Goal: Task Accomplishment & Management: Manage account settings

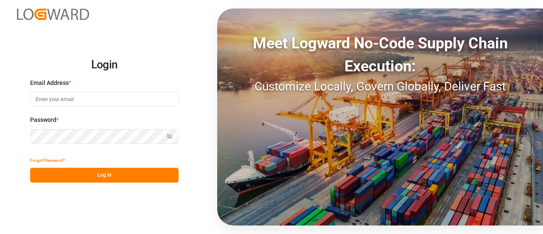
type input "[EMAIL_ADDRESS][PERSON_NAME][DOMAIN_NAME]"
click at [59, 179] on button "Log In" at bounding box center [104, 174] width 148 height 15
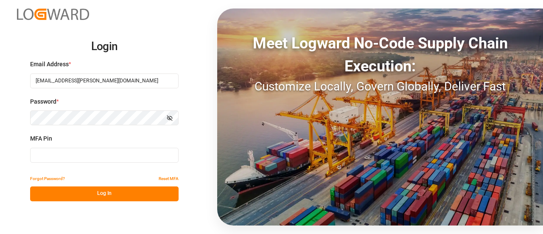
click at [69, 159] on input at bounding box center [104, 154] width 148 height 15
click at [66, 155] on input at bounding box center [104, 154] width 148 height 15
type input "8"
type input "351570"
click at [79, 201] on div "Login Email Address * [EMAIL_ADDRESS][PERSON_NAME][DOMAIN_NAME] Password * Show…" at bounding box center [271, 117] width 543 height 234
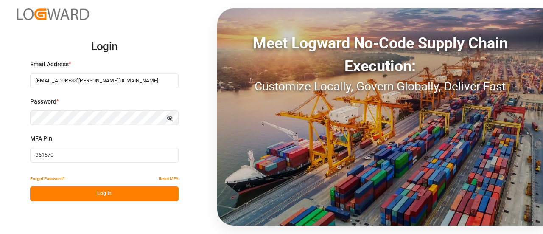
click at [81, 198] on button "Log In" at bounding box center [104, 193] width 148 height 15
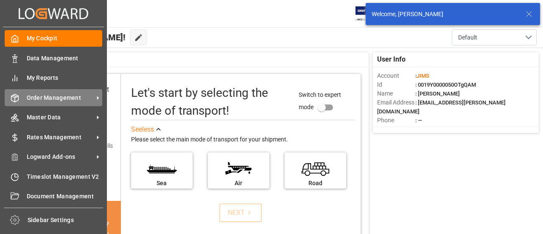
click at [13, 101] on icon at bounding box center [14, 98] width 7 height 8
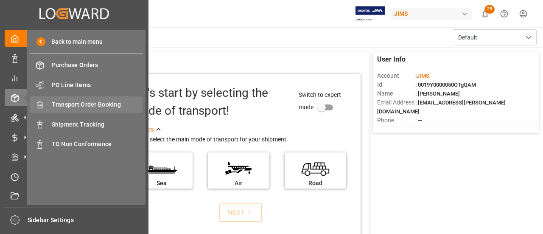
click at [71, 109] on span "Transport Order Booking" at bounding box center [97, 104] width 91 height 9
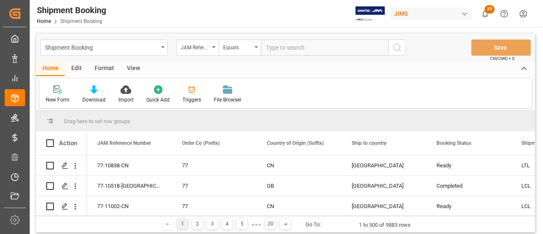
click at [293, 43] on input "text" at bounding box center [324, 47] width 127 height 16
click at [53, 100] on div "New Form" at bounding box center [58, 100] width 24 height 8
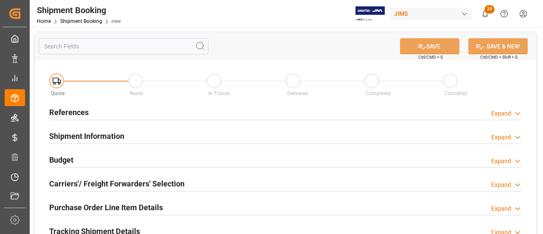
click at [95, 114] on div "References Expand" at bounding box center [285, 111] width 472 height 16
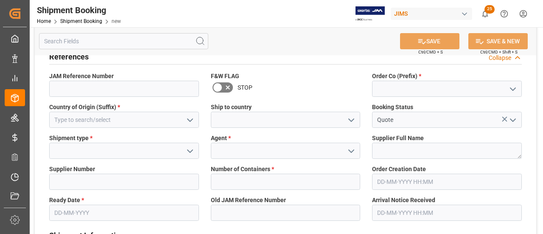
scroll to position [42, 0]
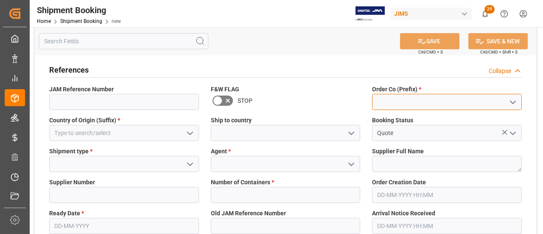
click at [403, 99] on input at bounding box center [447, 102] width 150 height 16
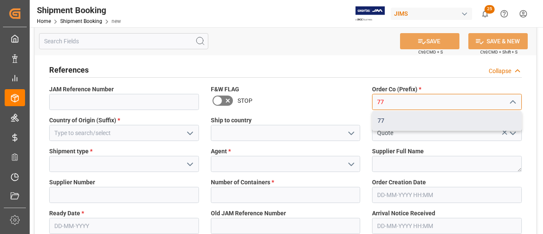
click at [395, 120] on div "77" at bounding box center [446, 120] width 149 height 19
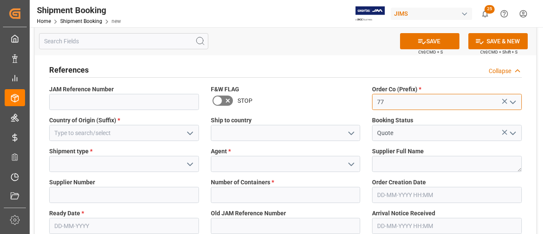
type input "77"
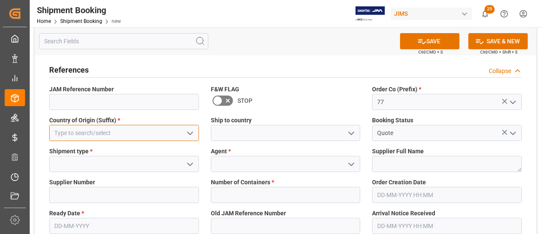
click at [72, 134] on input at bounding box center [124, 133] width 150 height 16
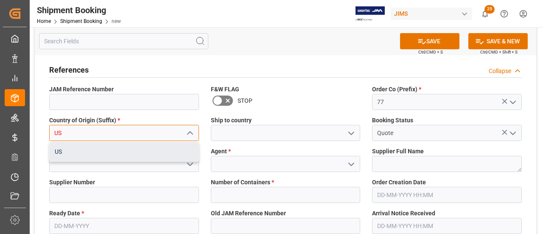
click at [82, 159] on div "US" at bounding box center [124, 151] width 149 height 19
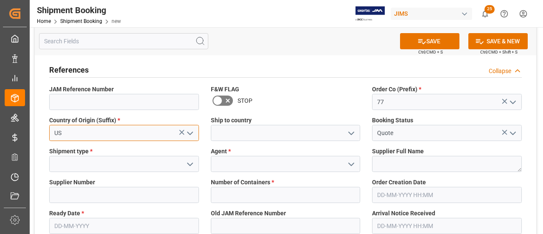
type input "US"
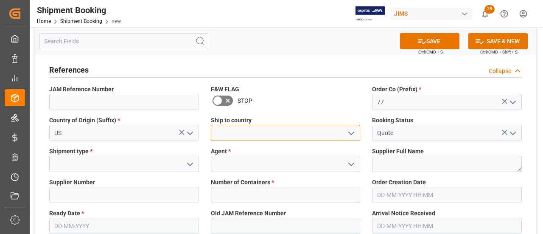
click at [278, 136] on input at bounding box center [286, 133] width 150 height 16
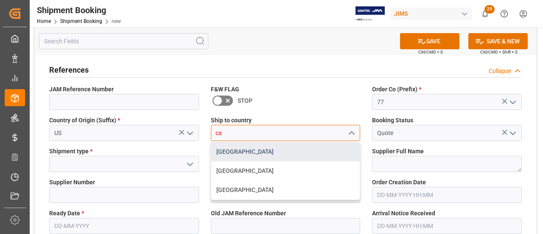
click at [238, 153] on div "[GEOGRAPHIC_DATA]" at bounding box center [285, 151] width 149 height 19
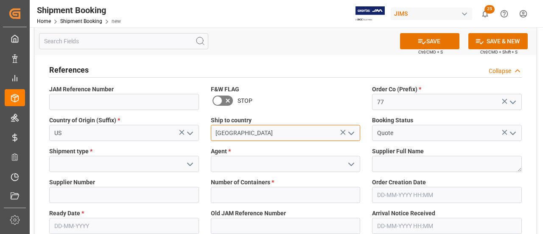
type input "[GEOGRAPHIC_DATA]"
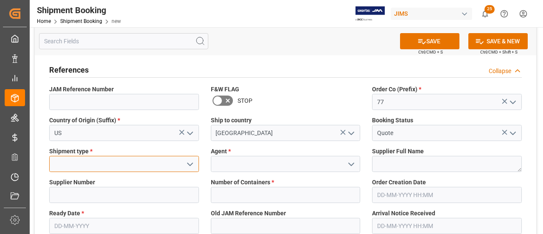
click at [69, 163] on input at bounding box center [124, 164] width 150 height 16
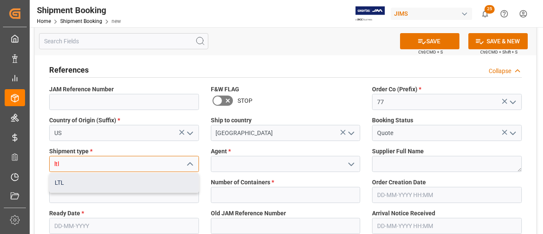
click at [89, 184] on div "LTL" at bounding box center [124, 182] width 149 height 19
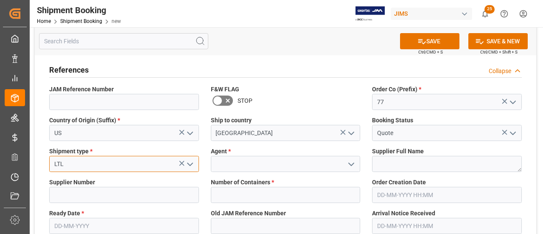
type input "LTL"
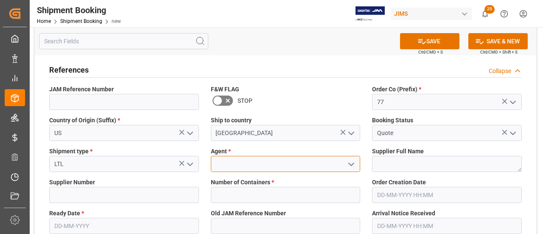
click at [251, 159] on input at bounding box center [286, 164] width 150 height 16
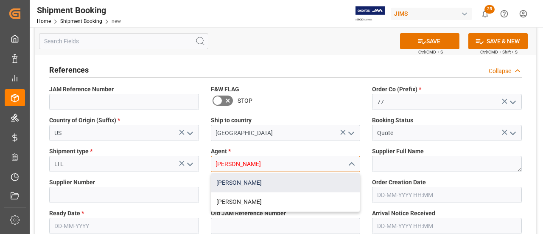
click at [263, 181] on div "[PERSON_NAME]" at bounding box center [285, 182] width 149 height 19
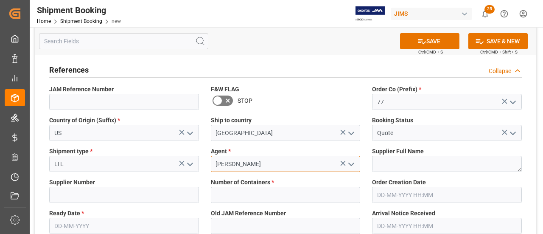
scroll to position [85, 0]
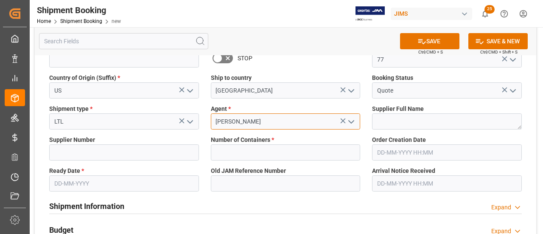
type input "[PERSON_NAME]"
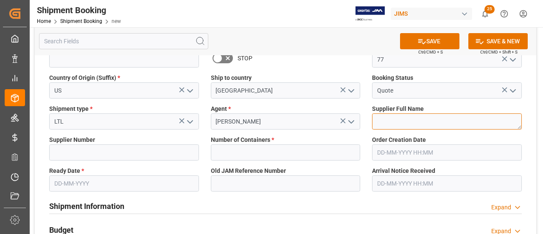
click at [413, 118] on textarea at bounding box center [447, 121] width 150 height 16
paste textarea "Pearl Corporation"
type textarea "Pearl Corporation"
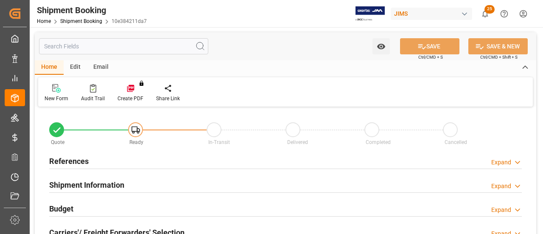
type input "0"
type input "16-09-2025"
click at [99, 159] on div "References Expand" at bounding box center [285, 160] width 472 height 16
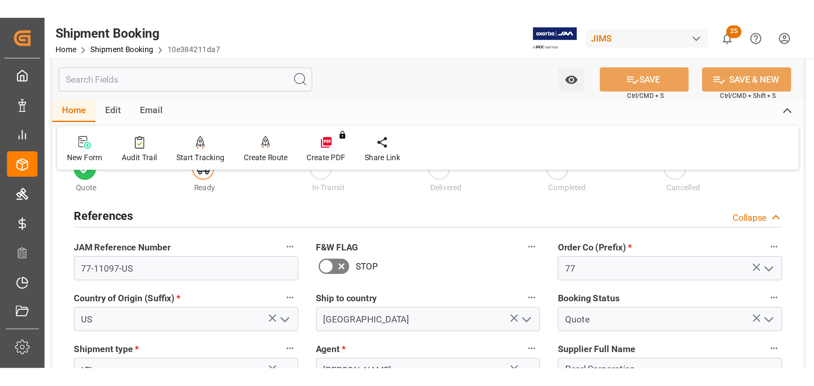
scroll to position [42, 0]
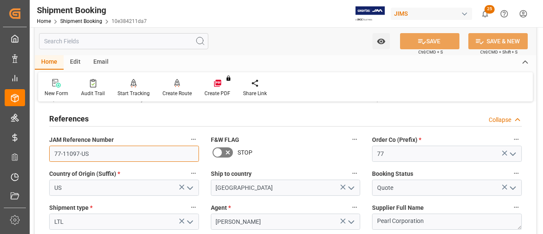
drag, startPoint x: 109, startPoint y: 152, endPoint x: 35, endPoint y: 154, distance: 74.6
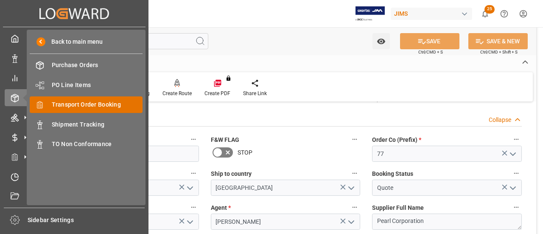
click at [92, 104] on span "Transport Order Booking" at bounding box center [97, 104] width 91 height 9
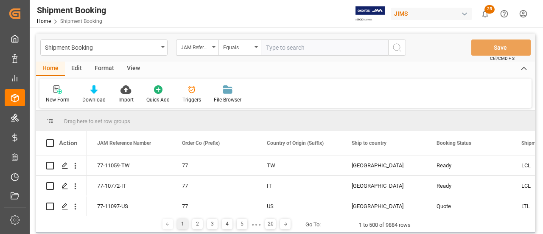
click at [300, 49] on input "text" at bounding box center [324, 47] width 127 height 16
type input "77-11056-US"
click at [401, 49] on icon "search button" at bounding box center [397, 47] width 10 height 10
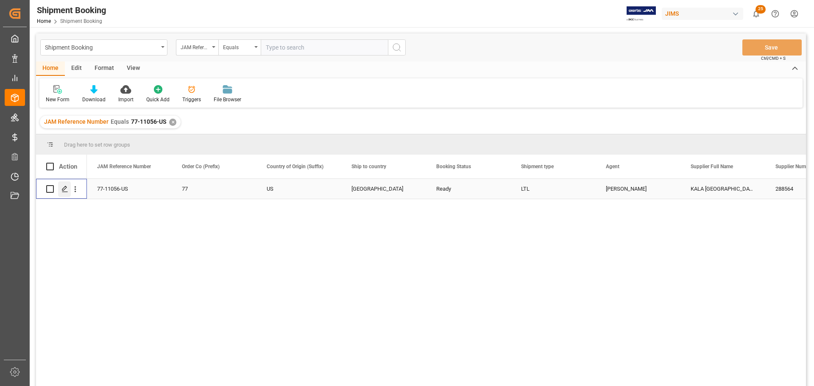
click at [60, 189] on div "Press SPACE to select this row." at bounding box center [64, 189] width 13 height 16
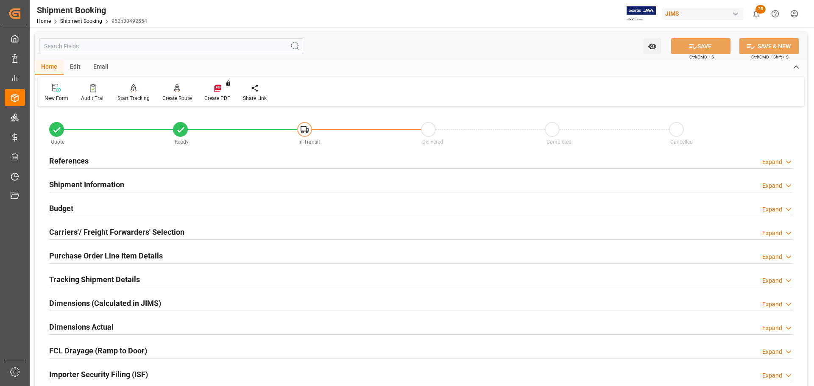
click at [103, 159] on div "References Expand" at bounding box center [420, 160] width 743 height 16
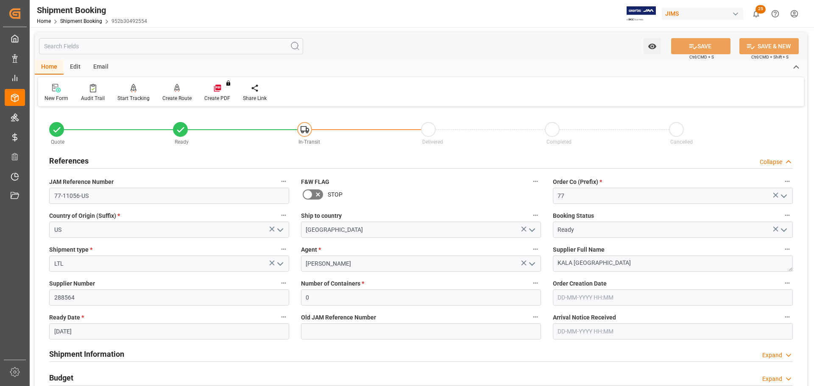
click at [130, 158] on div "References Collapse" at bounding box center [420, 160] width 743 height 16
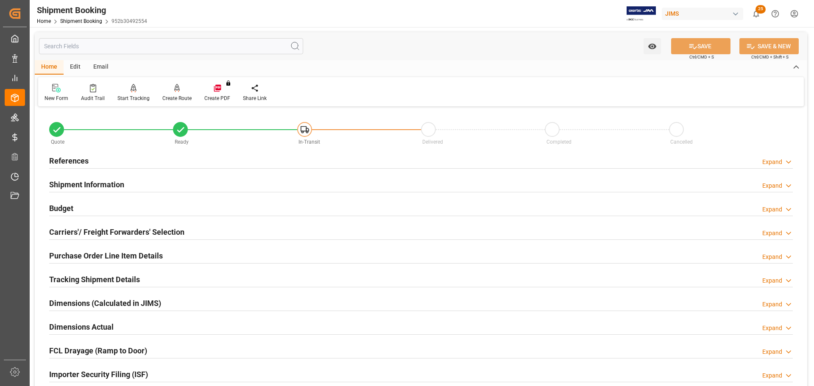
click at [132, 185] on div "Shipment Information Expand" at bounding box center [420, 184] width 743 height 16
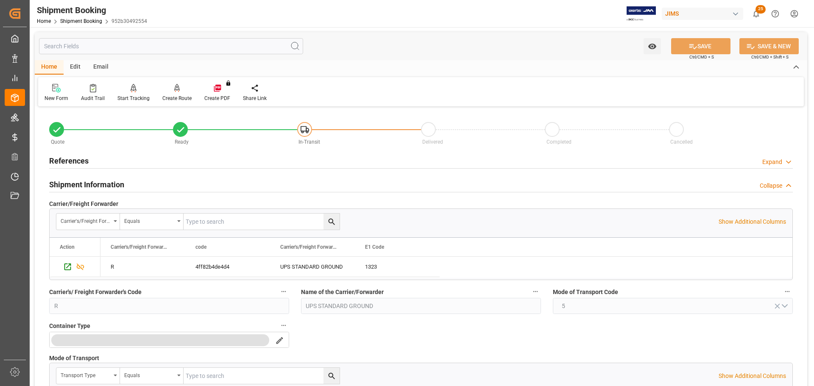
click at [132, 185] on div "Shipment Information Collapse" at bounding box center [420, 184] width 743 height 16
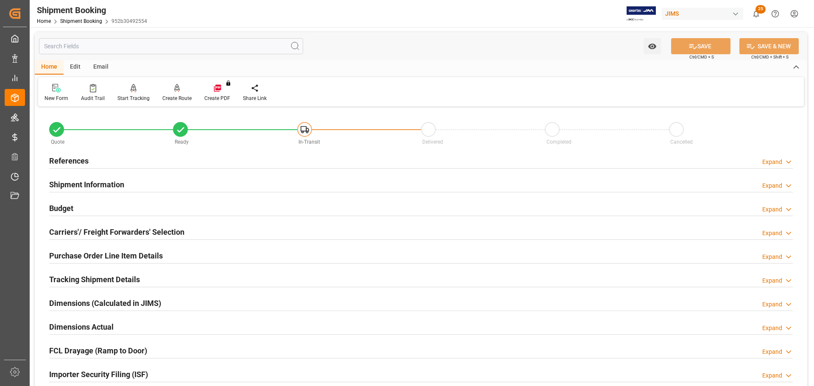
click at [129, 204] on div "Budget Expand" at bounding box center [420, 208] width 743 height 16
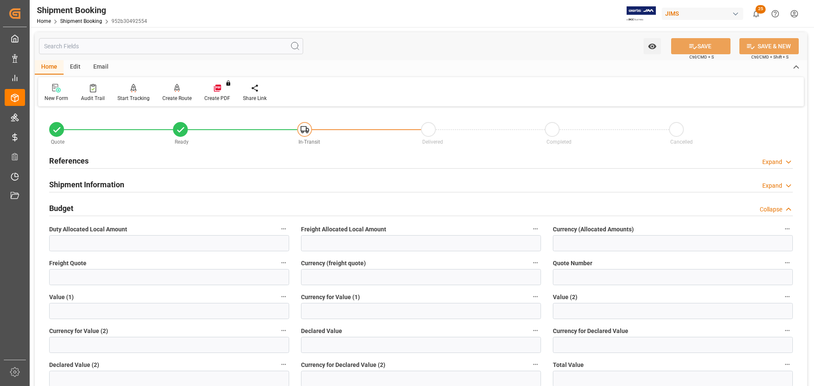
scroll to position [42, 0]
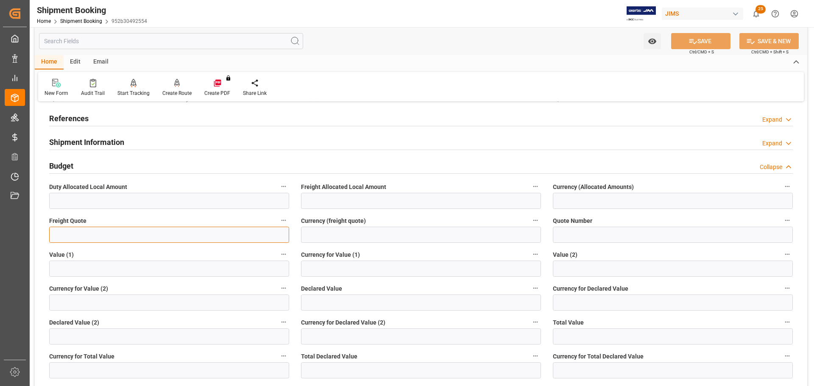
click at [96, 233] on input "text" at bounding box center [169, 235] width 240 height 16
type input "20"
click at [325, 233] on input at bounding box center [421, 235] width 240 height 16
type input "CAD"
click at [542, 36] on button "SAVE" at bounding box center [700, 41] width 59 height 16
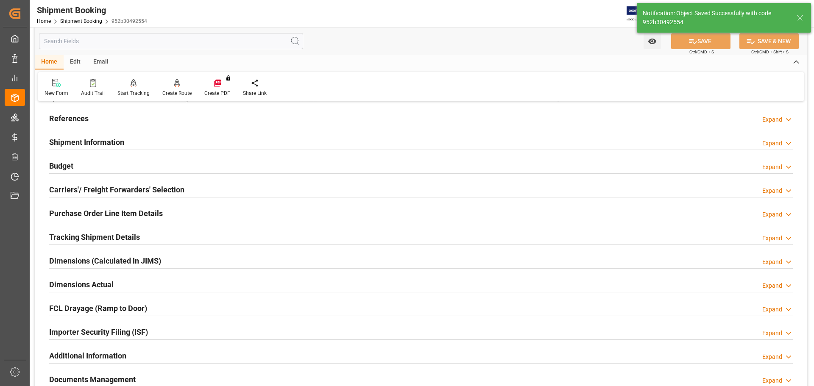
click at [160, 164] on div "Budget Expand" at bounding box center [420, 165] width 743 height 16
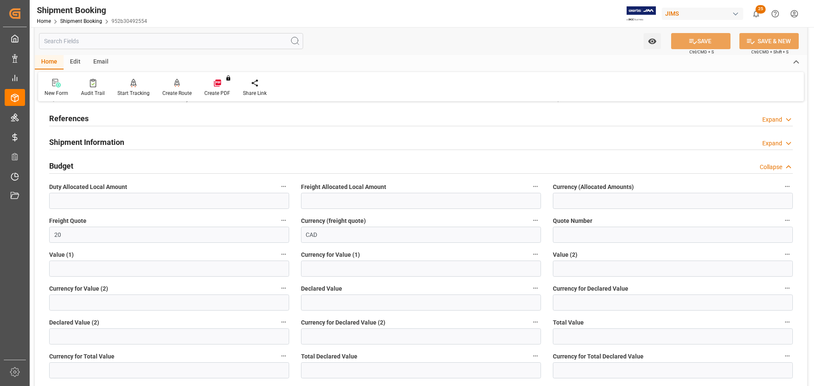
click at [140, 167] on div "Budget Collapse" at bounding box center [420, 165] width 743 height 16
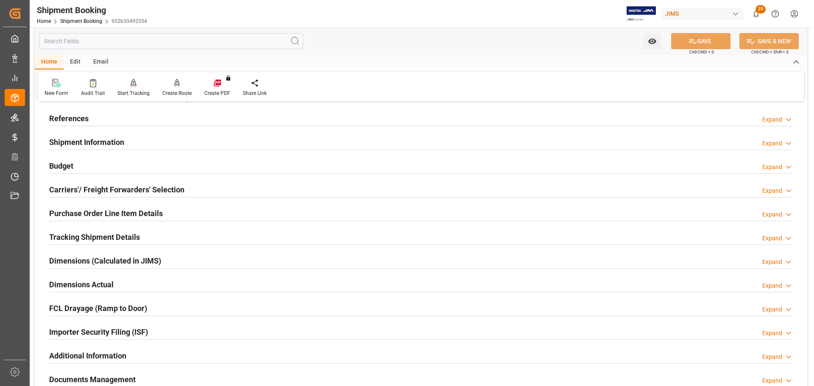
click at [147, 140] on div "Shipment Information Expand" at bounding box center [420, 142] width 743 height 16
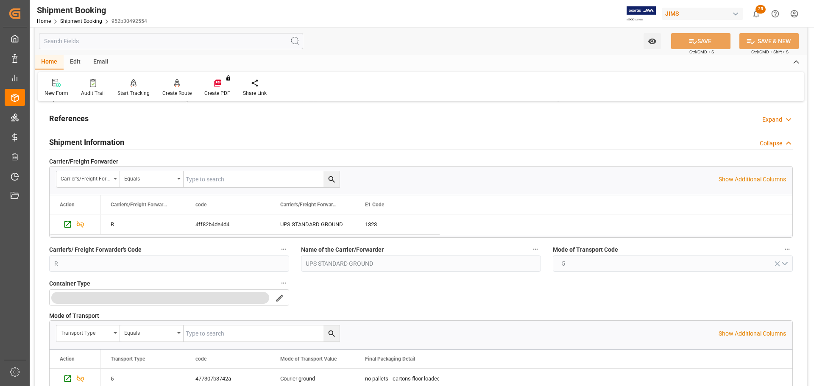
click at [164, 140] on div "Shipment Information Collapse" at bounding box center [420, 142] width 743 height 16
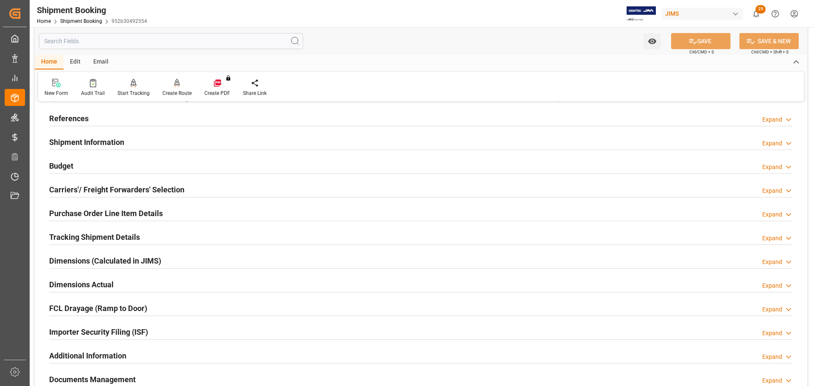
click at [159, 185] on h2 "Carriers'/ Freight Forwarders' Selection" at bounding box center [116, 189] width 135 height 11
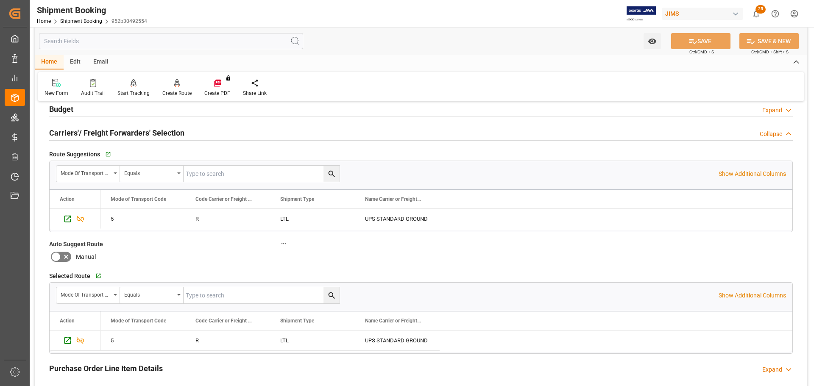
scroll to position [85, 0]
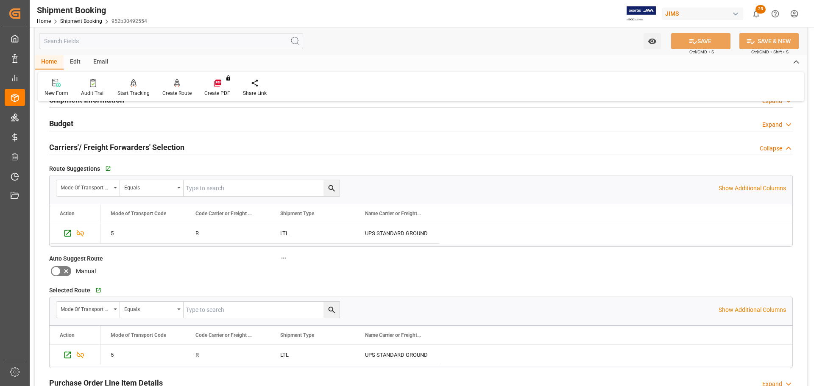
click at [156, 145] on h2 "Carriers'/ Freight Forwarders' Selection" at bounding box center [116, 147] width 135 height 11
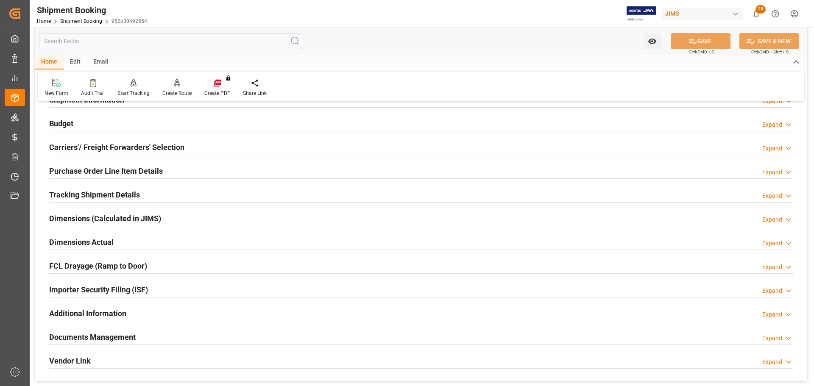
click at [156, 167] on h2 "Purchase Order Line Item Details" at bounding box center [106, 170] width 114 height 11
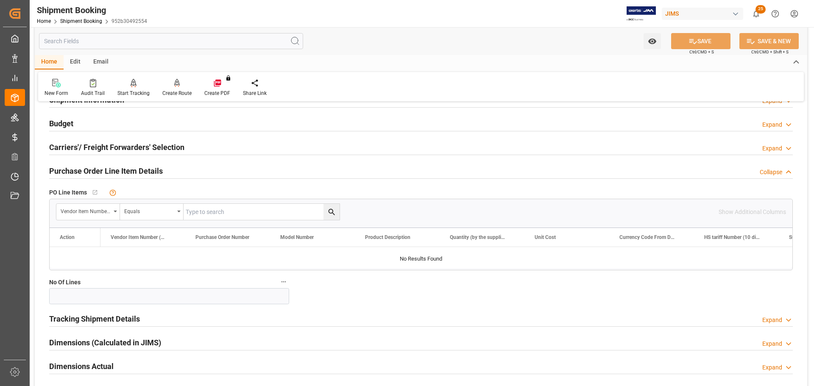
click at [156, 167] on h2 "Purchase Order Line Item Details" at bounding box center [106, 170] width 114 height 11
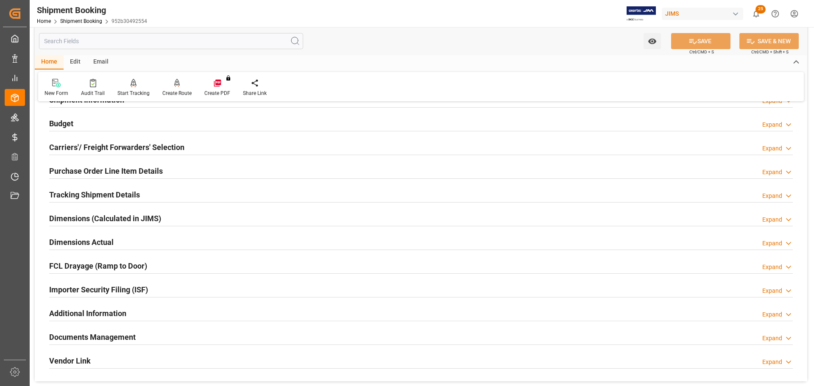
click at [142, 195] on div "Tracking Shipment Details Expand" at bounding box center [420, 194] width 743 height 16
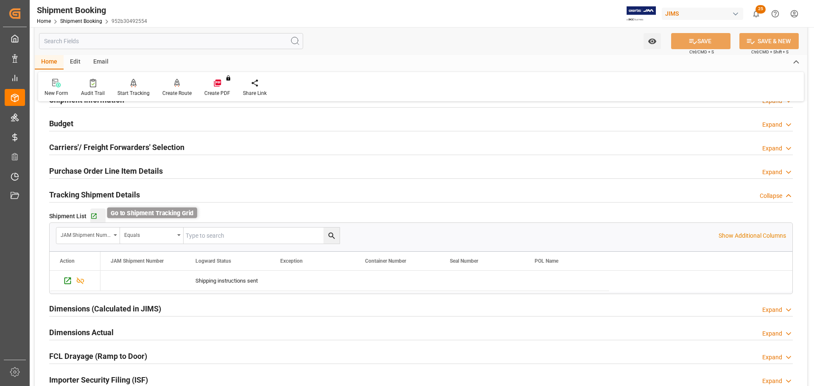
click at [95, 214] on icon "button" at bounding box center [93, 216] width 7 height 7
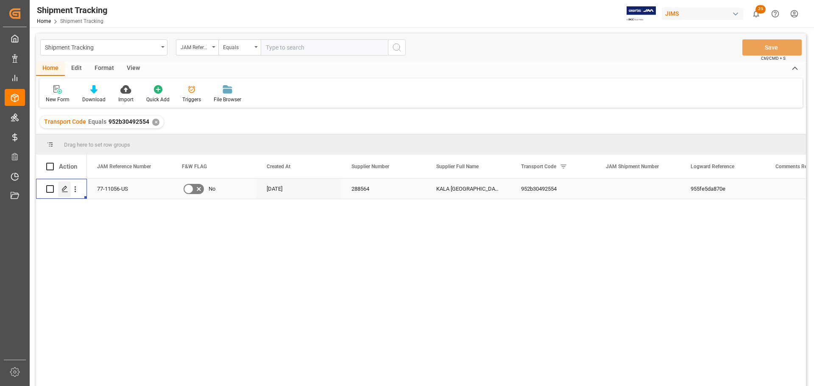
click at [64, 192] on line "Press SPACE to select this row." at bounding box center [64, 192] width 5 height 0
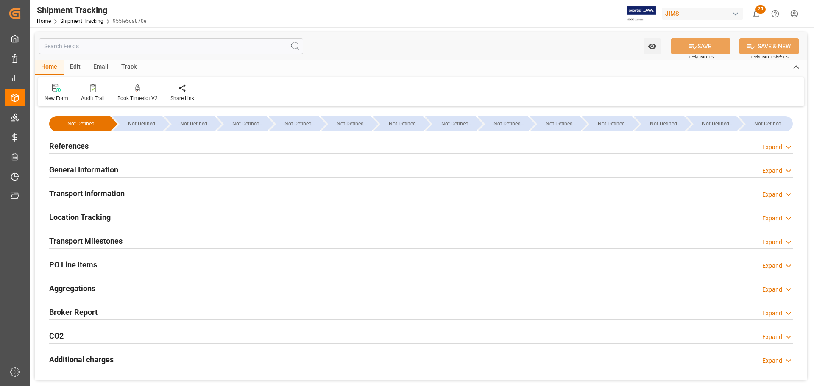
click at [83, 140] on h2 "References" at bounding box center [68, 145] width 39 height 11
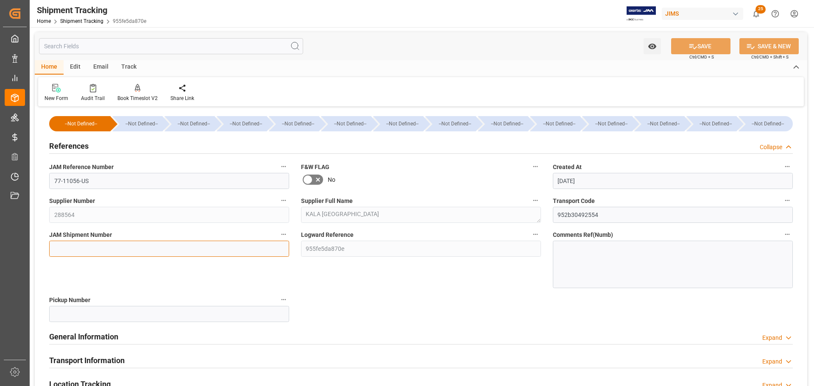
click at [68, 250] on input at bounding box center [169, 249] width 240 height 16
paste input "73046"
type input "73046"
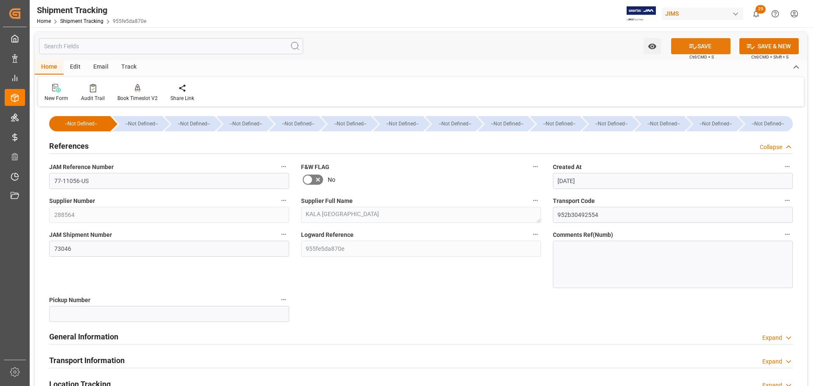
click at [710, 42] on button "SAVE" at bounding box center [700, 46] width 59 height 16
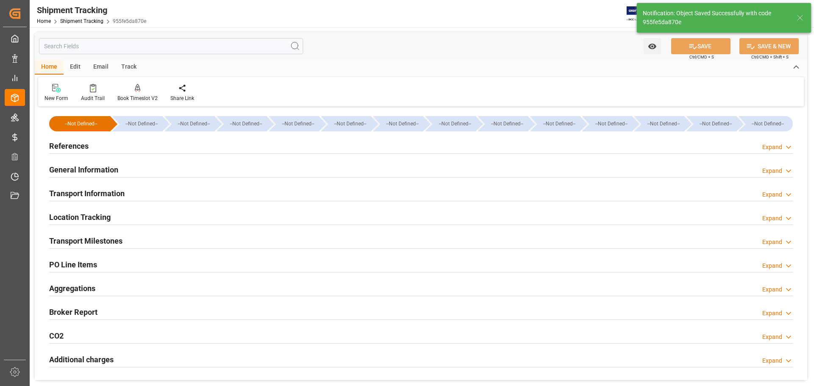
click at [133, 164] on div "General Information Expand" at bounding box center [420, 169] width 743 height 16
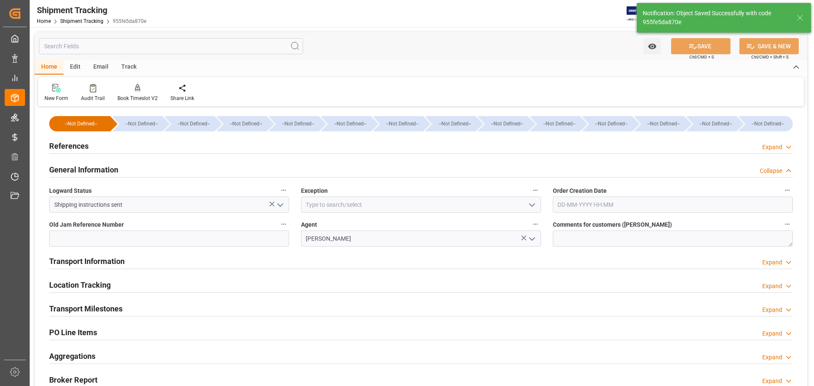
click at [131, 164] on div "General Information Collapse" at bounding box center [420, 169] width 743 height 16
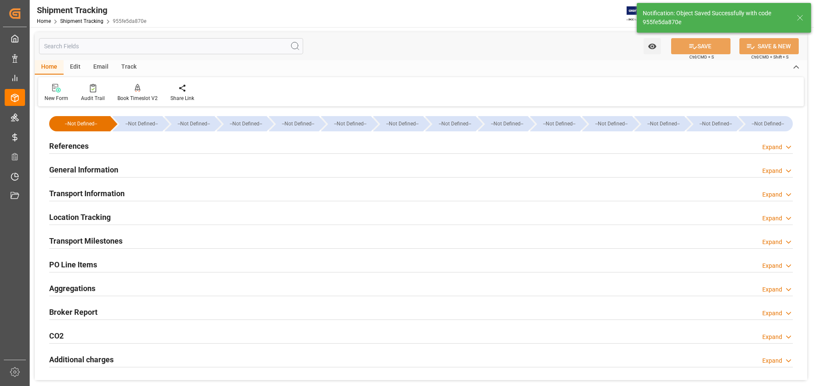
click at [128, 190] on div "Transport Information Expand" at bounding box center [420, 193] width 743 height 16
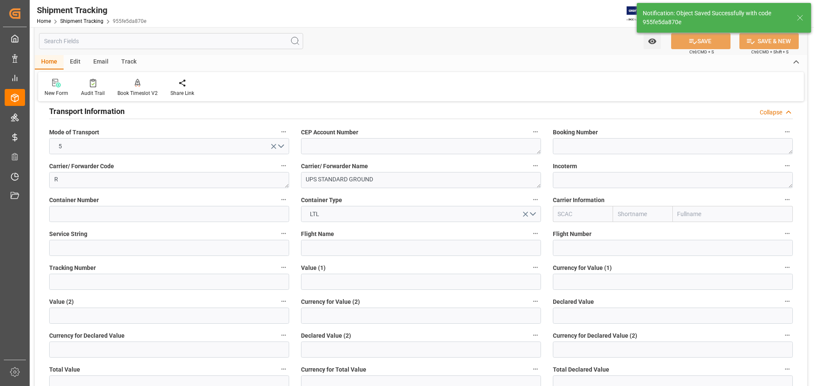
scroll to position [85, 0]
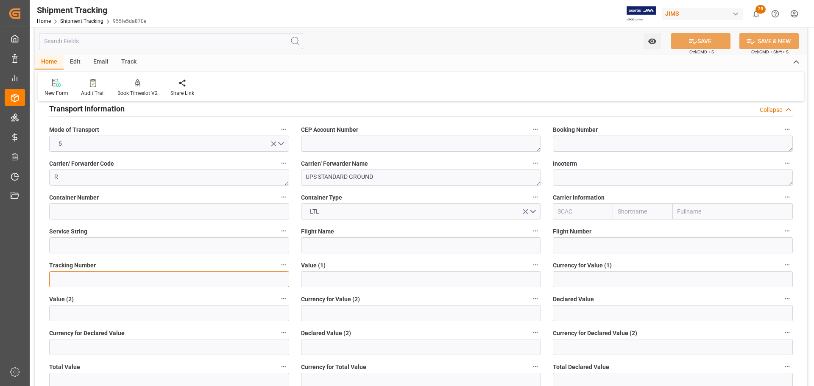
click at [164, 278] on input at bounding box center [169, 279] width 240 height 16
click at [124, 277] on input at bounding box center [169, 279] width 240 height 16
paste input "1ZY859Y86898694213"
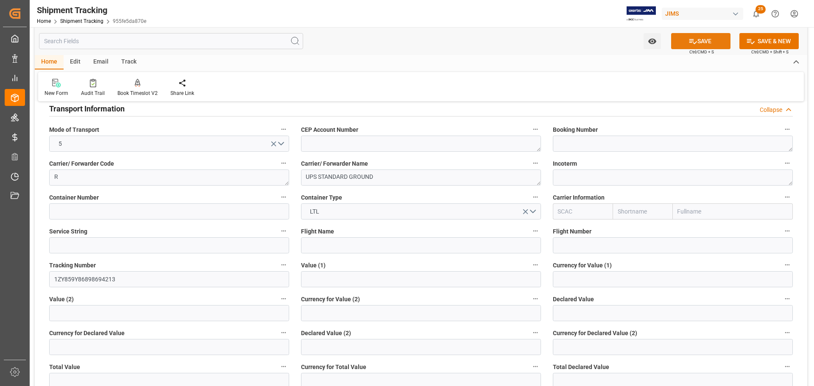
click at [711, 42] on button "SAVE" at bounding box center [700, 41] width 59 height 16
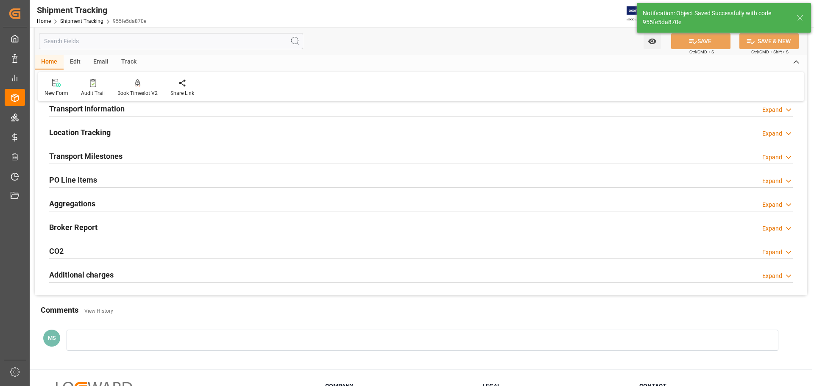
type input "1ZY859Y86898694213"
click at [97, 110] on h2 "Transport Information" at bounding box center [86, 108] width 75 height 11
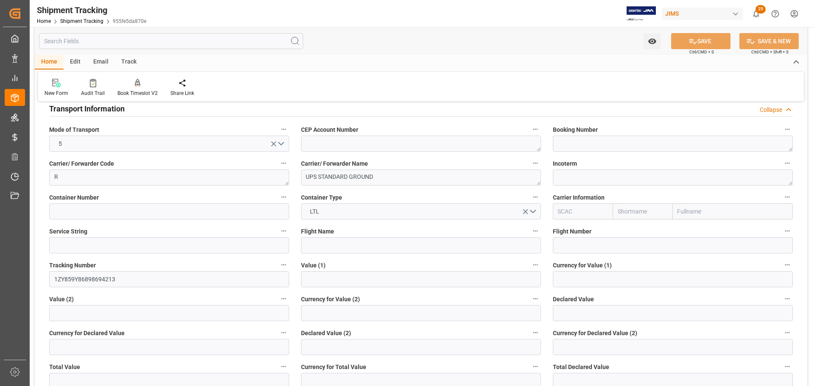
click at [97, 110] on h2 "Transport Information" at bounding box center [86, 108] width 75 height 11
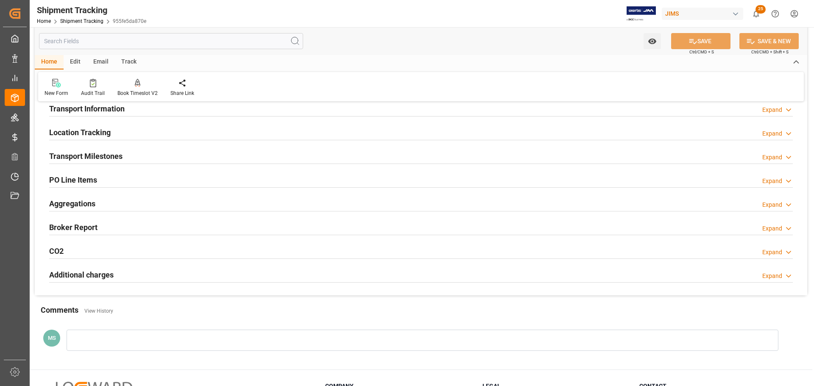
click at [98, 153] on h2 "Transport Milestones" at bounding box center [85, 155] width 73 height 11
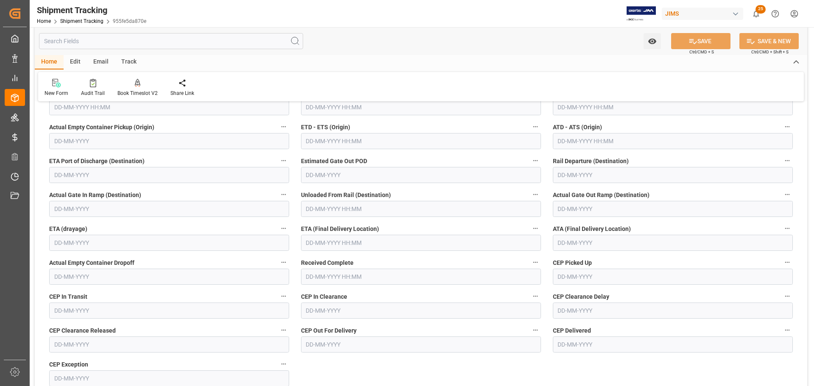
scroll to position [170, 0]
click at [99, 106] on input "text" at bounding box center [169, 106] width 240 height 16
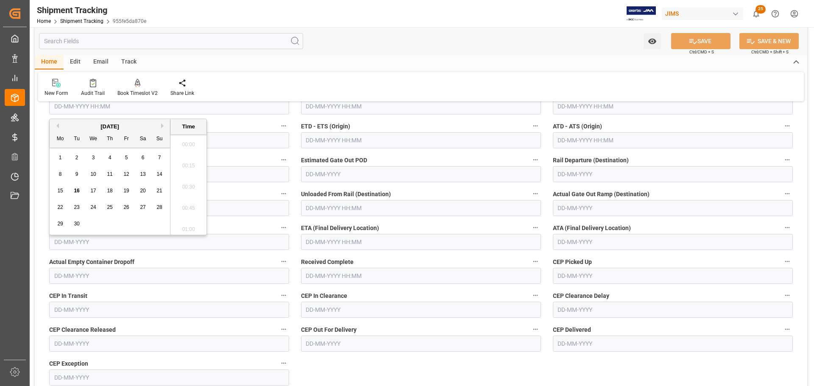
scroll to position [724, 0]
click at [125, 172] on span "12" at bounding box center [126, 174] width 6 height 6
type input "12-09-2025 00:00"
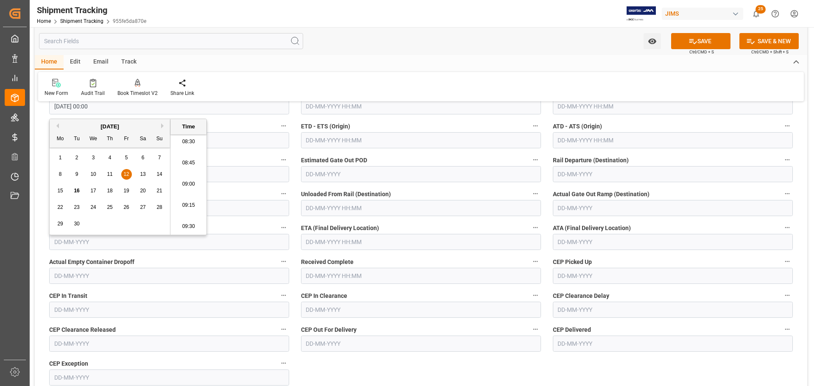
click at [338, 244] on input "text" at bounding box center [421, 242] width 240 height 16
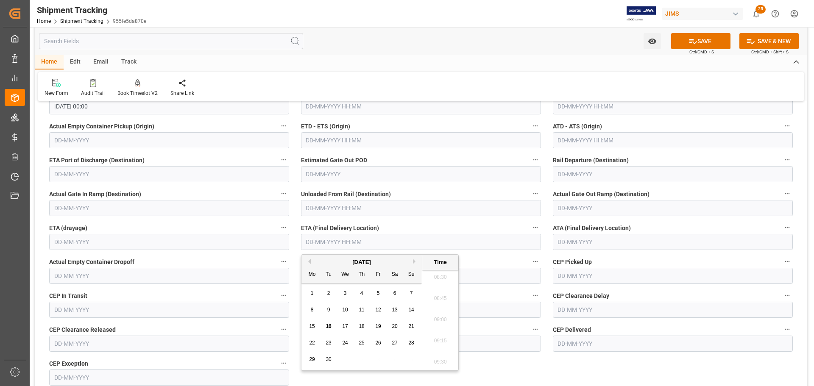
click at [343, 327] on span "17" at bounding box center [345, 326] width 6 height 6
type input "17-09-2025 00:00"
click at [706, 45] on button "SAVE" at bounding box center [700, 41] width 59 height 16
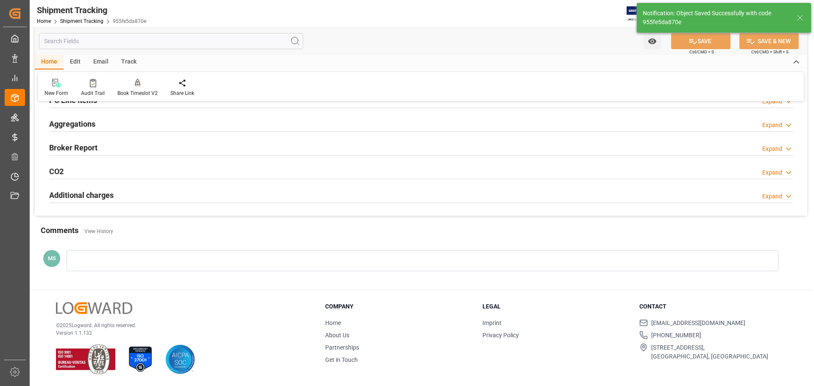
scroll to position [85, 0]
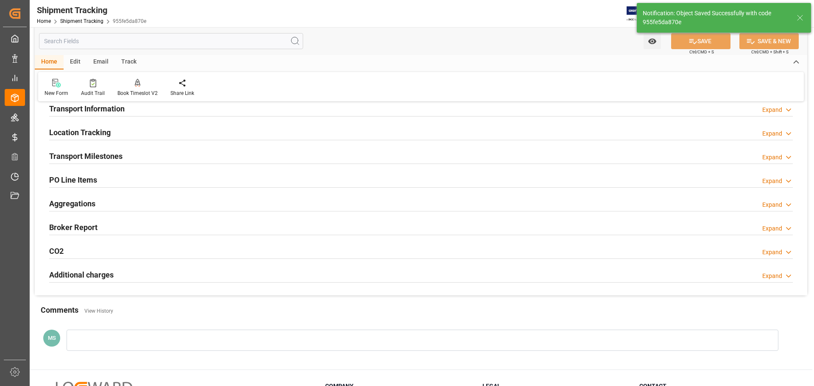
click at [226, 159] on div "Transport Milestones Expand" at bounding box center [420, 155] width 743 height 16
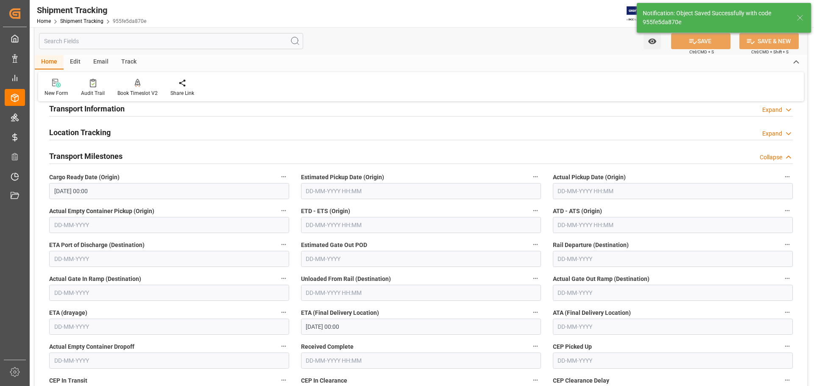
click at [347, 191] on input "text" at bounding box center [421, 191] width 240 height 16
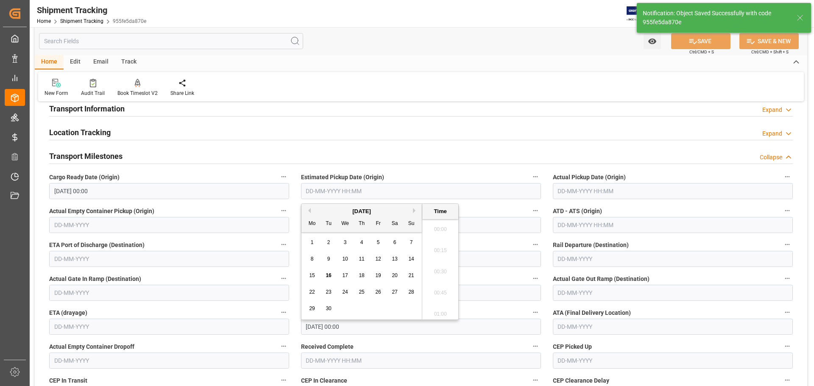
scroll to position [724, 0]
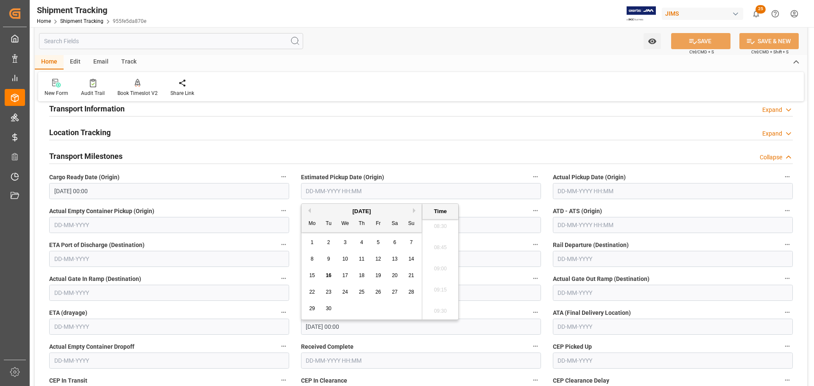
click at [376, 258] on span "12" at bounding box center [378, 259] width 6 height 6
type input "12-09-2025 00:00"
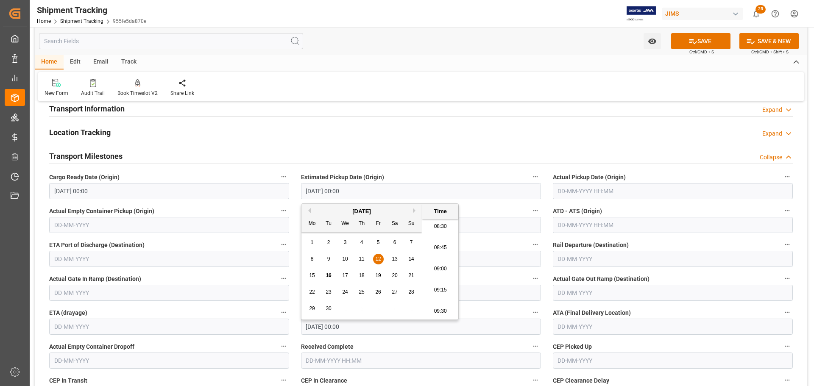
click at [580, 182] on label "Actual Pickup Date (Origin)" at bounding box center [673, 177] width 240 height 12
click at [782, 182] on button "Actual Pickup Date (Origin)" at bounding box center [787, 176] width 11 height 11
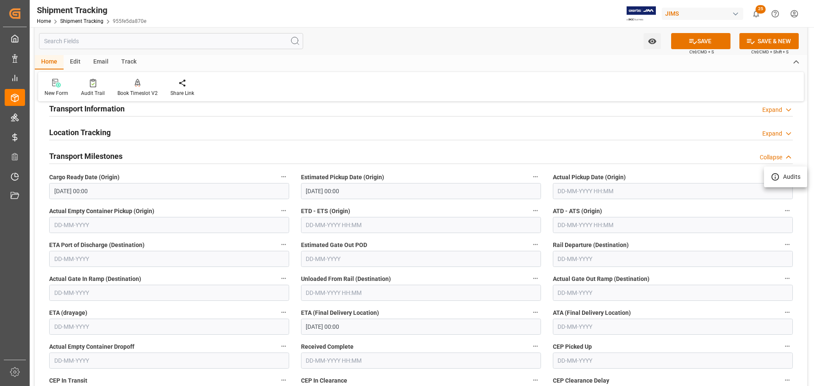
click at [582, 189] on div at bounding box center [407, 193] width 814 height 386
click at [582, 192] on input "text" at bounding box center [673, 191] width 240 height 16
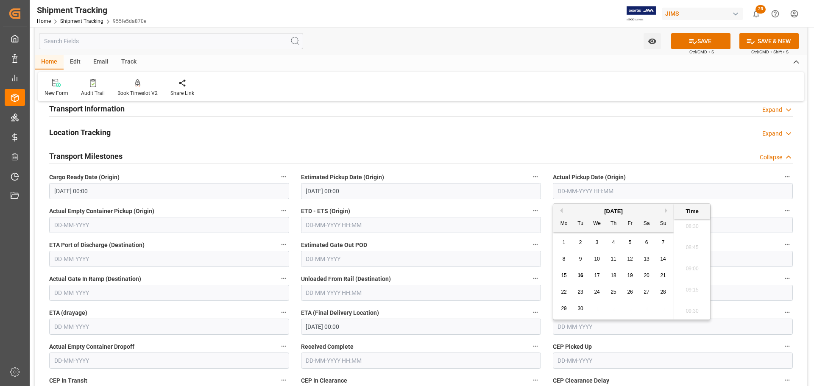
click at [628, 255] on div "12" at bounding box center [630, 259] width 11 height 10
type input "12-09-2025 00:00"
click at [691, 44] on icon at bounding box center [692, 41] width 9 height 9
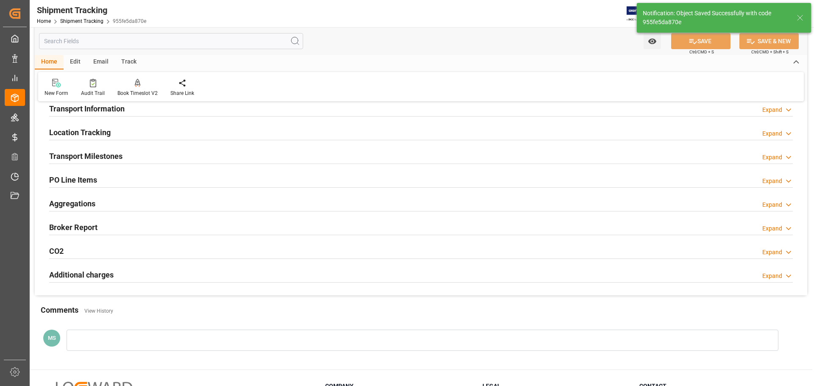
click at [149, 159] on div "Transport Milestones Expand" at bounding box center [420, 155] width 743 height 16
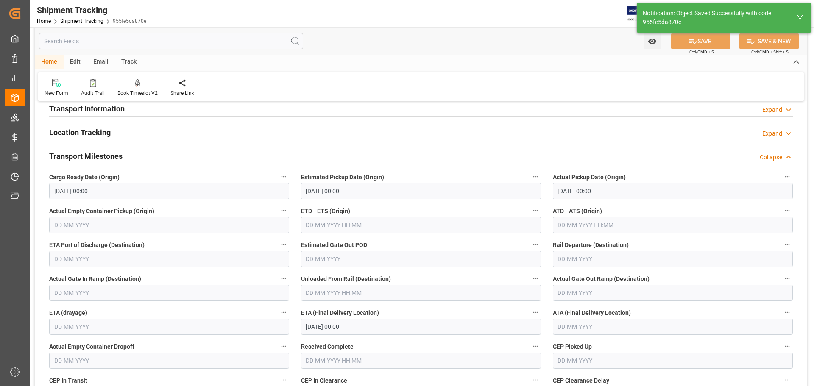
click at [143, 157] on div "Transport Milestones Collapse" at bounding box center [420, 155] width 743 height 16
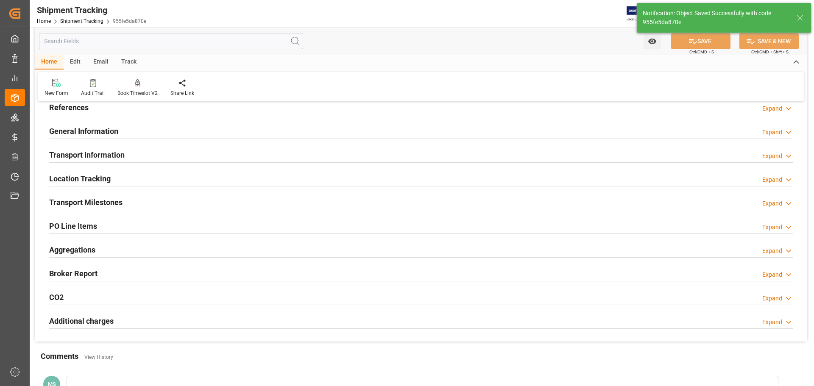
scroll to position [0, 0]
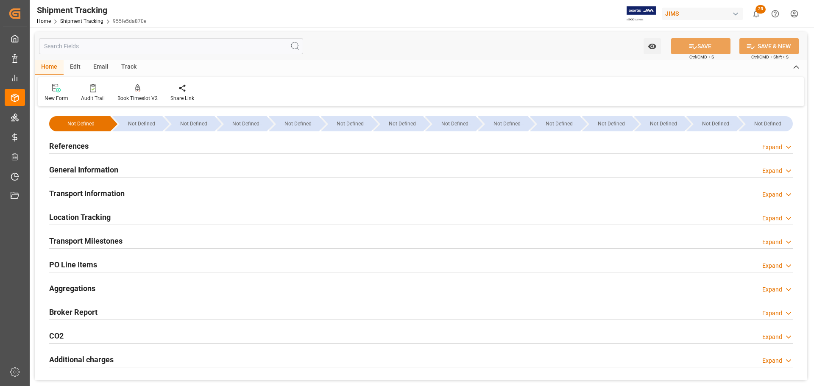
click at [111, 150] on div "References Expand" at bounding box center [420, 145] width 743 height 16
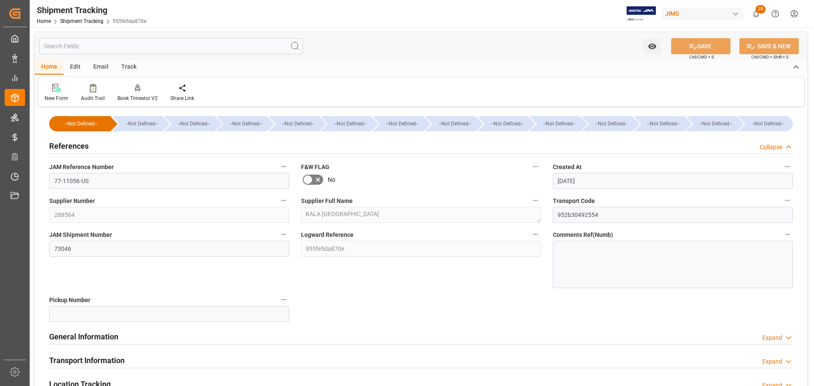
click at [116, 146] on div "References Collapse" at bounding box center [420, 145] width 743 height 16
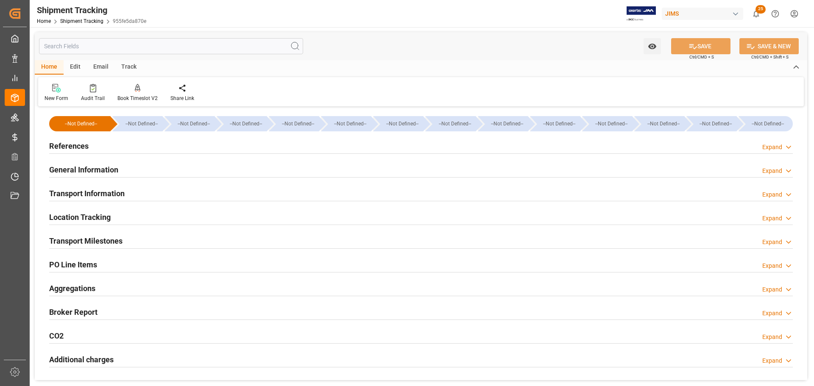
click at [117, 166] on h2 "General Information" at bounding box center [83, 169] width 69 height 11
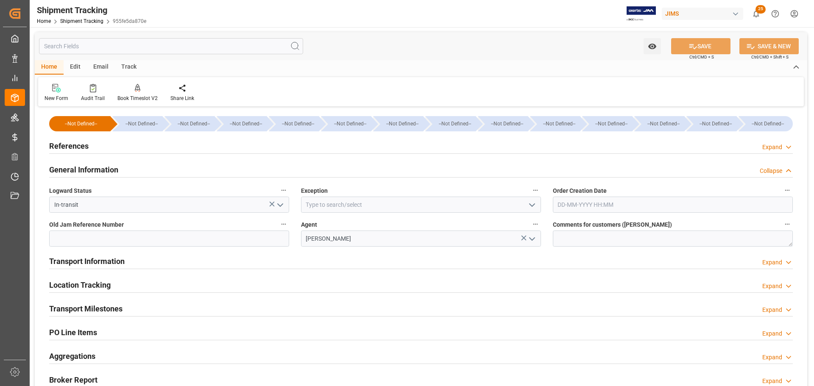
click at [117, 167] on h2 "General Information" at bounding box center [83, 169] width 69 height 11
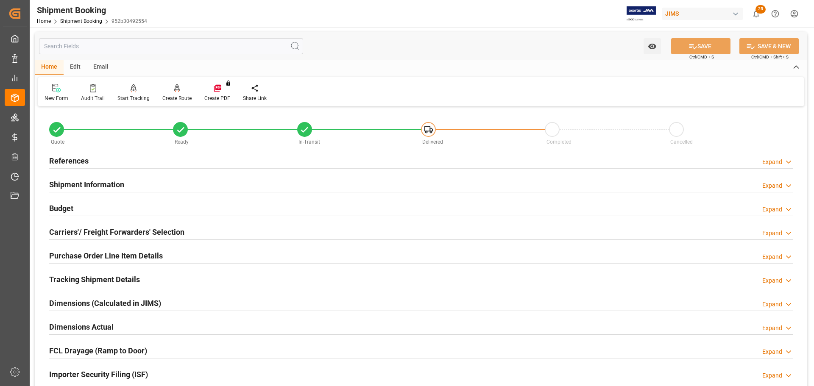
click at [134, 165] on div "References Expand" at bounding box center [420, 160] width 743 height 16
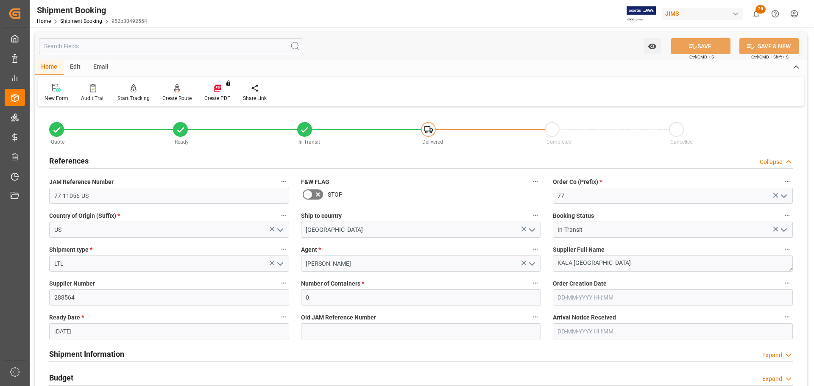
click at [134, 163] on div "References Collapse" at bounding box center [420, 160] width 743 height 16
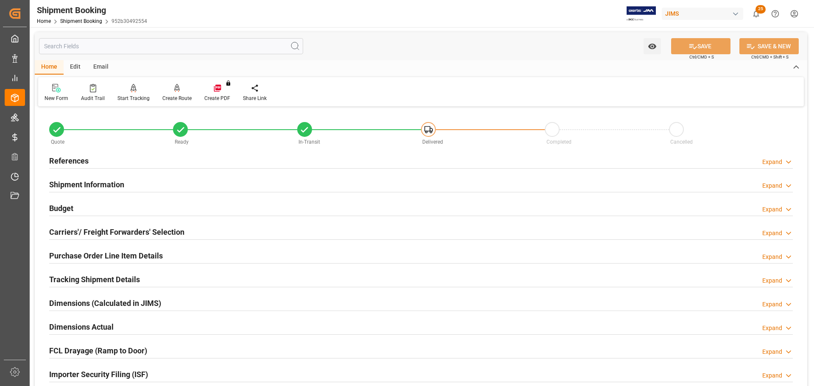
click at [134, 182] on div "Shipment Information Expand" at bounding box center [420, 184] width 743 height 16
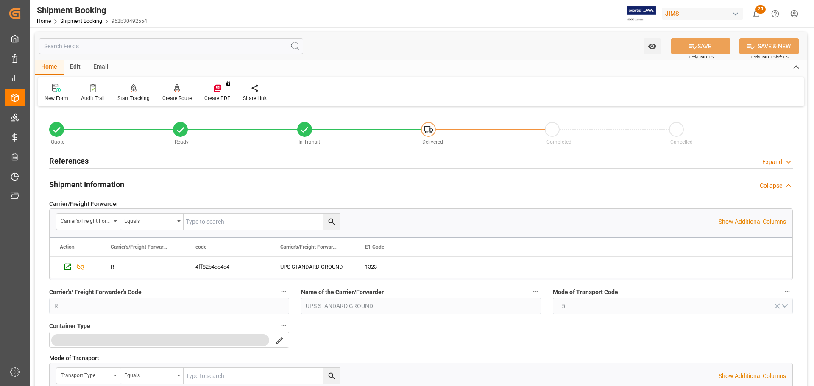
click at [134, 182] on div "Shipment Information Collapse" at bounding box center [420, 184] width 743 height 16
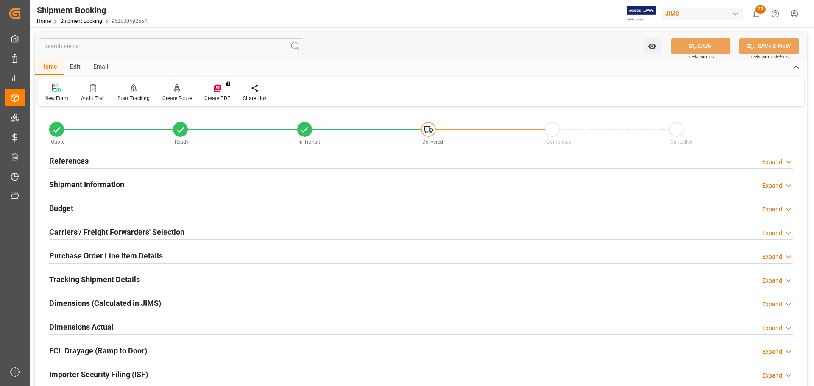
click at [127, 211] on div "Budget Expand" at bounding box center [420, 208] width 743 height 16
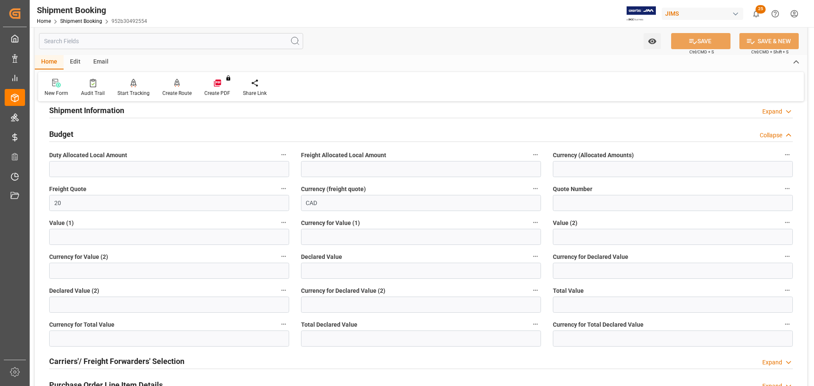
scroll to position [85, 0]
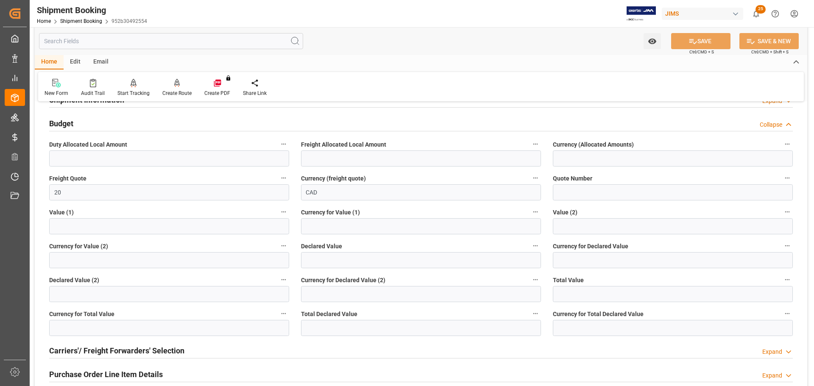
click at [96, 124] on div "Budget Collapse" at bounding box center [420, 123] width 743 height 16
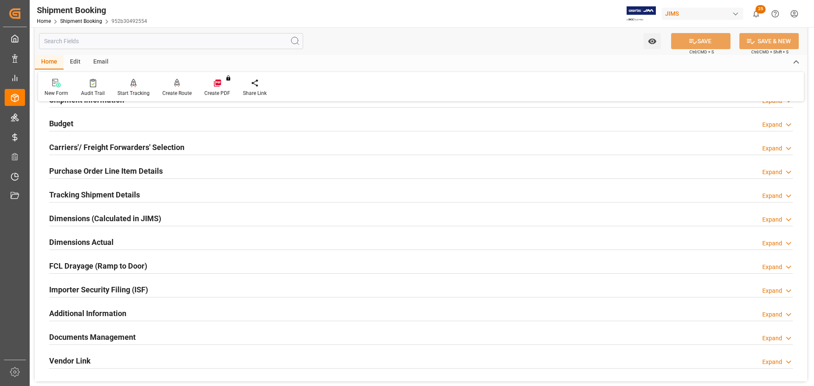
click at [103, 169] on h2 "Purchase Order Line Item Details" at bounding box center [106, 170] width 114 height 11
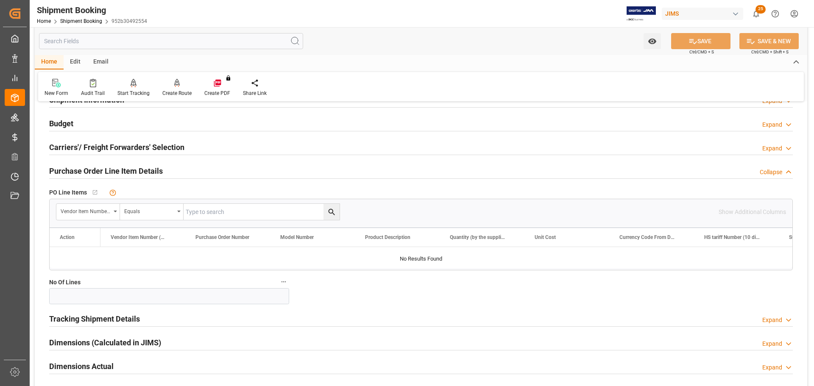
click at [110, 172] on h2 "Purchase Order Line Item Details" at bounding box center [106, 170] width 114 height 11
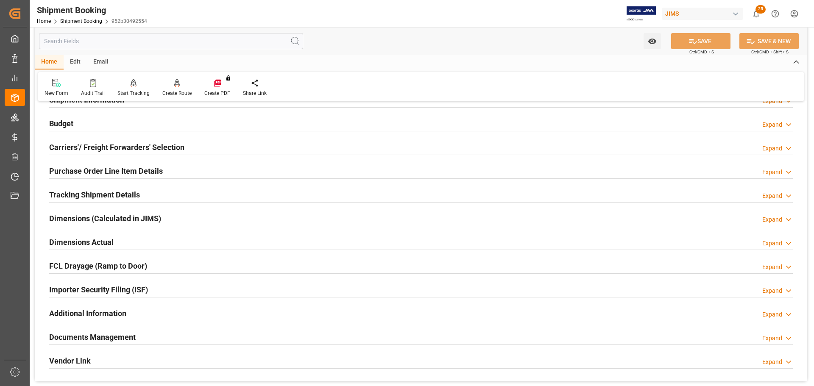
click at [114, 192] on h2 "Tracking Shipment Details" at bounding box center [94, 194] width 91 height 11
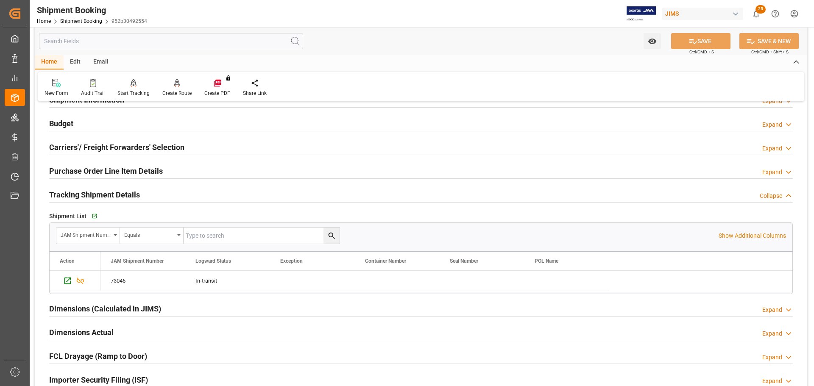
click at [122, 194] on h2 "Tracking Shipment Details" at bounding box center [94, 194] width 91 height 11
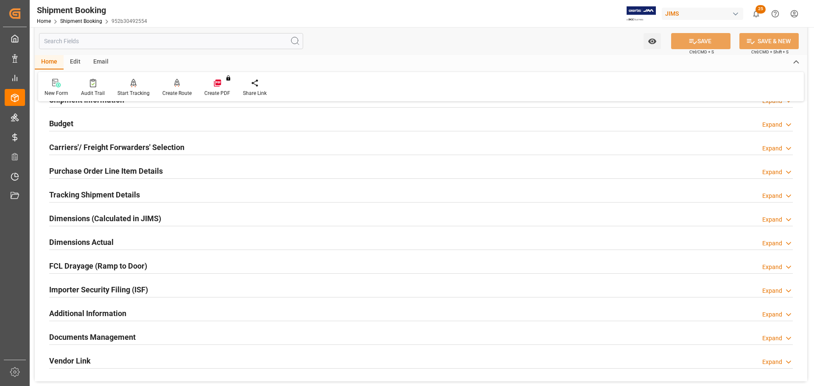
click at [118, 234] on div "Dimensions Actual Expand" at bounding box center [420, 242] width 743 height 16
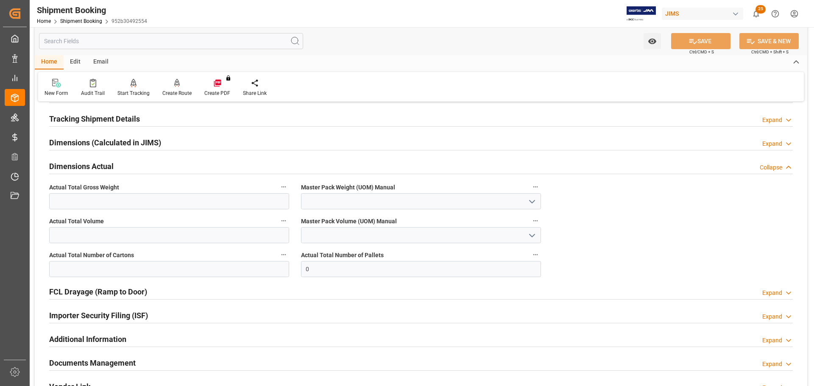
scroll to position [170, 0]
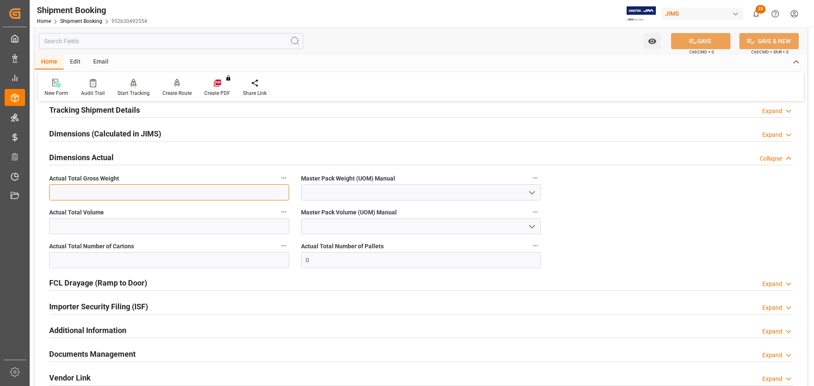
click at [110, 192] on input "text" at bounding box center [169, 192] width 240 height 16
click at [182, 188] on input "text" at bounding box center [169, 192] width 240 height 16
type input "9"
click at [529, 196] on icon "open menu" at bounding box center [532, 193] width 10 height 10
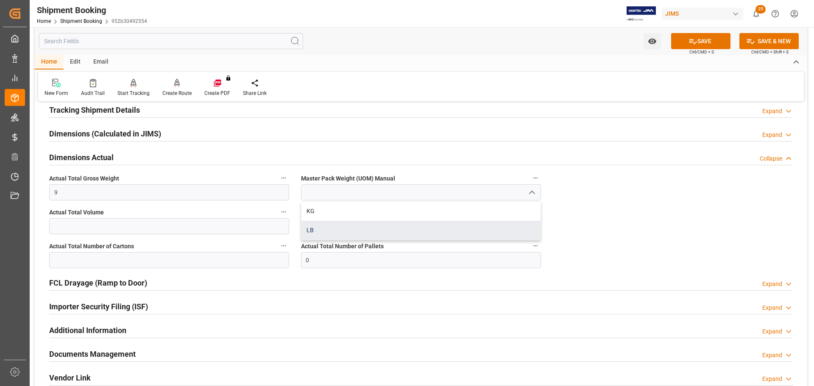
click at [370, 233] on div "LB" at bounding box center [420, 230] width 239 height 19
type input "LB"
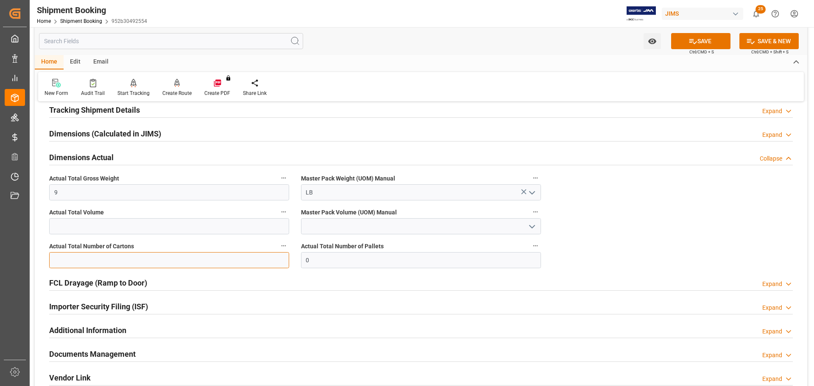
drag, startPoint x: 173, startPoint y: 258, endPoint x: 178, endPoint y: 259, distance: 4.7
click at [173, 258] on input "text" at bounding box center [169, 260] width 240 height 16
type input "1"
click at [693, 40] on icon at bounding box center [692, 41] width 9 height 9
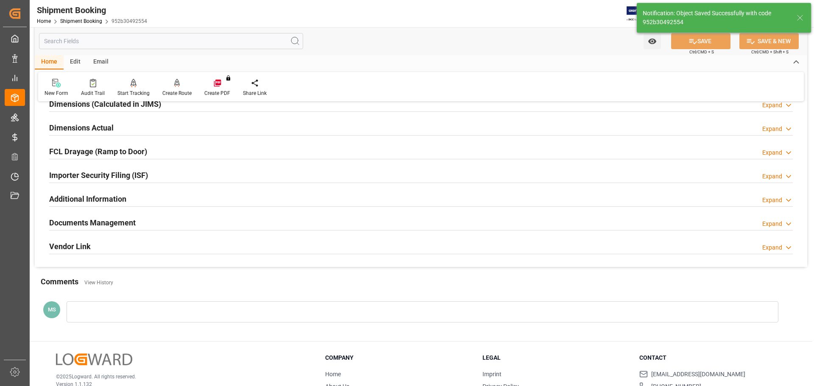
scroll to position [250, 0]
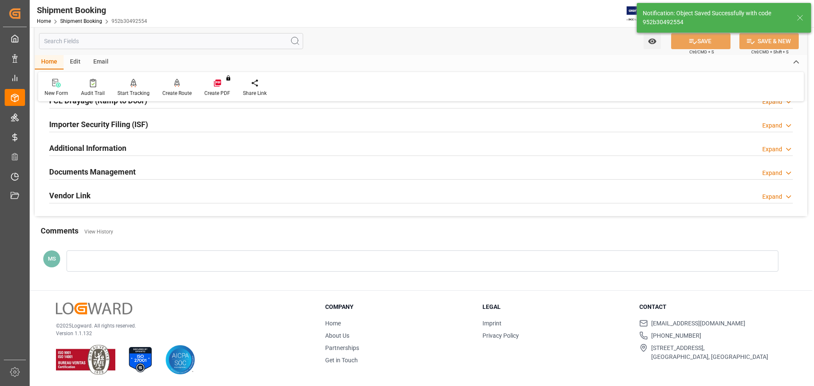
click at [135, 169] on h2 "Documents Management" at bounding box center [92, 171] width 86 height 11
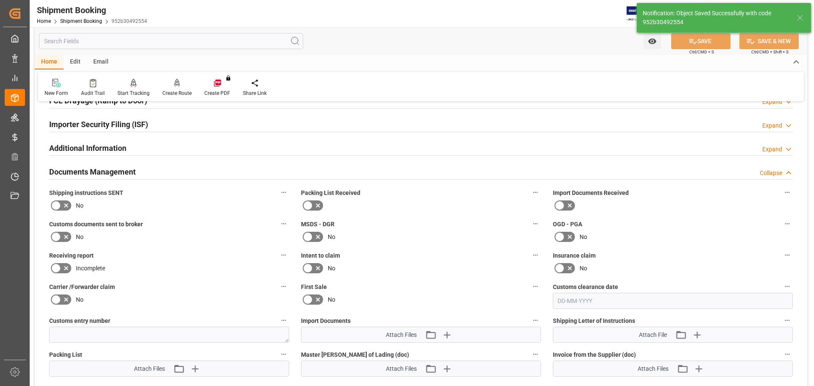
click at [60, 204] on icon at bounding box center [56, 205] width 10 height 10
click at [0, 0] on input "checkbox" at bounding box center [0, 0] width 0 height 0
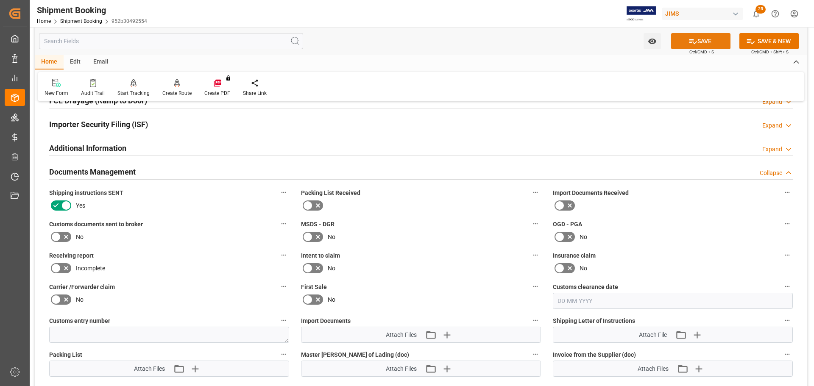
click at [712, 39] on button "SAVE" at bounding box center [700, 41] width 59 height 16
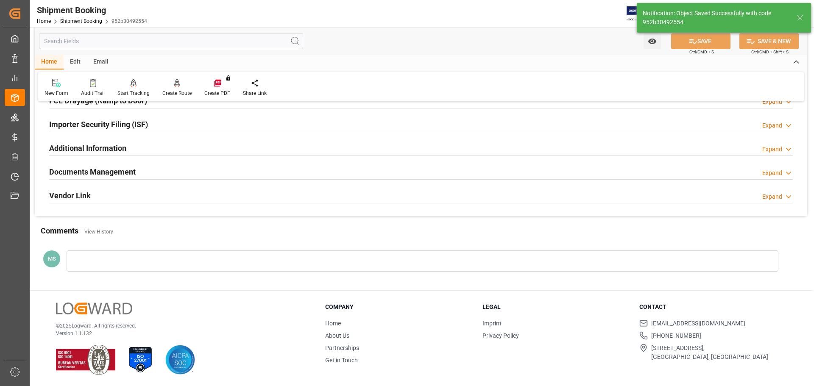
click at [198, 173] on div "Documents Management Expand" at bounding box center [420, 171] width 743 height 16
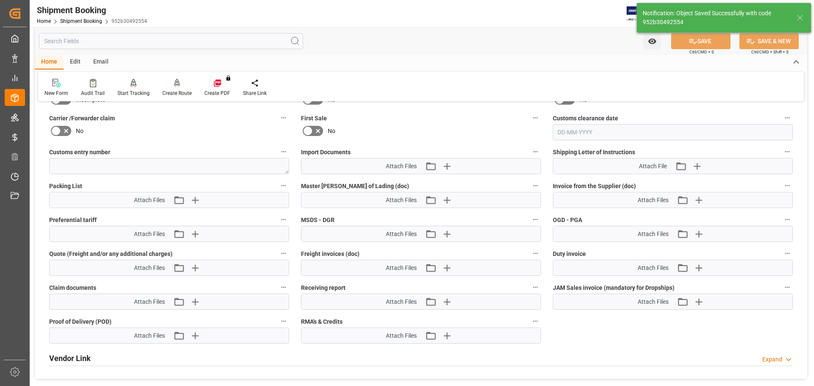
scroll to position [420, 0]
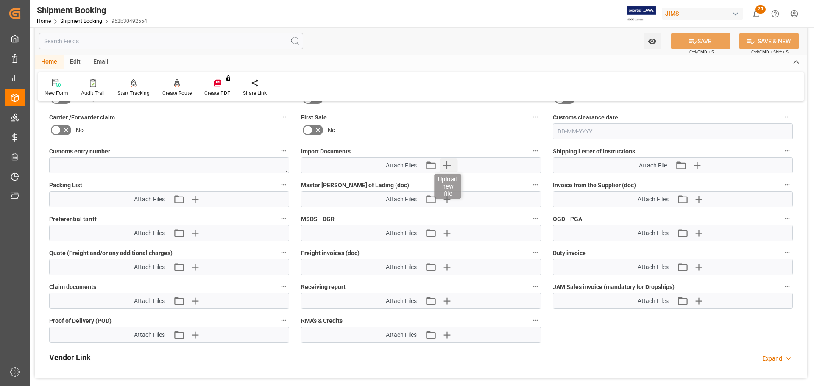
click at [442, 167] on icon "button" at bounding box center [447, 166] width 14 height 14
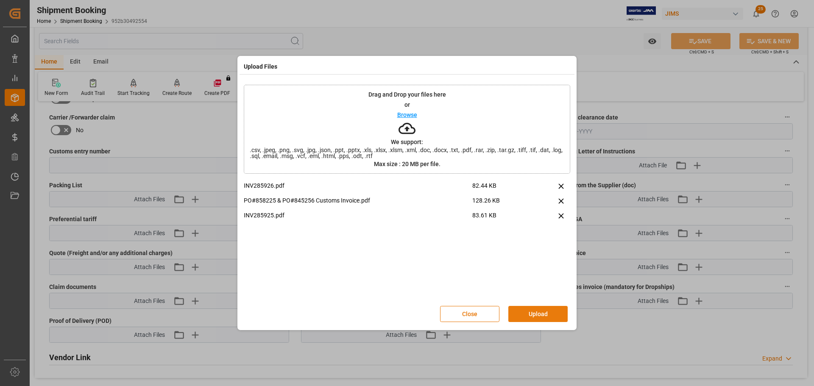
click at [532, 314] on button "Upload" at bounding box center [537, 314] width 59 height 16
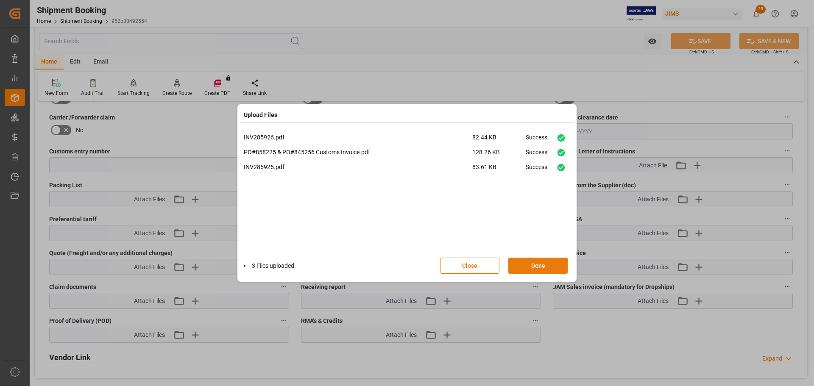
click at [531, 270] on button "Done" at bounding box center [537, 266] width 59 height 16
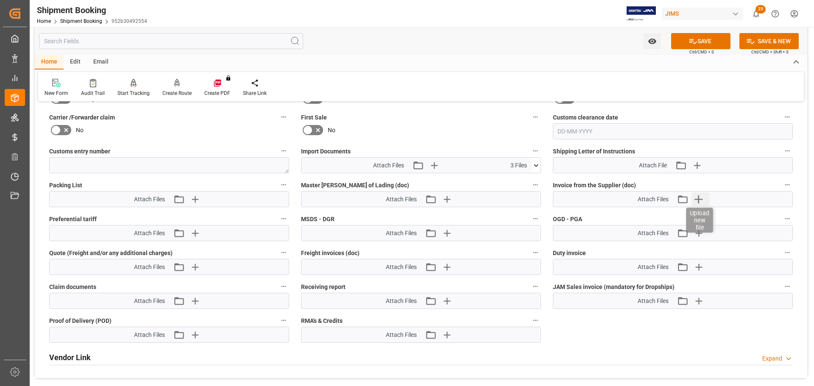
click at [702, 202] on icon "button" at bounding box center [698, 199] width 14 height 14
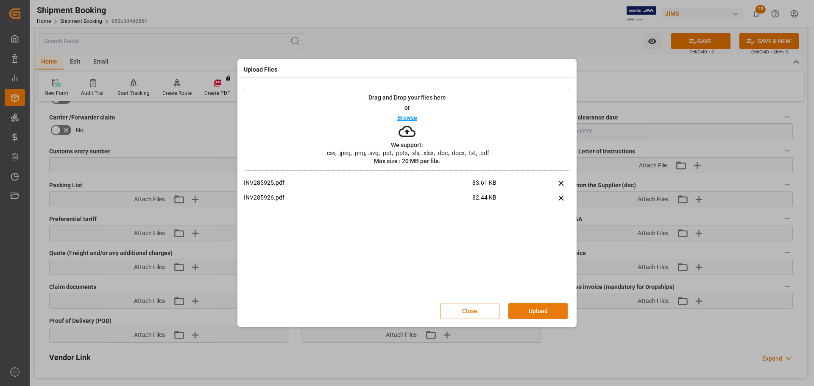
click at [510, 311] on button "Upload" at bounding box center [537, 311] width 59 height 16
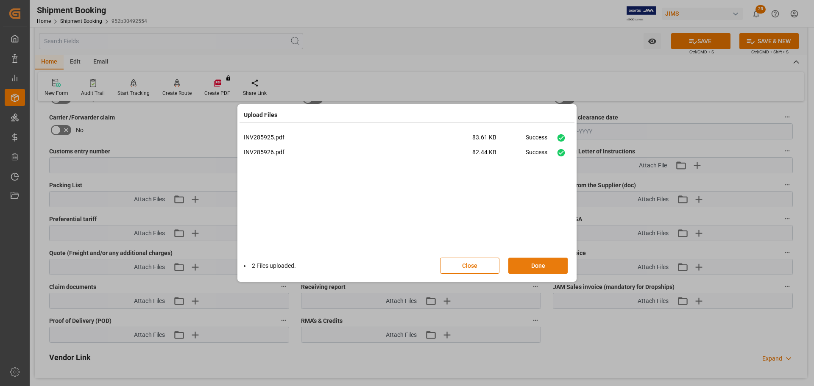
click at [536, 267] on button "Done" at bounding box center [537, 266] width 59 height 16
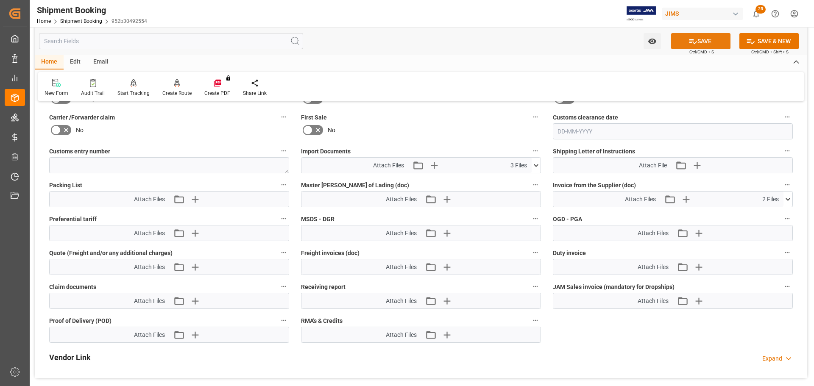
click at [692, 42] on icon at bounding box center [692, 41] width 9 height 9
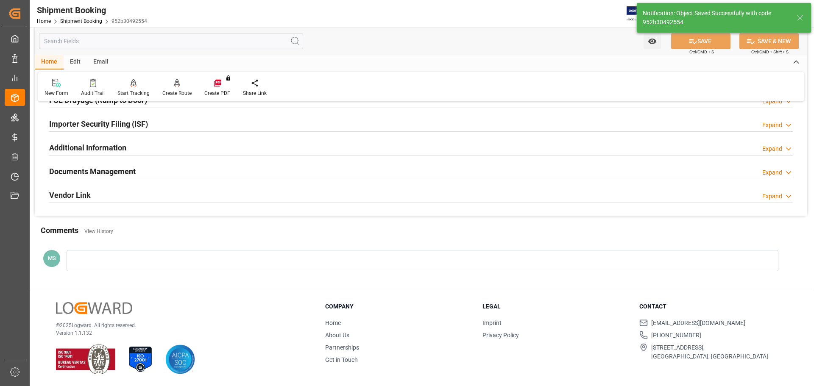
scroll to position [88, 0]
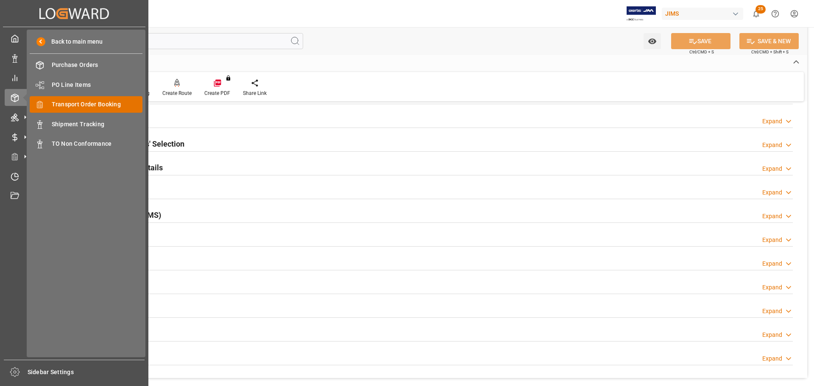
click at [77, 106] on span "Transport Order Booking" at bounding box center [97, 104] width 91 height 9
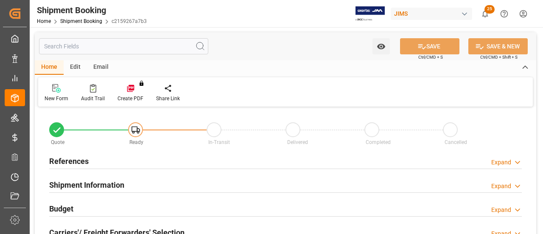
type input "0"
type input "[DATE]"
click at [91, 155] on div "References Expand" at bounding box center [285, 160] width 472 height 16
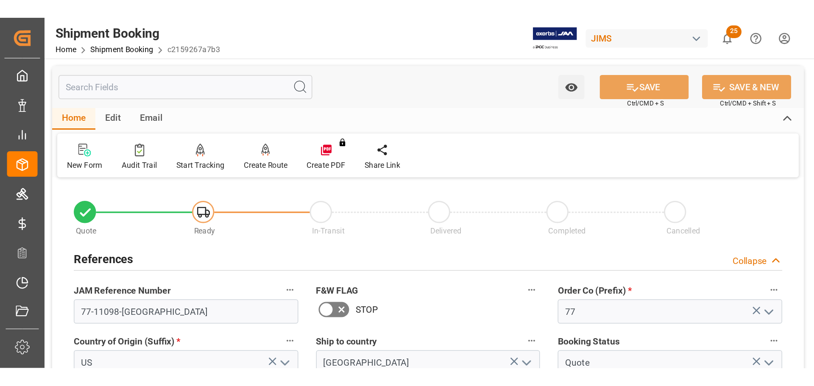
scroll to position [42, 0]
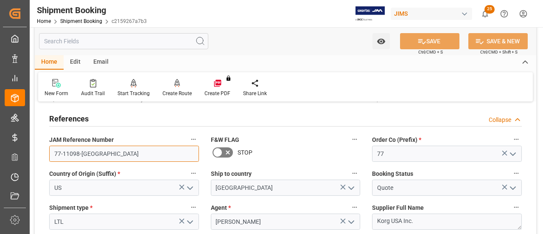
drag, startPoint x: 99, startPoint y: 150, endPoint x: 38, endPoint y: 151, distance: 61.1
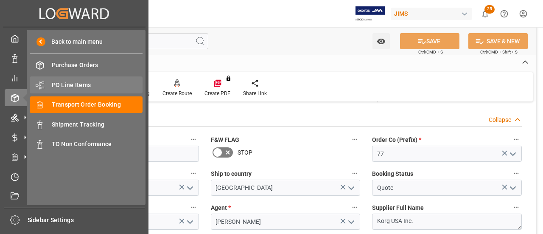
click at [59, 87] on span "PO Line Items" at bounding box center [97, 85] width 91 height 9
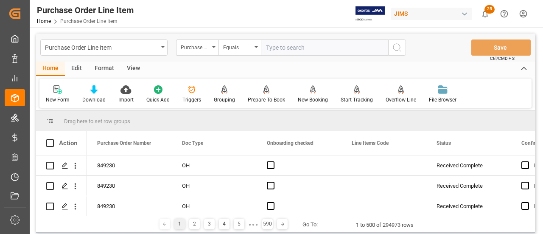
click at [297, 46] on input "text" at bounding box center [324, 47] width 127 height 16
paste input "77-10985-US"
type input "77-10985-US"
click at [399, 45] on circle "search button" at bounding box center [396, 47] width 7 height 7
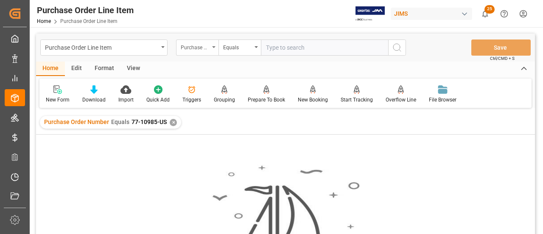
click at [200, 50] on div "Purchase Order Number" at bounding box center [195, 47] width 29 height 10
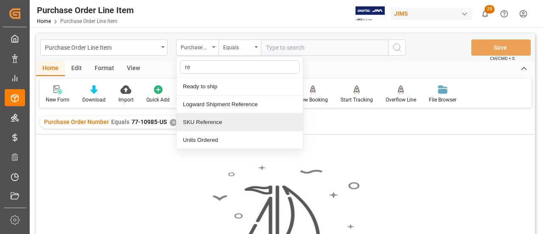
type input "ref"
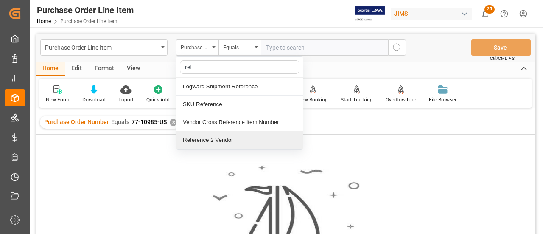
click at [215, 136] on div "Reference 2 Vendor" at bounding box center [239, 140] width 126 height 18
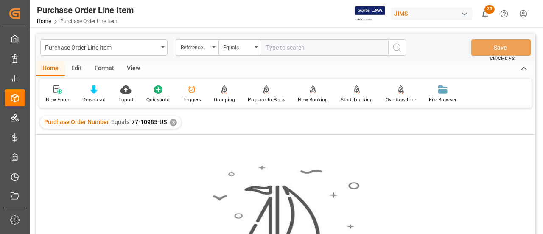
click at [309, 50] on input "text" at bounding box center [324, 47] width 127 height 16
paste input "77-10985-US"
type input "77-10985-US"
click at [400, 46] on icon "search button" at bounding box center [397, 47] width 10 height 10
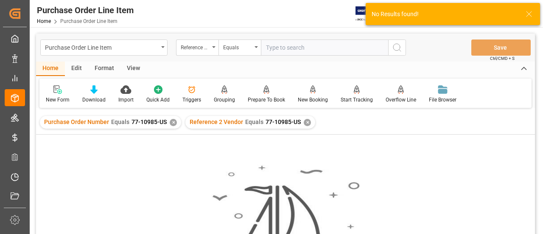
click at [170, 124] on div "✕" at bounding box center [173, 122] width 7 height 7
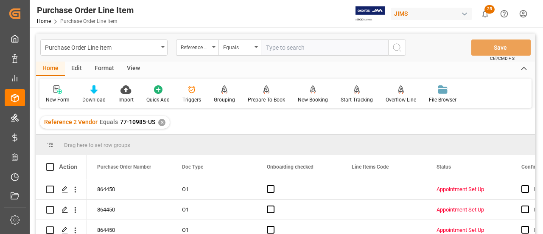
click at [139, 69] on div "View" at bounding box center [133, 68] width 26 height 14
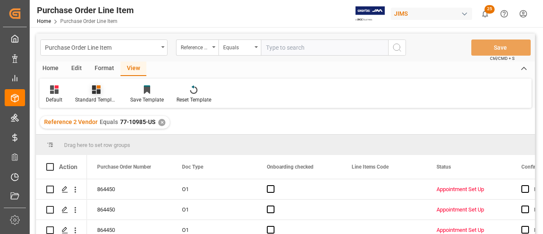
click at [98, 85] on icon at bounding box center [96, 89] width 8 height 8
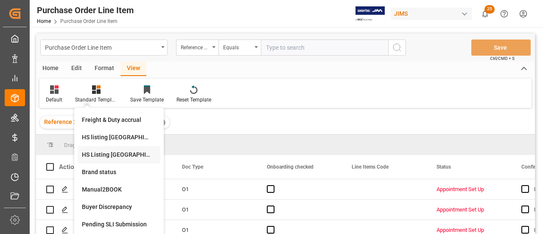
click at [113, 161] on div "HS Listing [GEOGRAPHIC_DATA]" at bounding box center [119, 154] width 83 height 17
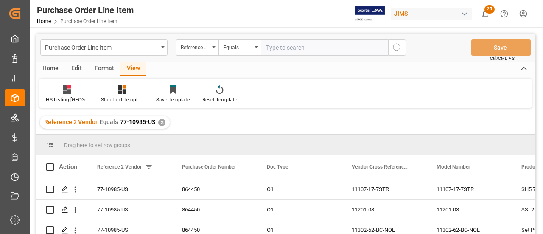
click at [53, 70] on div "Home" at bounding box center [50, 68] width 29 height 14
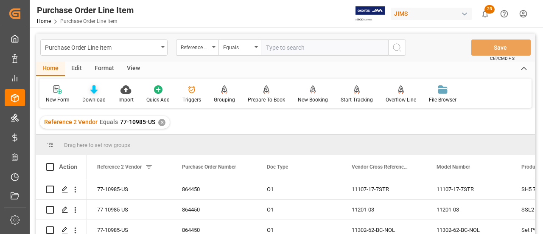
click at [97, 91] on div at bounding box center [93, 89] width 23 height 9
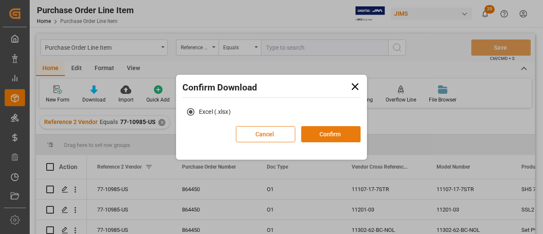
click at [338, 136] on button "Confirm" at bounding box center [330, 134] width 59 height 16
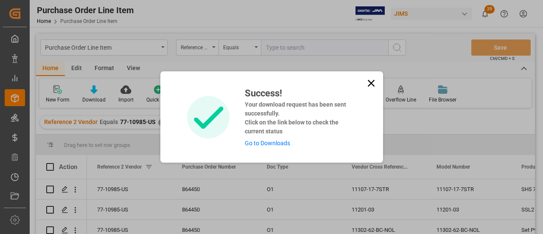
click at [257, 134] on span "Click on the link below to check the current status" at bounding box center [292, 127] width 94 height 16
click at [261, 142] on link "Go to Downloads" at bounding box center [267, 142] width 45 height 7
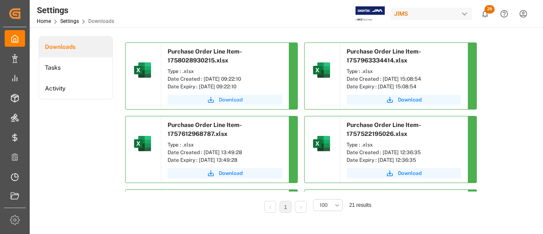
click at [218, 100] on button "Download" at bounding box center [224, 100] width 114 height 10
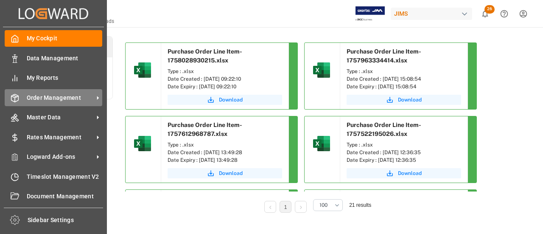
click at [19, 104] on div "Order Management Order Management" at bounding box center [53, 97] width 97 height 17
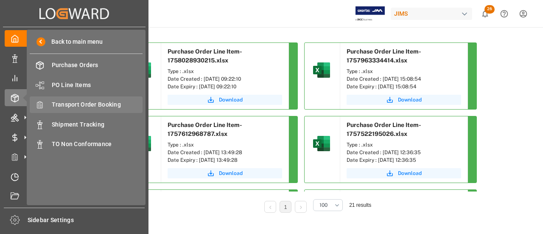
click at [66, 104] on span "Transport Order Booking" at bounding box center [97, 104] width 91 height 9
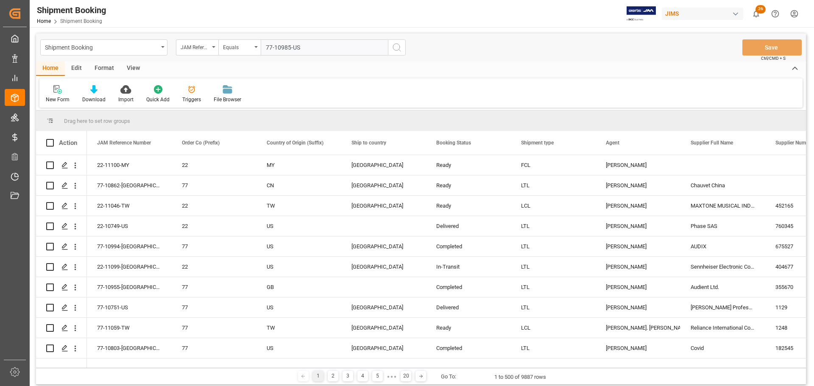
type input "77-10985-US"
click at [394, 46] on icon "search button" at bounding box center [397, 47] width 10 height 10
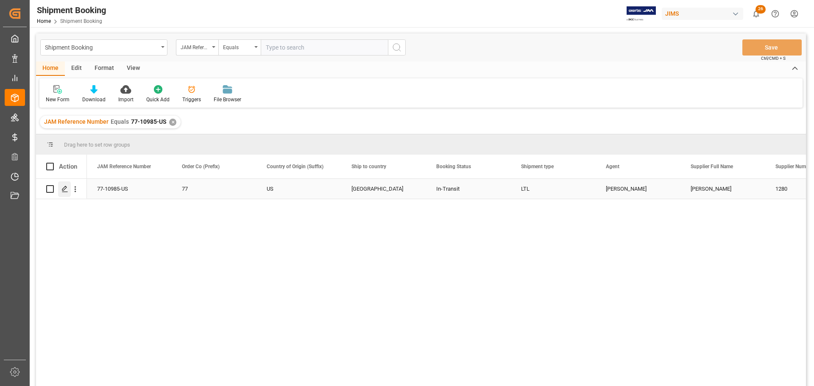
click at [69, 190] on div "Press SPACE to select this row." at bounding box center [64, 189] width 13 height 16
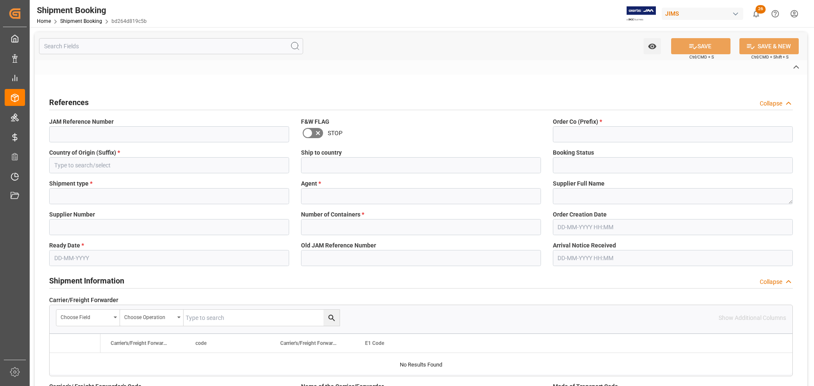
type textarea "13391-69289326-6"
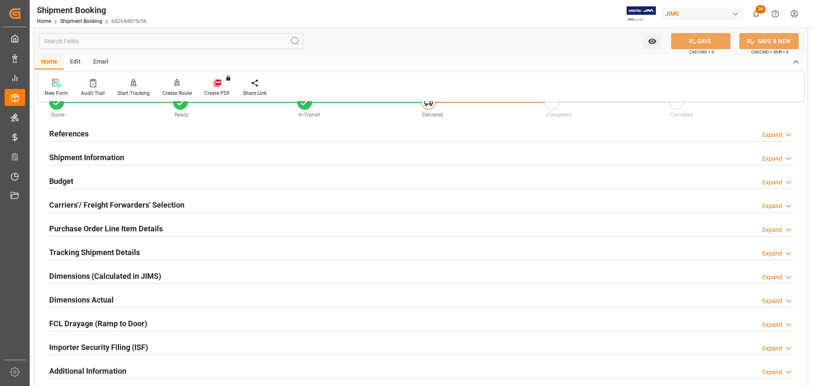
scroll to position [42, 0]
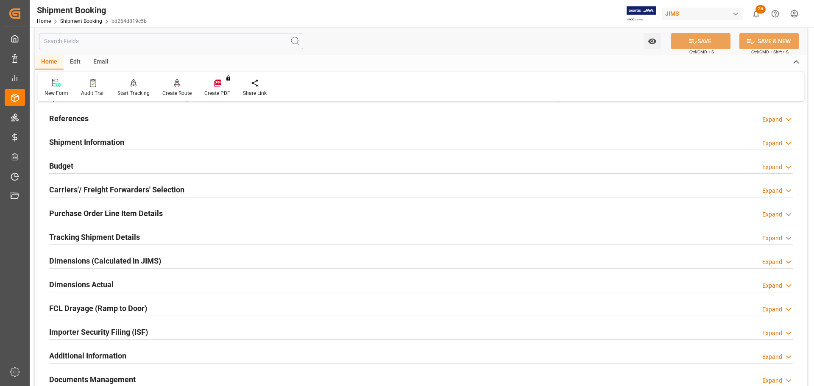
click at [77, 168] on div "Budget Expand" at bounding box center [420, 165] width 743 height 16
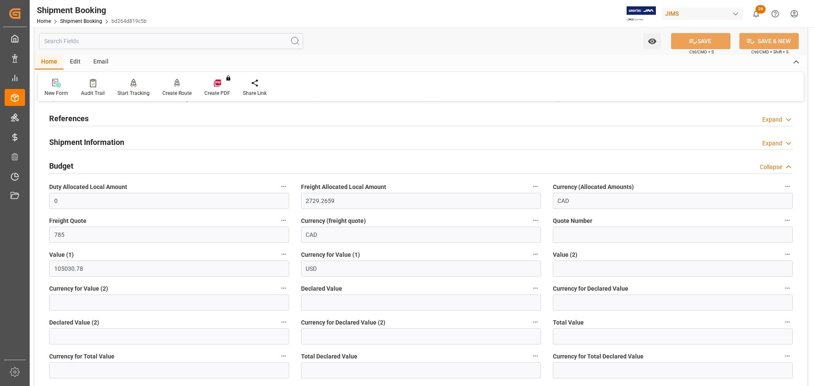
click at [78, 167] on div "Budget Collapse" at bounding box center [420, 165] width 743 height 16
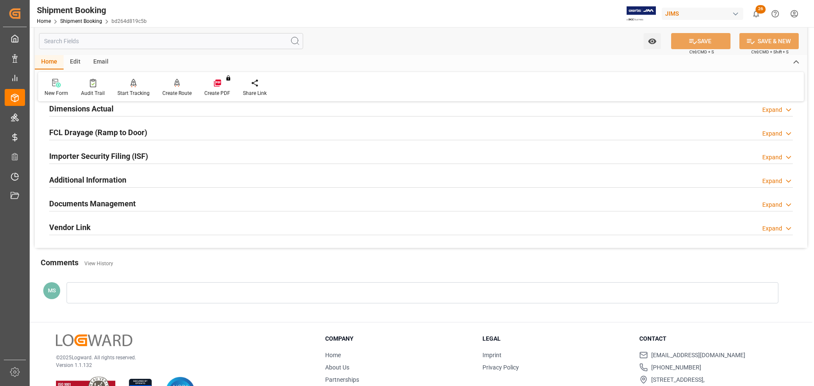
scroll to position [250, 0]
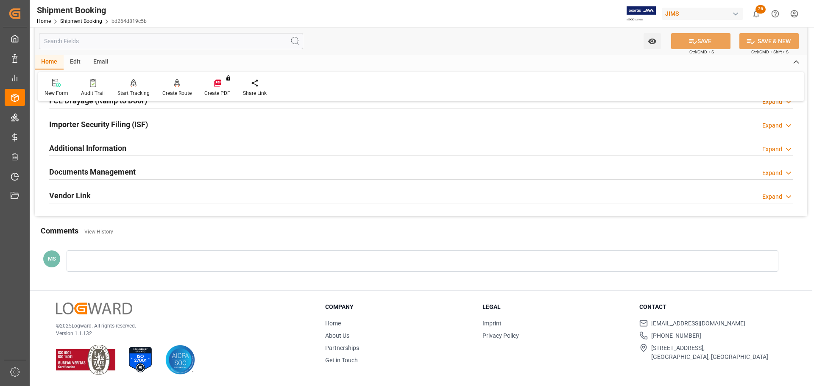
click at [78, 167] on h2 "Documents Management" at bounding box center [92, 171] width 86 height 11
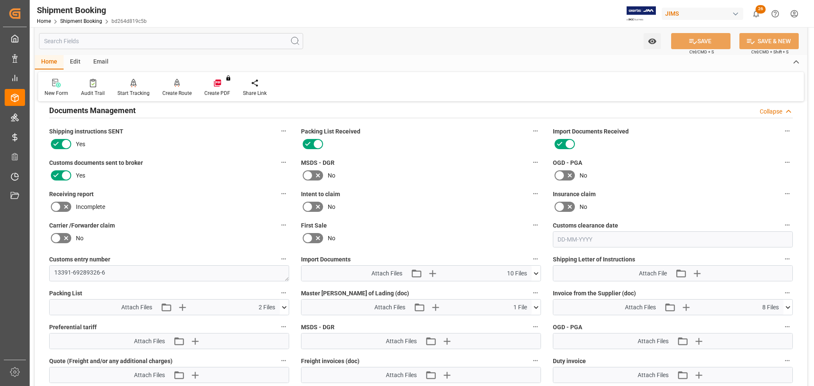
scroll to position [335, 0]
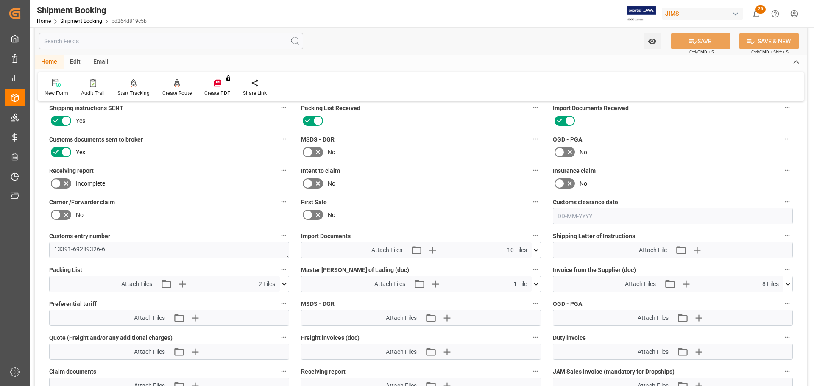
click at [539, 233] on icon at bounding box center [536, 250] width 9 height 9
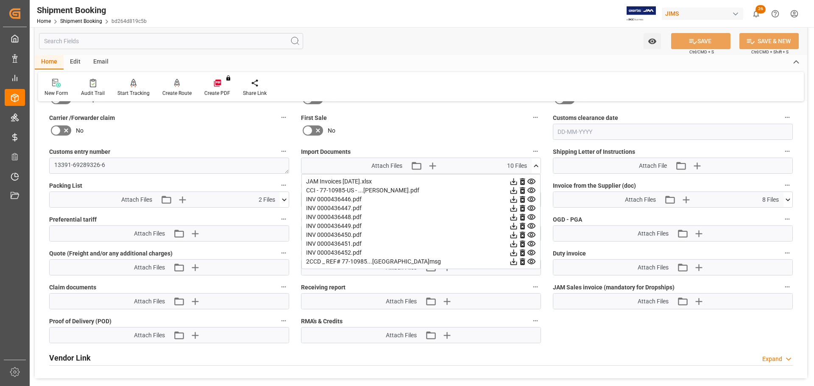
scroll to position [420, 0]
click at [435, 167] on icon "button" at bounding box center [432, 166] width 14 height 14
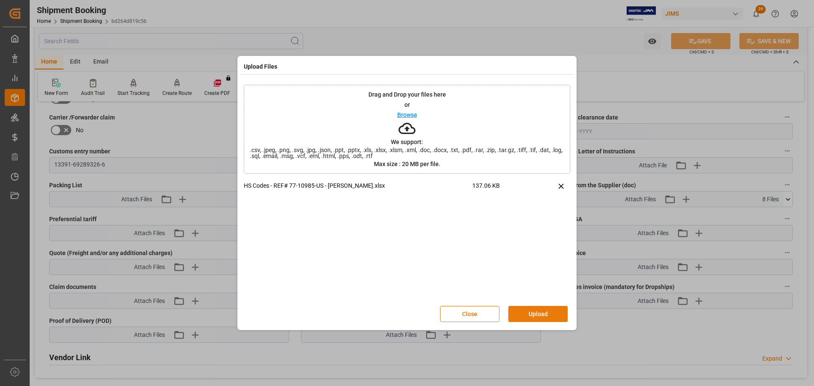
click at [542, 233] on button "Upload" at bounding box center [537, 314] width 59 height 16
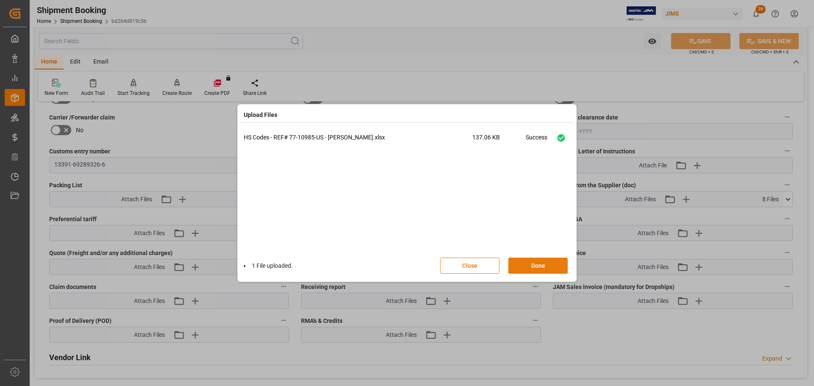
click at [536, 233] on button "Done" at bounding box center [537, 266] width 59 height 16
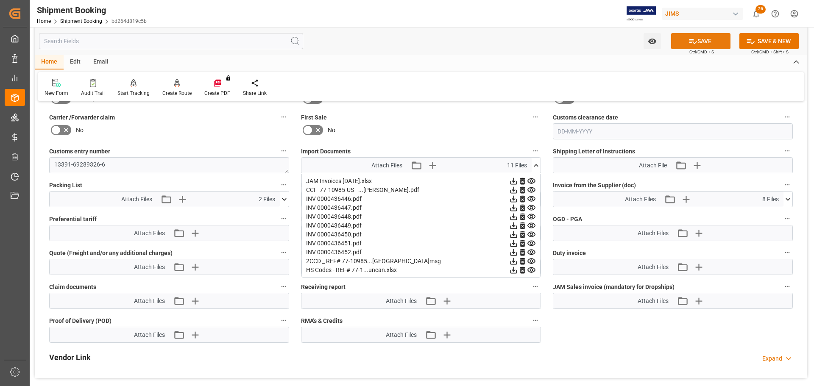
click at [542, 42] on button "SAVE" at bounding box center [700, 41] width 59 height 16
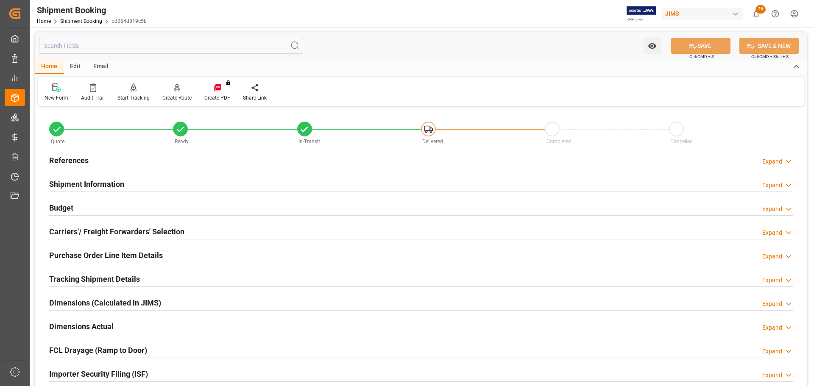
scroll to position [0, 0]
click at [139, 201] on div "Budget Expand" at bounding box center [420, 208] width 743 height 16
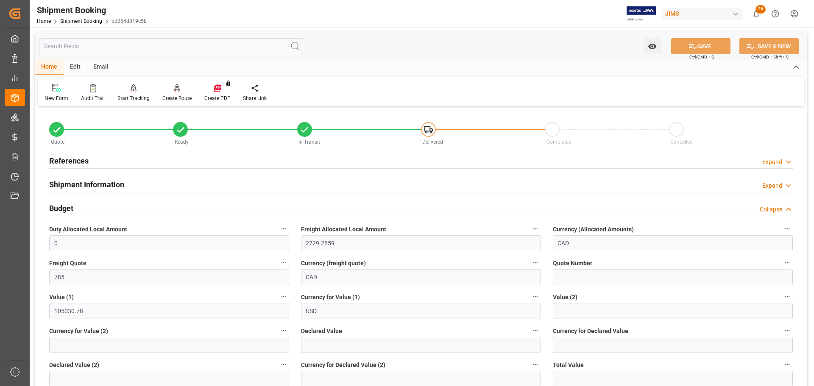
click at [111, 204] on div "Budget Collapse" at bounding box center [420, 208] width 743 height 16
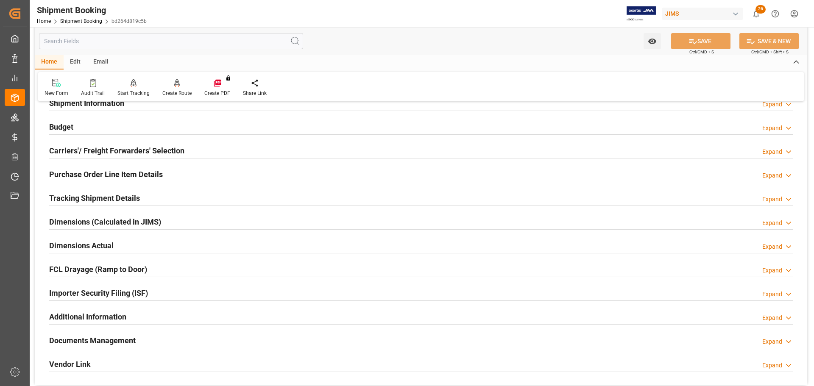
scroll to position [85, 0]
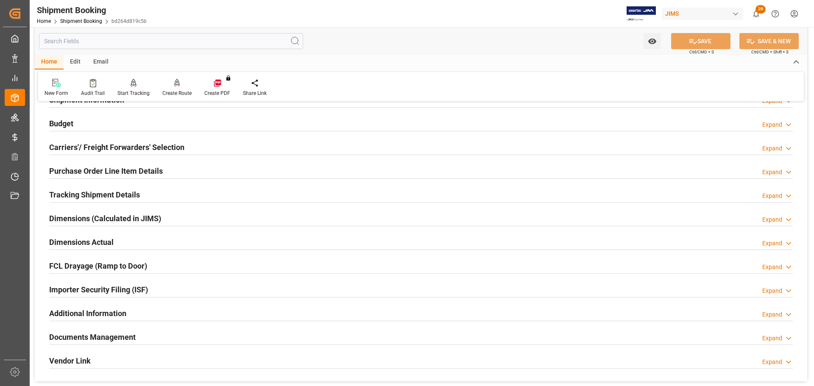
click at [115, 197] on h2 "Tracking Shipment Details" at bounding box center [94, 194] width 91 height 11
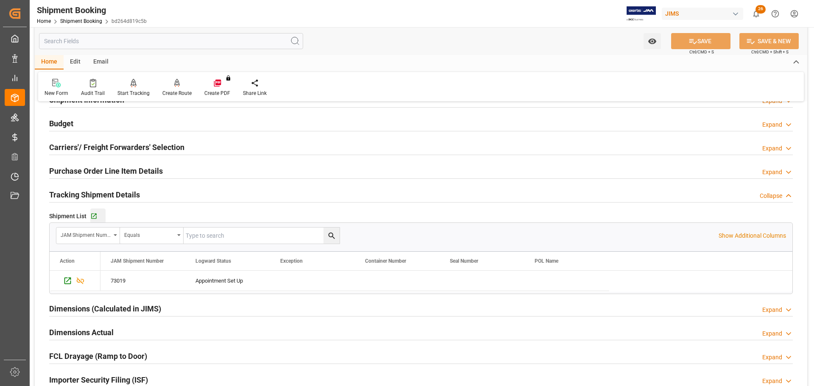
click at [97, 213] on div "Go to Shipment Tracking Grid" at bounding box center [97, 216] width 15 height 7
click at [128, 195] on h2 "Tracking Shipment Details" at bounding box center [94, 194] width 91 height 11
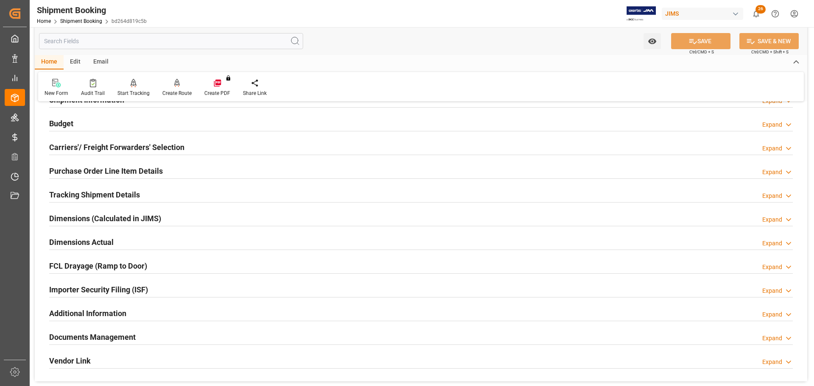
scroll to position [0, 0]
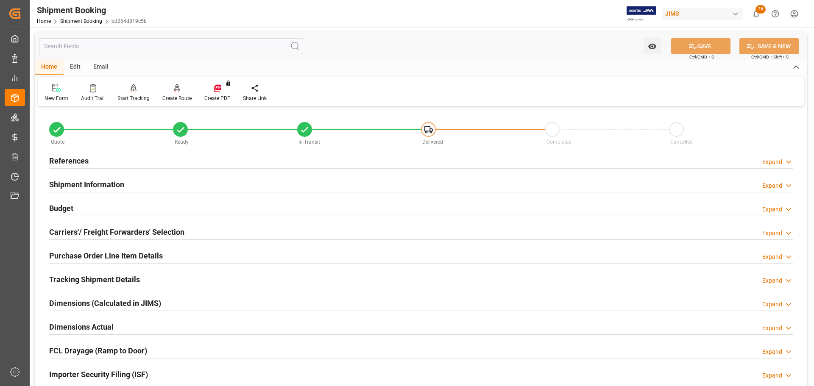
click at [141, 208] on div "Budget Expand" at bounding box center [420, 208] width 743 height 16
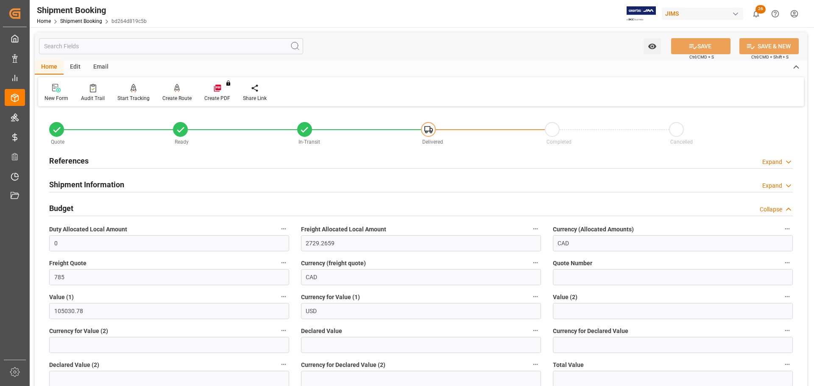
click at [113, 207] on div "Budget Collapse" at bounding box center [420, 208] width 743 height 16
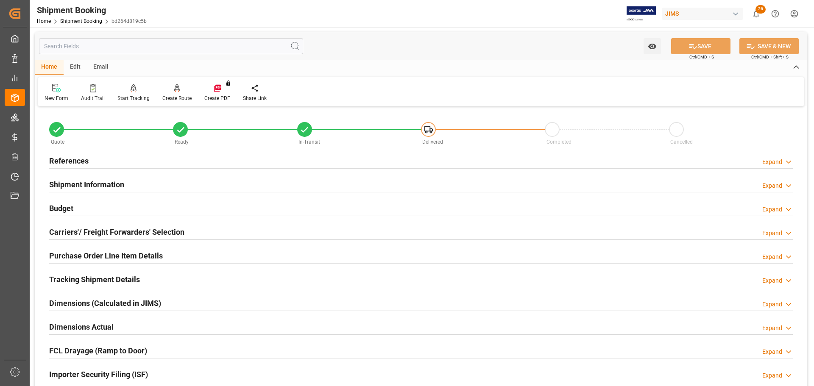
click at [111, 184] on h2 "Shipment Information" at bounding box center [86, 184] width 75 height 11
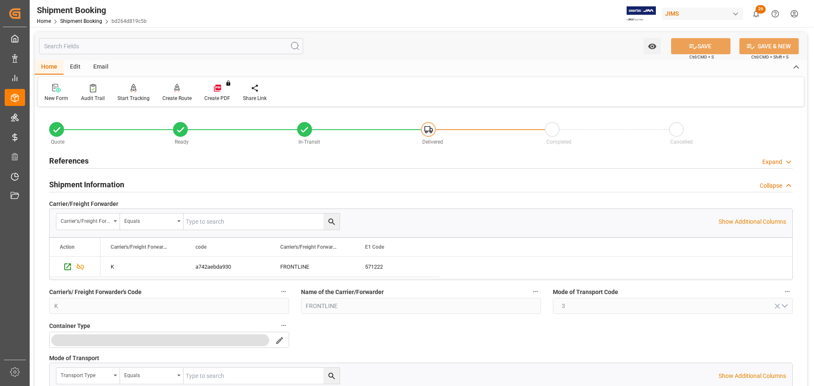
click at [118, 183] on h2 "Shipment Information" at bounding box center [86, 184] width 75 height 11
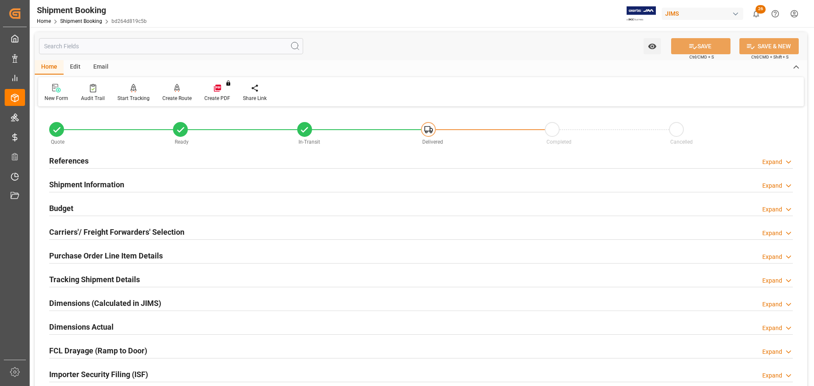
click at [107, 159] on div "References Expand" at bounding box center [420, 160] width 743 height 16
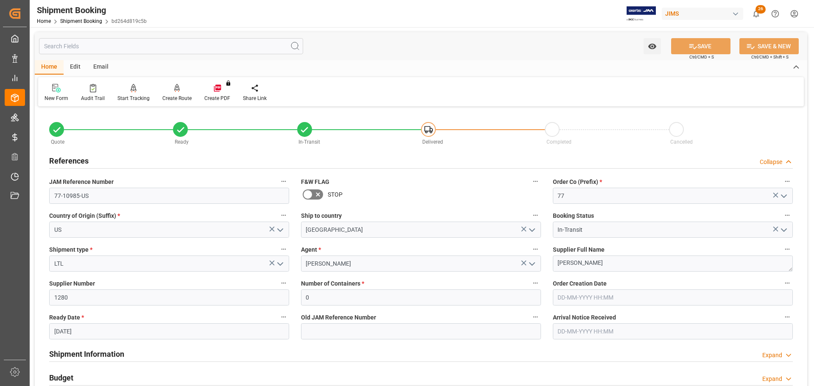
click at [107, 159] on div "References Collapse" at bounding box center [420, 160] width 743 height 16
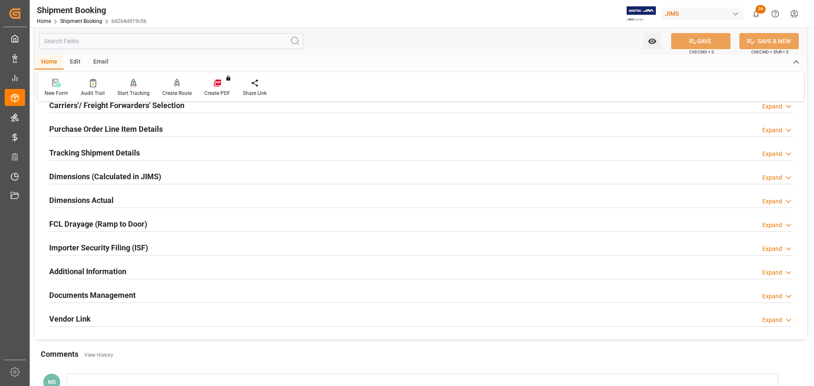
scroll to position [127, 0]
click at [113, 199] on h2 "Dimensions Actual" at bounding box center [81, 199] width 64 height 11
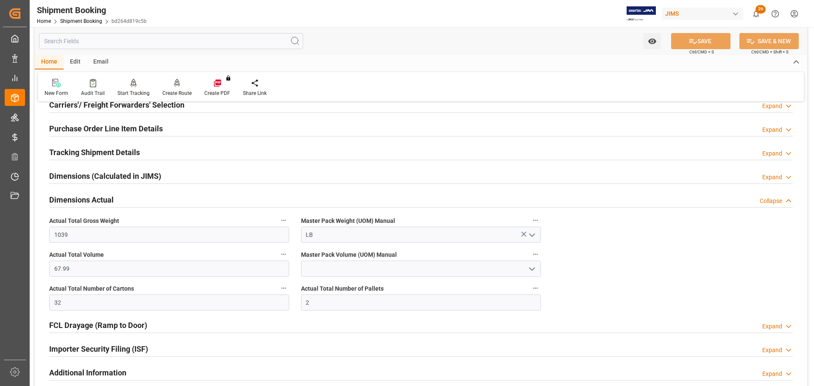
click at [113, 199] on h2 "Dimensions Actual" at bounding box center [81, 199] width 64 height 11
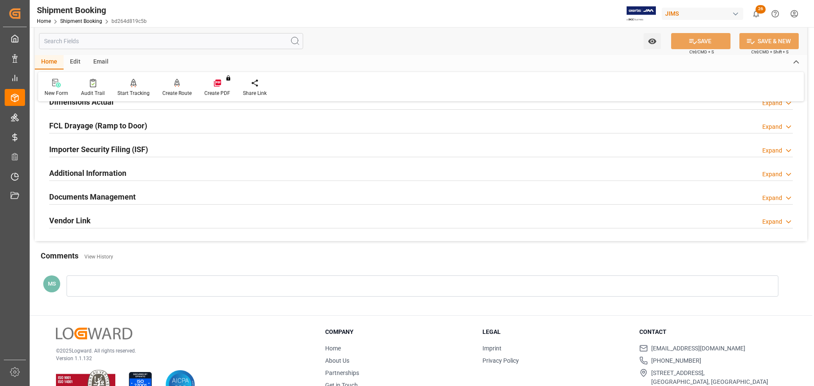
scroll to position [250, 0]
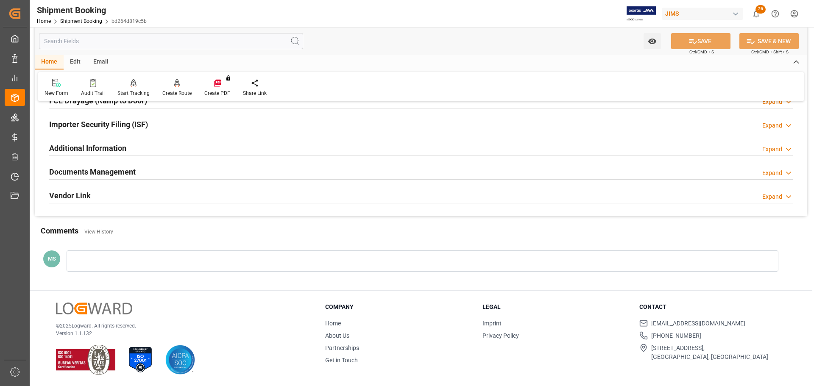
click at [112, 170] on h2 "Documents Management" at bounding box center [92, 171] width 86 height 11
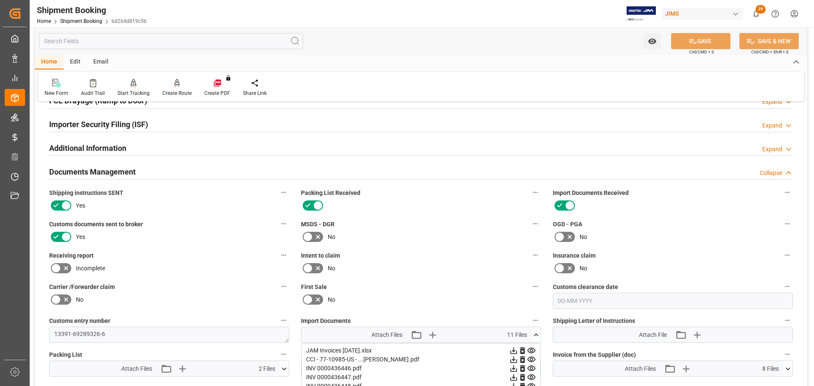
click at [121, 170] on h2 "Documents Management" at bounding box center [92, 171] width 86 height 11
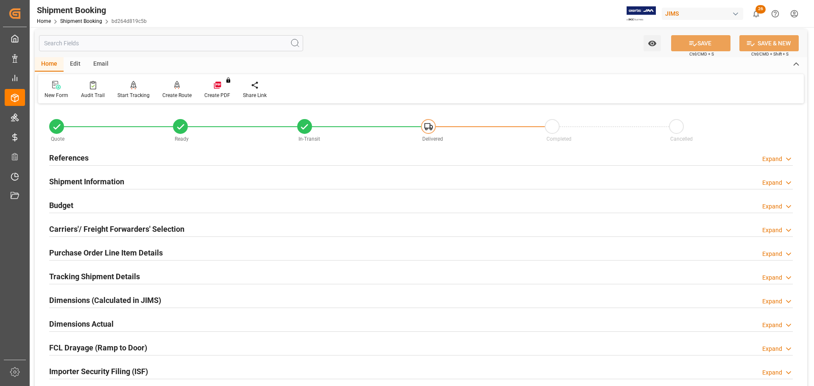
scroll to position [0, 0]
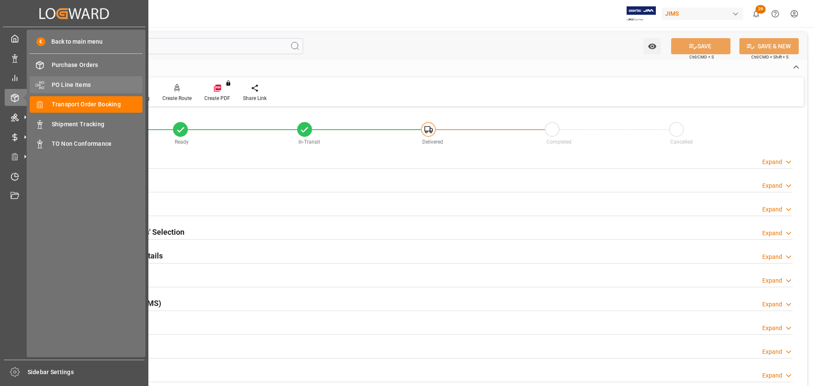
click at [75, 80] on div "PO Line Items PO Line Items" at bounding box center [86, 84] width 113 height 17
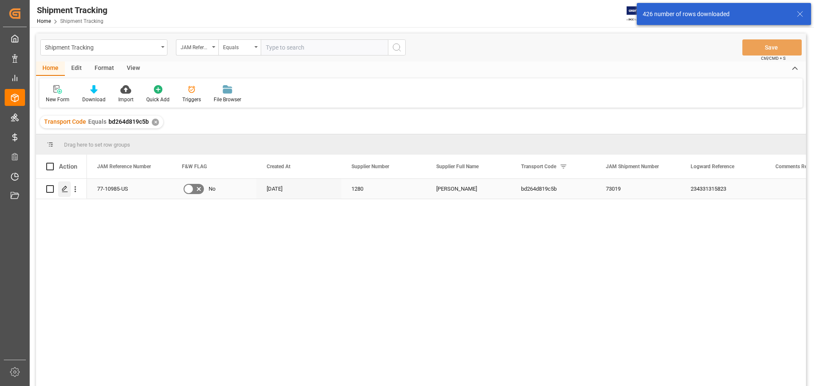
click at [62, 191] on icon "Press SPACE to select this row." at bounding box center [64, 189] width 7 height 7
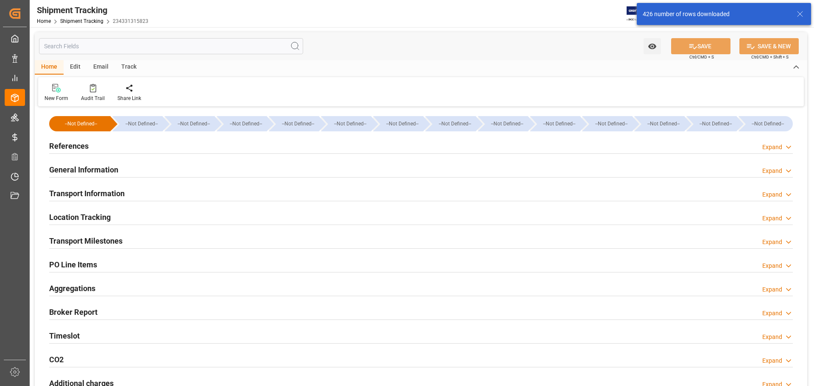
type input "[DATE] 00:00"
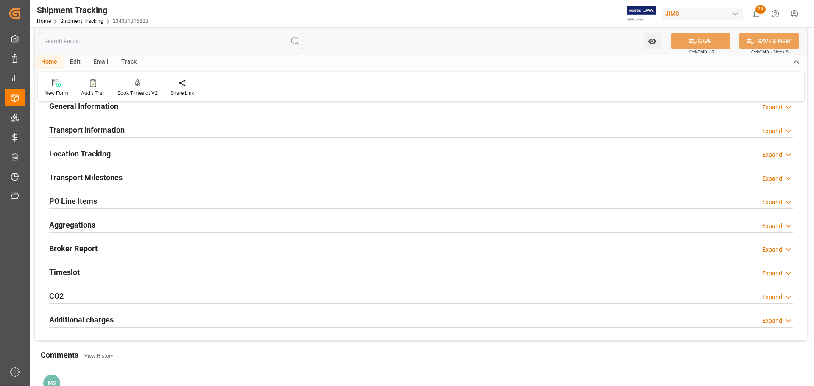
scroll to position [61, 0]
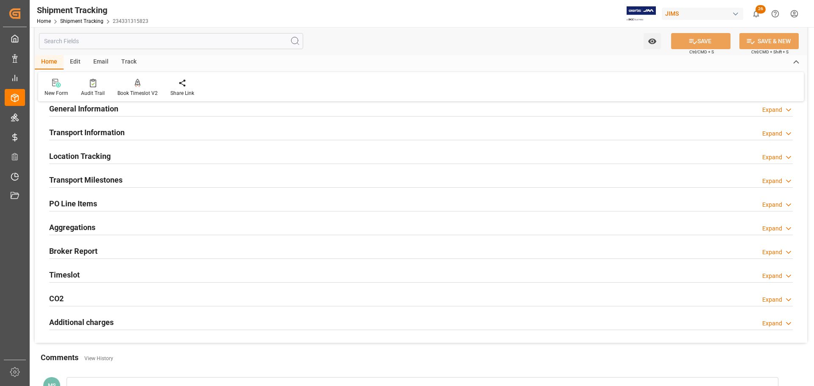
click at [147, 181] on div "Transport Milestones Expand" at bounding box center [420, 179] width 743 height 16
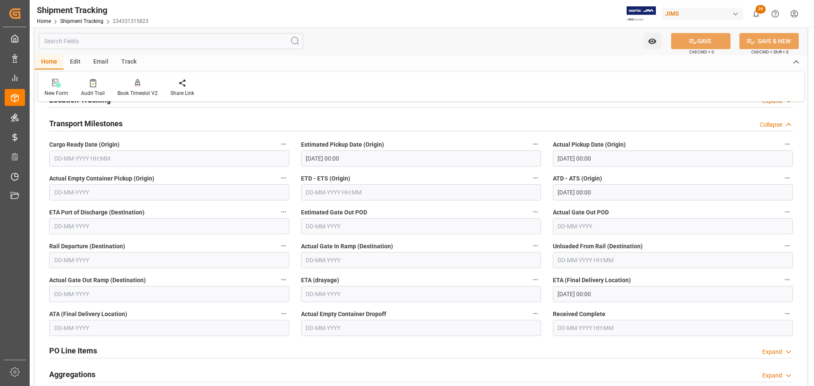
scroll to position [103, 0]
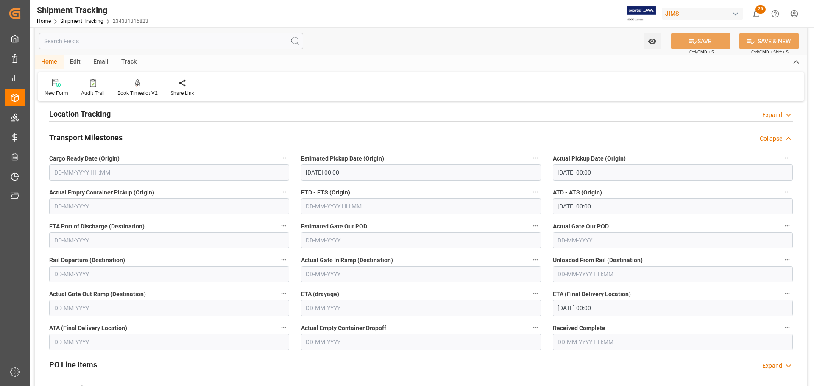
click at [118, 134] on h2 "Transport Milestones" at bounding box center [85, 137] width 73 height 11
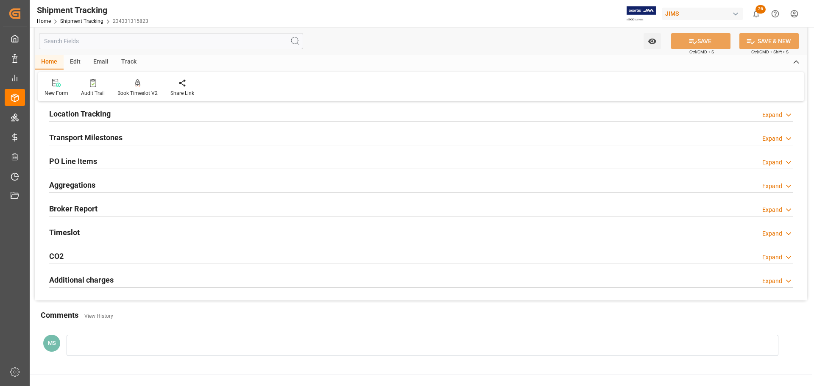
click at [100, 229] on div "Timeslot Expand" at bounding box center [420, 232] width 743 height 16
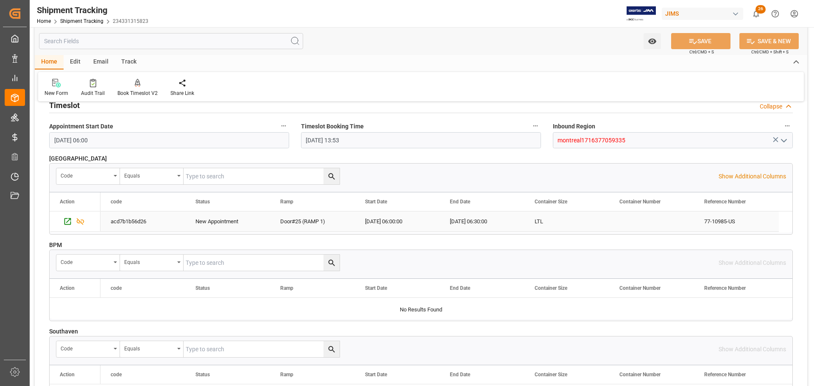
scroll to position [188, 0]
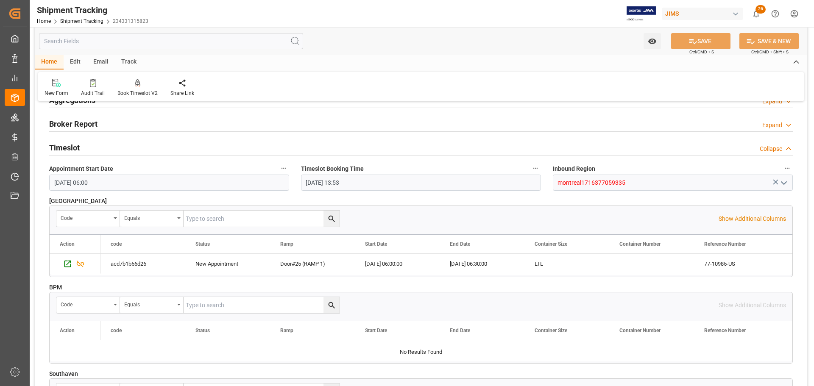
click at [93, 146] on div "Timeslot Collapse" at bounding box center [420, 147] width 743 height 16
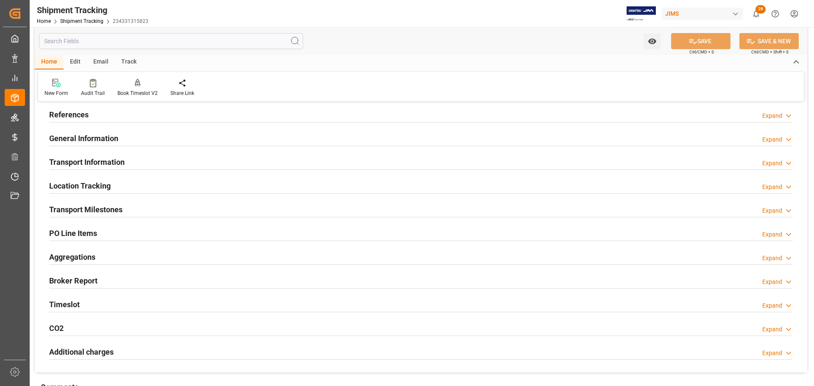
scroll to position [0, 0]
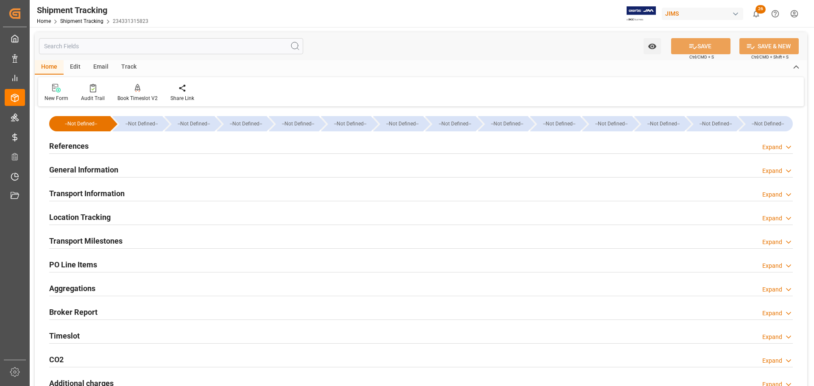
click at [144, 189] on div "Transport Information Expand" at bounding box center [420, 193] width 743 height 16
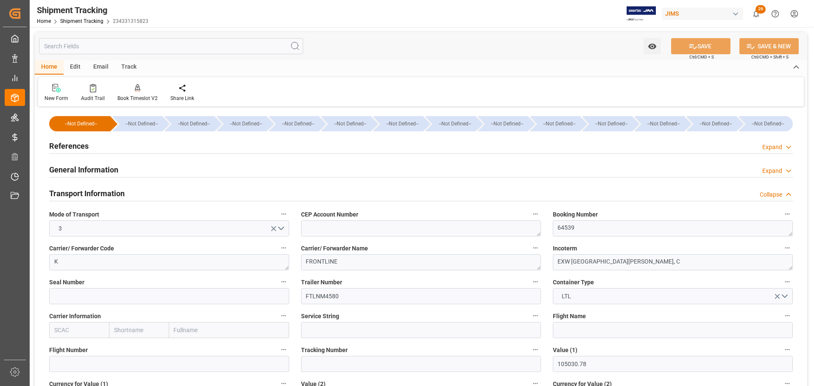
click at [133, 190] on div "Transport Information Collapse" at bounding box center [420, 193] width 743 height 16
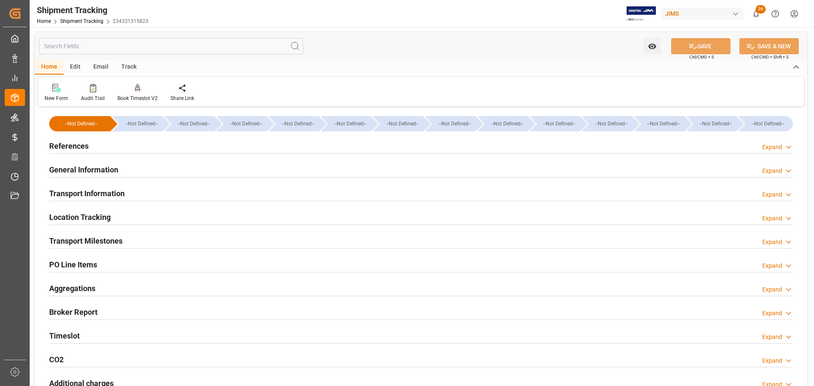
click at [136, 171] on div "General Information Expand" at bounding box center [420, 169] width 743 height 16
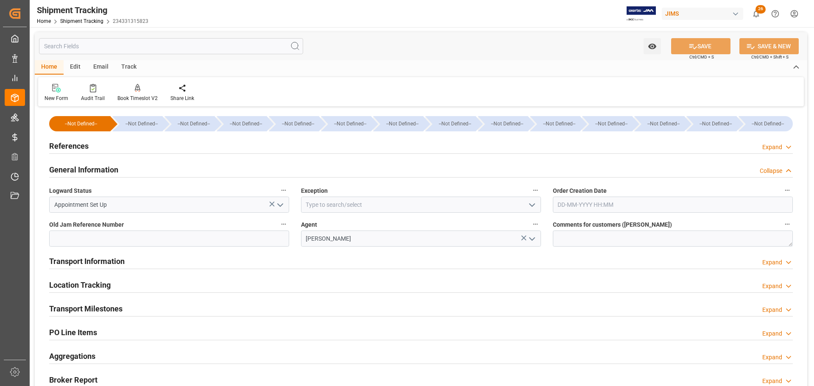
click at [136, 171] on div "General Information Collapse" at bounding box center [420, 169] width 743 height 16
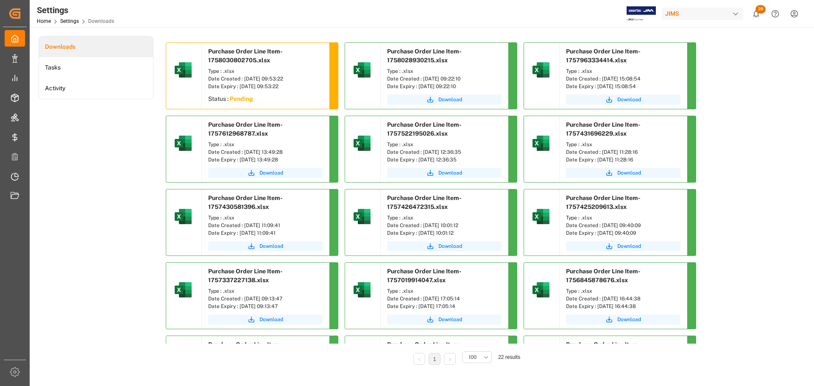
click at [111, 164] on div "Downloads Tasks Activity" at bounding box center [96, 206] width 115 height 341
click at [120, 159] on div "Downloads Tasks Activity" at bounding box center [96, 206] width 115 height 341
click at [95, 179] on div "Downloads Tasks Activity" at bounding box center [96, 206] width 115 height 341
click at [257, 96] on button "Download" at bounding box center [265, 100] width 114 height 10
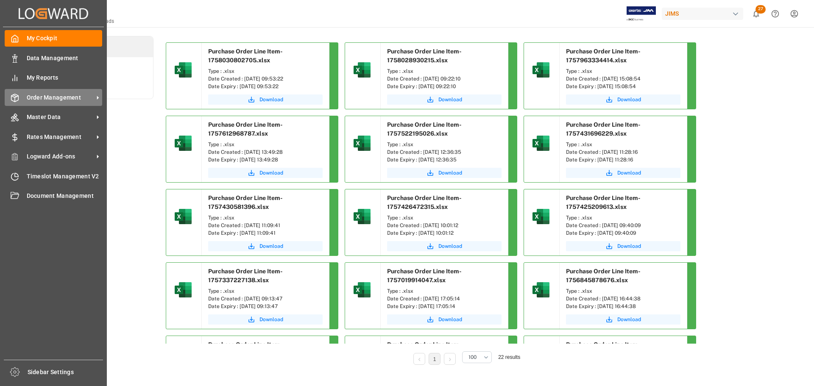
click at [39, 104] on div "Order Management Order Management" at bounding box center [53, 97] width 97 height 17
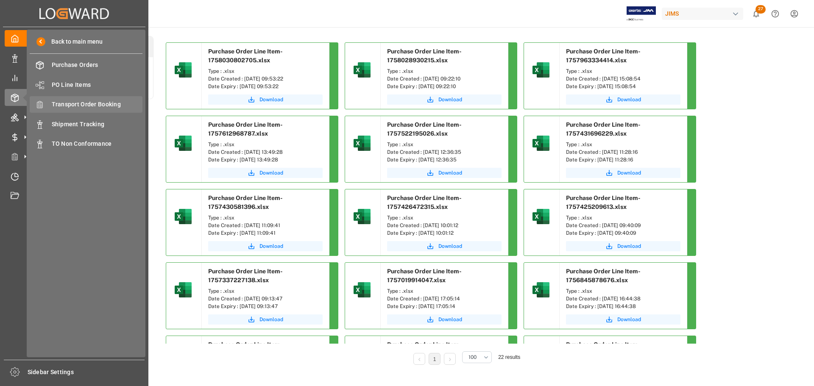
click at [98, 108] on span "Transport Order Booking" at bounding box center [97, 104] width 91 height 9
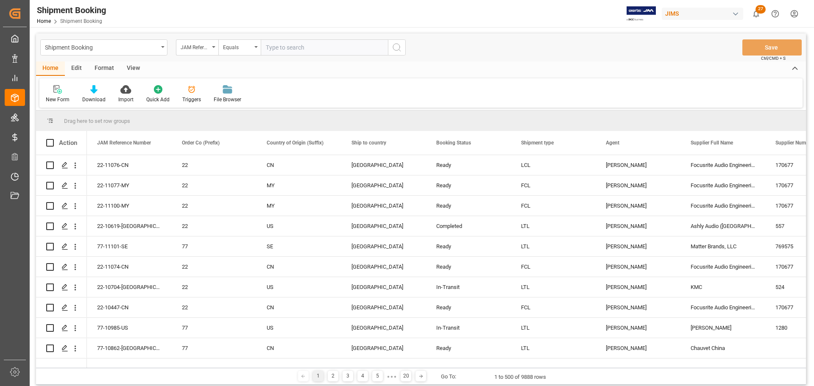
type input "1Z78F1226892825162"
click at [353, 47] on input "1Z78F1226892825162" at bounding box center [324, 47] width 127 height 16
drag, startPoint x: 348, startPoint y: 47, endPoint x: 209, endPoint y: 50, distance: 138.2
click at [209, 50] on div "JAM Reference Number Equals 1Z78F1226892825162" at bounding box center [291, 47] width 230 height 16
drag, startPoint x: 294, startPoint y: 46, endPoint x: 301, endPoint y: 50, distance: 8.4
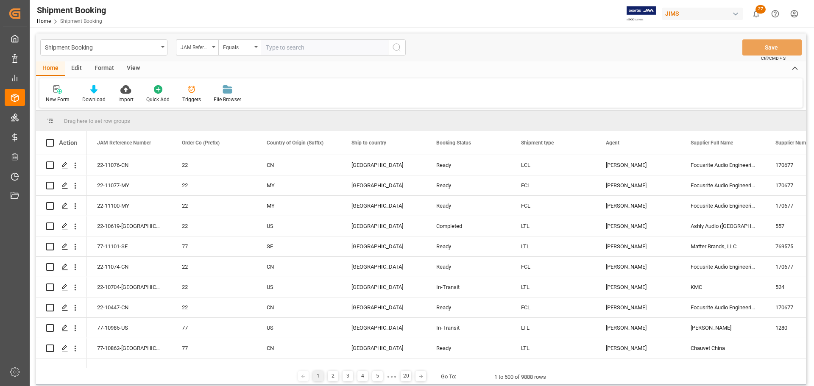
click at [294, 46] on input "text" at bounding box center [324, 47] width 127 height 16
paste input "77-11067-US"
type input "77-11067-US"
click at [398, 51] on icon "search button" at bounding box center [397, 47] width 10 height 10
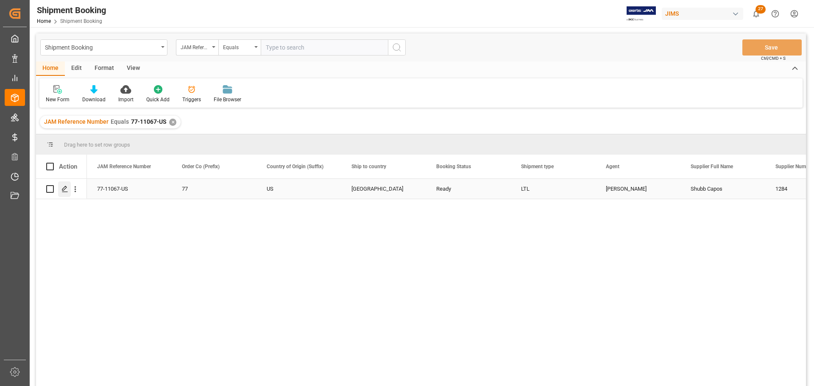
click at [68, 189] on icon "Press SPACE to select this row." at bounding box center [64, 189] width 7 height 7
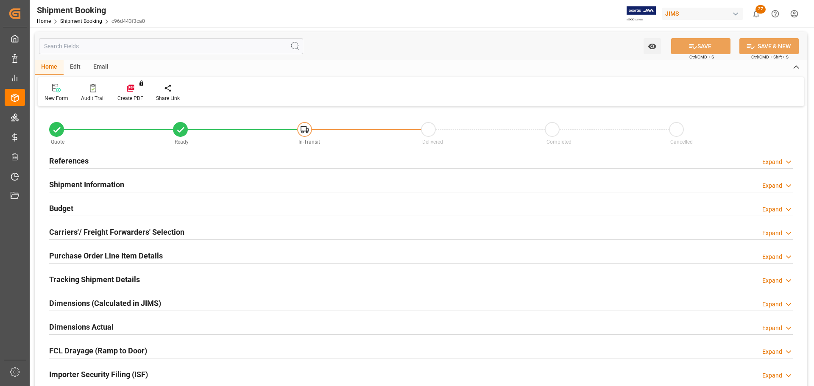
type input "744.1815"
type input "164.3776"
type input "10723.6"
click at [79, 161] on h2 "References" at bounding box center [68, 160] width 39 height 11
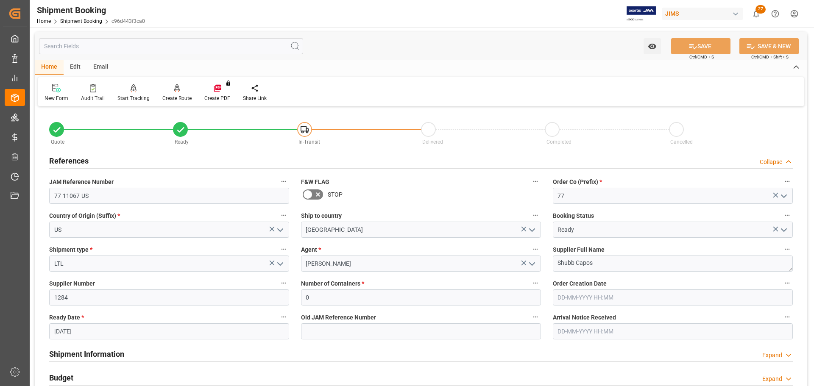
click at [90, 161] on div "References Collapse" at bounding box center [420, 160] width 743 height 16
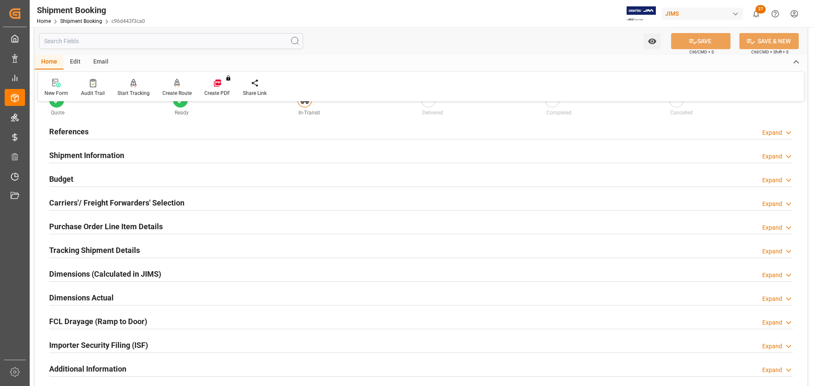
scroll to position [42, 0]
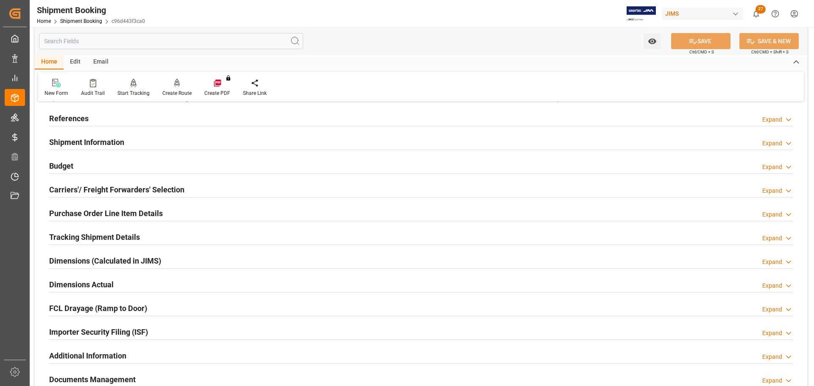
click at [94, 131] on div "Shipment Information Expand" at bounding box center [420, 143] width 755 height 24
click at [95, 136] on div "Shipment Information" at bounding box center [86, 142] width 75 height 16
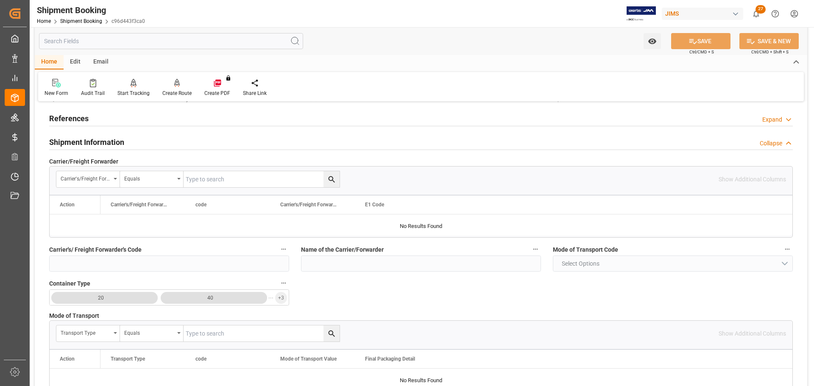
click at [95, 138] on h2 "Shipment Information" at bounding box center [86, 141] width 75 height 11
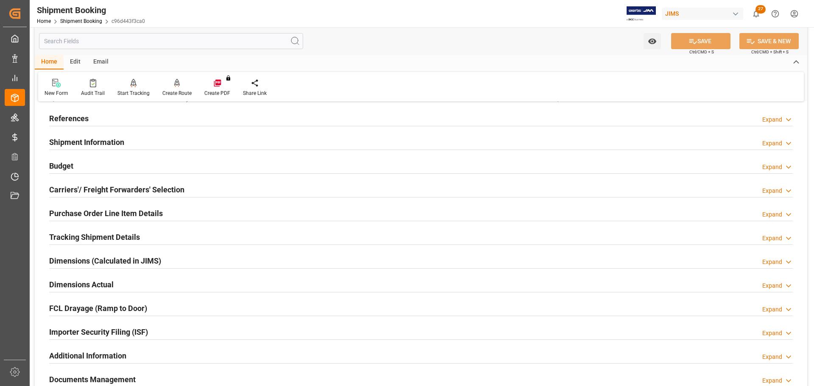
click at [164, 145] on div "Shipment Information Expand" at bounding box center [420, 142] width 743 height 16
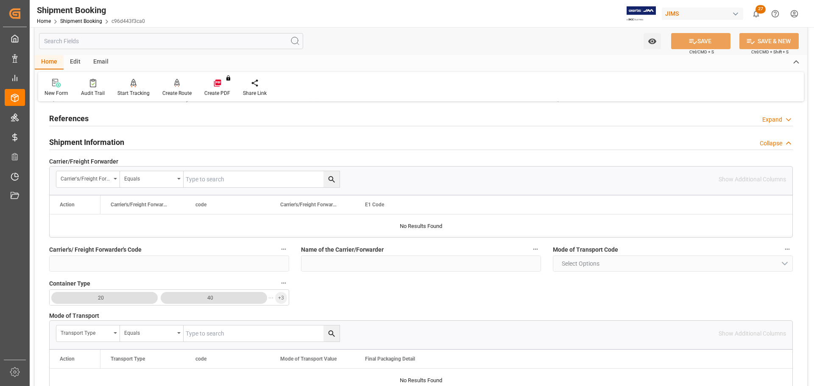
click at [175, 142] on div "Shipment Information Collapse" at bounding box center [420, 142] width 743 height 16
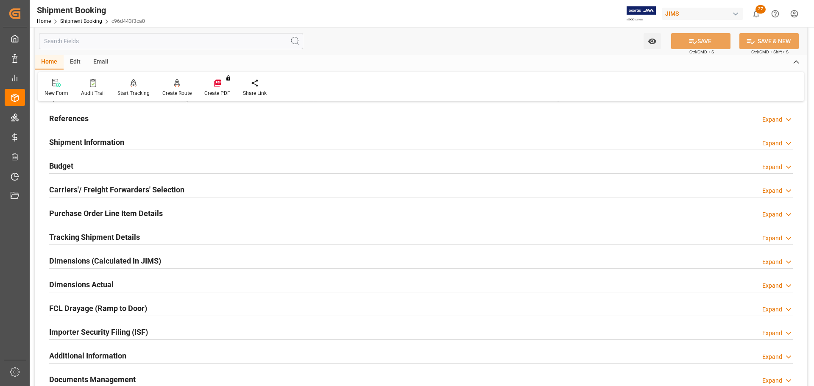
click at [175, 171] on div "Budget Expand" at bounding box center [420, 165] width 743 height 16
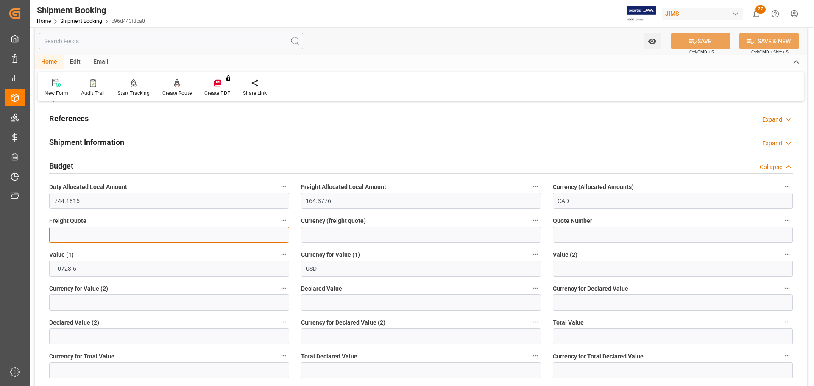
click at [123, 236] on input "text" at bounding box center [169, 235] width 240 height 16
click at [126, 235] on input "text" at bounding box center [169, 235] width 240 height 16
type input "130"
click at [353, 238] on input at bounding box center [421, 235] width 240 height 16
type input "CAD"
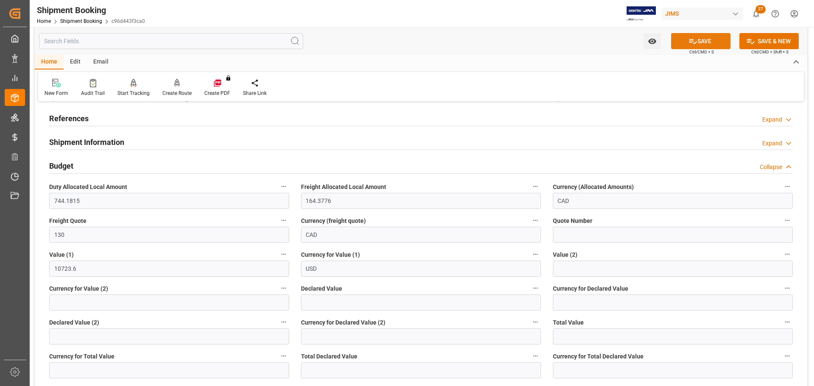
click at [706, 39] on button "SAVE" at bounding box center [700, 41] width 59 height 16
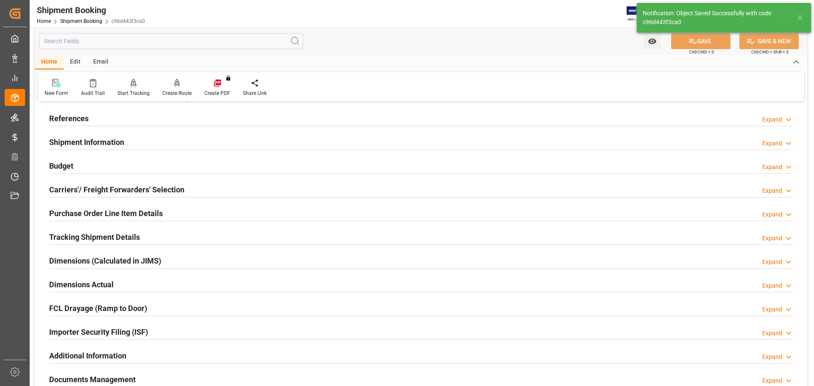
click at [154, 119] on div "References Expand" at bounding box center [420, 118] width 743 height 16
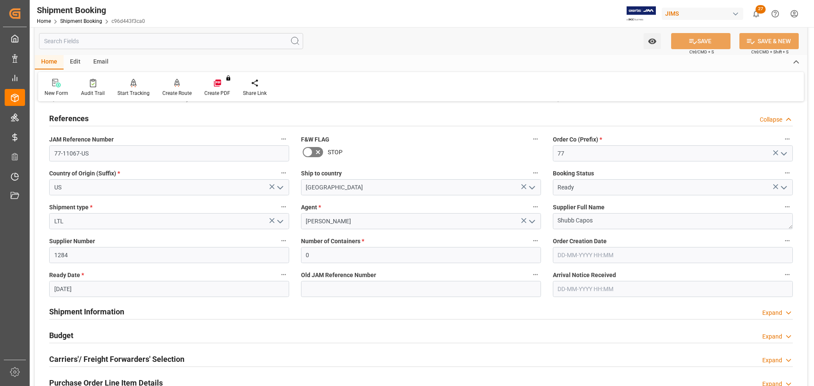
click at [156, 119] on div "References Collapse" at bounding box center [420, 118] width 743 height 16
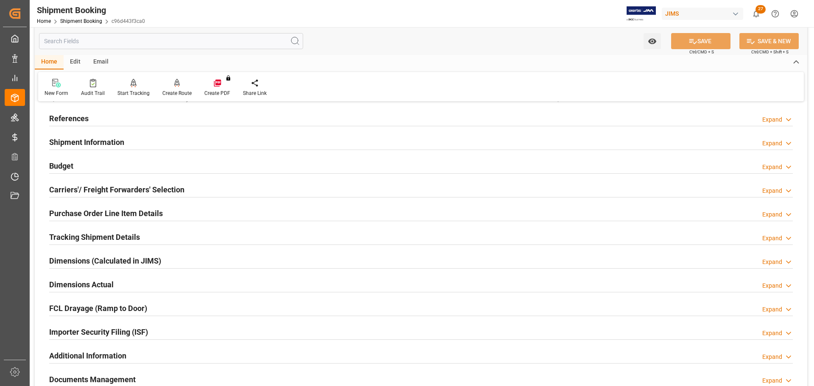
click at [148, 141] on div "Shipment Information Expand" at bounding box center [420, 142] width 743 height 16
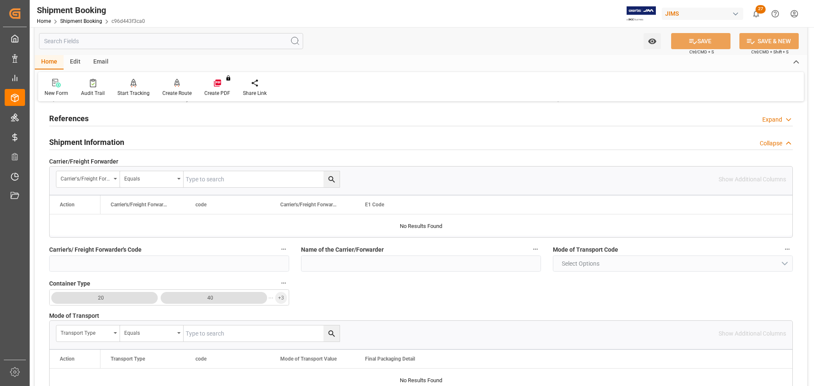
click at [148, 141] on div "Shipment Information Collapse" at bounding box center [420, 142] width 743 height 16
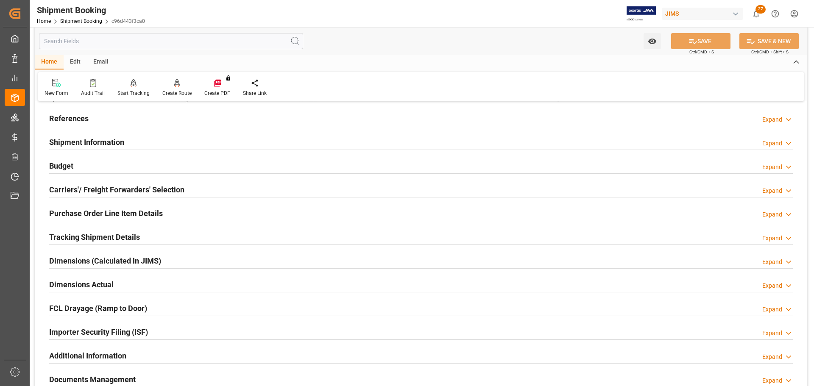
click at [124, 169] on div "Budget Expand" at bounding box center [420, 165] width 743 height 16
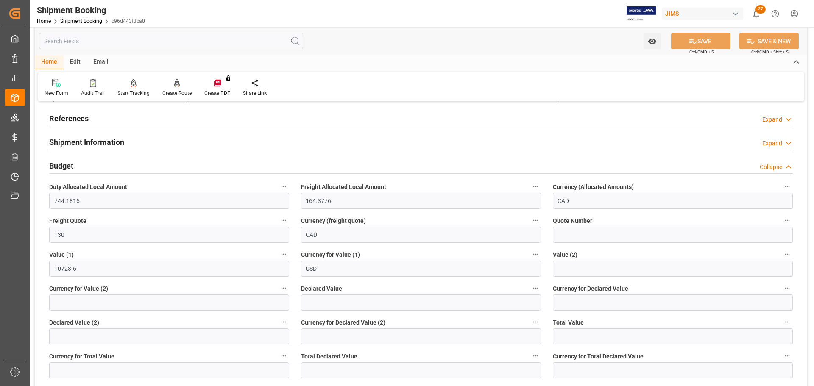
click at [112, 167] on div "Budget Collapse" at bounding box center [420, 165] width 743 height 16
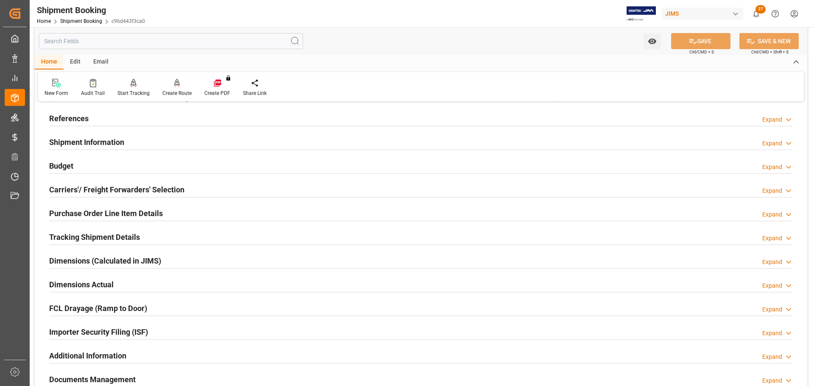
click at [99, 187] on h2 "Carriers'/ Freight Forwarders' Selection" at bounding box center [116, 189] width 135 height 11
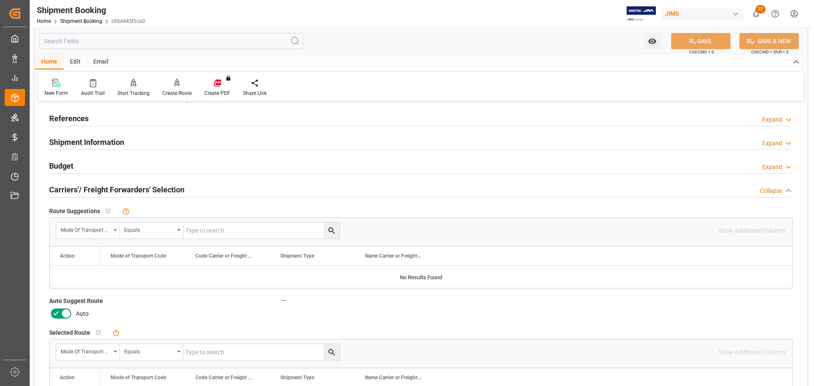
click at [54, 316] on icon at bounding box center [56, 314] width 10 height 10
click at [0, 0] on input "checkbox" at bounding box center [0, 0] width 0 height 0
click at [692, 39] on icon at bounding box center [693, 41] width 8 height 5
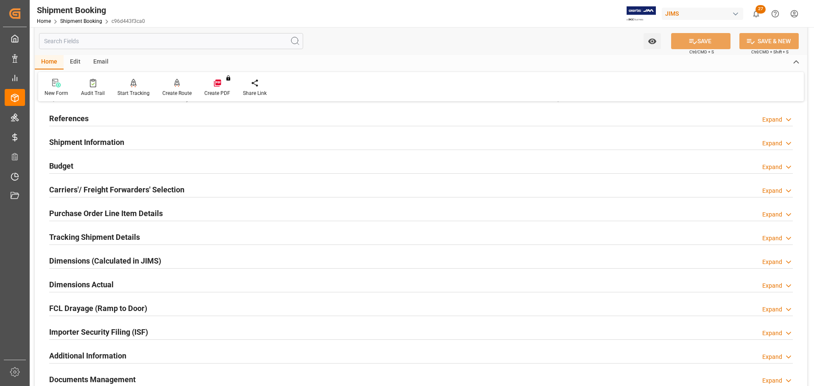
click at [116, 121] on div "References Expand" at bounding box center [420, 118] width 743 height 16
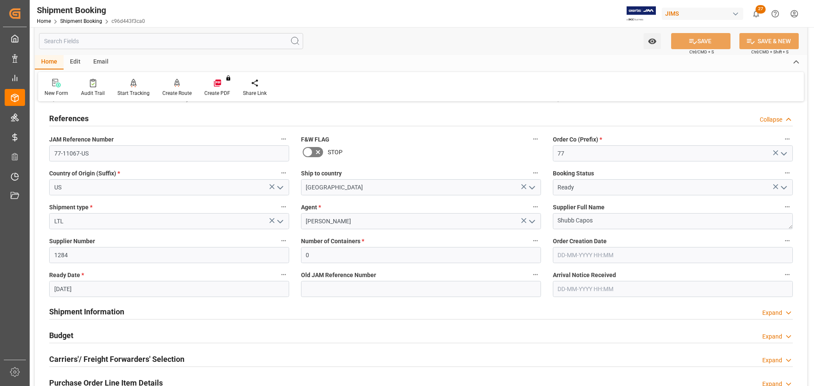
click at [105, 118] on div "References Collapse" at bounding box center [420, 118] width 743 height 16
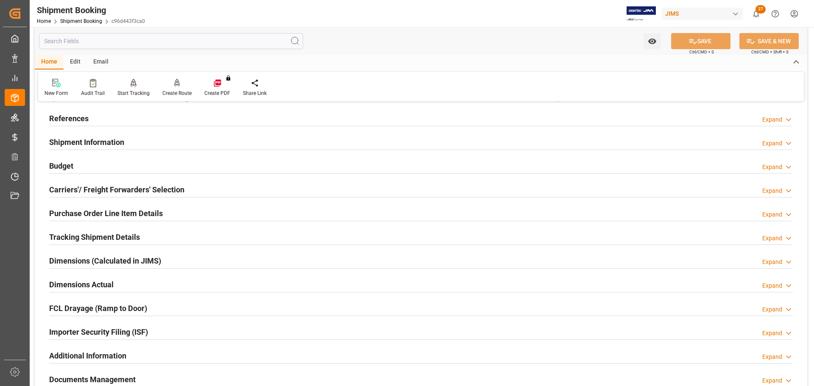
click at [115, 141] on h2 "Shipment Information" at bounding box center [86, 141] width 75 height 11
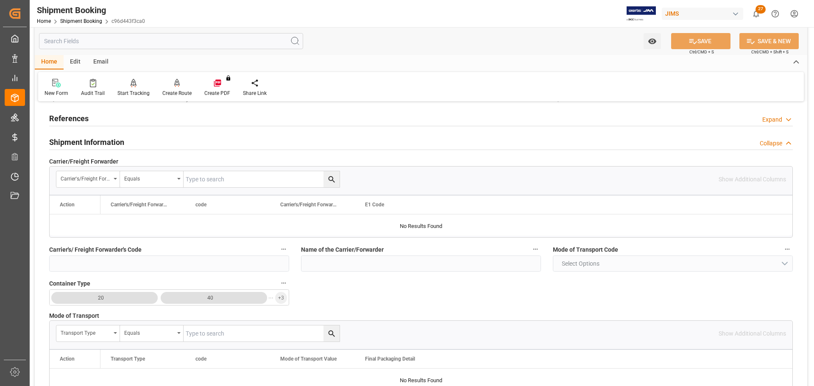
click at [129, 141] on div "Shipment Information Collapse" at bounding box center [420, 142] width 743 height 16
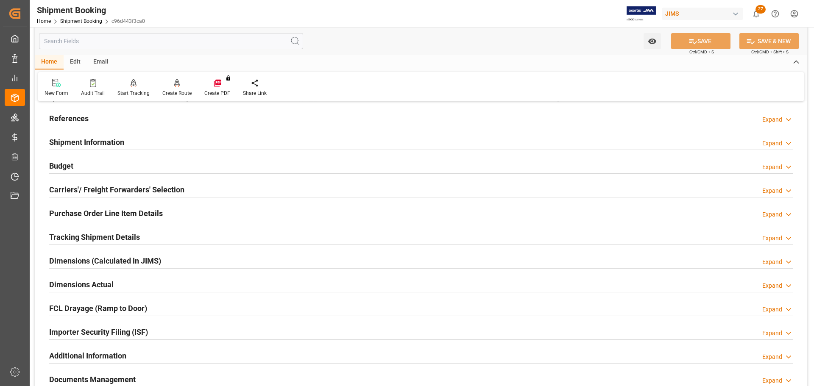
click at [129, 179] on div "Carriers'/ Freight Forwarders' Selection Expand" at bounding box center [420, 190] width 755 height 24
click at [129, 184] on h2 "Carriers'/ Freight Forwarders' Selection" at bounding box center [116, 189] width 135 height 11
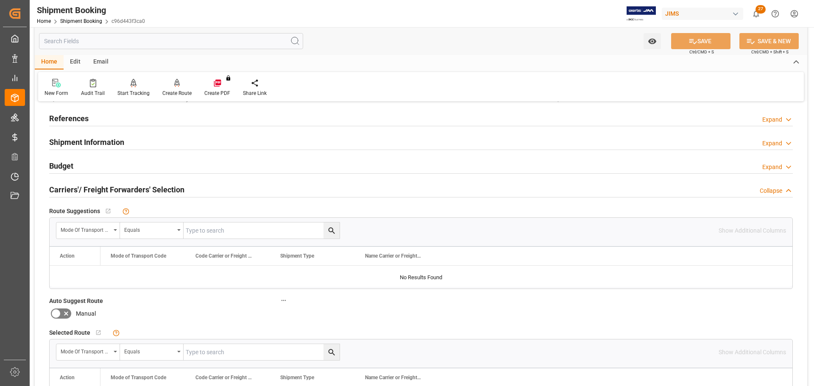
click at [133, 188] on h2 "Carriers'/ Freight Forwarders' Selection" at bounding box center [116, 189] width 135 height 11
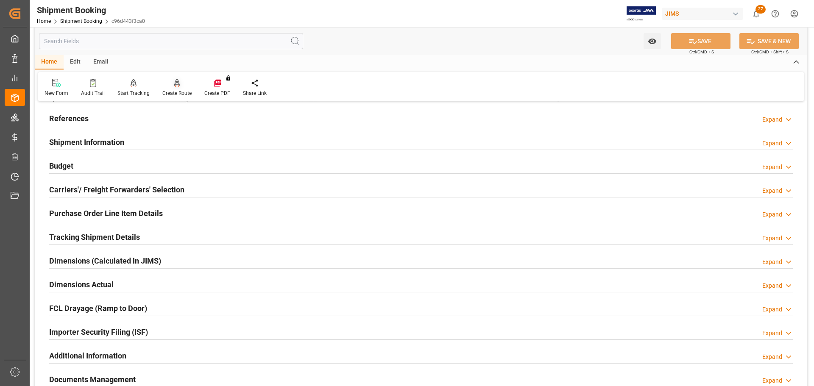
click at [174, 89] on div "Create Route" at bounding box center [177, 87] width 42 height 19
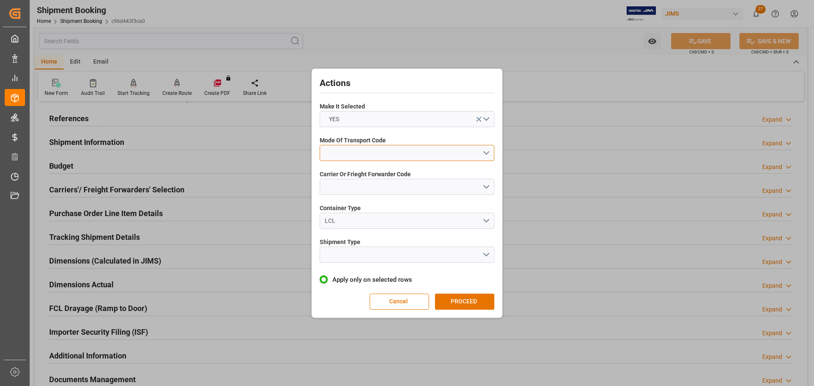
click at [355, 146] on button "open menu" at bounding box center [407, 153] width 175 height 16
click at [355, 231] on div "5- COURIER GROUND" at bounding box center [407, 226] width 174 height 18
click at [347, 184] on button "open menu" at bounding box center [407, 187] width 175 height 16
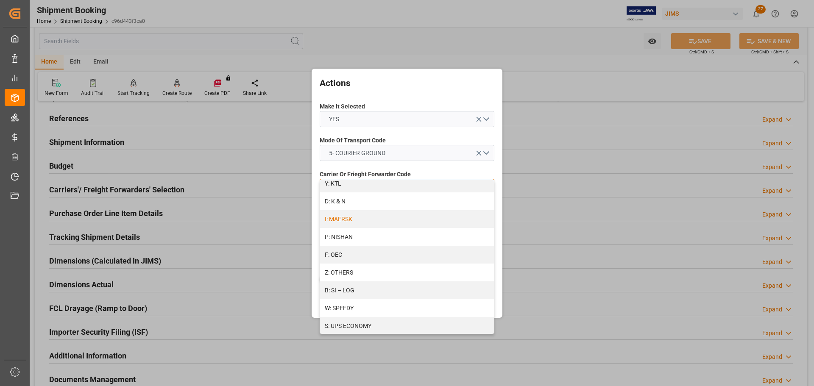
scroll to position [461, 0]
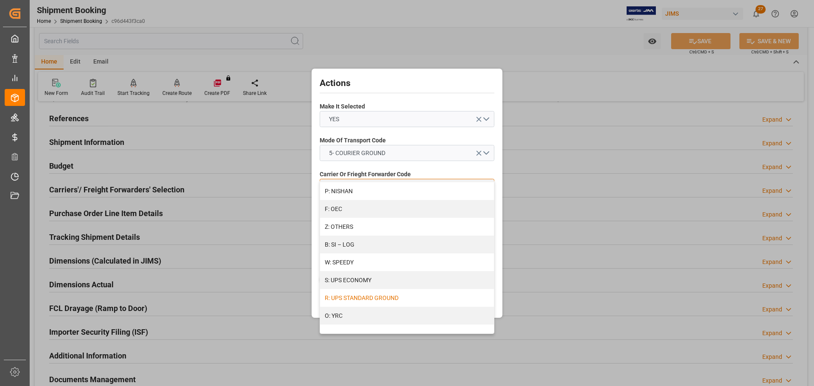
click at [374, 293] on div "R: UPS STANDARD GROUND" at bounding box center [407, 298] width 174 height 18
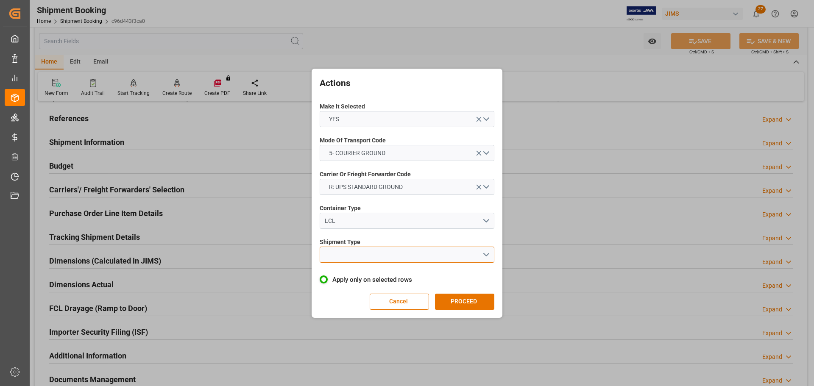
click at [425, 261] on button "open menu" at bounding box center [407, 255] width 175 height 16
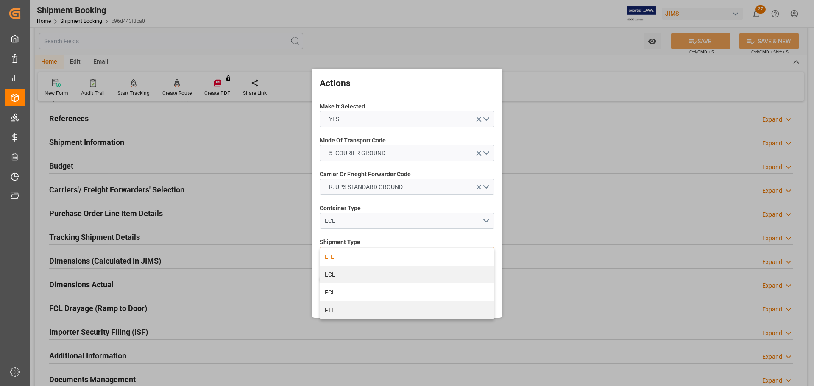
click at [423, 255] on div "LTL" at bounding box center [407, 257] width 174 height 18
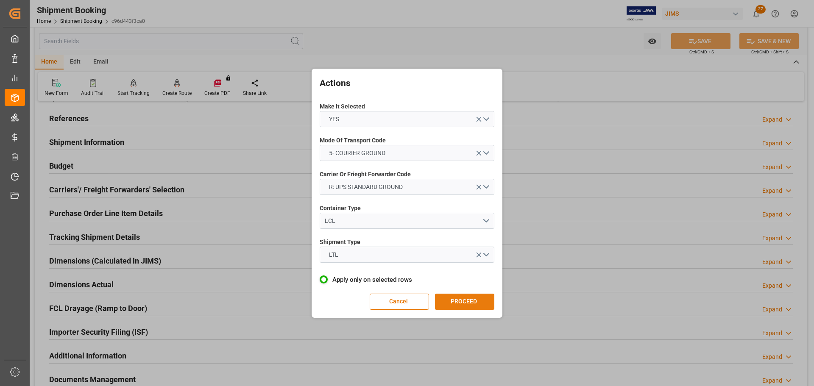
click at [459, 296] on button "PROCEED" at bounding box center [464, 302] width 59 height 16
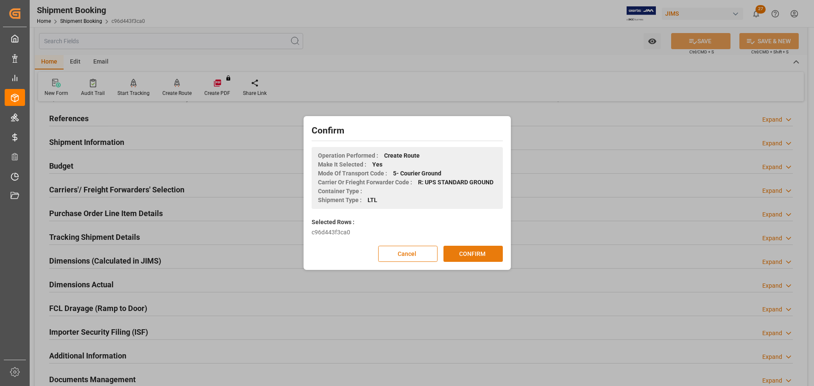
click at [466, 255] on button "CONFIRM" at bounding box center [472, 254] width 59 height 16
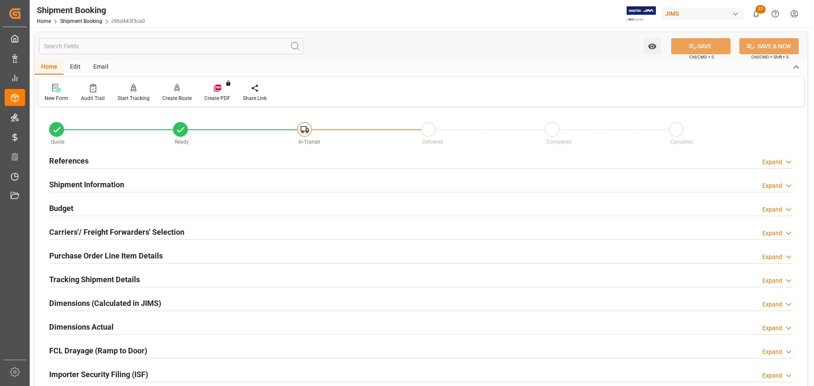
click at [94, 163] on div "References Expand" at bounding box center [420, 160] width 743 height 16
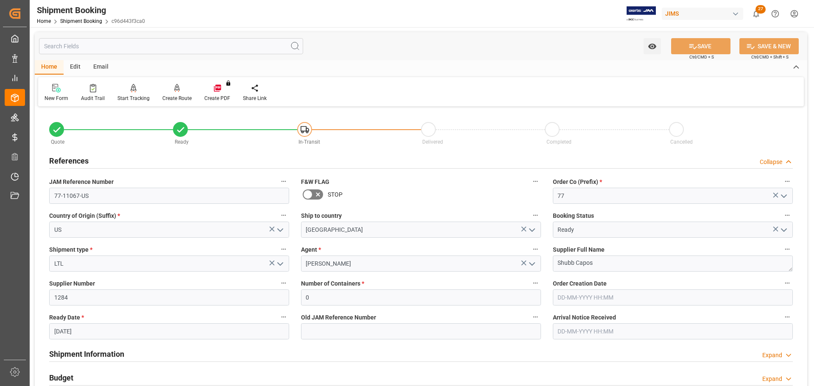
click at [96, 162] on div "References Collapse" at bounding box center [420, 160] width 743 height 16
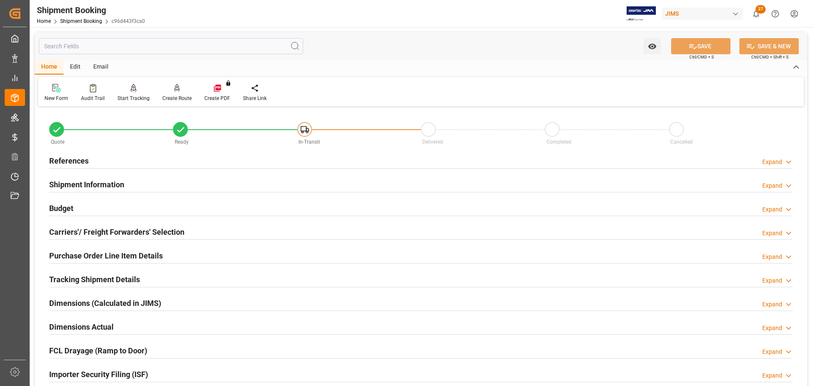
scroll to position [42, 0]
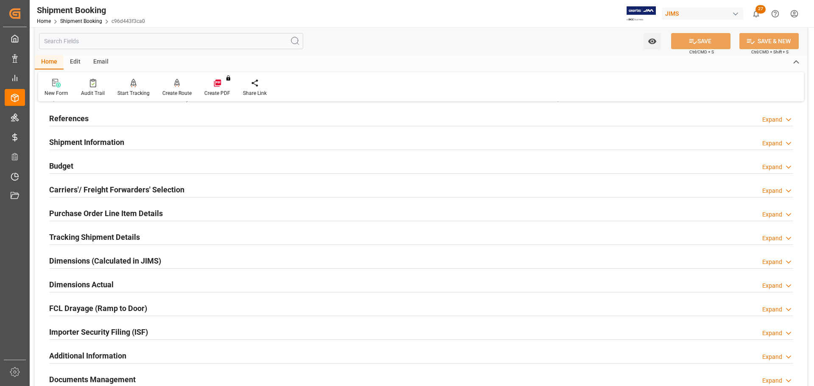
click at [106, 142] on h2 "Shipment Information" at bounding box center [86, 141] width 75 height 11
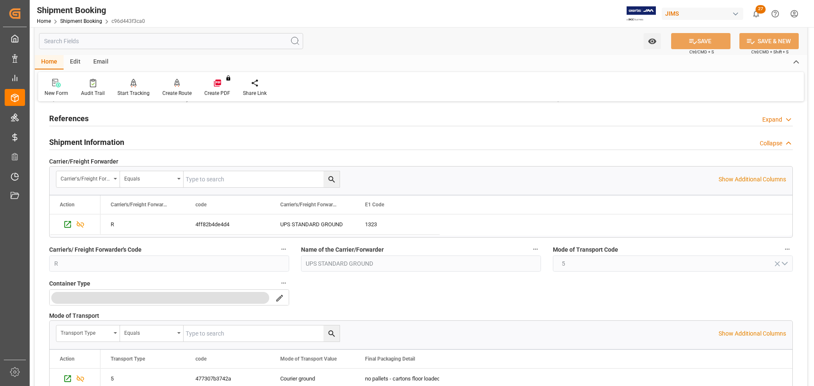
click at [119, 140] on h2 "Shipment Information" at bounding box center [86, 141] width 75 height 11
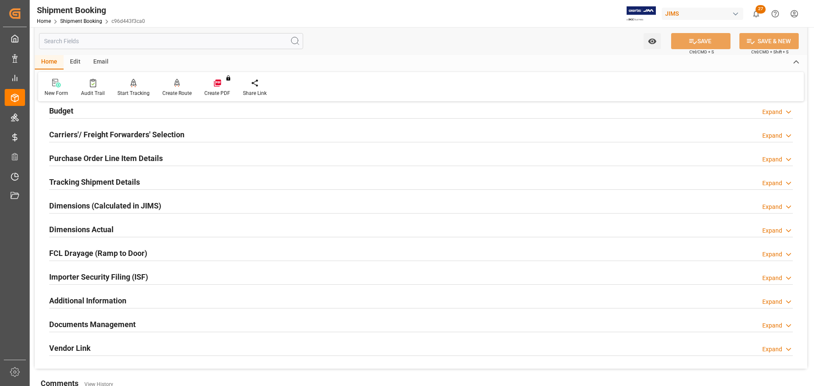
scroll to position [85, 0]
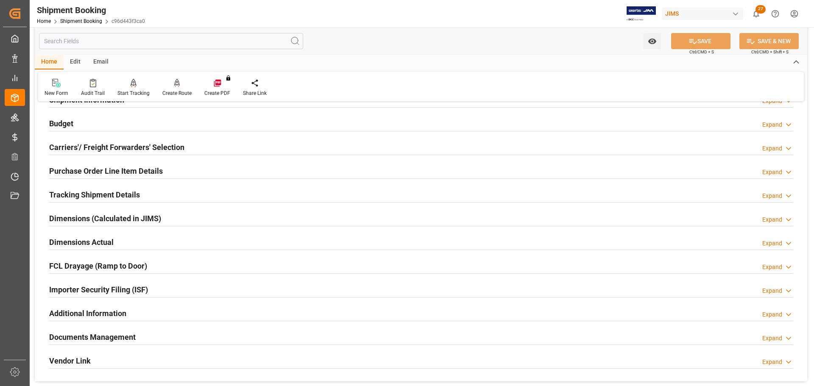
click at [117, 127] on div "Budget Expand" at bounding box center [420, 123] width 743 height 16
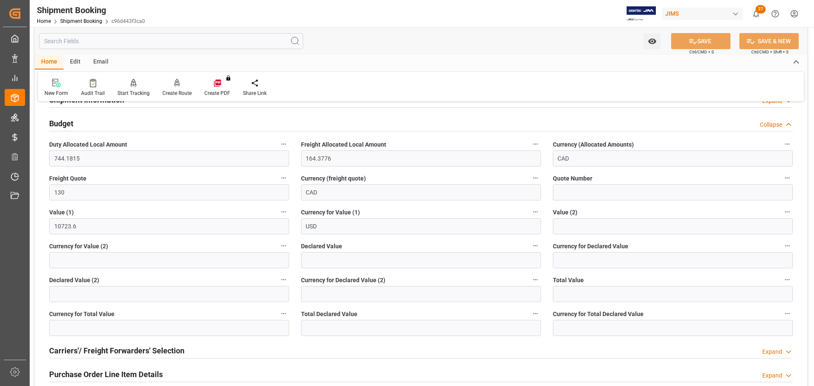
click at [127, 124] on div "Budget Collapse" at bounding box center [420, 123] width 743 height 16
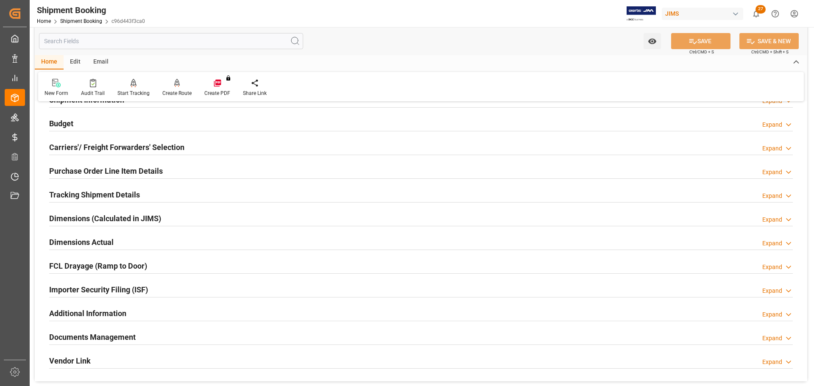
click at [127, 148] on h2 "Carriers'/ Freight Forwarders' Selection" at bounding box center [116, 147] width 135 height 11
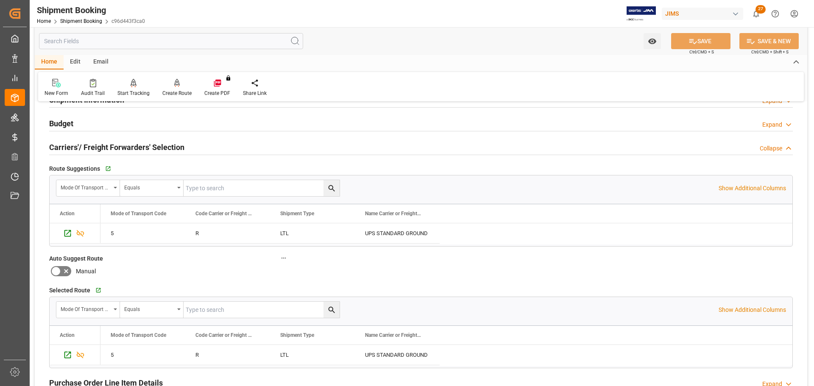
click at [127, 148] on h2 "Carriers'/ Freight Forwarders' Selection" at bounding box center [116, 147] width 135 height 11
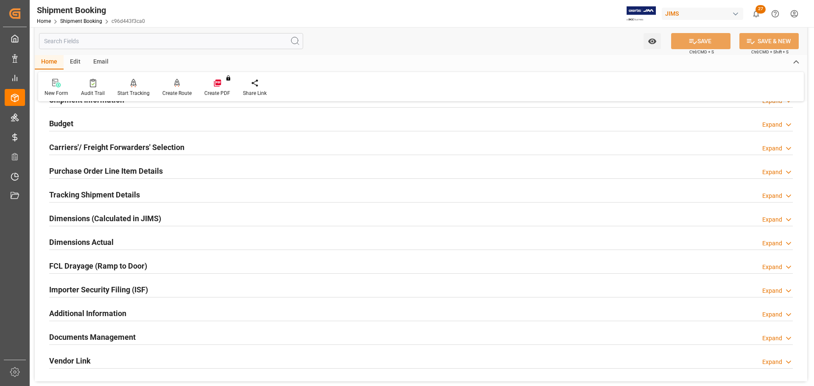
click at [125, 172] on h2 "Purchase Order Line Item Details" at bounding box center [106, 170] width 114 height 11
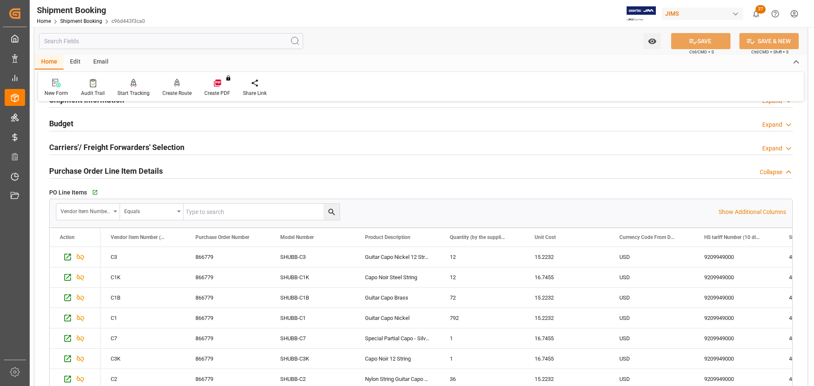
click at [125, 172] on h2 "Purchase Order Line Item Details" at bounding box center [106, 170] width 114 height 11
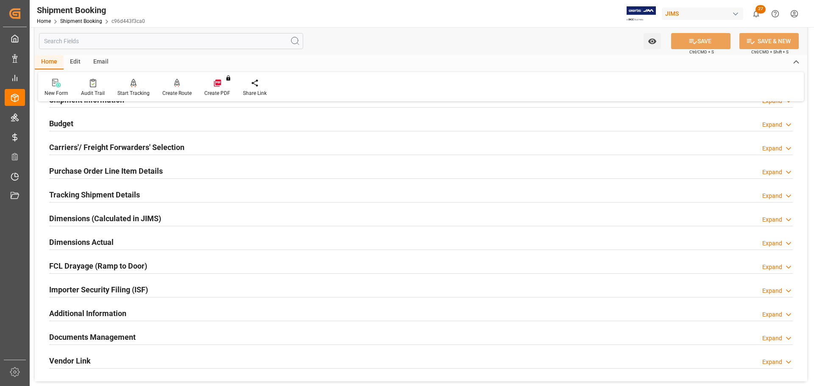
click at [117, 192] on h2 "Tracking Shipment Details" at bounding box center [94, 194] width 91 height 11
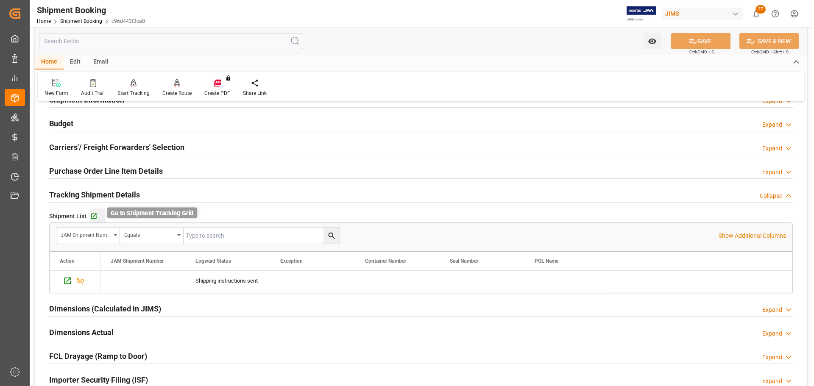
click at [95, 214] on icon "button" at bounding box center [94, 217] width 6 height 6
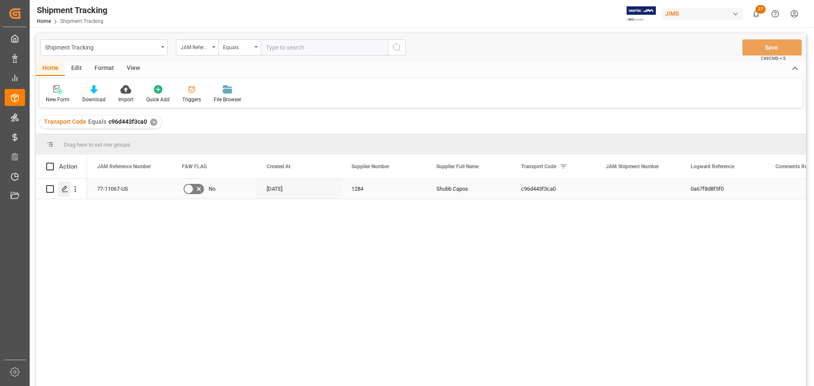
click at [68, 190] on icon "Press SPACE to select this row." at bounding box center [64, 189] width 7 height 7
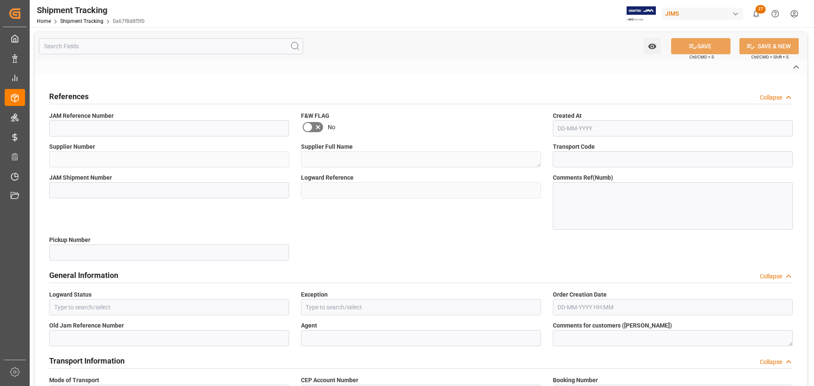
type input "77-11067-US"
type input "1284"
type textarea "Shubb Capos"
type input "c96d443f3ca0"
type input "0a67f8d8f5f0"
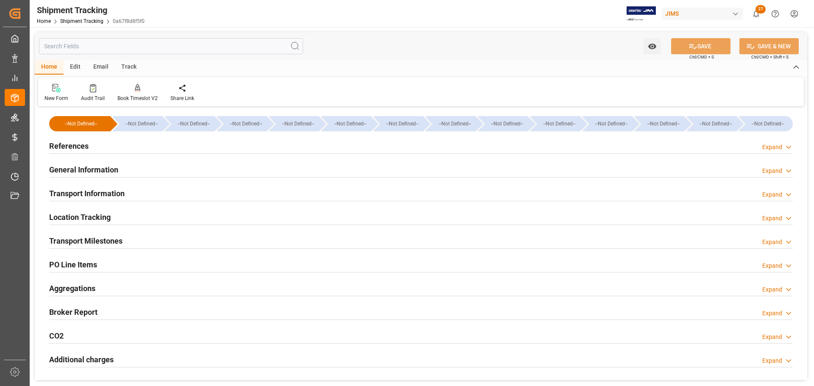
type input "[DATE]"
click at [106, 144] on div "References Expand" at bounding box center [420, 145] width 743 height 16
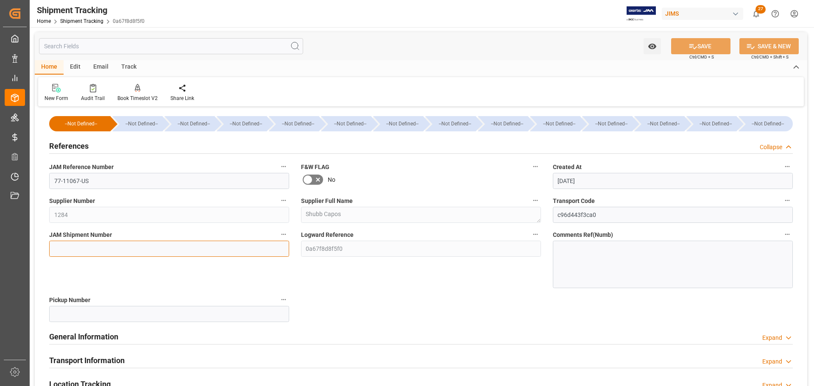
click at [86, 245] on input at bounding box center [169, 249] width 240 height 16
paste input "73043"
type input "73043"
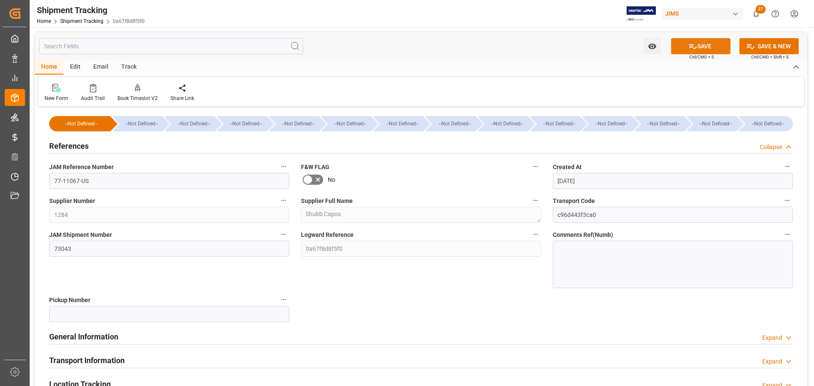
click at [678, 46] on button "SAVE" at bounding box center [700, 46] width 59 height 16
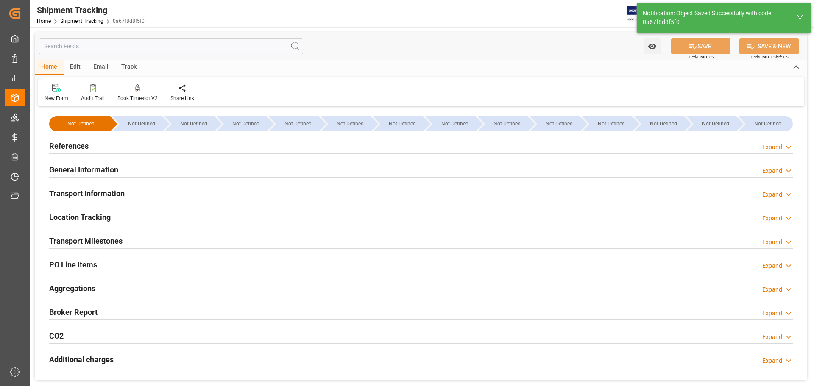
type input "USD"
type input "10723.6"
click at [162, 172] on div "General Information Expand" at bounding box center [420, 169] width 743 height 16
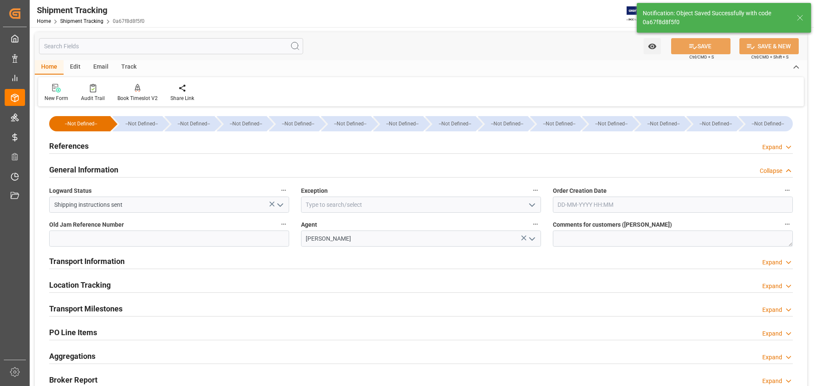
click at [157, 171] on div "General Information Collapse" at bounding box center [420, 169] width 743 height 16
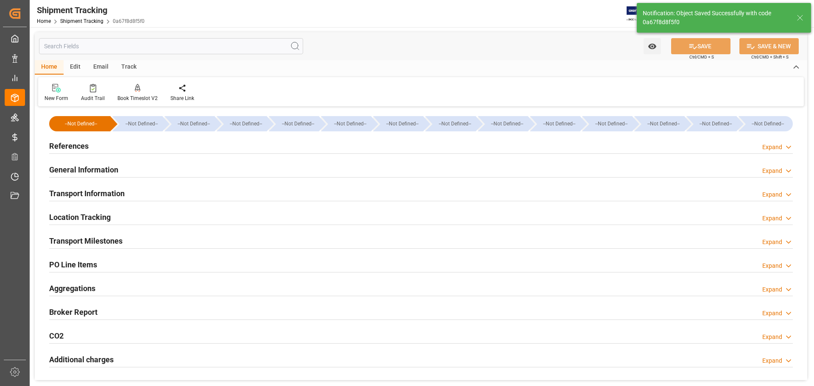
click at [154, 189] on div "Transport Information Expand" at bounding box center [420, 193] width 743 height 16
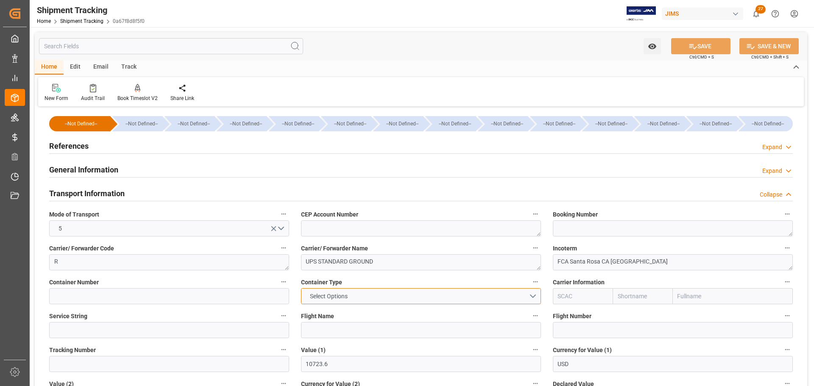
click at [384, 298] on button "Select Options" at bounding box center [421, 296] width 240 height 16
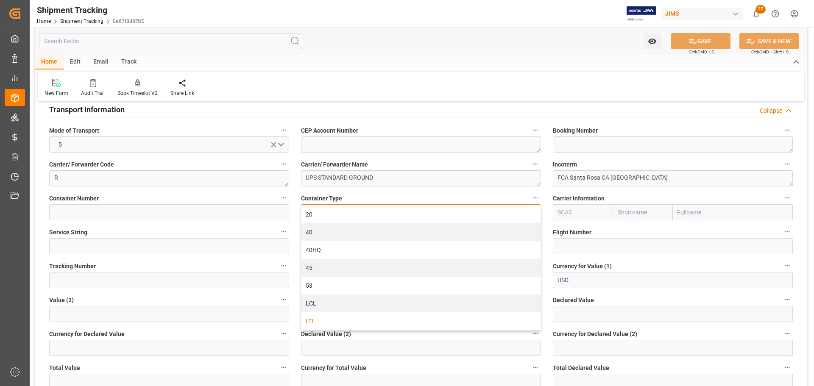
scroll to position [85, 0]
click at [344, 318] on div "LTL" at bounding box center [420, 321] width 239 height 18
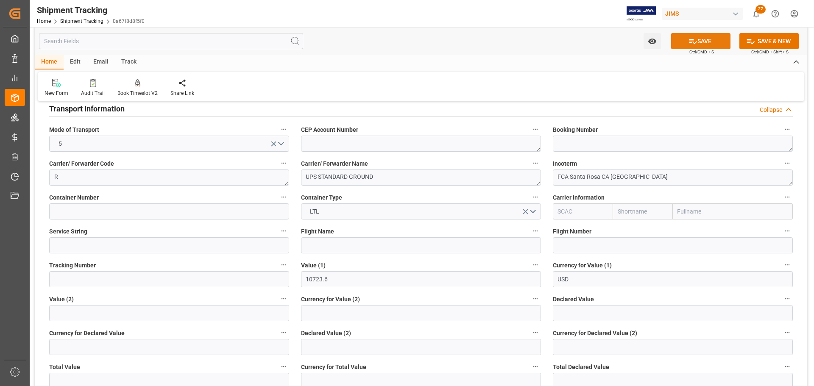
click at [715, 36] on button "SAVE" at bounding box center [700, 41] width 59 height 16
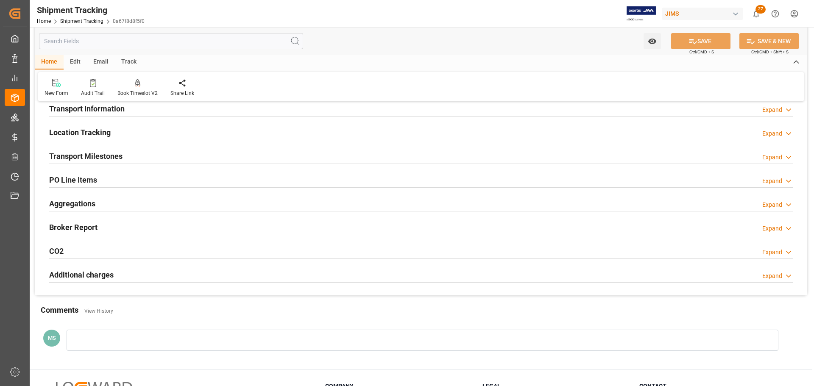
click at [159, 156] on div "Transport Milestones Expand" at bounding box center [420, 155] width 743 height 16
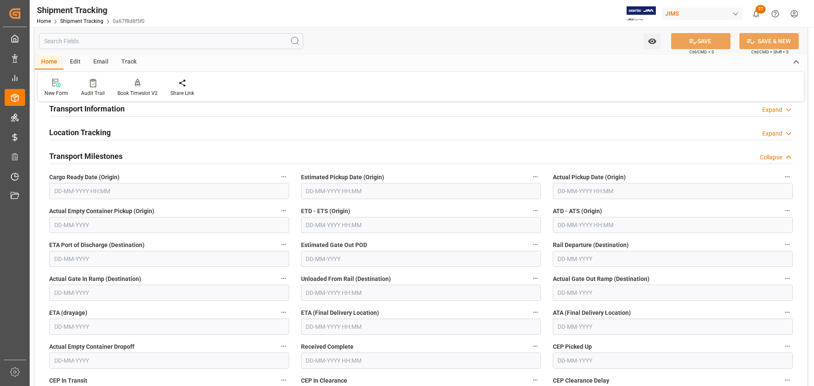
click at [136, 155] on div "Transport Milestones Collapse" at bounding box center [420, 155] width 743 height 16
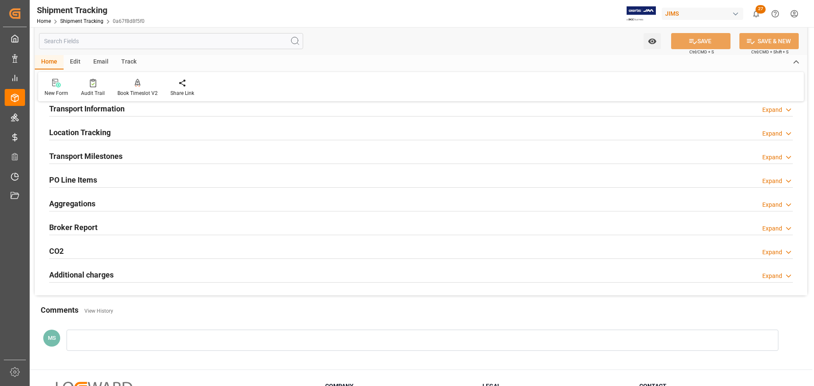
click at [118, 109] on h2 "Transport Information" at bounding box center [86, 108] width 75 height 11
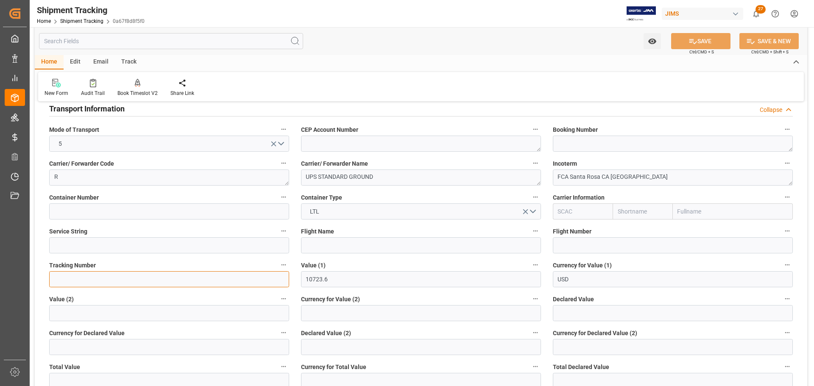
click at [75, 281] on input at bounding box center [169, 279] width 240 height 16
paste input "1Z78F1226892825162"
type input "1Z78F1226892825162"
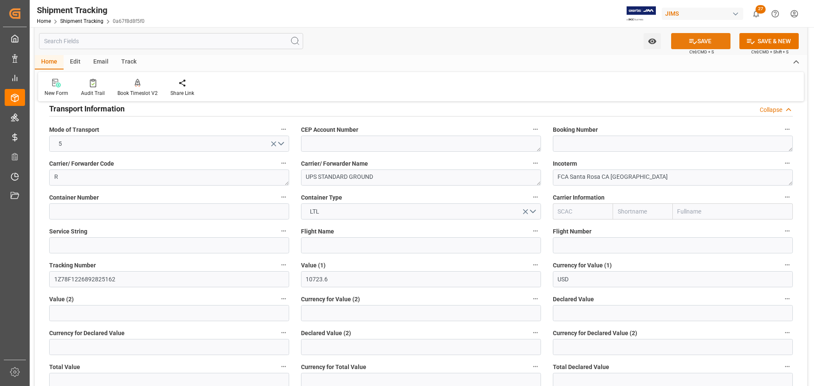
click at [711, 36] on button "SAVE" at bounding box center [700, 41] width 59 height 16
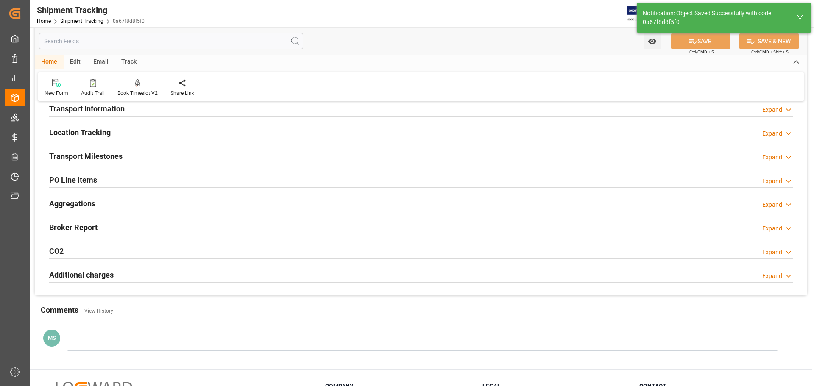
click at [113, 156] on h2 "Transport Milestones" at bounding box center [85, 155] width 73 height 11
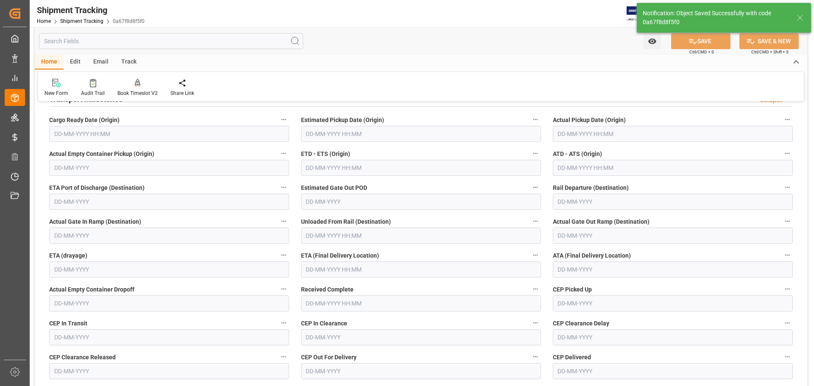
scroll to position [127, 0]
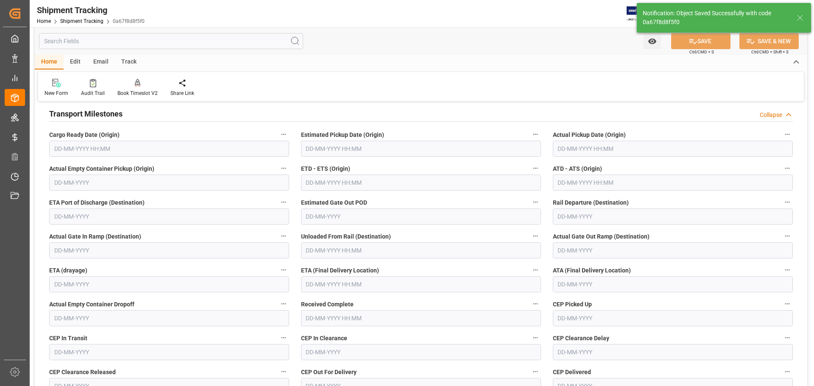
click at [106, 146] on input "text" at bounding box center [169, 149] width 240 height 16
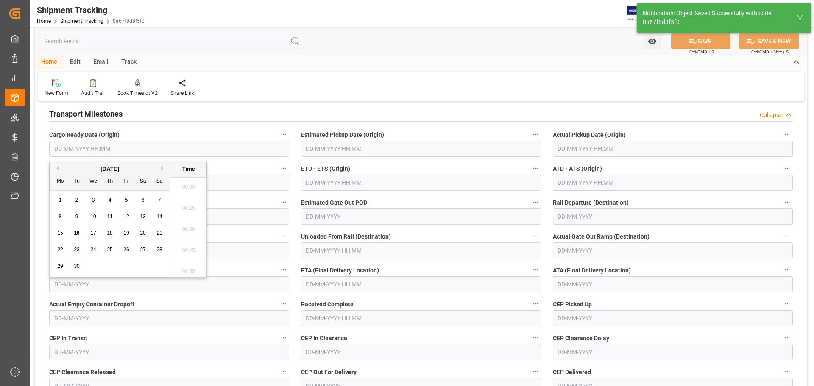
scroll to position [808, 0]
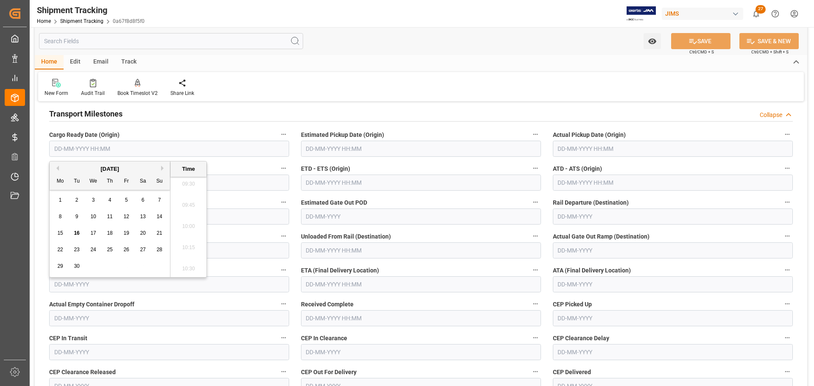
click at [59, 232] on span "15" at bounding box center [60, 233] width 6 height 6
type input "15-09-2025 00:00"
click at [56, 231] on div "15" at bounding box center [60, 233] width 11 height 10
click at [359, 287] on input "text" at bounding box center [421, 284] width 240 height 16
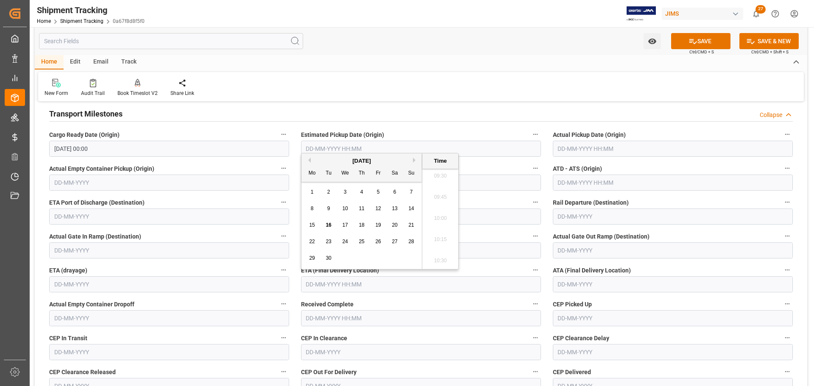
click at [376, 226] on span "19" at bounding box center [378, 225] width 6 height 6
type input "19-09-2025 00:00"
click at [695, 41] on icon at bounding box center [692, 41] width 9 height 9
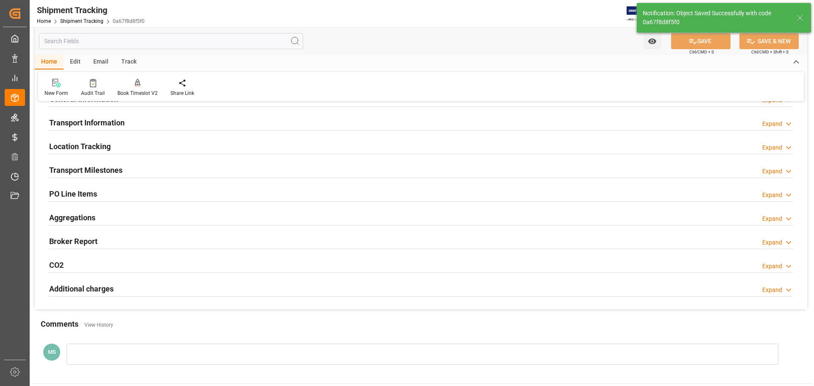
scroll to position [85, 0]
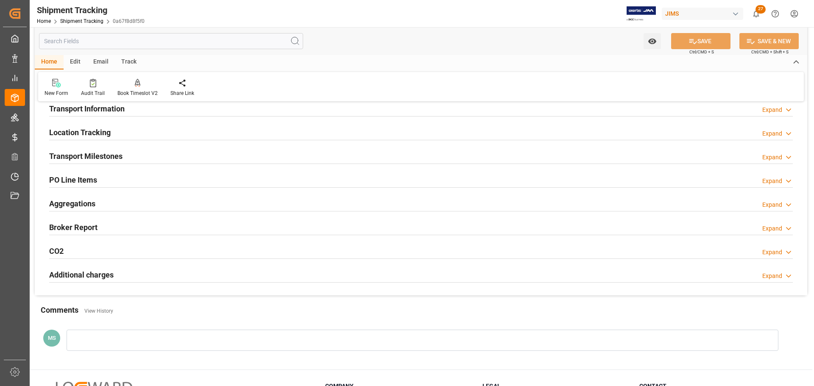
click at [205, 149] on div "Transport Milestones Expand" at bounding box center [420, 155] width 743 height 16
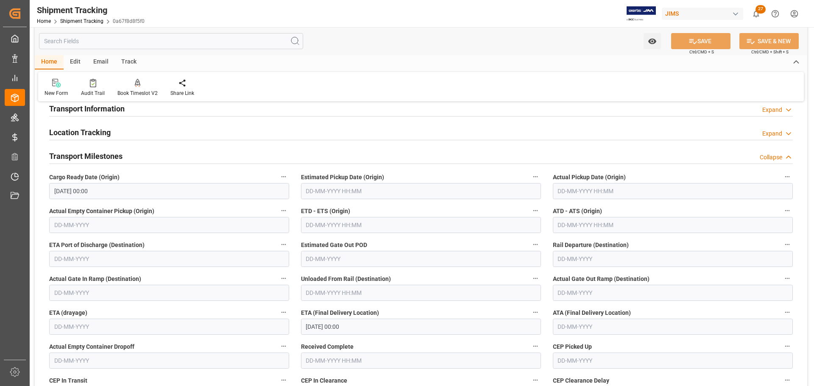
click at [383, 191] on input "text" at bounding box center [421, 191] width 240 height 16
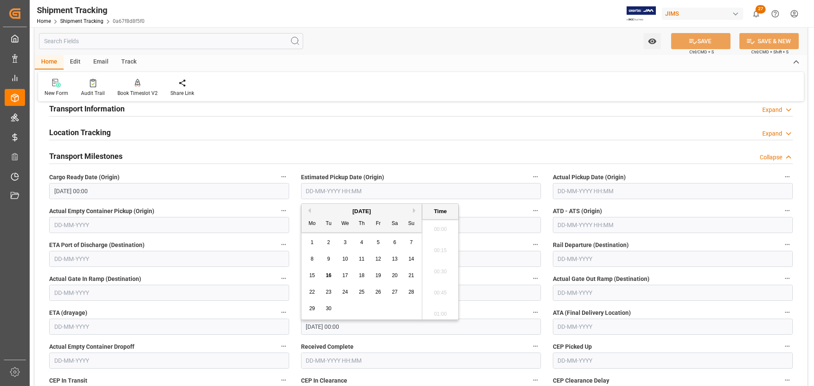
scroll to position [808, 0]
click at [313, 275] on span "15" at bounding box center [312, 276] width 6 height 6
type input "15-09-2025 00:00"
click at [616, 193] on input "text" at bounding box center [673, 191] width 240 height 16
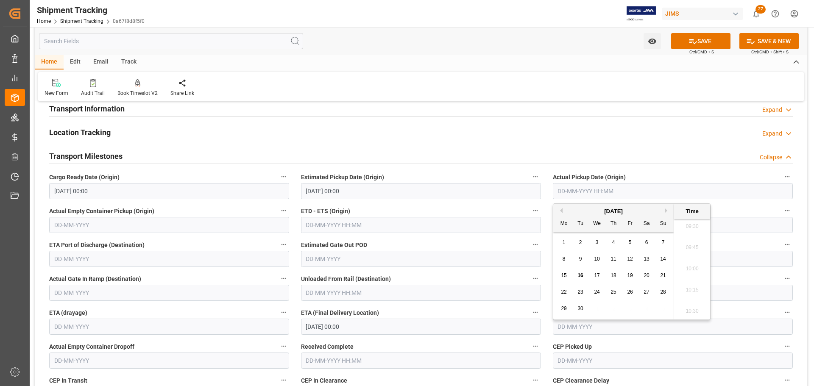
click at [562, 276] on span "15" at bounding box center [564, 276] width 6 height 6
type input "15-09-2025 00:00"
click at [694, 43] on icon at bounding box center [692, 41] width 9 height 9
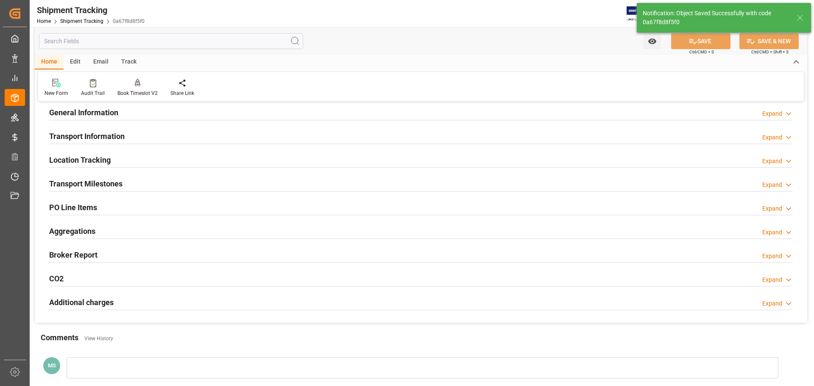
scroll to position [42, 0]
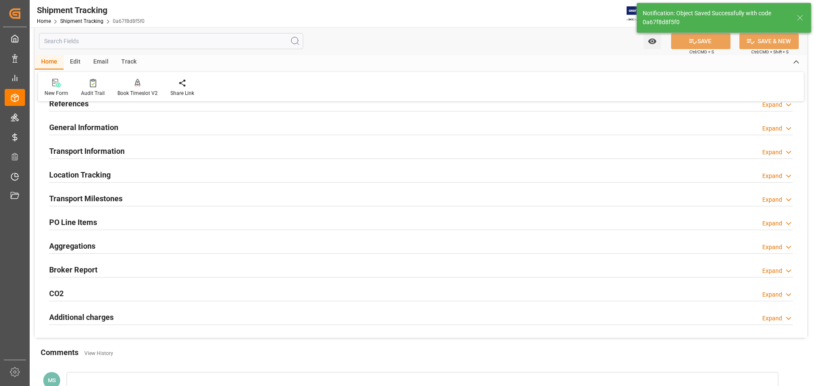
click at [161, 151] on div "Transport Information Expand" at bounding box center [420, 150] width 743 height 16
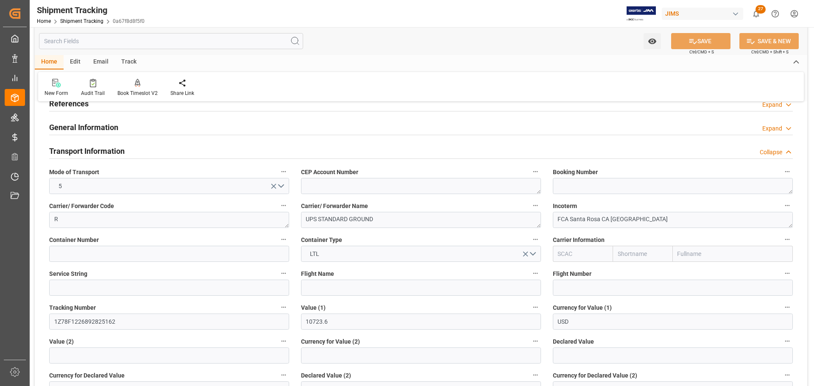
click at [161, 151] on div "Transport Information Collapse" at bounding box center [420, 150] width 743 height 16
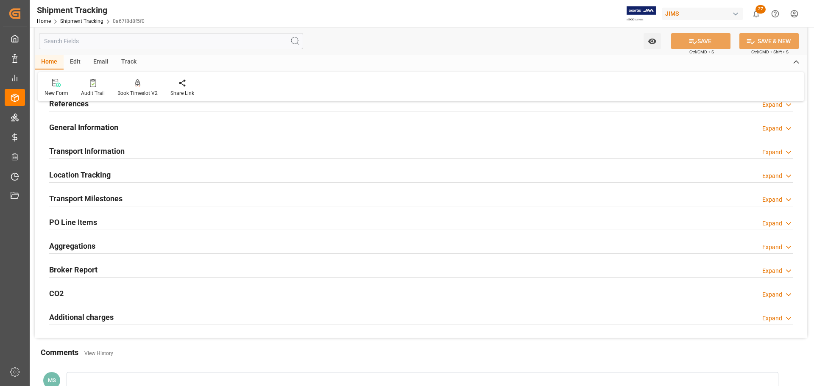
click at [139, 189] on div "Transport Milestones Expand" at bounding box center [420, 199] width 755 height 24
click at [136, 195] on div "Transport Milestones Expand" at bounding box center [420, 198] width 743 height 16
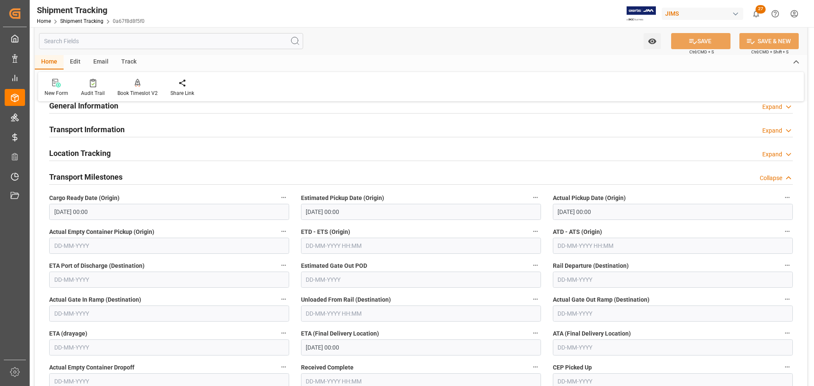
scroll to position [85, 0]
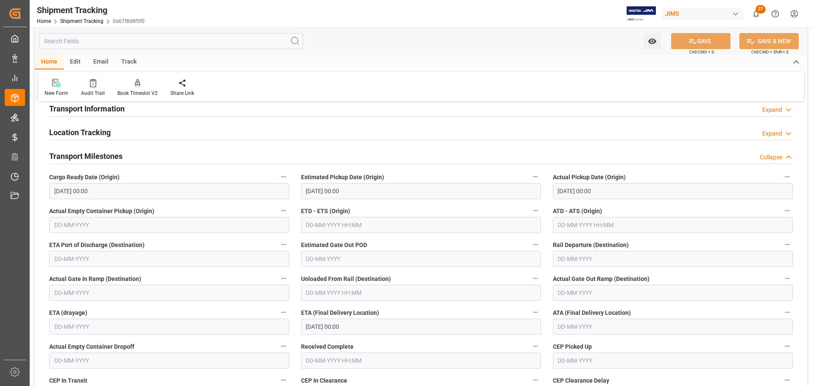
click at [123, 155] on div "Transport Milestones Collapse" at bounding box center [420, 155] width 743 height 16
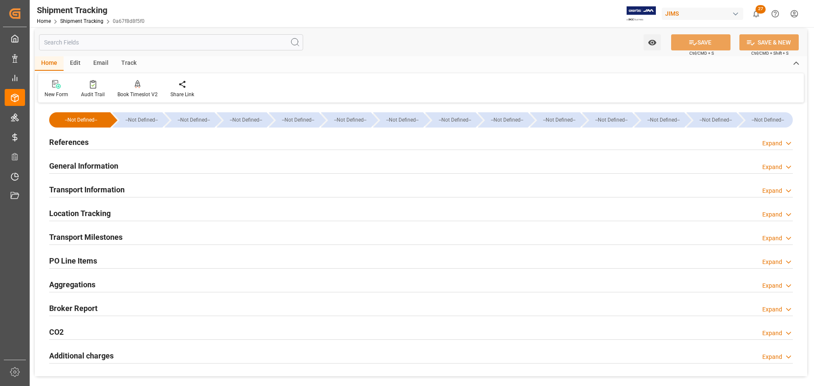
scroll to position [0, 0]
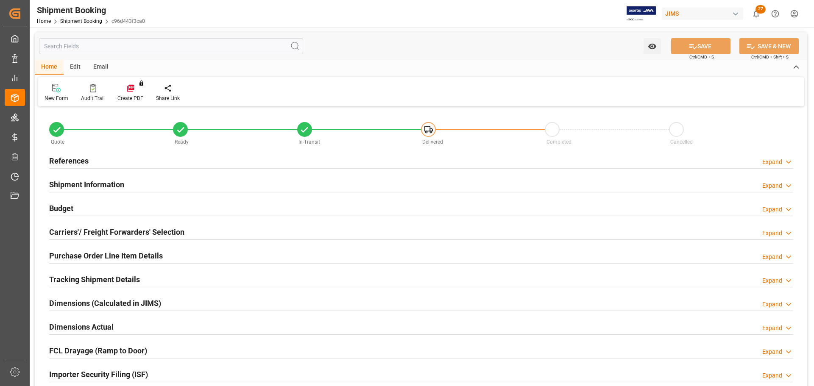
type input "744.1815"
type input "164.3776"
type input "130"
type input "10723.6"
click at [91, 164] on div "References Expand" at bounding box center [420, 160] width 743 height 16
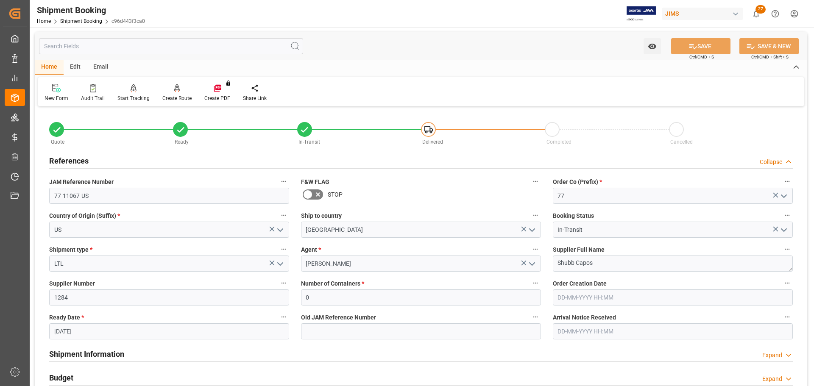
click at [97, 161] on div "References Collapse" at bounding box center [420, 160] width 743 height 16
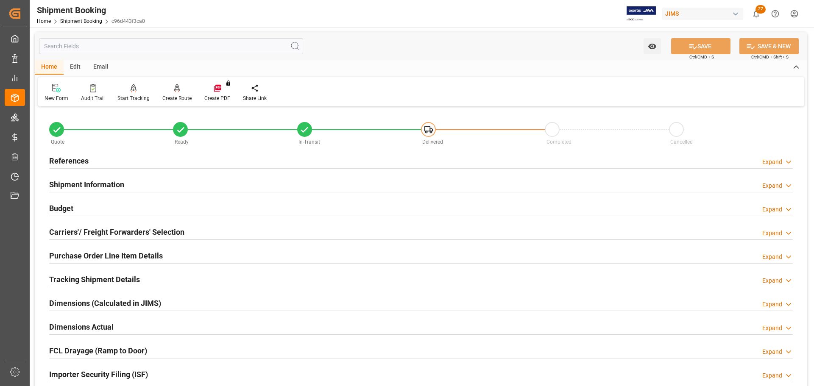
click at [99, 183] on h2 "Shipment Information" at bounding box center [86, 184] width 75 height 11
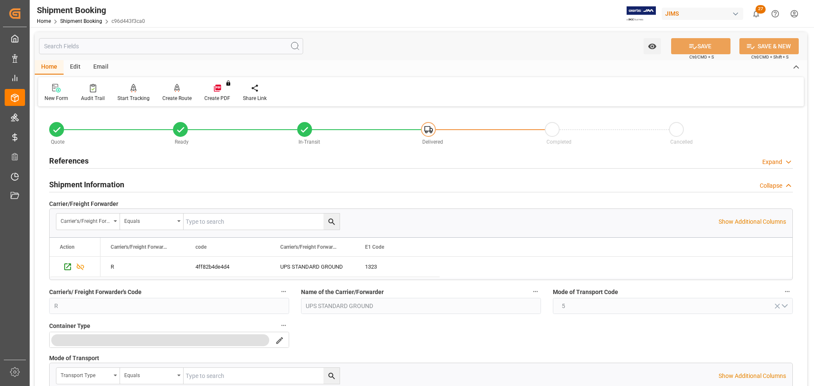
click at [99, 183] on h2 "Shipment Information" at bounding box center [86, 184] width 75 height 11
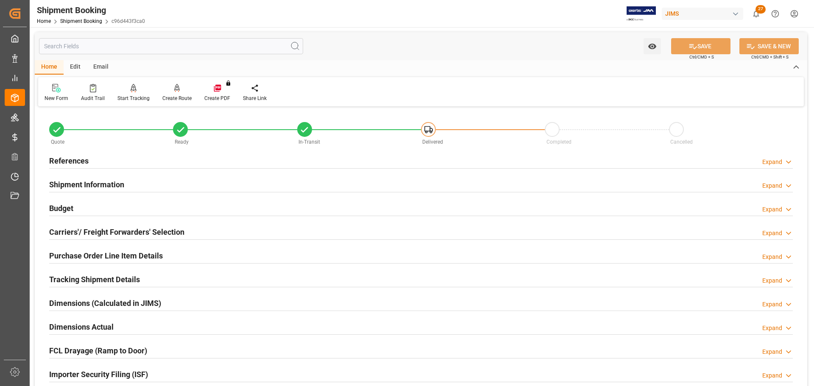
scroll to position [42, 0]
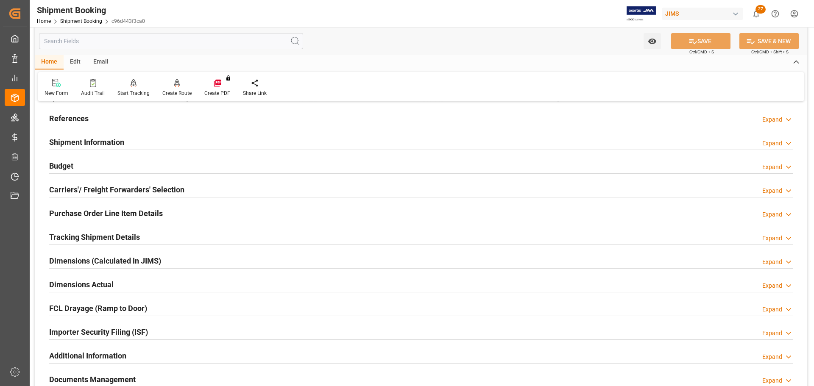
click at [102, 161] on div "Budget Expand" at bounding box center [420, 165] width 743 height 16
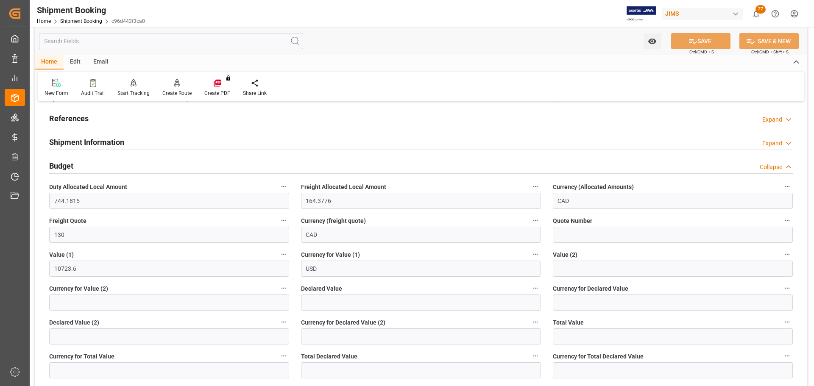
click at [102, 162] on div "Budget Collapse" at bounding box center [420, 165] width 743 height 16
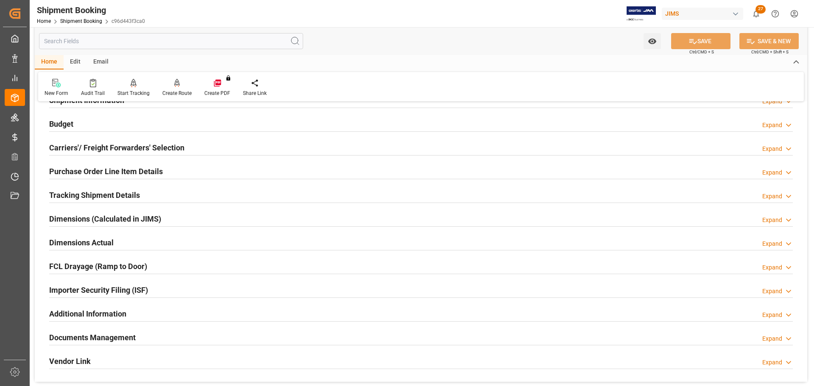
scroll to position [85, 0]
click at [102, 162] on div "Purchase Order Line Item Details" at bounding box center [106, 170] width 114 height 16
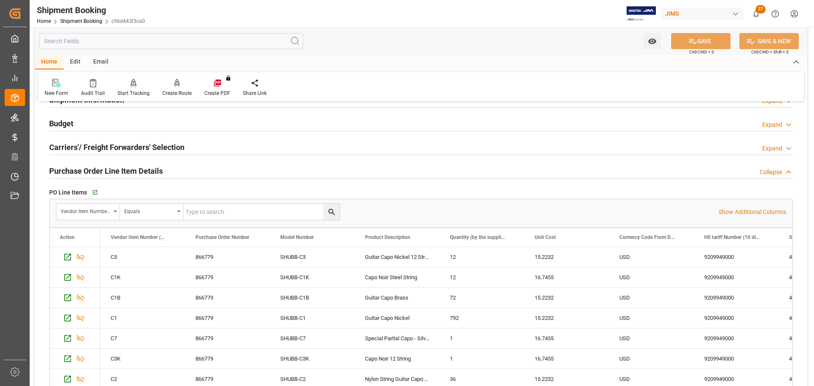
click at [103, 166] on h2 "Purchase Order Line Item Details" at bounding box center [106, 170] width 114 height 11
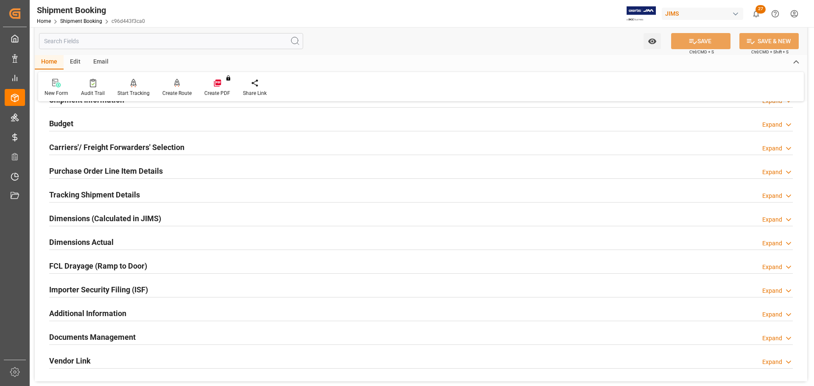
scroll to position [127, 0]
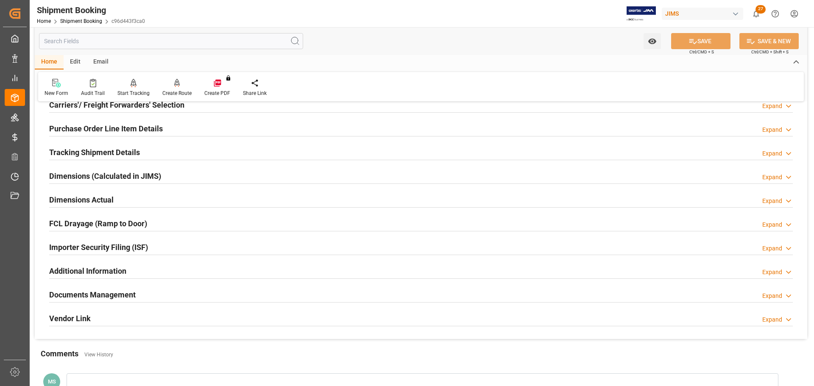
click at [108, 146] on div "Tracking Shipment Details" at bounding box center [94, 152] width 91 height 16
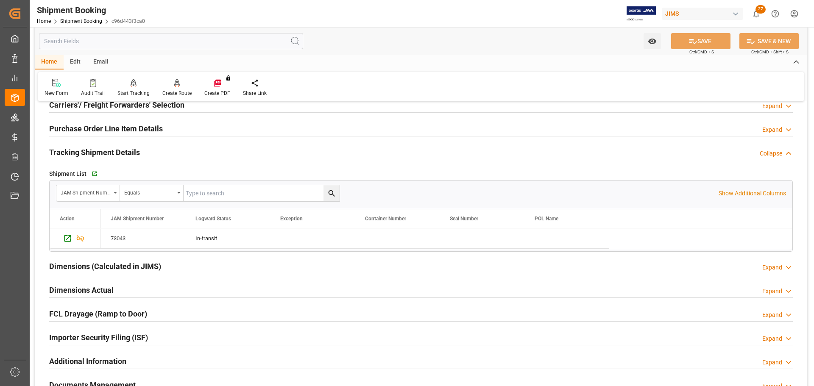
click at [108, 146] on div "Tracking Shipment Details" at bounding box center [94, 152] width 91 height 16
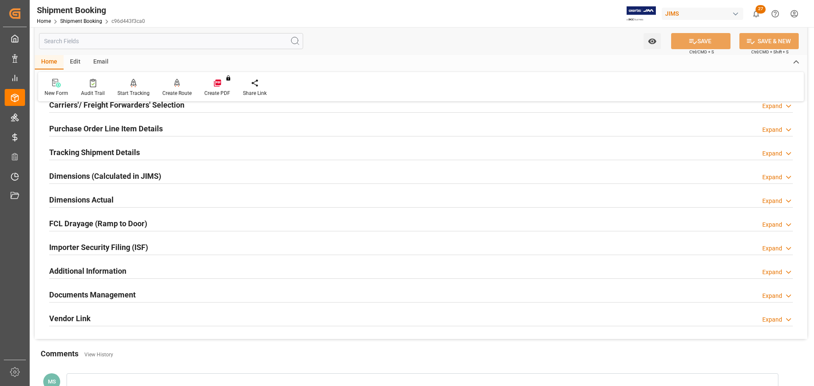
scroll to position [170, 0]
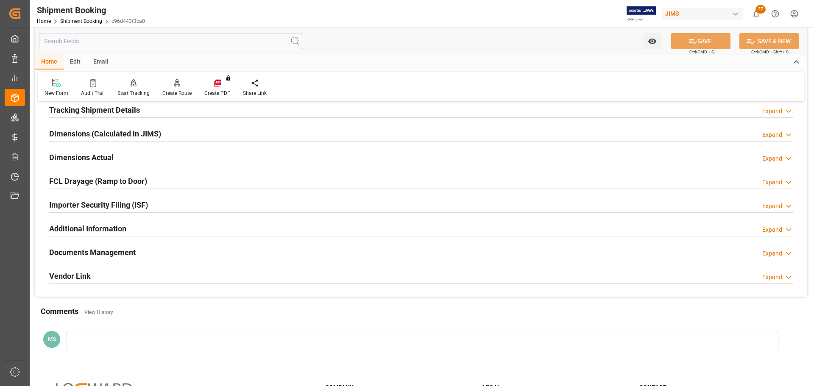
click at [108, 152] on h2 "Dimensions Actual" at bounding box center [81, 157] width 64 height 11
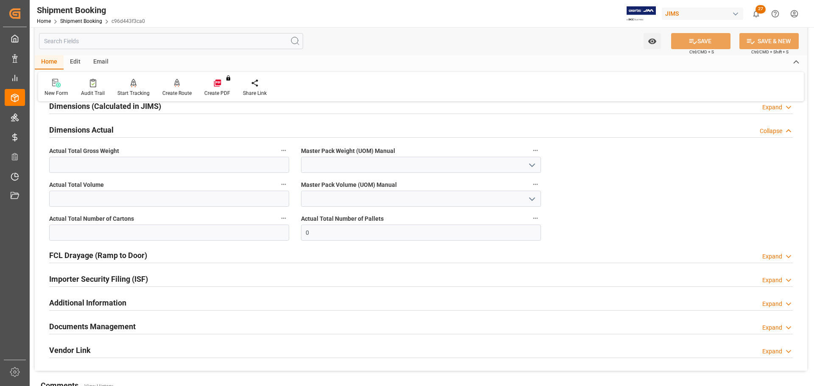
scroll to position [212, 0]
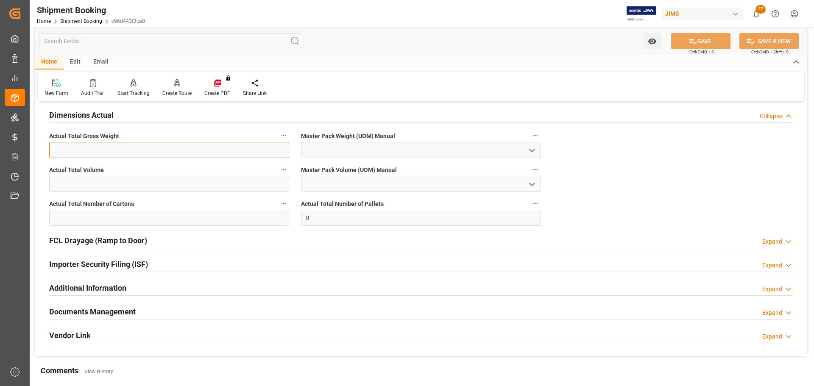
click at [109, 149] on input "text" at bounding box center [169, 150] width 240 height 16
click at [147, 145] on input "text" at bounding box center [169, 150] width 240 height 16
click at [182, 148] on input "text" at bounding box center [169, 150] width 240 height 16
type input "168"
click at [534, 150] on icon "open menu" at bounding box center [532, 150] width 10 height 10
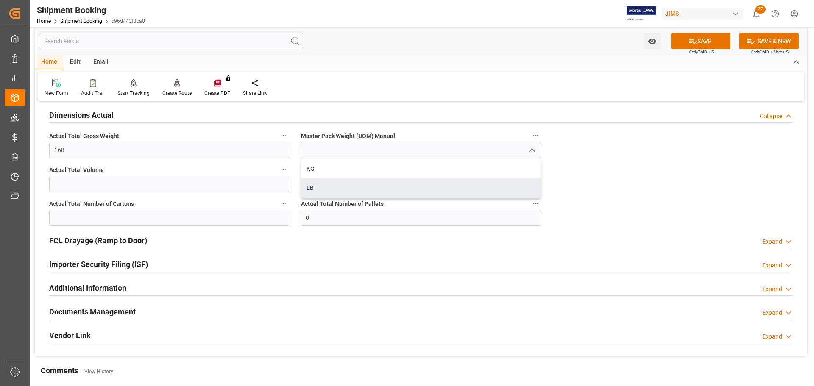
click at [387, 181] on div "LB" at bounding box center [420, 187] width 239 height 19
type input "LB"
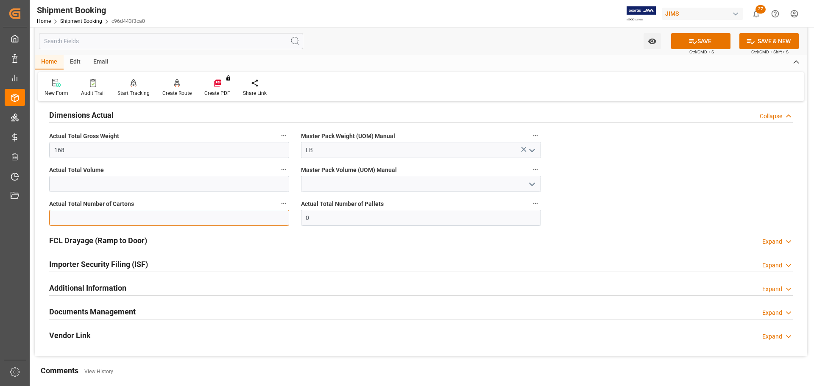
click at [109, 219] on input "text" at bounding box center [169, 218] width 240 height 16
type input "4"
click at [714, 39] on button "SAVE" at bounding box center [700, 41] width 59 height 16
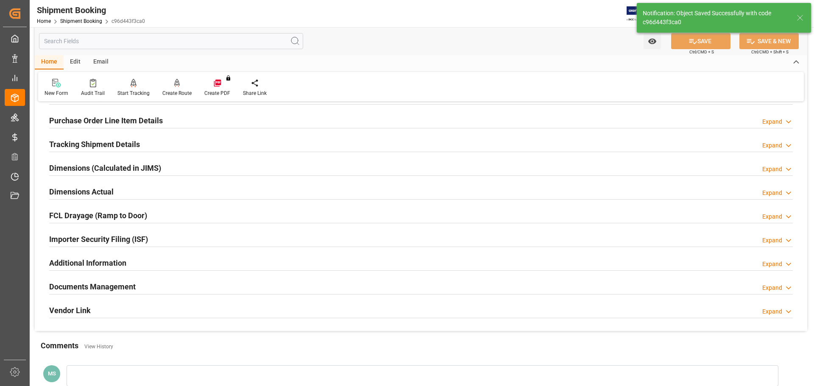
scroll to position [123, 0]
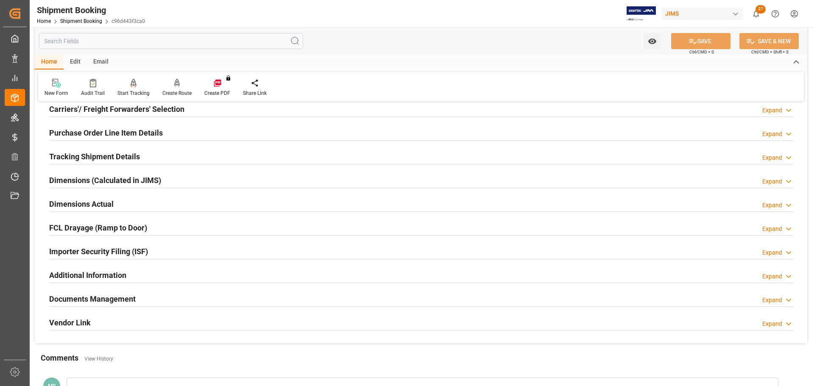
click at [113, 198] on h2 "Dimensions Actual" at bounding box center [81, 203] width 64 height 11
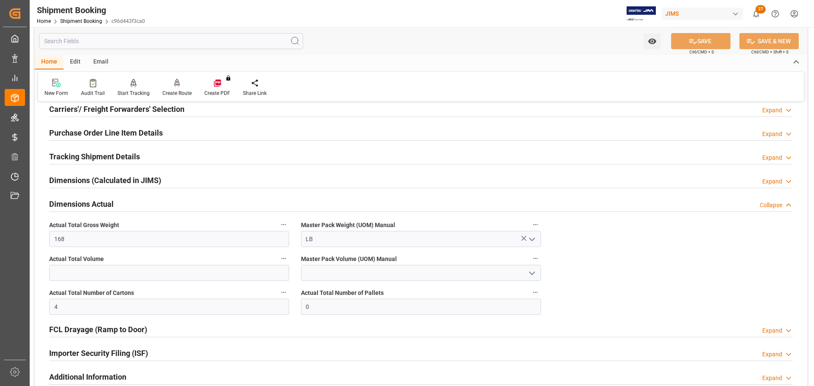
click at [109, 200] on h2 "Dimensions Actual" at bounding box center [81, 203] width 64 height 11
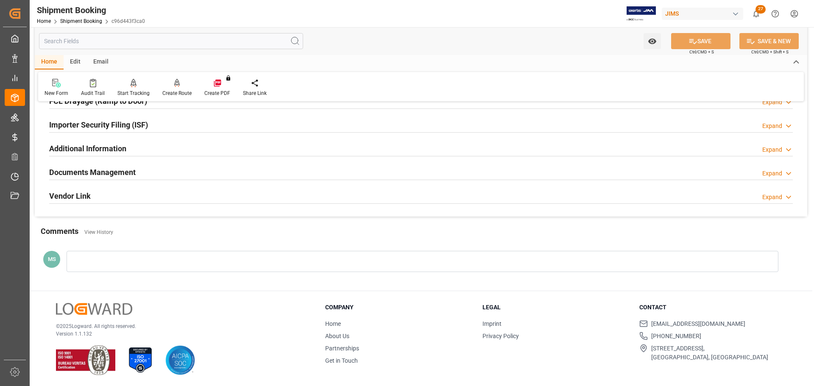
scroll to position [250, 0]
click at [122, 177] on h2 "Documents Management" at bounding box center [92, 171] width 86 height 11
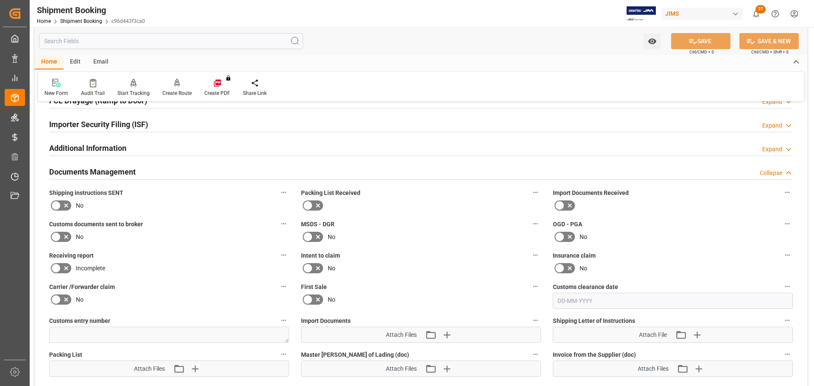
scroll to position [292, 0]
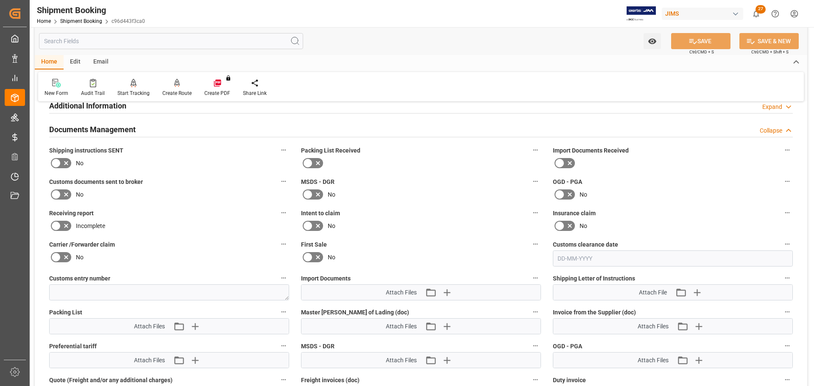
click at [61, 160] on icon at bounding box center [66, 163] width 10 height 10
click at [0, 0] on input "checkbox" at bounding box center [0, 0] width 0 height 0
click at [60, 199] on icon at bounding box center [56, 194] width 10 height 10
click at [0, 0] on input "checkbox" at bounding box center [0, 0] width 0 height 0
click at [699, 42] on button "SAVE" at bounding box center [700, 41] width 59 height 16
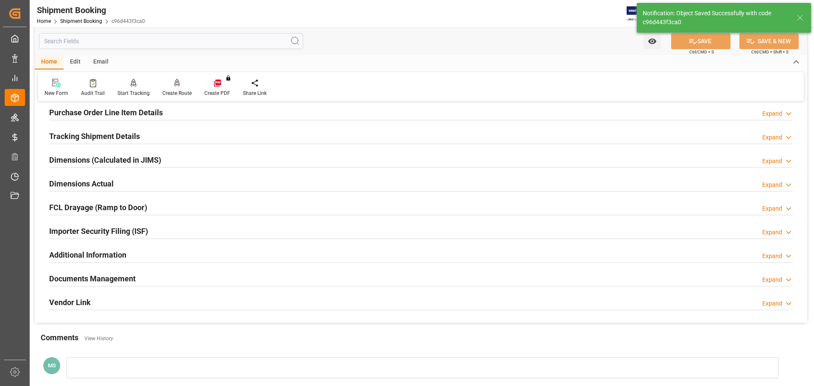
scroll to position [250, 0]
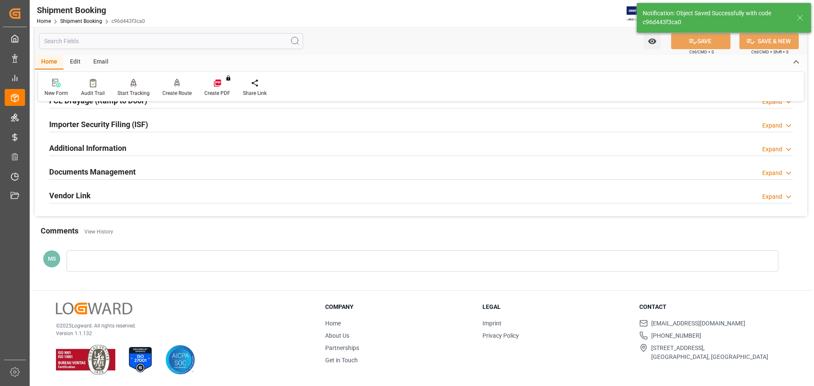
click at [155, 170] on div "Documents Management Expand" at bounding box center [420, 171] width 743 height 16
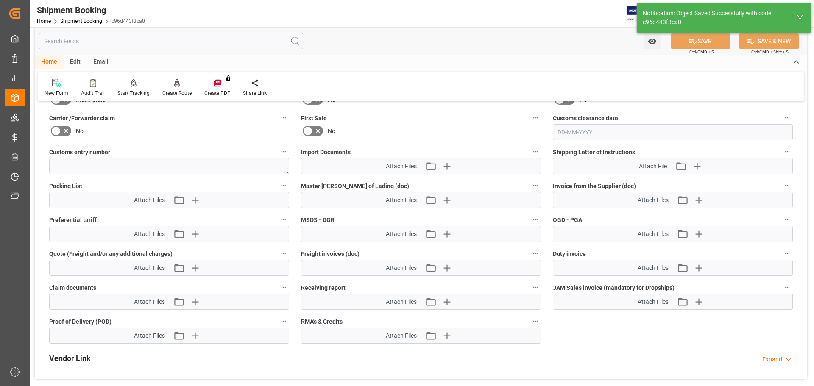
scroll to position [420, 0]
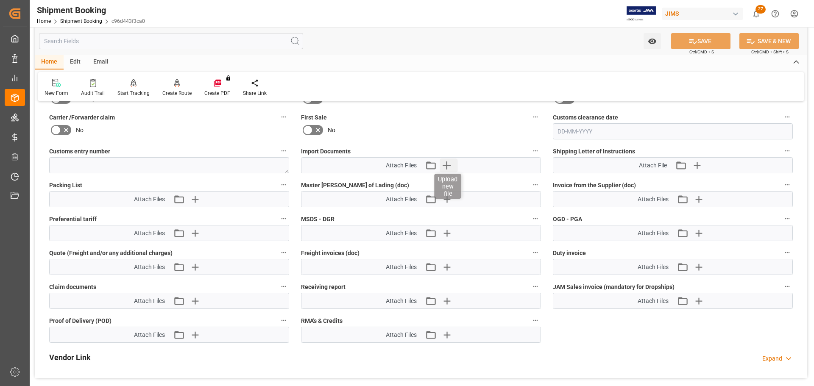
click at [452, 166] on icon "button" at bounding box center [447, 166] width 14 height 14
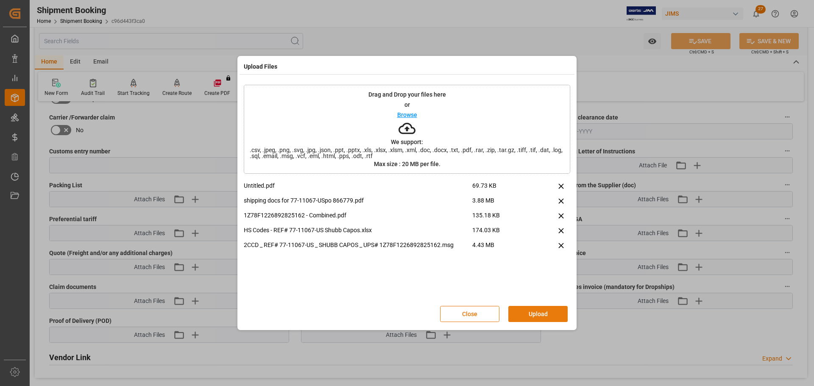
click at [535, 310] on button "Upload" at bounding box center [537, 314] width 59 height 16
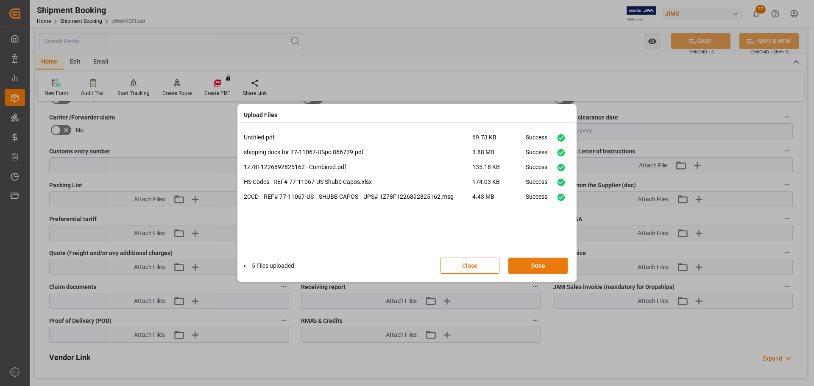
click at [538, 264] on button "Done" at bounding box center [537, 266] width 59 height 16
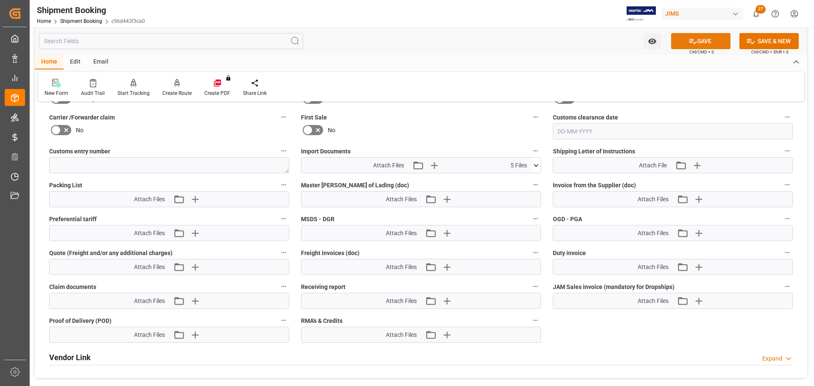
click at [712, 42] on button "SAVE" at bounding box center [700, 41] width 59 height 16
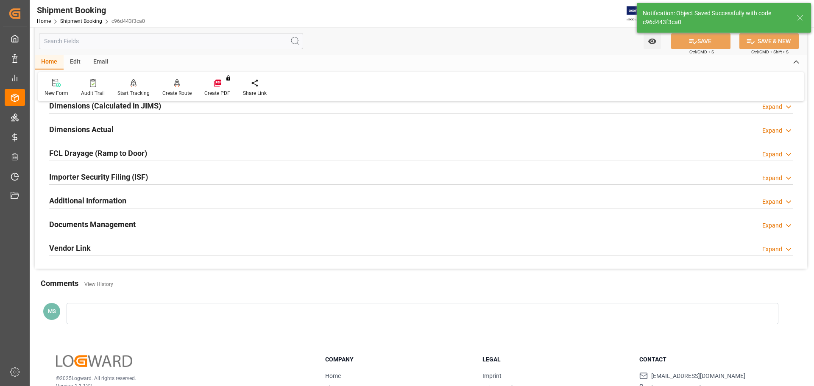
scroll to position [215, 0]
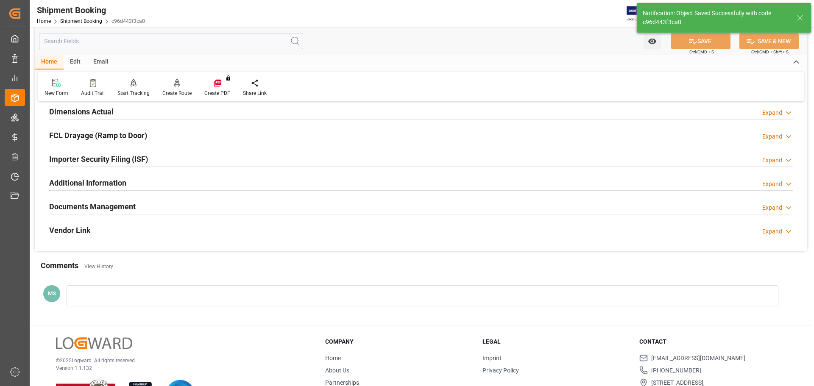
click at [225, 197] on div "Documents Management Expand" at bounding box center [420, 207] width 755 height 24
click at [223, 206] on div "Documents Management Expand" at bounding box center [420, 206] width 743 height 16
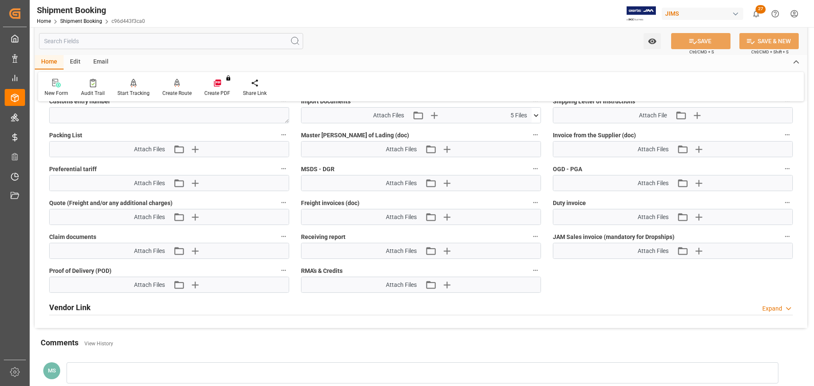
scroll to position [427, 0]
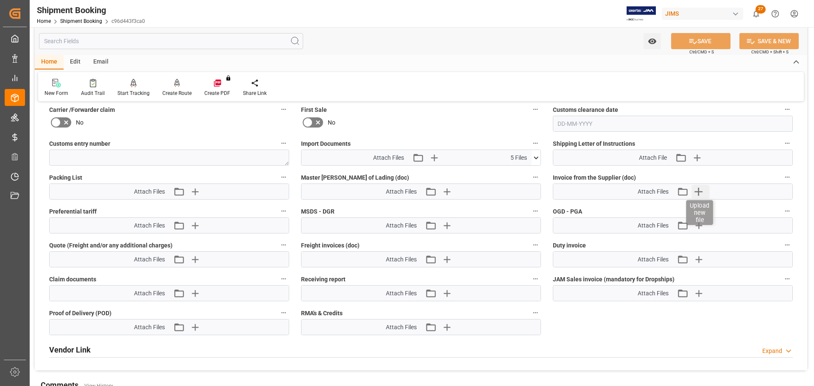
click at [701, 192] on icon "button" at bounding box center [698, 192] width 14 height 14
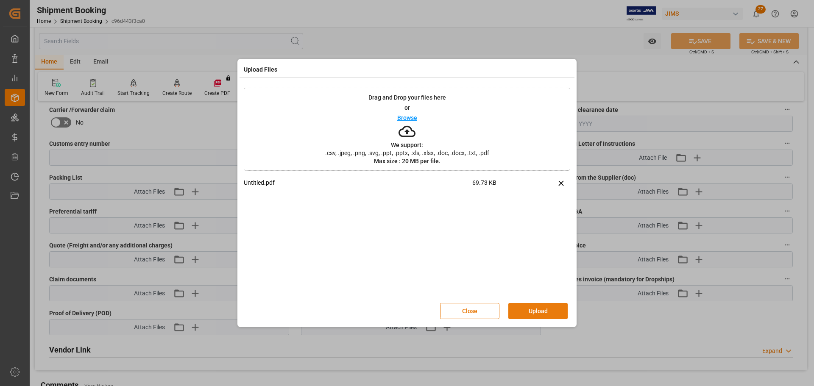
click at [546, 306] on button "Upload" at bounding box center [537, 311] width 59 height 16
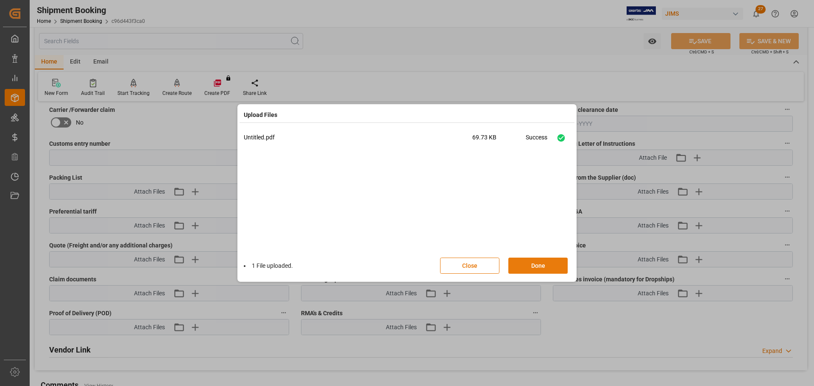
click at [540, 260] on button "Done" at bounding box center [537, 266] width 59 height 16
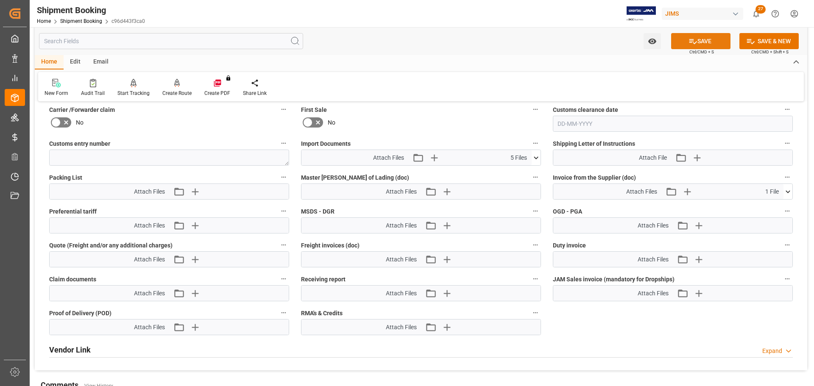
click at [685, 39] on button "SAVE" at bounding box center [700, 41] width 59 height 16
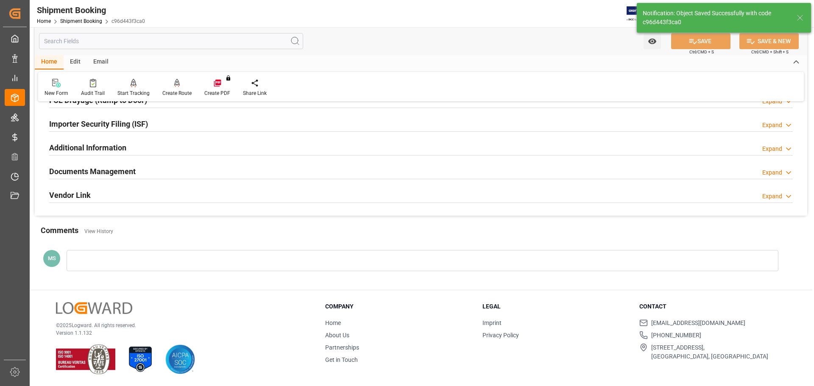
scroll to position [96, 0]
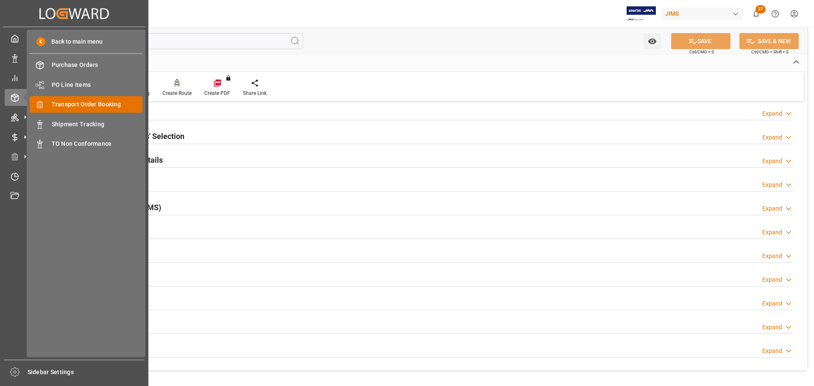
click at [97, 103] on span "Transport Order Booking" at bounding box center [97, 104] width 91 height 9
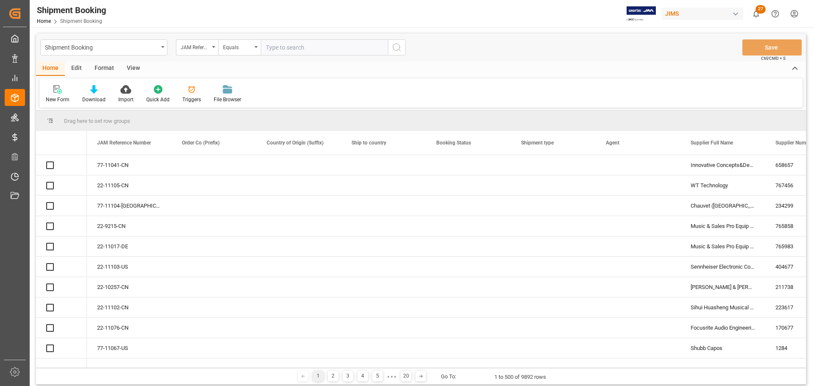
click at [284, 47] on input "text" at bounding box center [324, 47] width 127 height 16
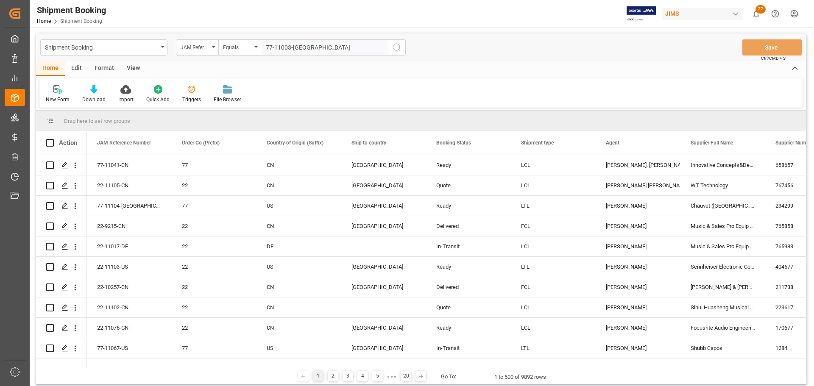
type input "77-11003-US"
click at [393, 48] on circle "search button" at bounding box center [396, 47] width 7 height 7
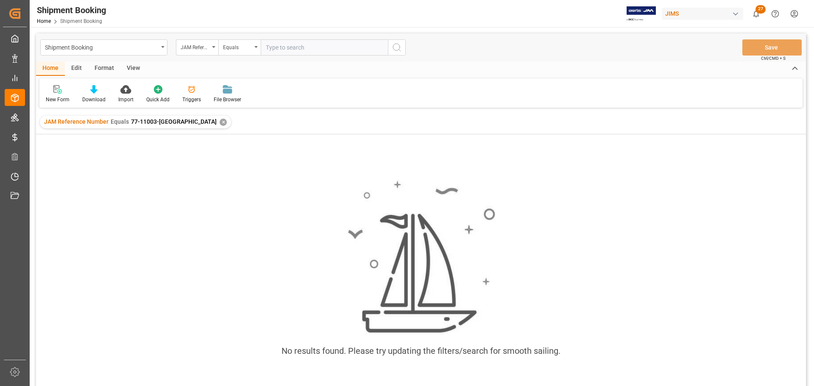
click at [220, 121] on div "✕" at bounding box center [223, 122] width 7 height 7
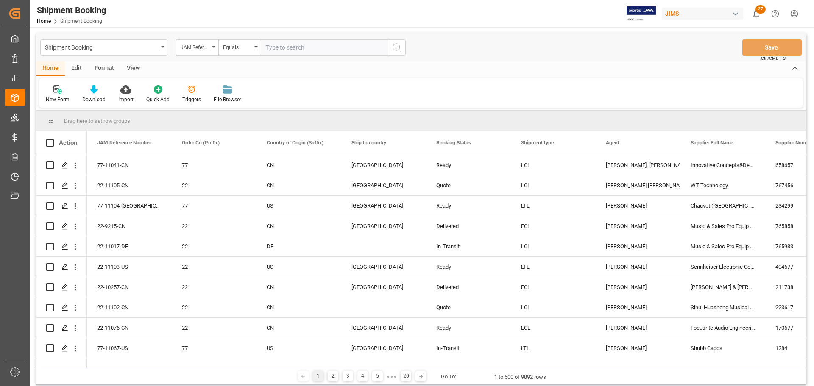
click at [295, 48] on input "text" at bounding box center [324, 47] width 127 height 16
paste input "77-11003-US"
click at [268, 45] on input "77-11003-US" at bounding box center [324, 47] width 127 height 16
type input "77-11003-US"
click at [392, 48] on icon "search button" at bounding box center [397, 47] width 10 height 10
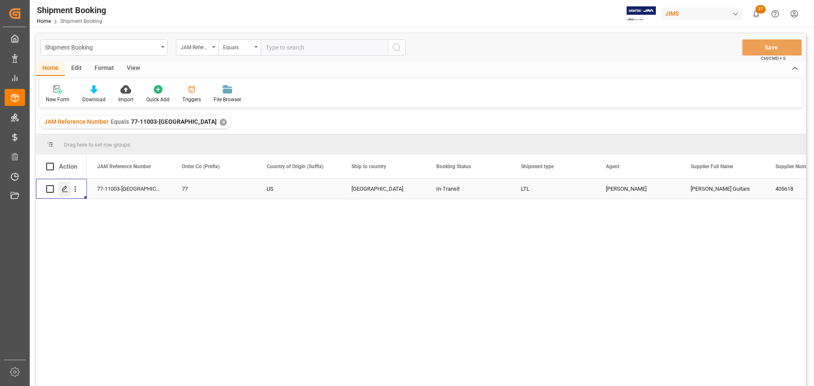
click at [64, 186] on icon "Press SPACE to select this row." at bounding box center [64, 189] width 7 height 7
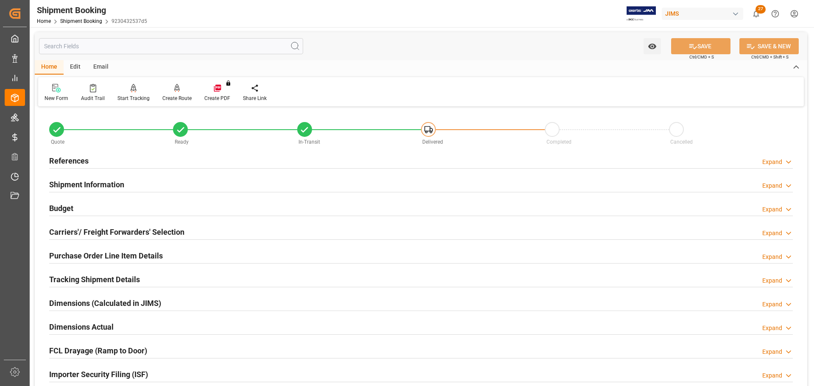
click at [87, 156] on h2 "References" at bounding box center [68, 160] width 39 height 11
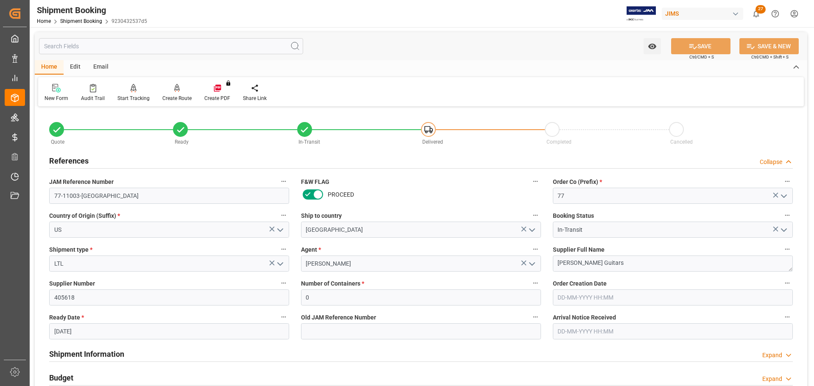
click at [87, 156] on h2 "References" at bounding box center [68, 160] width 39 height 11
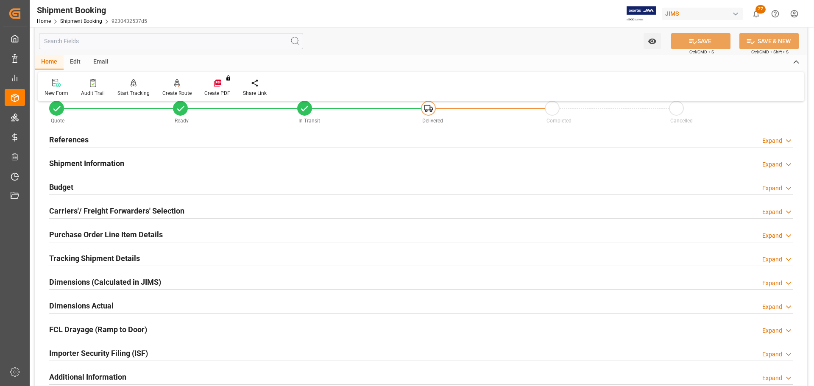
scroll to position [42, 0]
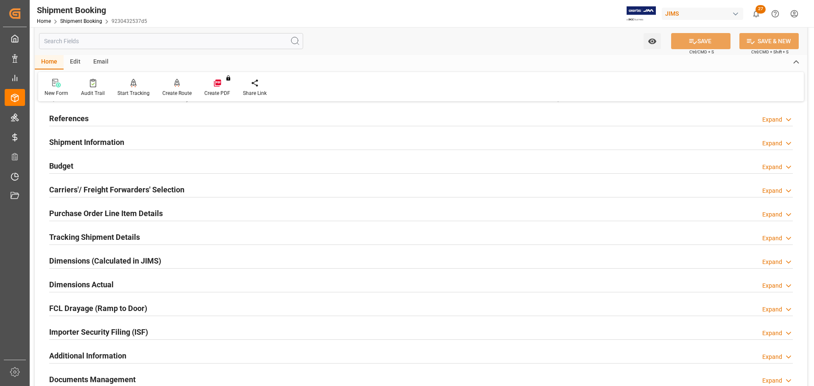
click at [97, 141] on h2 "Shipment Information" at bounding box center [86, 141] width 75 height 11
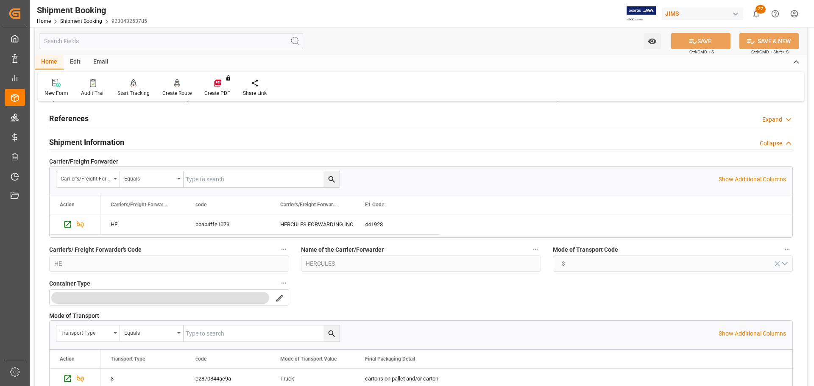
click at [97, 141] on h2 "Shipment Information" at bounding box center [86, 141] width 75 height 11
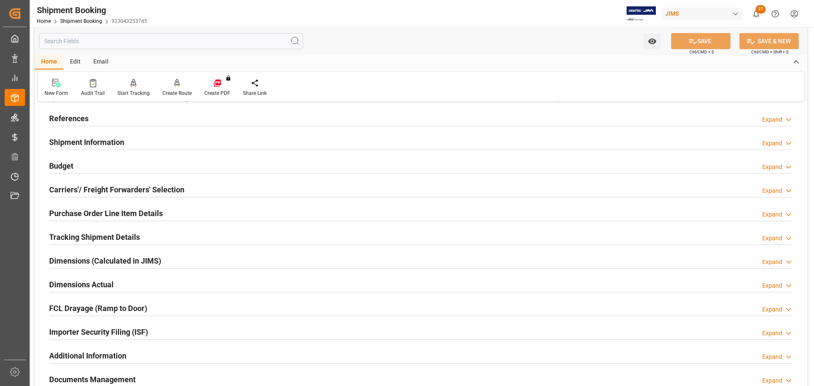
click at [94, 165] on div "Budget Expand" at bounding box center [420, 165] width 743 height 16
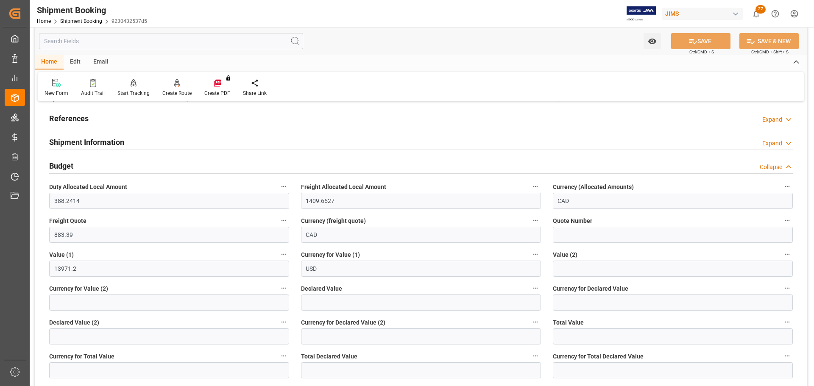
click at [94, 165] on div "Budget Collapse" at bounding box center [420, 165] width 743 height 16
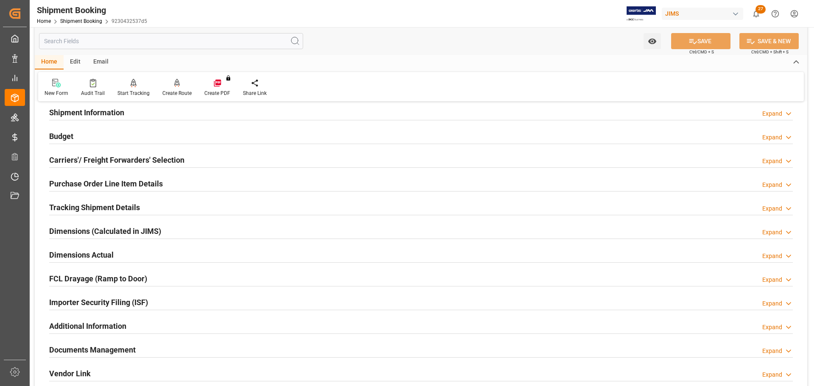
scroll to position [85, 0]
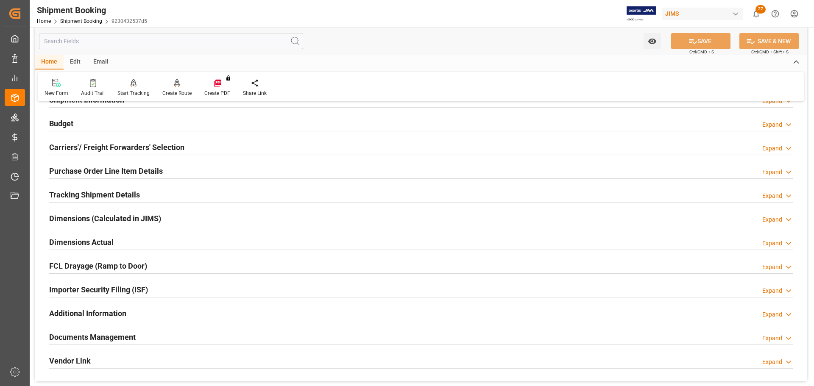
click at [100, 144] on h2 "Carriers'/ Freight Forwarders' Selection" at bounding box center [116, 147] width 135 height 11
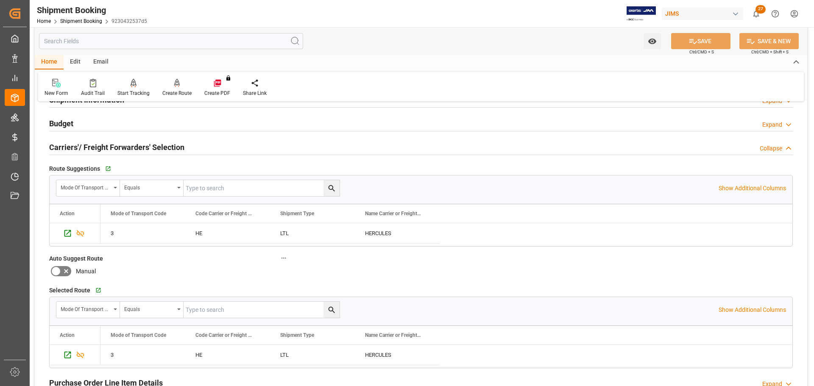
click at [121, 145] on h2 "Carriers'/ Freight Forwarders' Selection" at bounding box center [116, 147] width 135 height 11
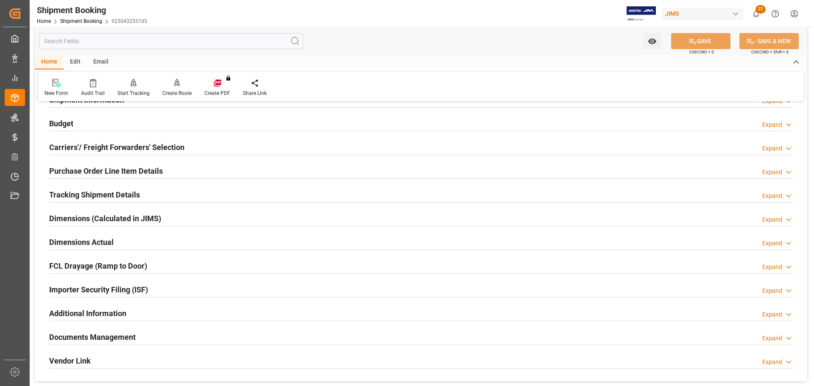
click at [118, 171] on h2 "Purchase Order Line Item Details" at bounding box center [106, 170] width 114 height 11
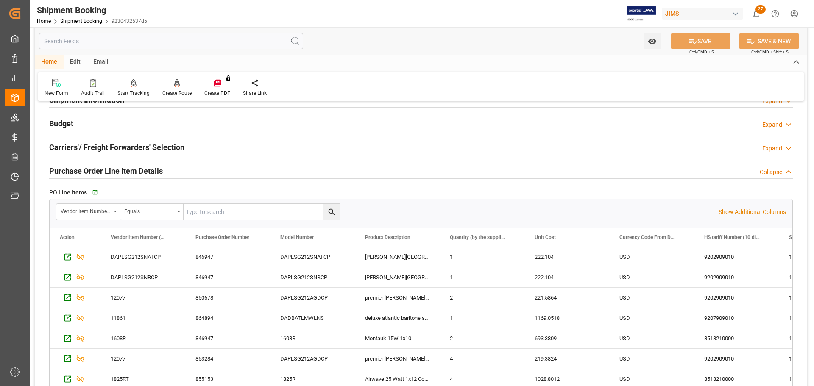
click at [118, 171] on h2 "Purchase Order Line Item Details" at bounding box center [106, 170] width 114 height 11
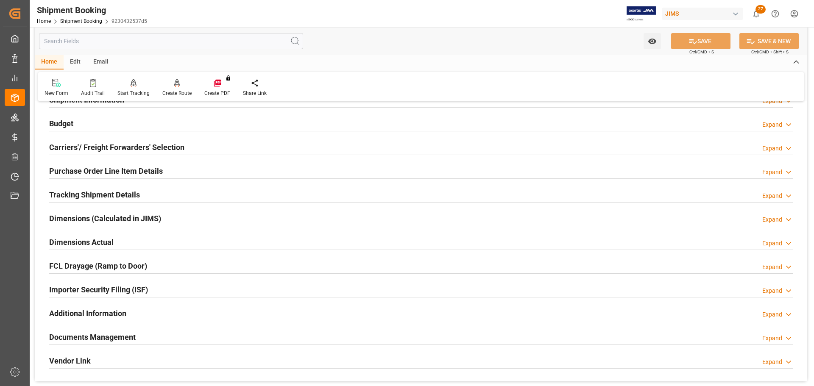
click at [111, 192] on h2 "Tracking Shipment Details" at bounding box center [94, 194] width 91 height 11
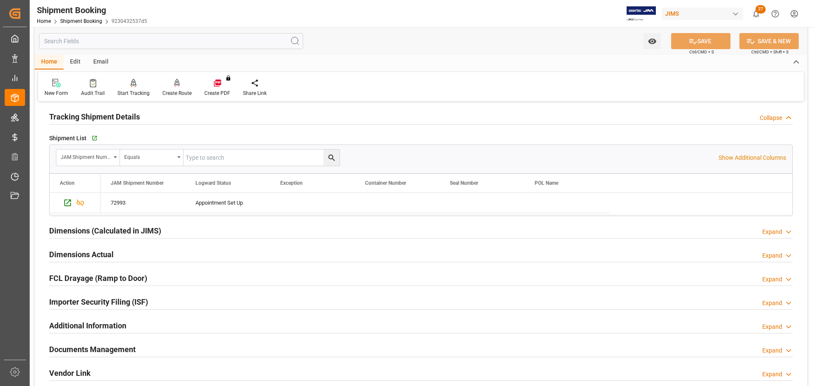
scroll to position [170, 0]
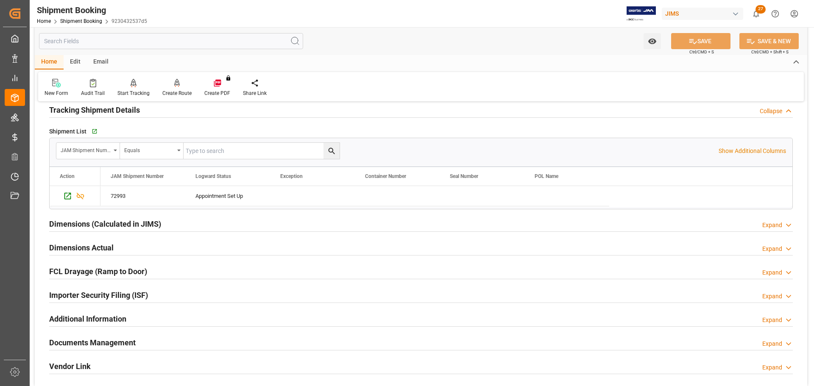
click at [115, 110] on h2 "Tracking Shipment Details" at bounding box center [94, 109] width 91 height 11
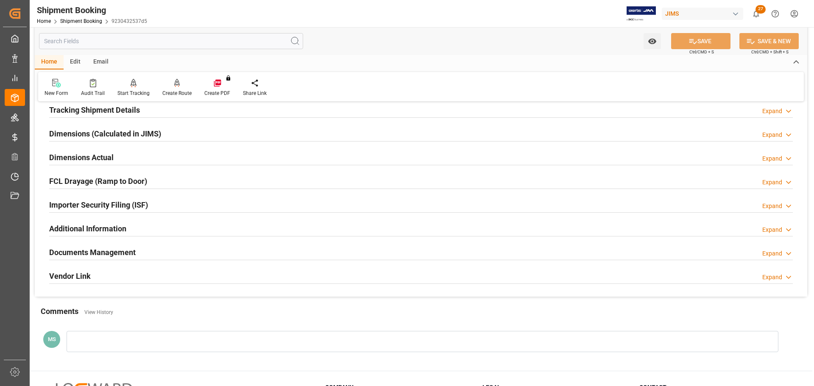
click at [106, 160] on h2 "Dimensions Actual" at bounding box center [81, 157] width 64 height 11
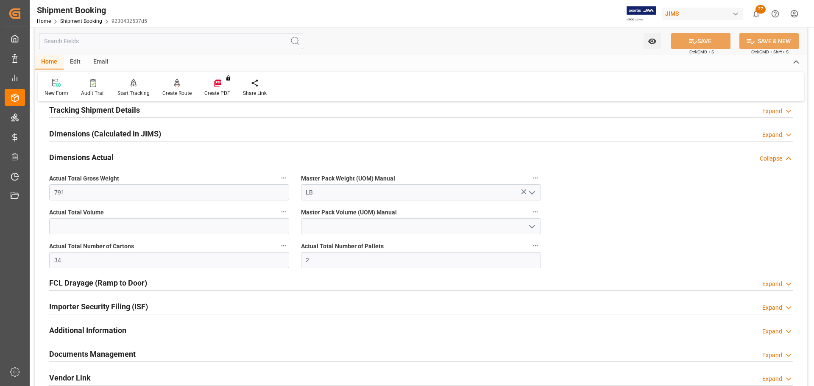
click at [106, 160] on h2 "Dimensions Actual" at bounding box center [81, 157] width 64 height 11
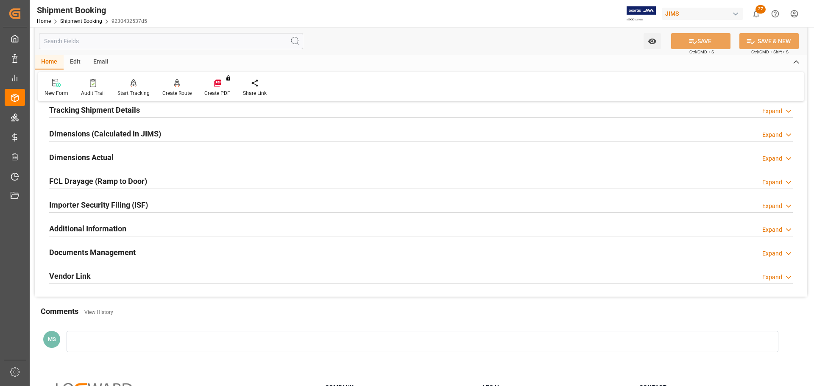
click at [106, 115] on h2 "Tracking Shipment Details" at bounding box center [94, 109] width 91 height 11
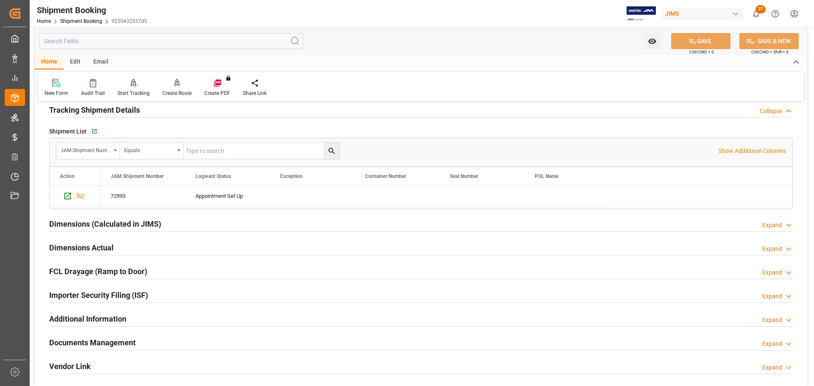
click at [106, 115] on h2 "Tracking Shipment Details" at bounding box center [94, 109] width 91 height 11
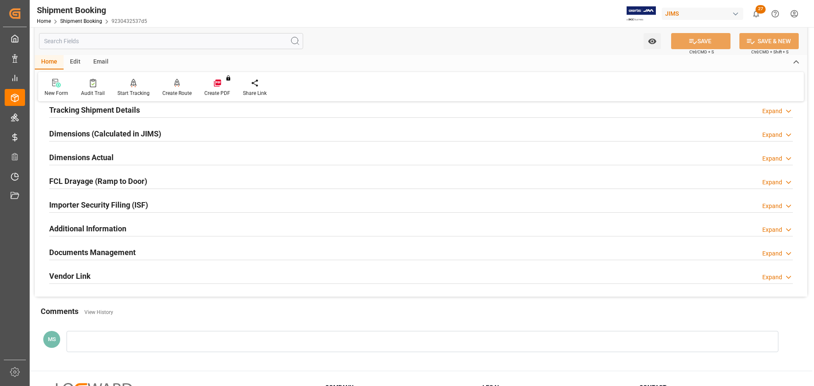
click at [102, 112] on h2 "Tracking Shipment Details" at bounding box center [94, 109] width 91 height 11
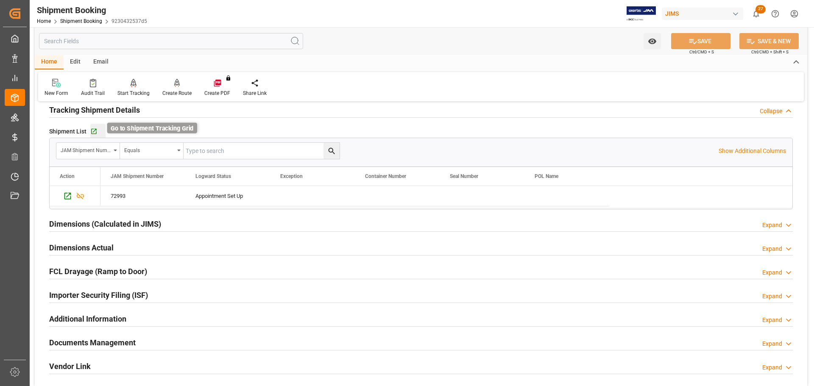
click at [96, 128] on icon "button" at bounding box center [93, 131] width 7 height 7
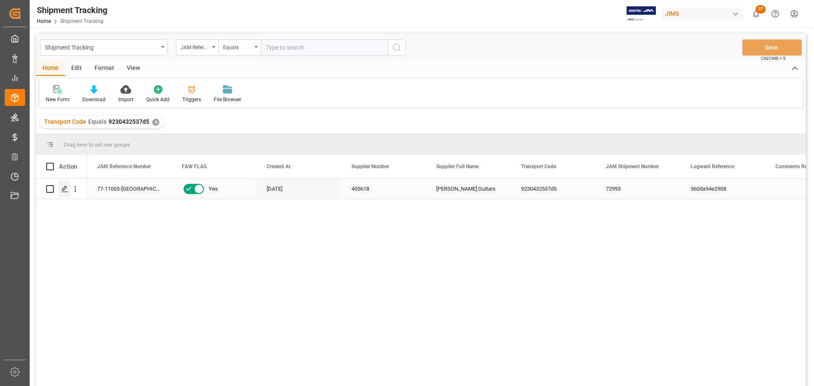
click at [59, 195] on div "Press SPACE to select this row." at bounding box center [64, 189] width 13 height 16
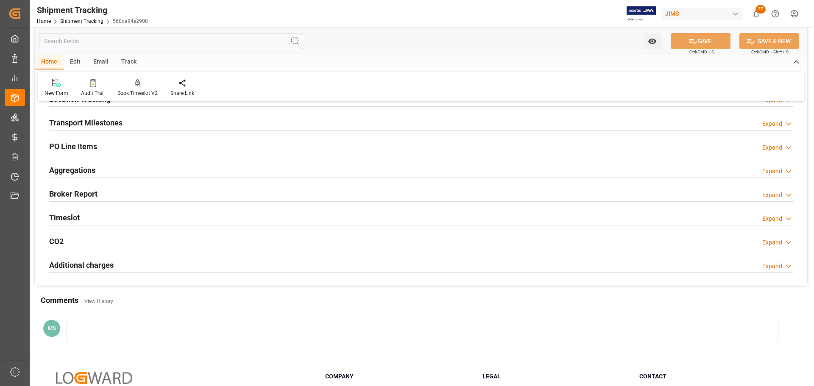
scroll to position [127, 0]
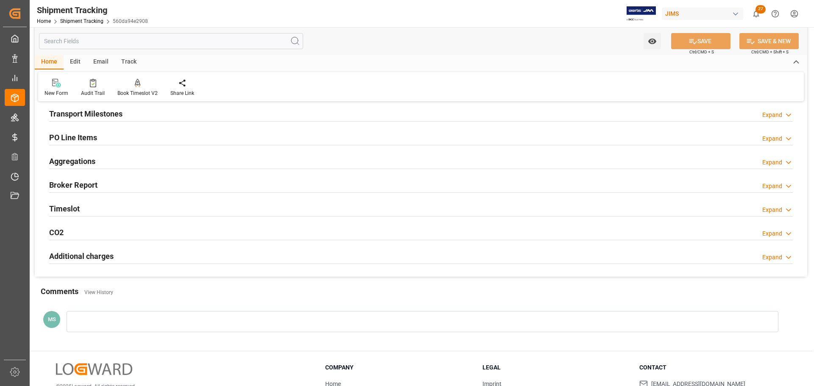
click at [130, 209] on div "Timeslot Expand" at bounding box center [420, 208] width 743 height 16
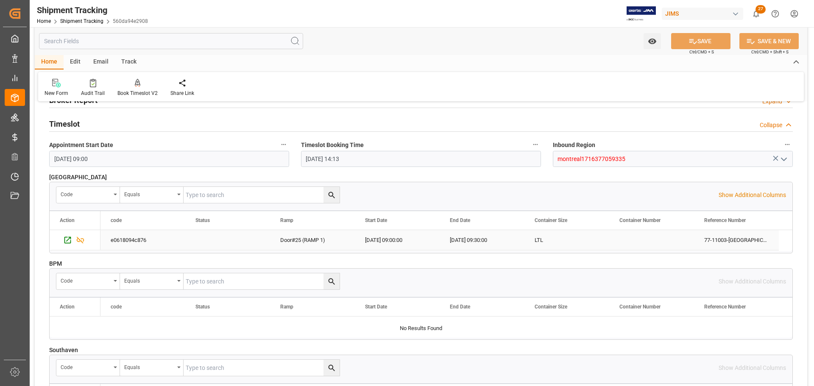
scroll to position [170, 0]
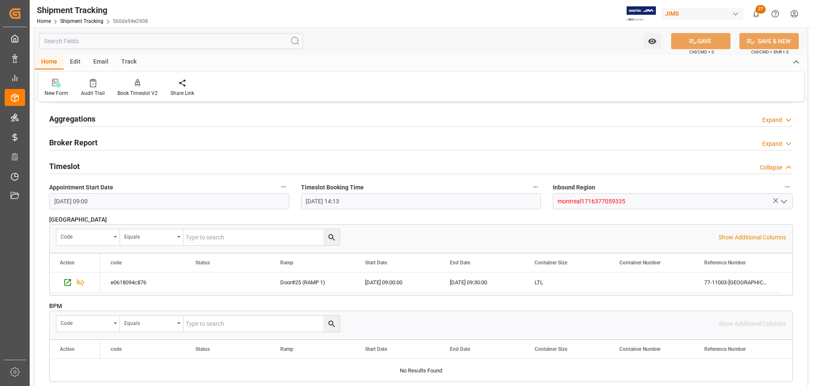
click at [89, 165] on div "Timeslot Collapse" at bounding box center [420, 166] width 743 height 16
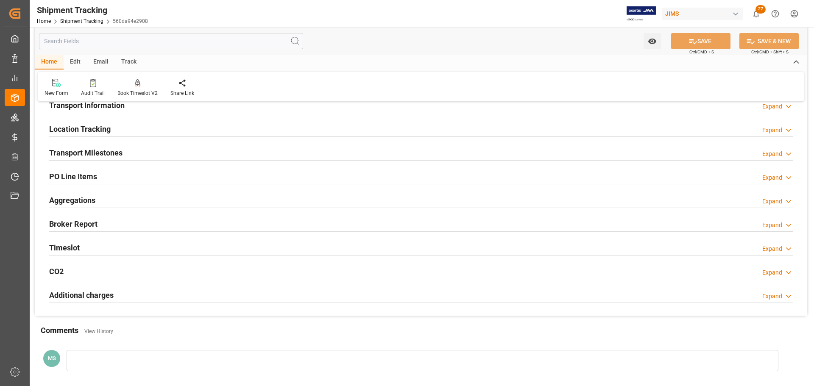
scroll to position [85, 0]
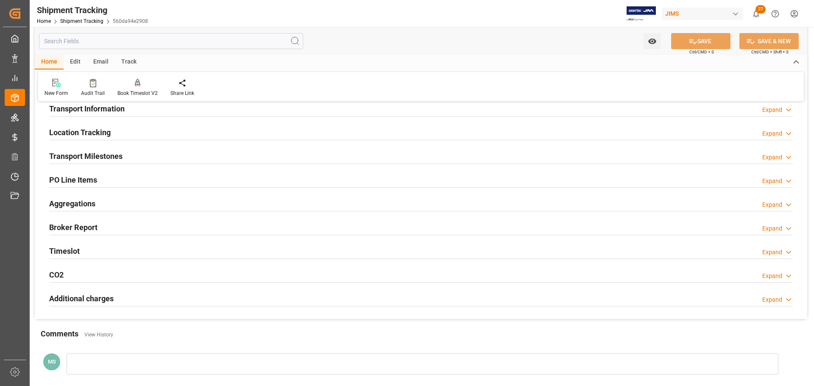
click at [91, 158] on h2 "Transport Milestones" at bounding box center [85, 155] width 73 height 11
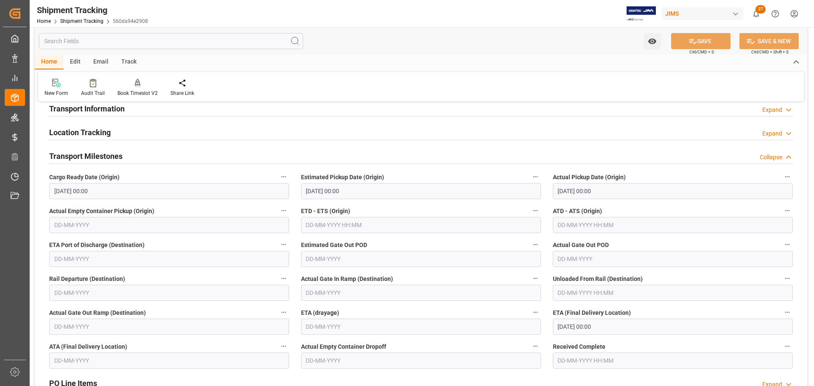
click at [663, 327] on input "19-09-2025 00:00" at bounding box center [673, 327] width 240 height 16
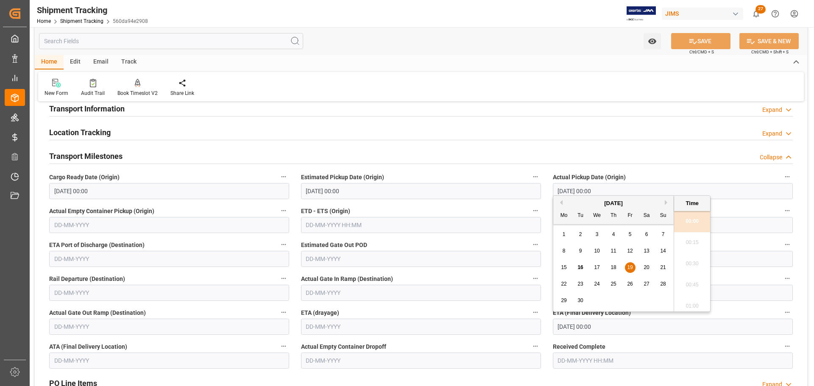
click at [620, 267] on div "15 16 17 18 19 20 21" at bounding box center [614, 267] width 116 height 17
click at [617, 266] on div "18" at bounding box center [613, 268] width 11 height 10
type input "18-09-2025 00:00"
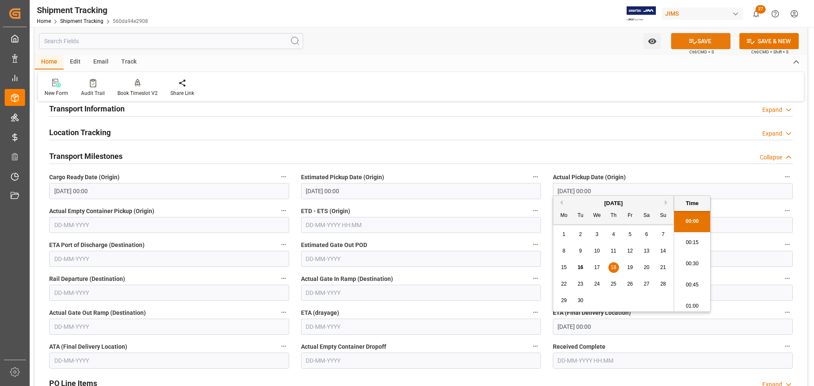
click at [700, 44] on button "SAVE" at bounding box center [700, 41] width 59 height 16
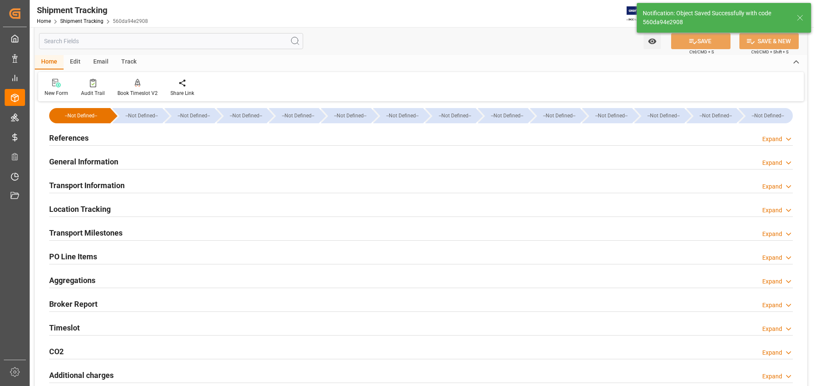
scroll to position [0, 0]
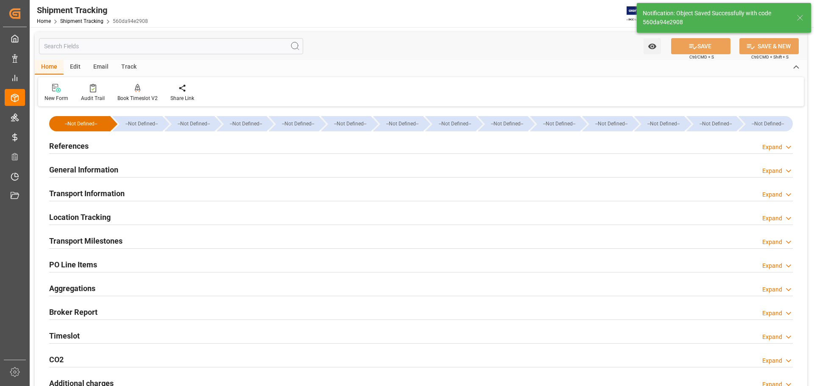
click at [84, 169] on h2 "General Information" at bounding box center [83, 169] width 69 height 11
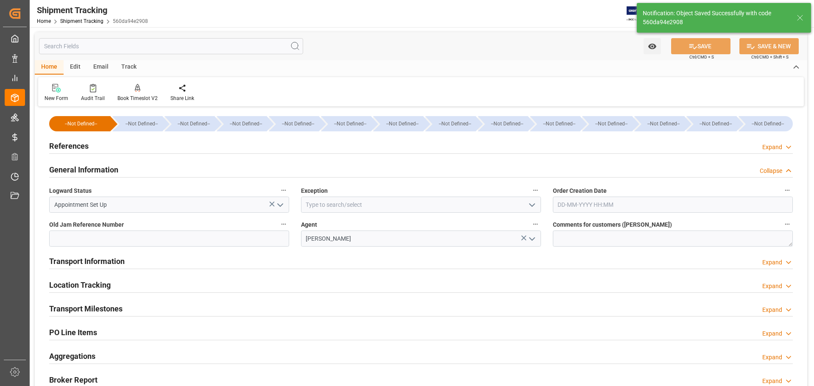
click at [90, 168] on h2 "General Information" at bounding box center [83, 169] width 69 height 11
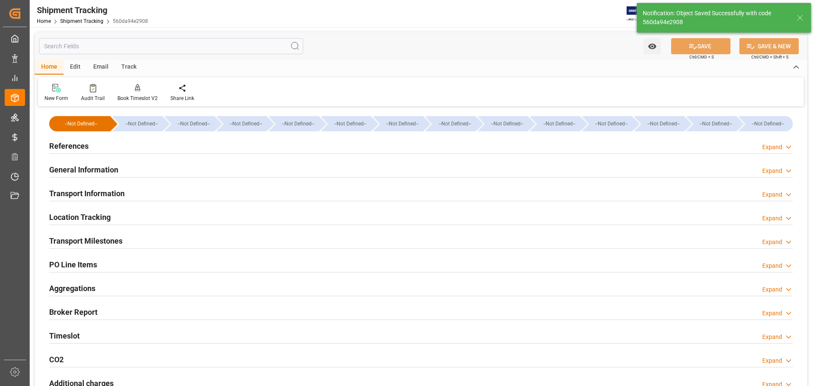
click at [89, 191] on h2 "Transport Information" at bounding box center [86, 193] width 75 height 11
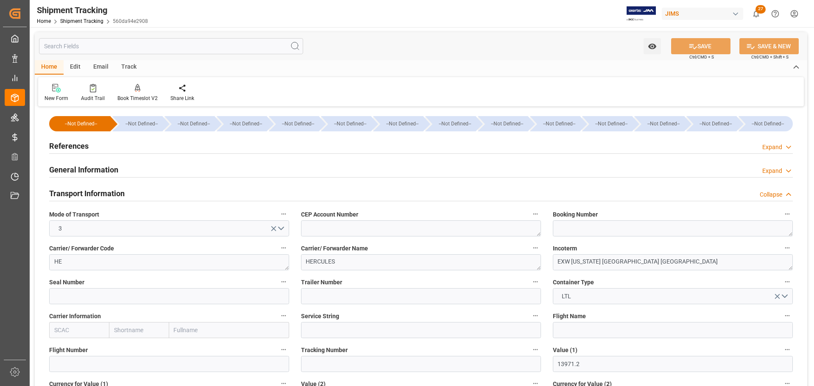
click at [89, 191] on h2 "Transport Information" at bounding box center [86, 193] width 75 height 11
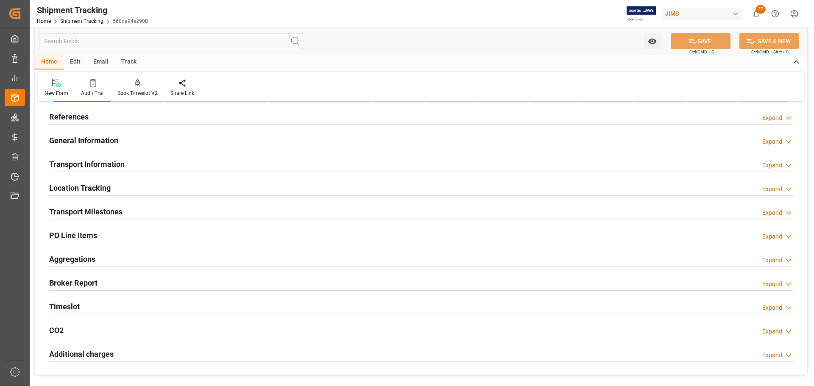
scroll to position [42, 0]
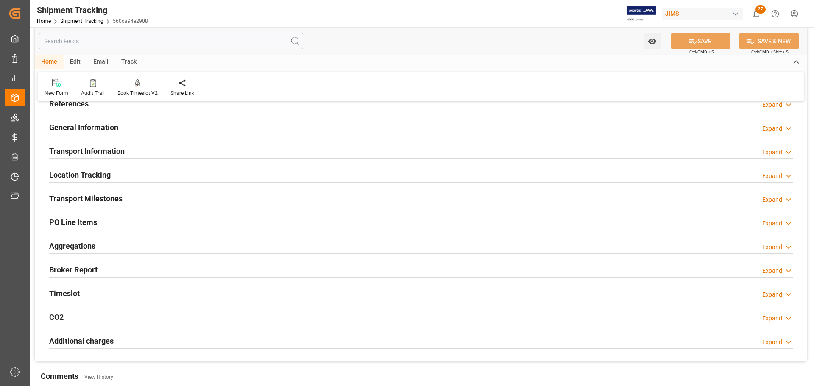
click at [89, 195] on h2 "Transport Milestones" at bounding box center [85, 198] width 73 height 11
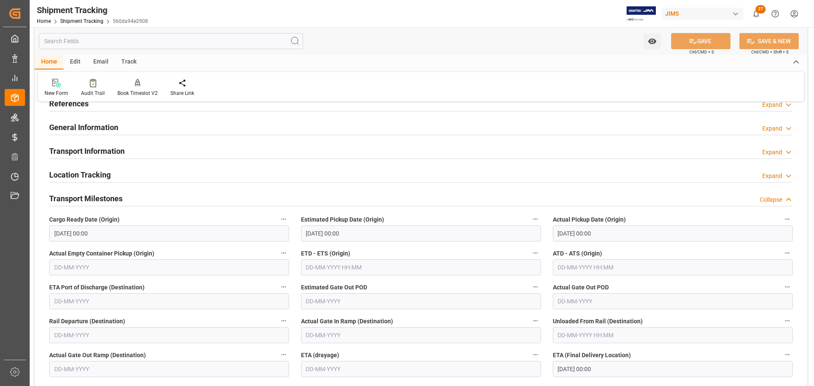
click at [95, 195] on h2 "Transport Milestones" at bounding box center [85, 198] width 73 height 11
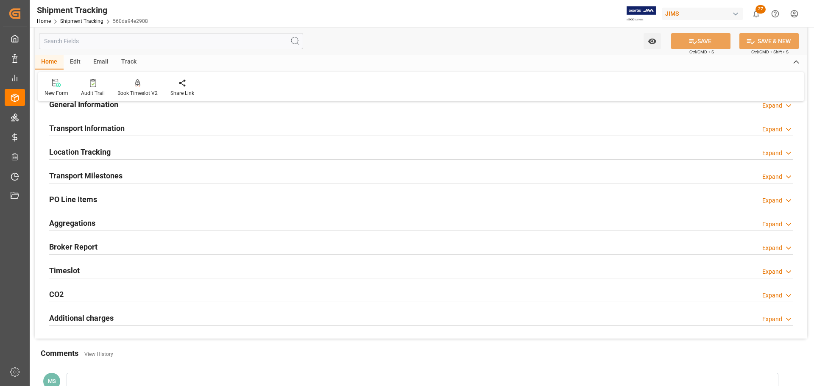
scroll to position [0, 0]
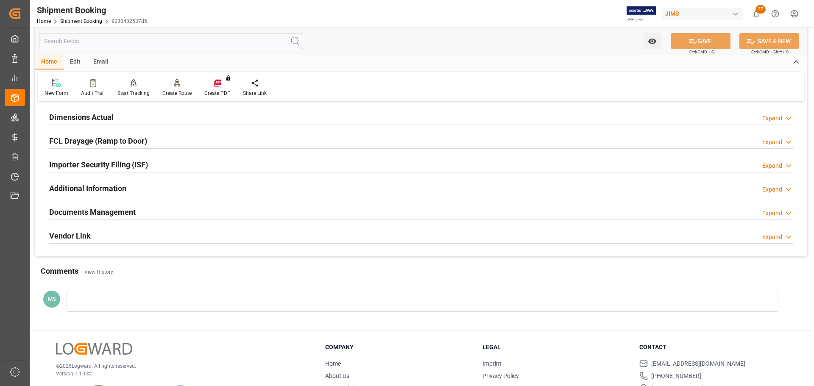
scroll to position [212, 0]
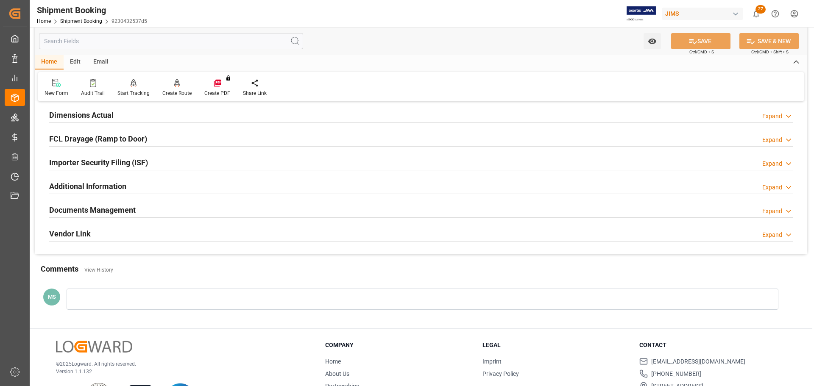
click at [156, 210] on div "Documents Management Expand" at bounding box center [420, 209] width 743 height 16
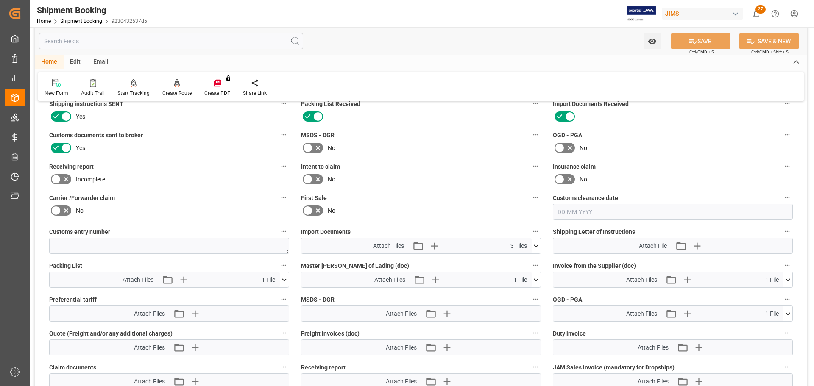
scroll to position [381, 0]
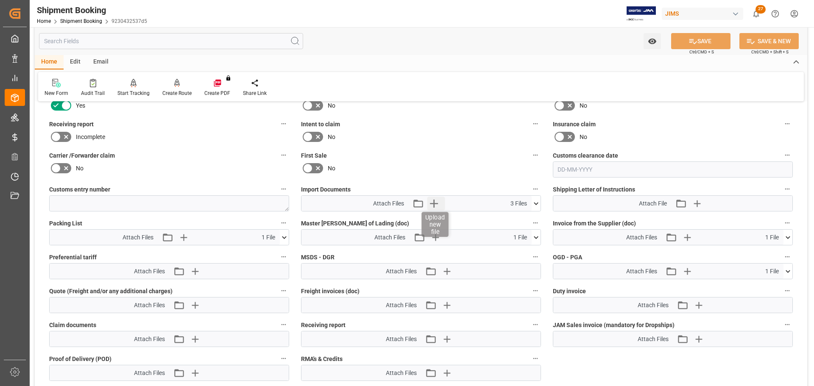
click at [437, 204] on icon "button" at bounding box center [434, 204] width 14 height 14
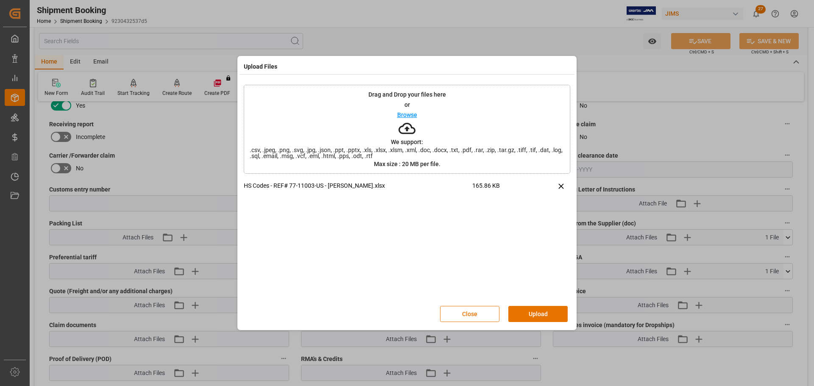
click at [537, 305] on div "Close Upload" at bounding box center [407, 314] width 326 height 28
click at [536, 312] on button "Upload" at bounding box center [537, 314] width 59 height 16
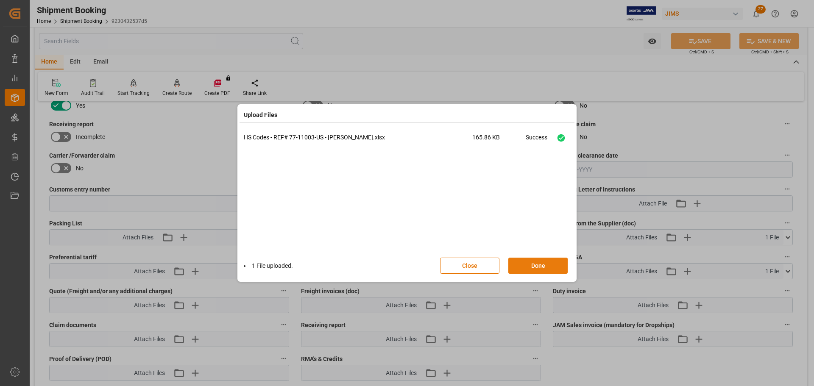
click at [540, 268] on button "Done" at bounding box center [537, 266] width 59 height 16
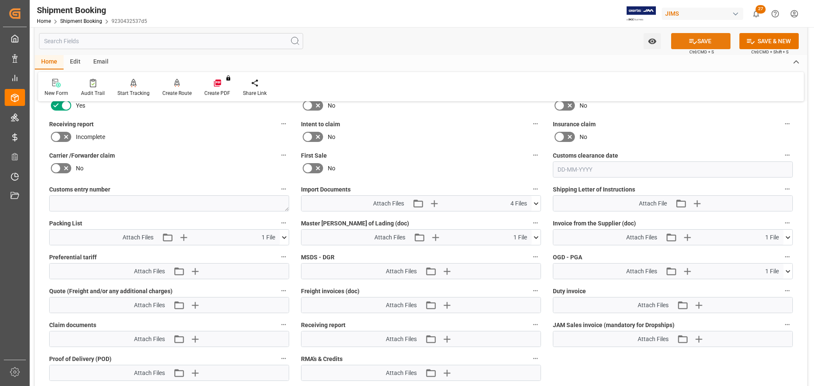
click at [699, 38] on button "SAVE" at bounding box center [700, 41] width 59 height 16
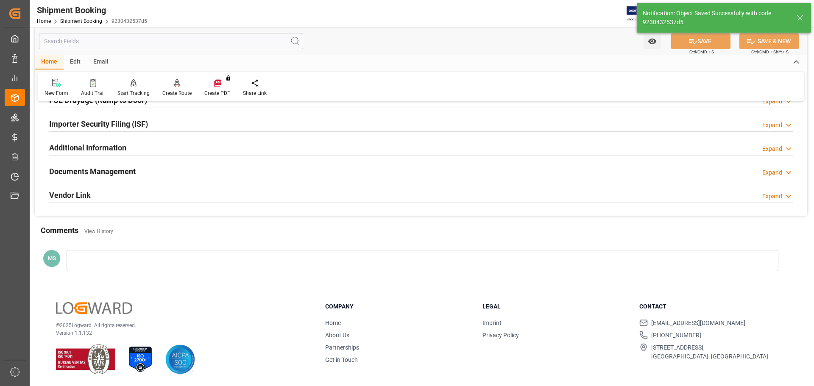
scroll to position [250, 0]
click at [158, 169] on div "Documents Management Expand" at bounding box center [420, 171] width 743 height 16
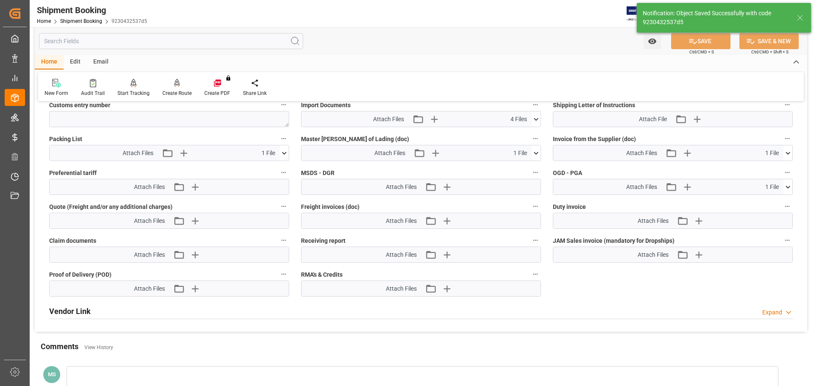
scroll to position [466, 0]
click at [284, 155] on icon at bounding box center [284, 152] width 9 height 9
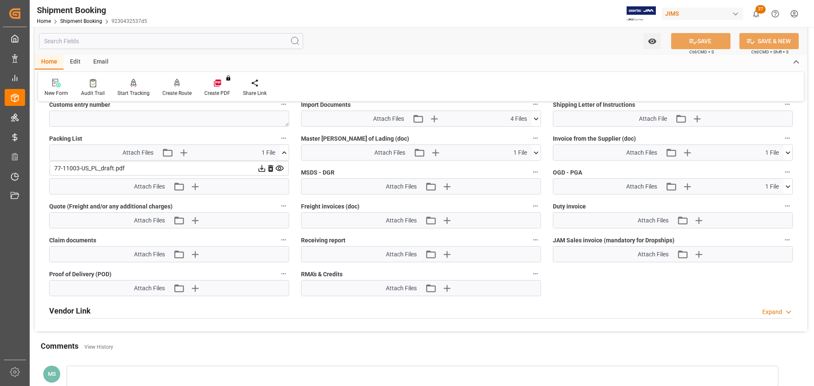
click at [284, 155] on icon at bounding box center [284, 152] width 9 height 9
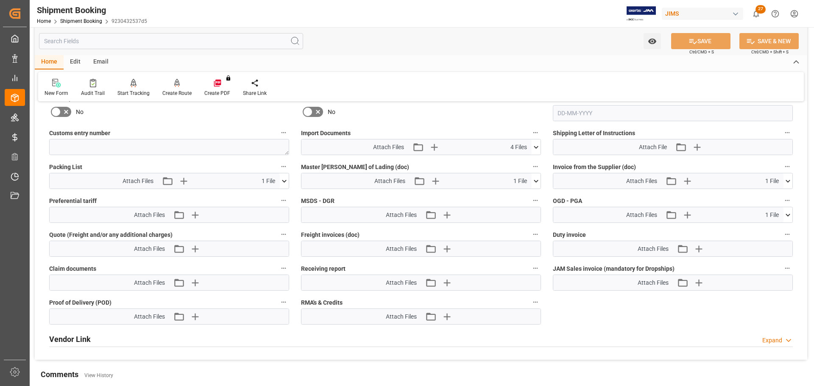
scroll to position [381, 0]
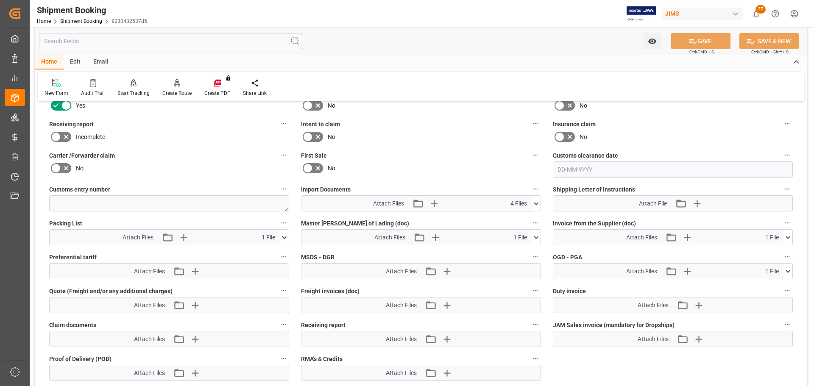
click at [534, 203] on icon at bounding box center [536, 203] width 5 height 3
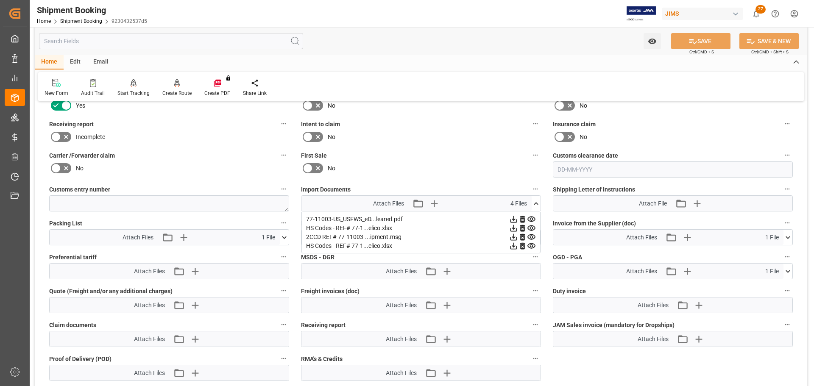
click at [521, 225] on icon at bounding box center [522, 228] width 5 height 7
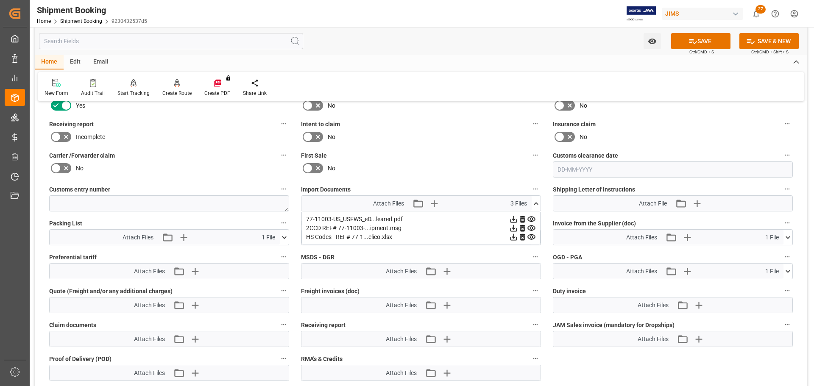
click at [534, 203] on icon at bounding box center [536, 203] width 9 height 9
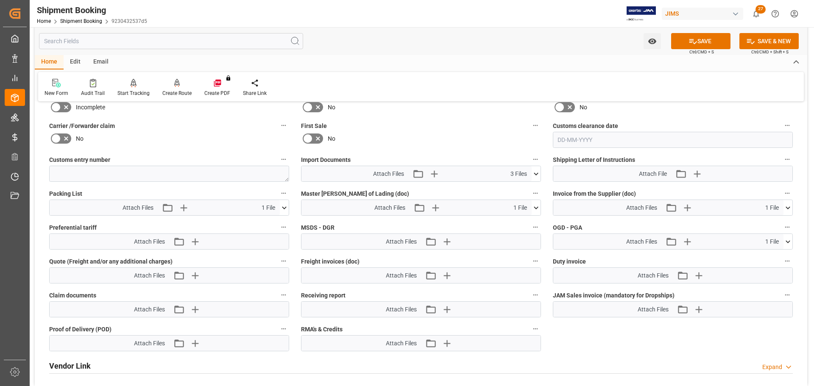
scroll to position [424, 0]
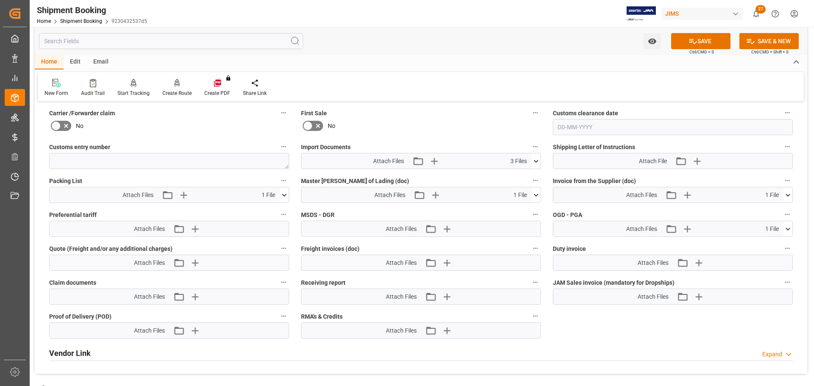
click at [789, 195] on icon at bounding box center [787, 195] width 5 height 3
click at [282, 195] on icon at bounding box center [284, 195] width 9 height 9
click at [277, 209] on icon at bounding box center [279, 210] width 9 height 9
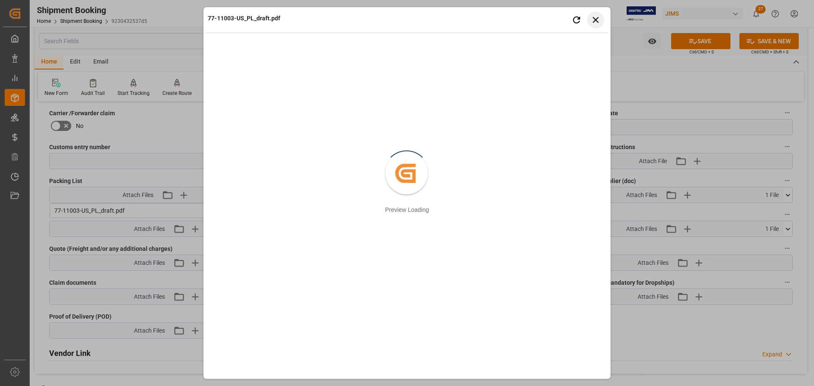
click at [590, 22] on button "Close preview" at bounding box center [595, 19] width 17 height 17
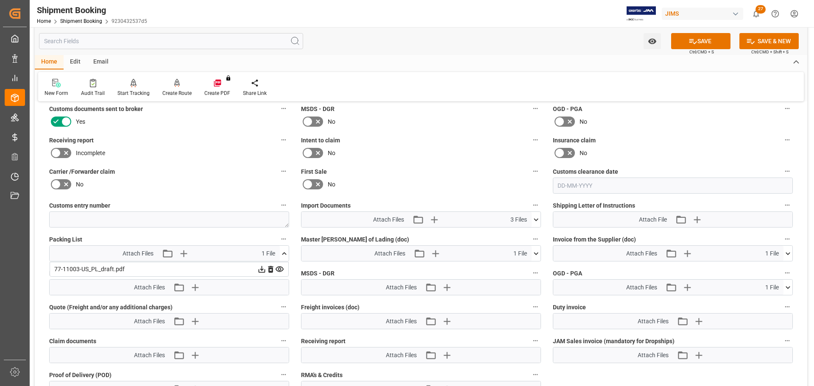
scroll to position [254, 0]
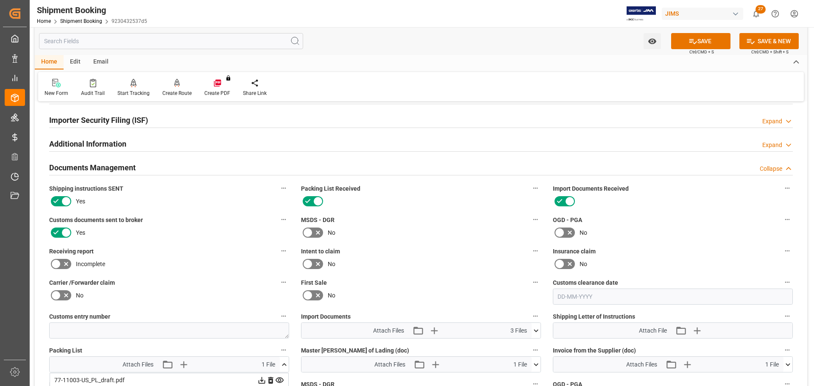
click at [156, 171] on div "Documents Management Collapse" at bounding box center [420, 167] width 743 height 16
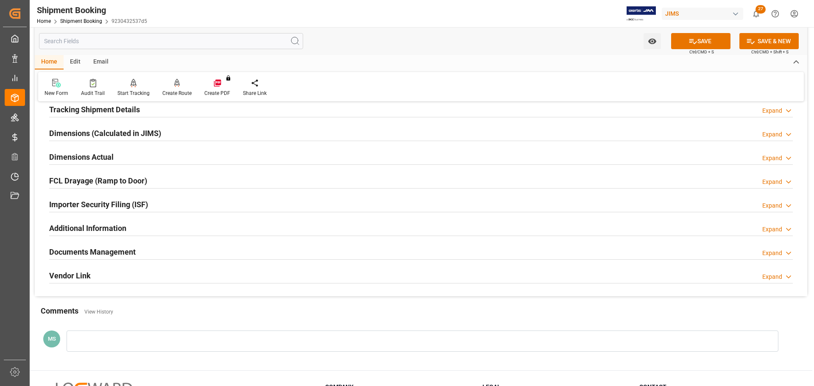
scroll to position [170, 0]
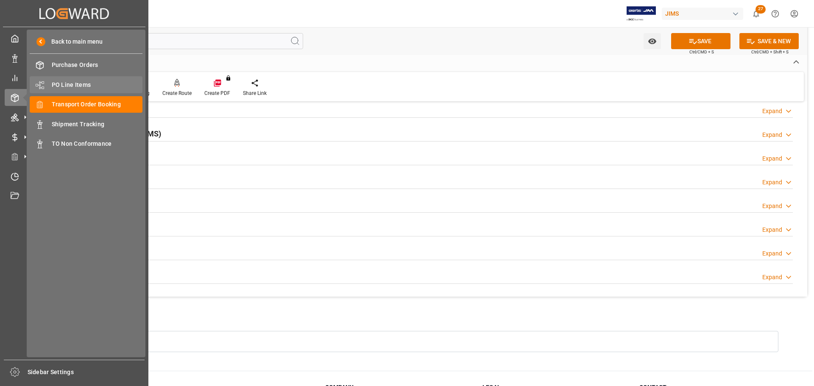
click at [81, 84] on span "PO Line Items" at bounding box center [97, 85] width 91 height 9
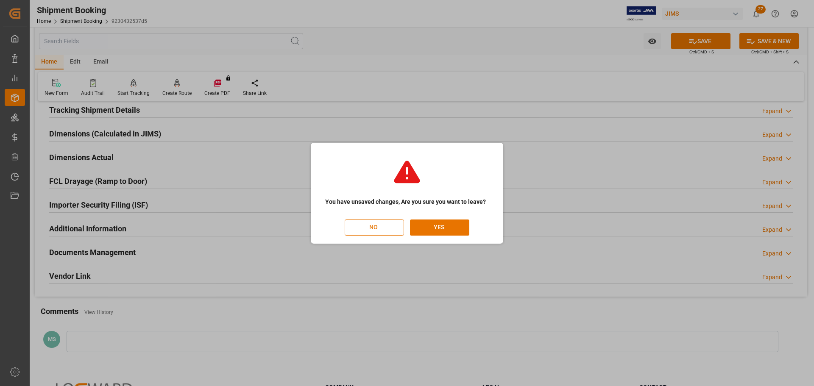
click at [372, 223] on button "NO" at bounding box center [374, 228] width 59 height 16
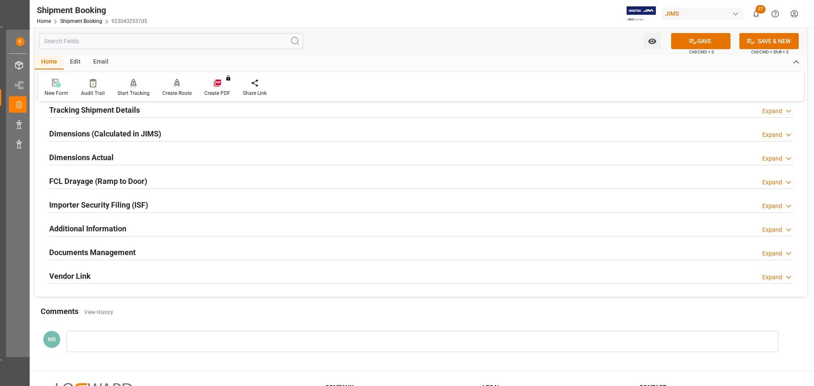
scroll to position [0, 0]
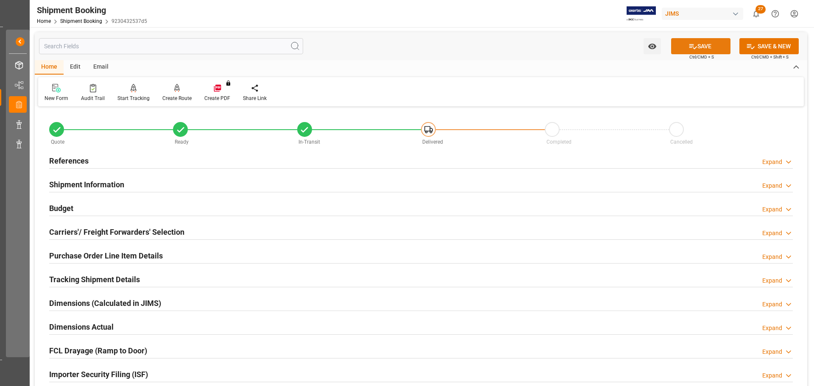
click at [681, 45] on button "SAVE" at bounding box center [700, 46] width 59 height 16
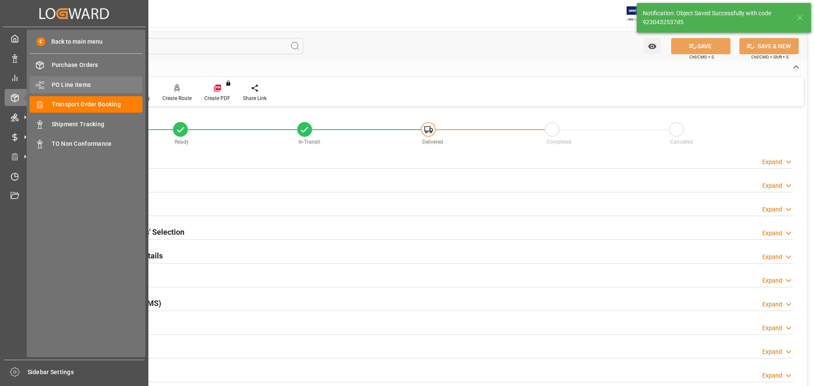
click at [86, 90] on div "PO Line Items PO Line Items" at bounding box center [86, 84] width 113 height 17
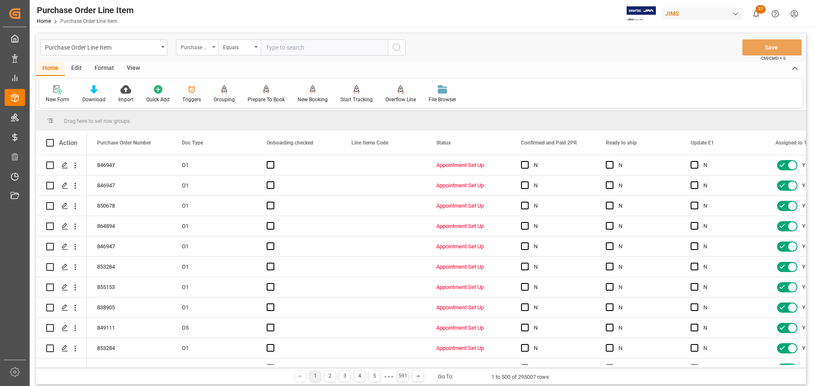
click at [209, 49] on div "Purchase Order Number" at bounding box center [195, 47] width 29 height 10
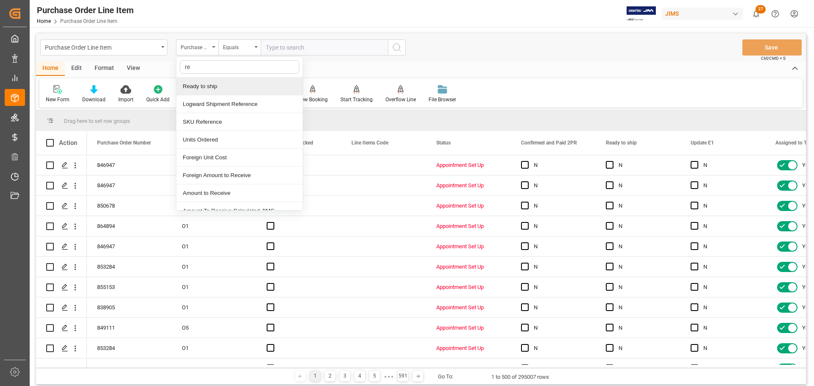
type input "ref"
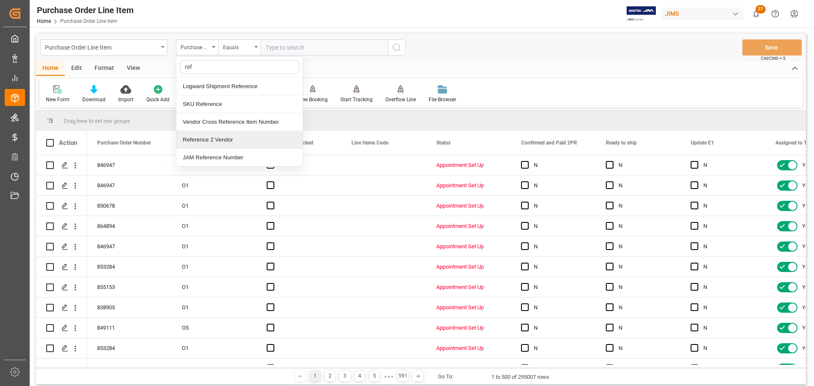
click at [213, 137] on div "Reference 2 Vendor" at bounding box center [239, 140] width 126 height 18
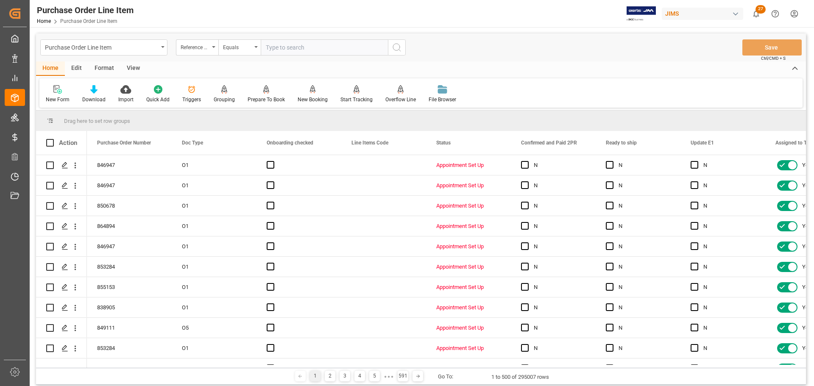
click at [318, 45] on input "text" at bounding box center [324, 47] width 127 height 16
paste input "77-11056-US"
type input "77-11056-US"
click at [399, 55] on button "search button" at bounding box center [397, 47] width 18 height 16
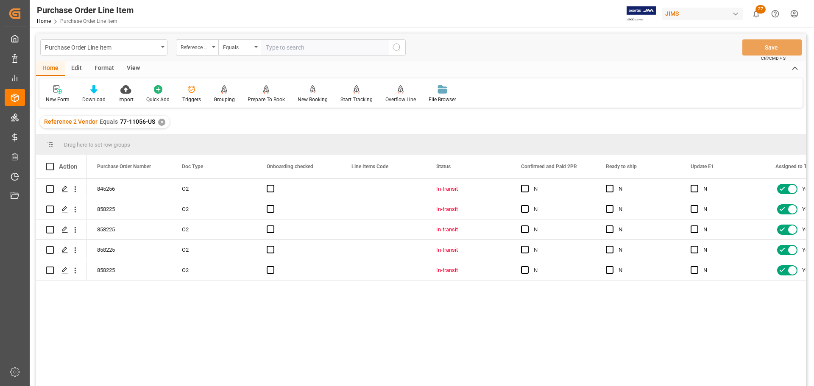
click at [139, 67] on div "View" at bounding box center [133, 68] width 26 height 14
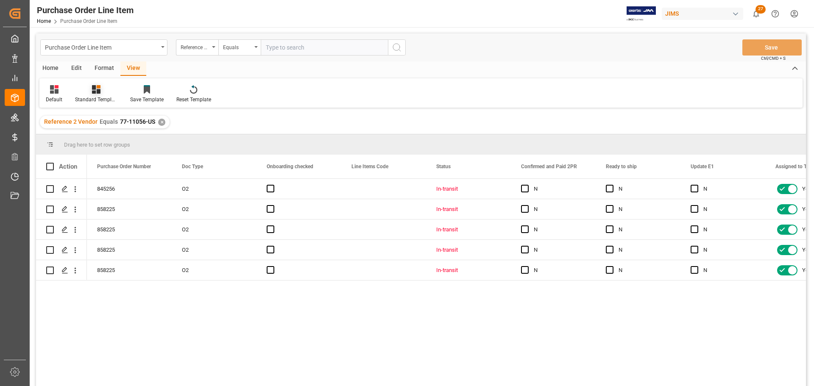
click at [83, 93] on div at bounding box center [96, 89] width 42 height 9
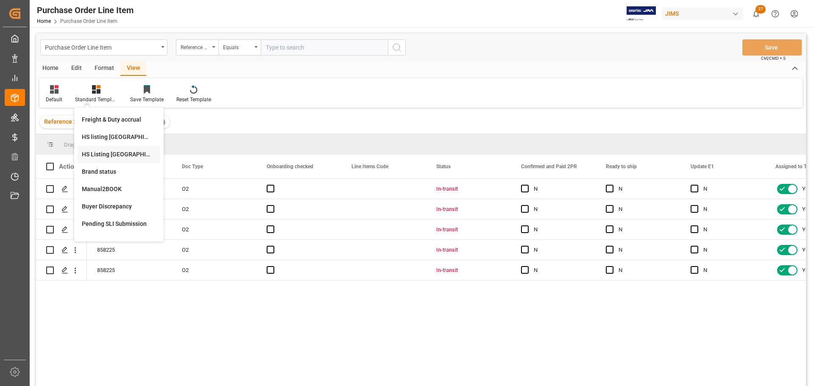
click at [101, 159] on div "HS Listing CANADA" at bounding box center [119, 154] width 74 height 9
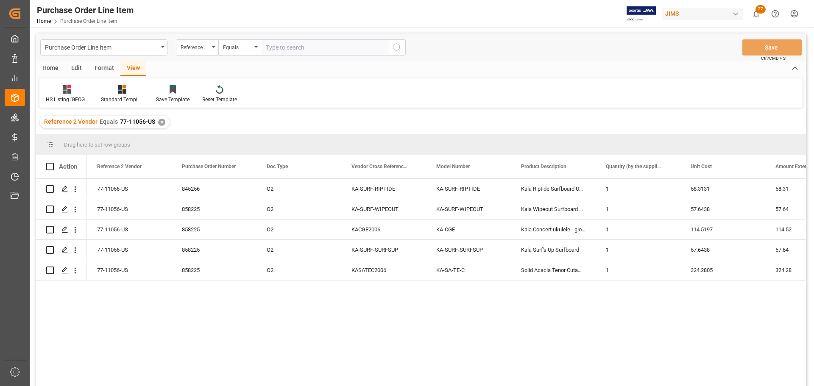
click at [56, 67] on div "Home" at bounding box center [50, 68] width 29 height 14
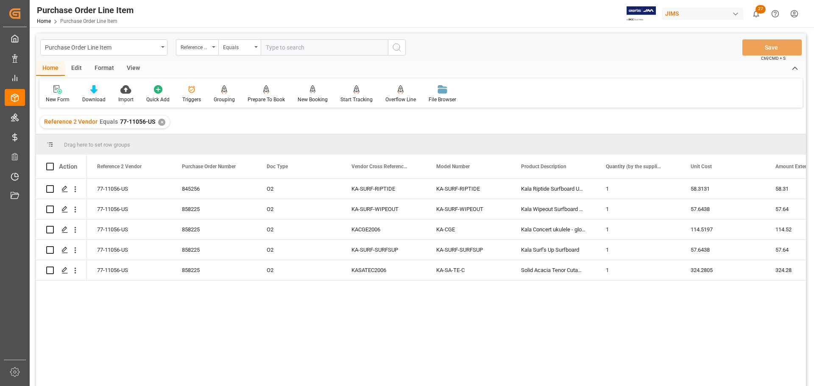
click at [100, 94] on div at bounding box center [93, 89] width 23 height 9
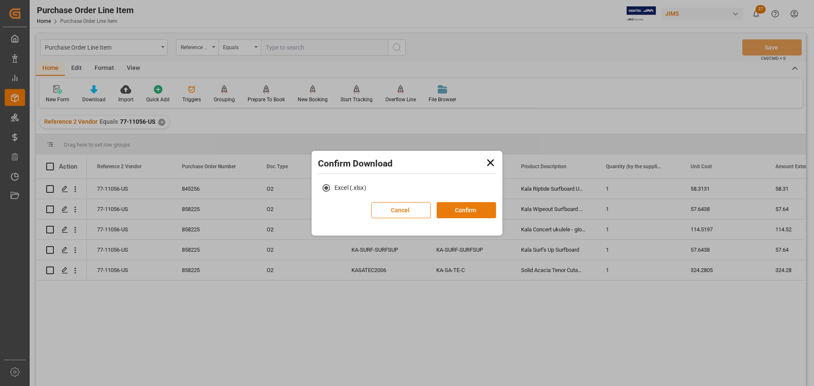
click at [485, 207] on button "Confirm" at bounding box center [466, 210] width 59 height 16
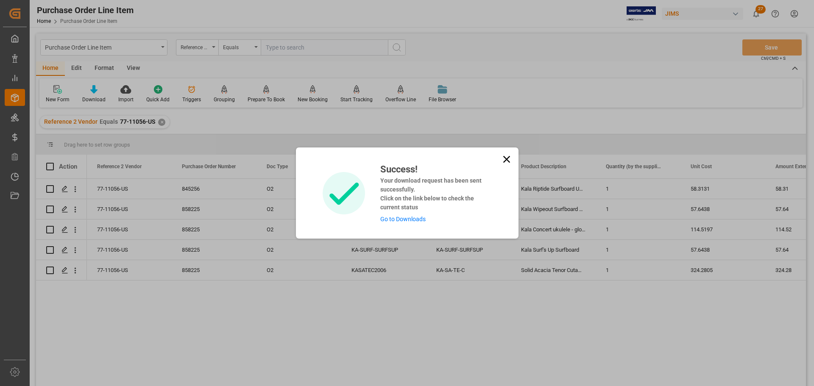
click at [392, 215] on div "Success! Your download request has been sent successfully. Click on the link be…" at bounding box center [432, 192] width 117 height 61
click at [392, 217] on link "Go to Downloads" at bounding box center [402, 219] width 45 height 7
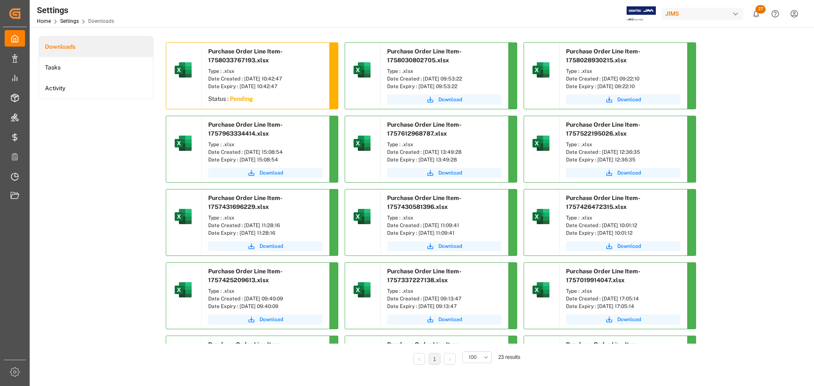
click at [126, 181] on div "Downloads Tasks Activity" at bounding box center [96, 206] width 115 height 341
click at [97, 127] on div "Downloads Tasks Activity" at bounding box center [96, 206] width 115 height 341
click at [267, 95] on button "Download" at bounding box center [265, 100] width 114 height 10
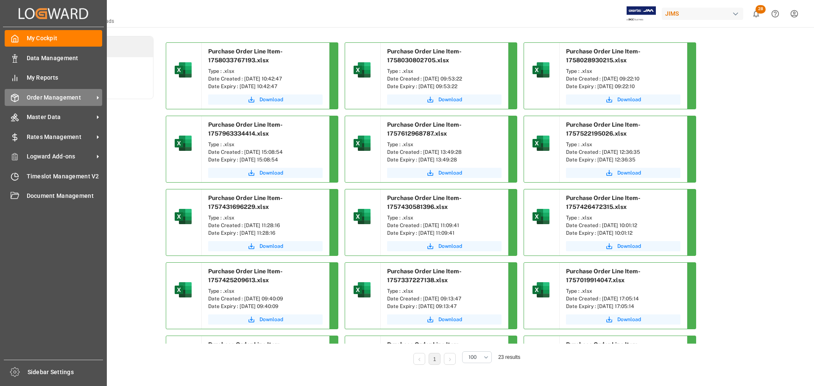
click at [18, 95] on icon at bounding box center [15, 98] width 8 height 8
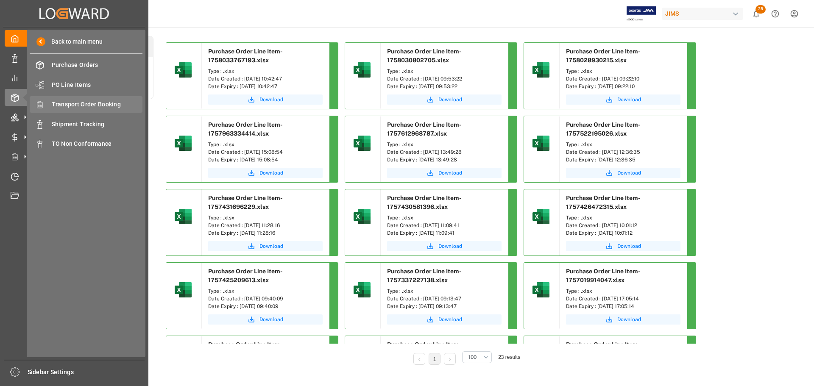
click at [85, 99] on div "Transport Order Booking Transport Order Booking" at bounding box center [86, 104] width 113 height 17
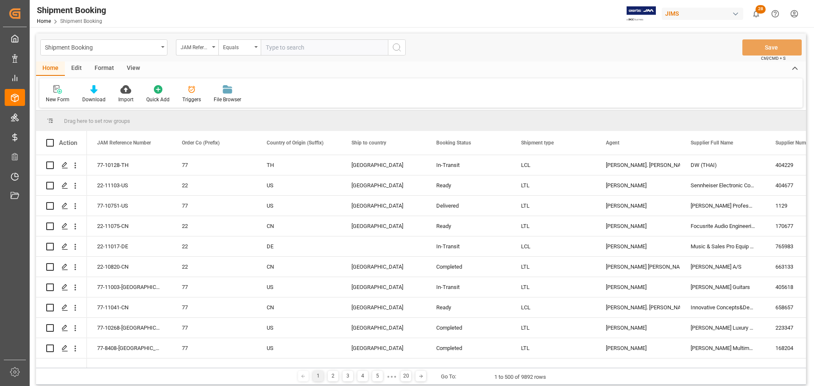
click at [332, 49] on input "text" at bounding box center [324, 47] width 127 height 16
drag, startPoint x: 332, startPoint y: 49, endPoint x: 23, endPoint y: 48, distance: 309.0
click at [225, 47] on div "JAM Reference Number Equals 1ZY859Y86898694213" at bounding box center [291, 47] width 230 height 16
click at [364, 42] on input "1ZY859Y86898694213" at bounding box center [324, 47] width 127 height 16
click at [341, 45] on input "1ZY859Y86898694213" at bounding box center [324, 47] width 127 height 16
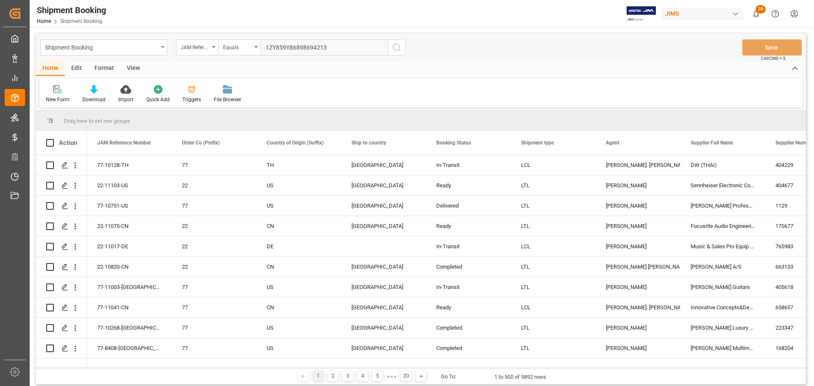
click at [349, 45] on input "1ZY859Y86898694213" at bounding box center [324, 47] width 127 height 16
click at [352, 47] on input "1ZY859Y86898694213" at bounding box center [324, 47] width 127 height 16
drag, startPoint x: 352, startPoint y: 47, endPoint x: 215, endPoint y: 47, distance: 137.3
click at [215, 47] on div "JAM Reference Number Equals 1ZY859Y86898694213" at bounding box center [291, 47] width 230 height 16
paste input "77-11056-US"
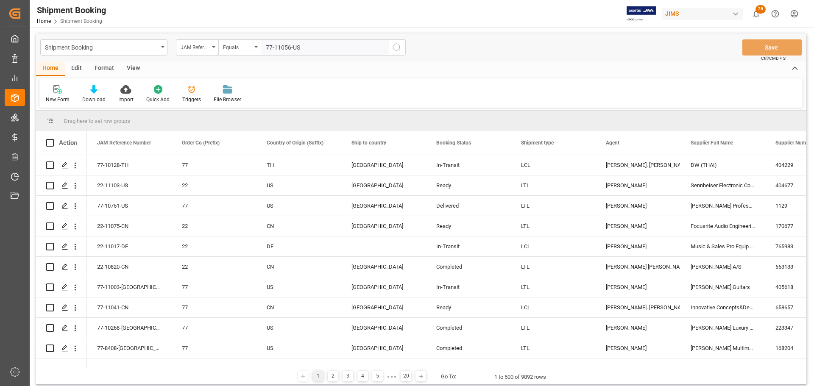
type input "77-11056-US"
click at [396, 48] on icon "search button" at bounding box center [397, 47] width 10 height 10
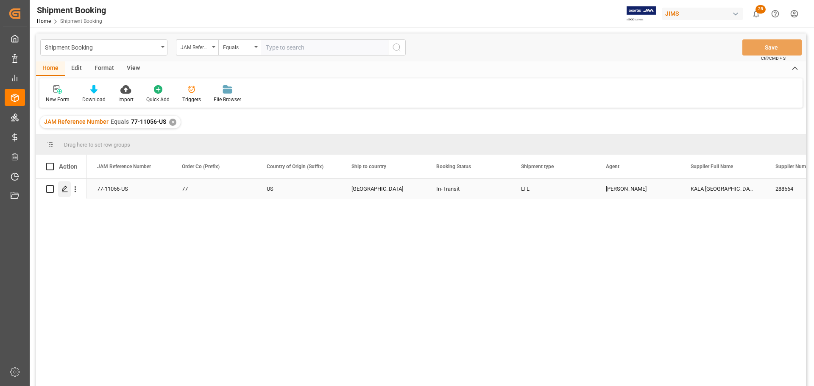
click at [64, 185] on div "Press SPACE to select this row." at bounding box center [64, 189] width 13 height 16
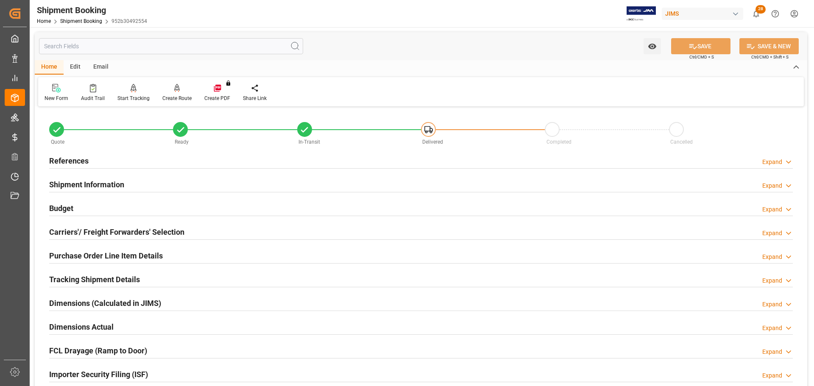
click at [79, 159] on h2 "References" at bounding box center [68, 160] width 39 height 11
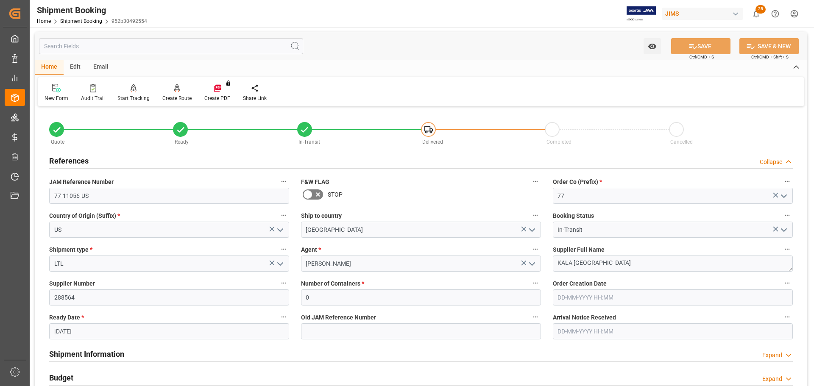
click at [90, 159] on div "References Collapse" at bounding box center [420, 160] width 743 height 16
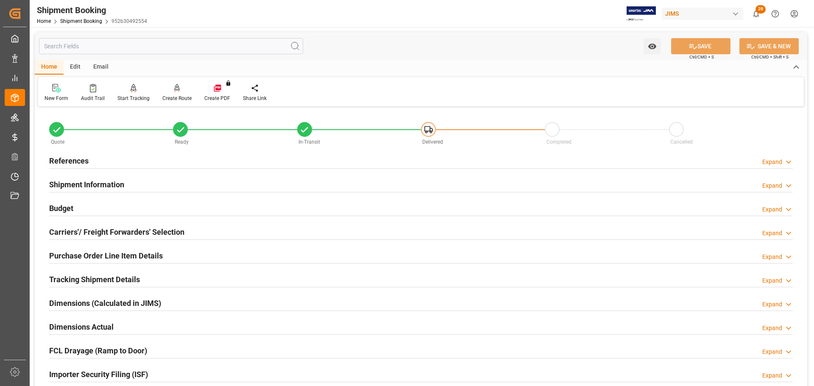
click at [91, 177] on div "Shipment Information" at bounding box center [86, 184] width 75 height 16
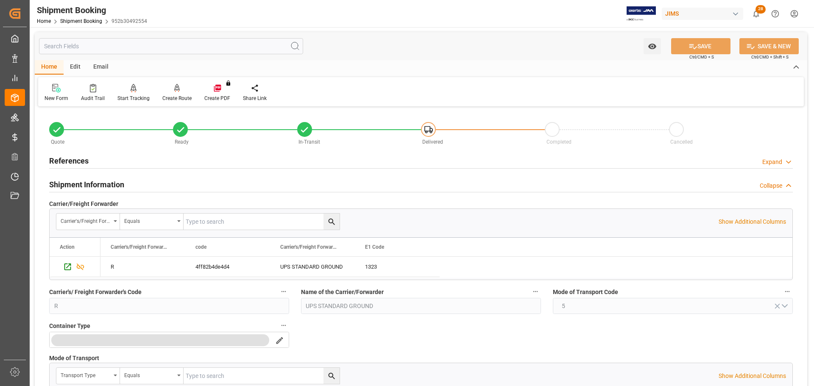
click at [91, 177] on div "Shipment Information" at bounding box center [86, 184] width 75 height 16
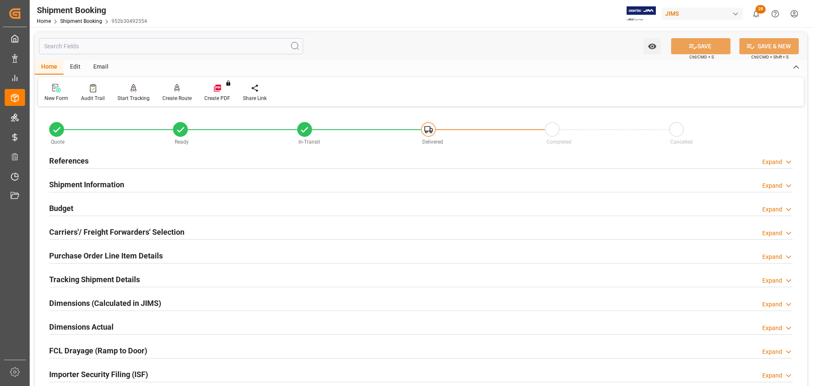
scroll to position [42, 0]
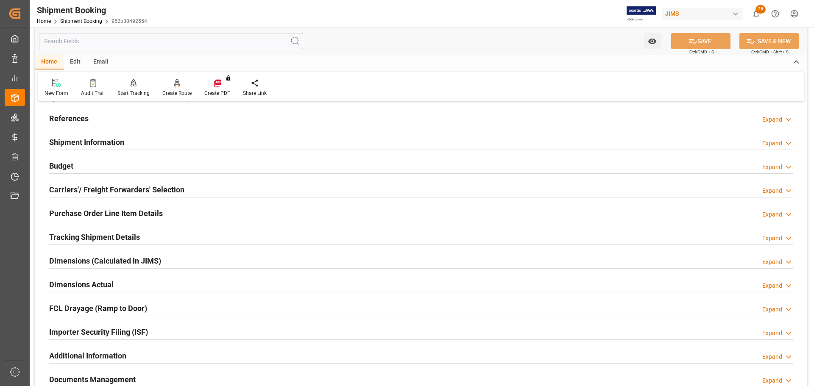
click at [89, 167] on div "Budget Expand" at bounding box center [420, 165] width 743 height 16
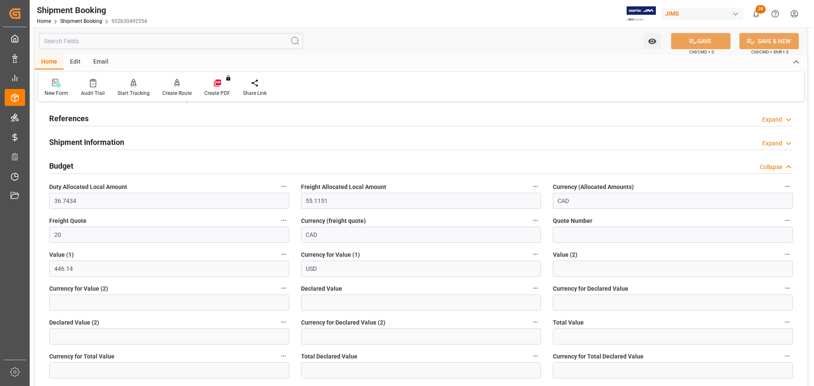
click at [89, 167] on div "Budget Collapse" at bounding box center [420, 165] width 743 height 16
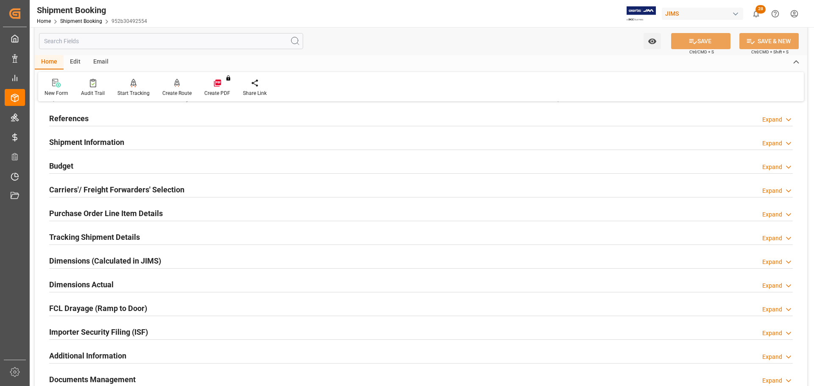
click at [94, 162] on div "Budget Expand" at bounding box center [420, 165] width 743 height 16
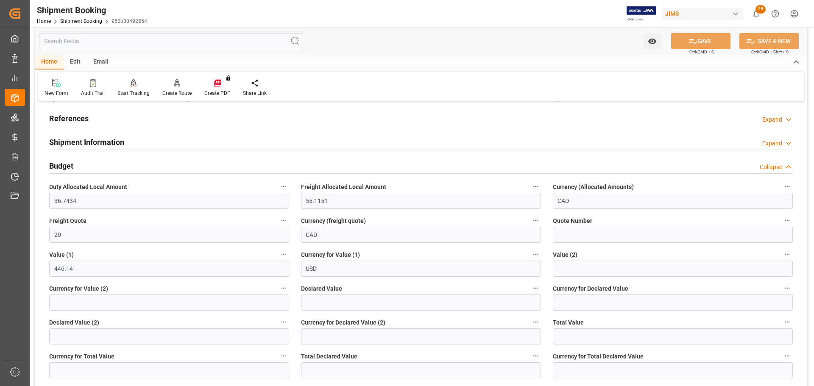
click at [94, 162] on div "Budget Collapse" at bounding box center [420, 165] width 743 height 16
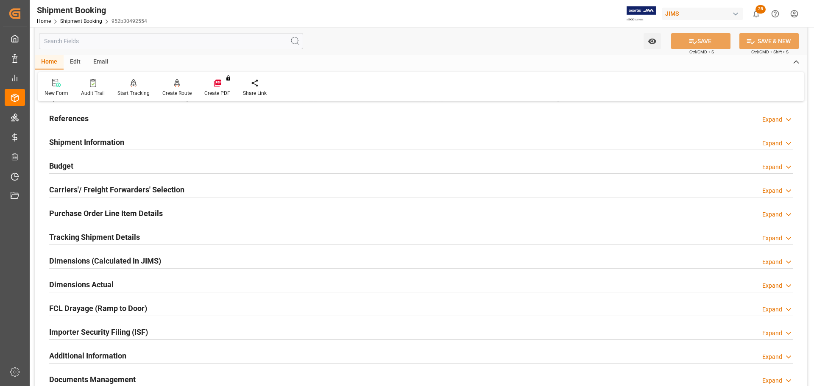
click at [90, 189] on h2 "Carriers'/ Freight Forwarders' Selection" at bounding box center [116, 189] width 135 height 11
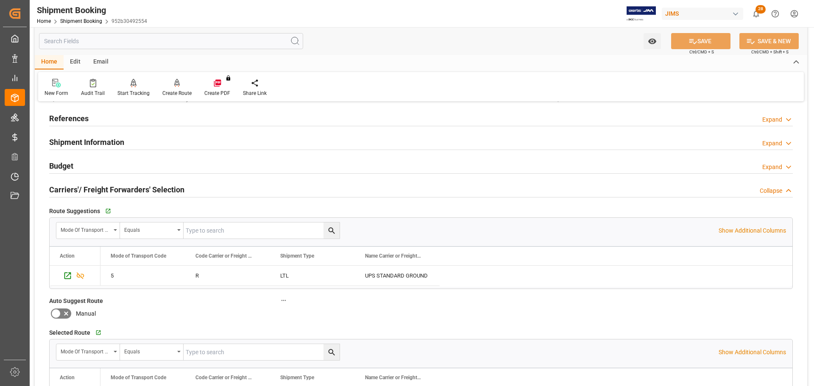
click at [111, 186] on h2 "Carriers'/ Freight Forwarders' Selection" at bounding box center [116, 189] width 135 height 11
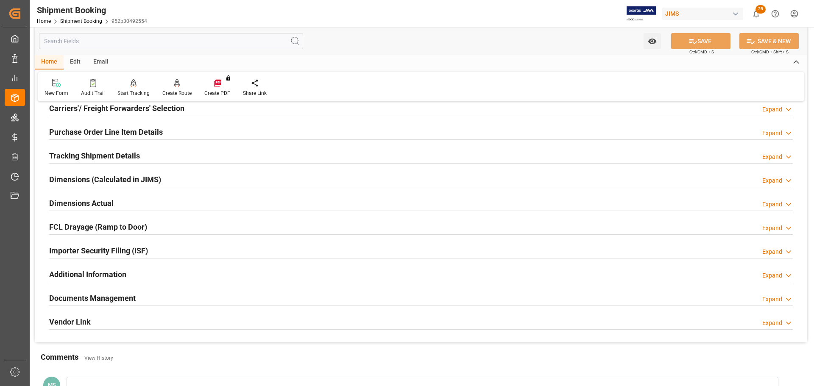
scroll to position [127, 0]
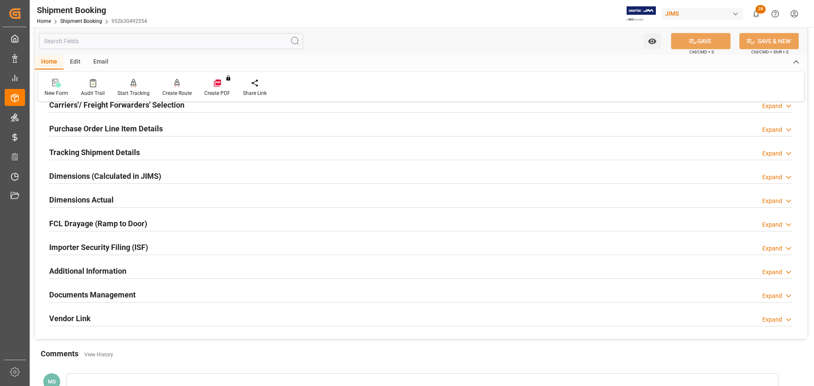
click at [114, 131] on h2 "Purchase Order Line Item Details" at bounding box center [106, 128] width 114 height 11
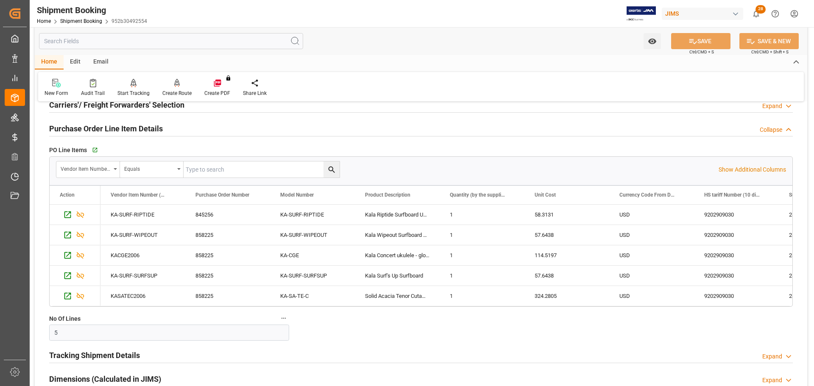
click at [118, 131] on h2 "Purchase Order Line Item Details" at bounding box center [106, 128] width 114 height 11
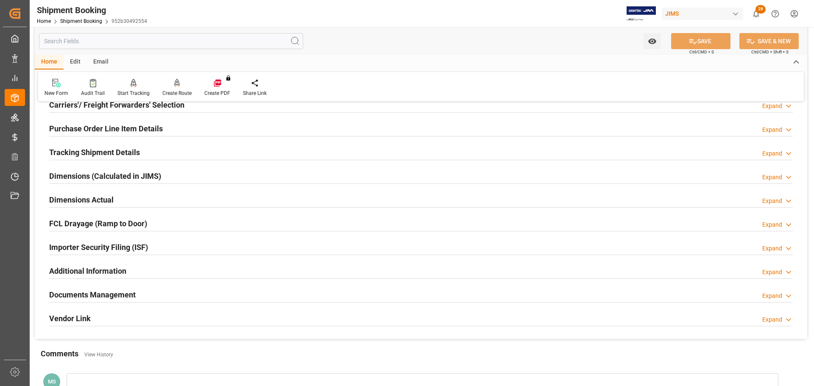
click at [114, 152] on h2 "Tracking Shipment Details" at bounding box center [94, 152] width 91 height 11
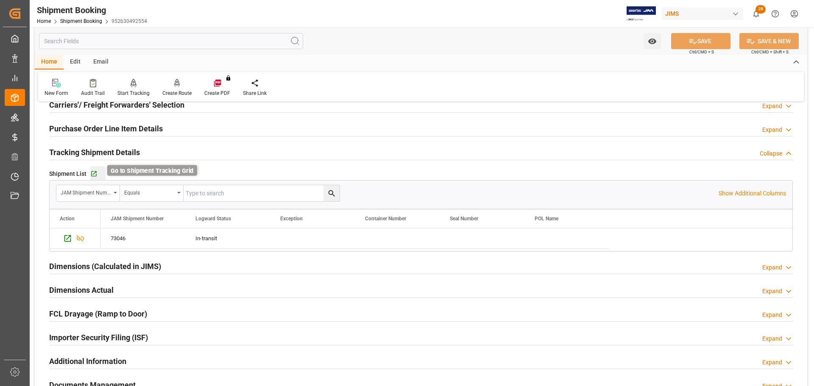
click at [94, 177] on icon "button" at bounding box center [93, 173] width 7 height 7
click at [103, 156] on h2 "Tracking Shipment Details" at bounding box center [94, 152] width 91 height 11
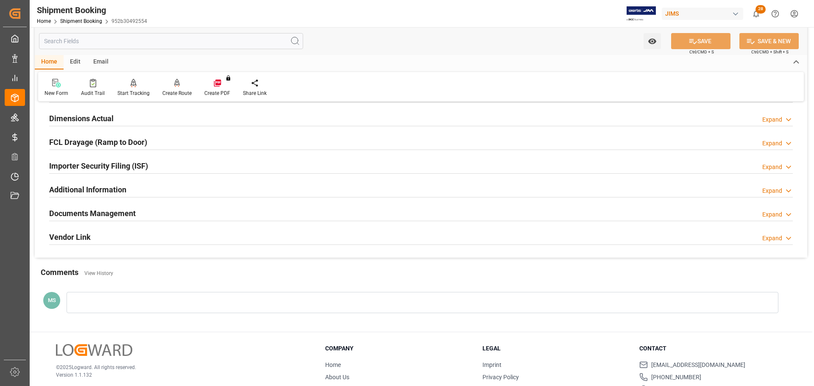
scroll to position [212, 0]
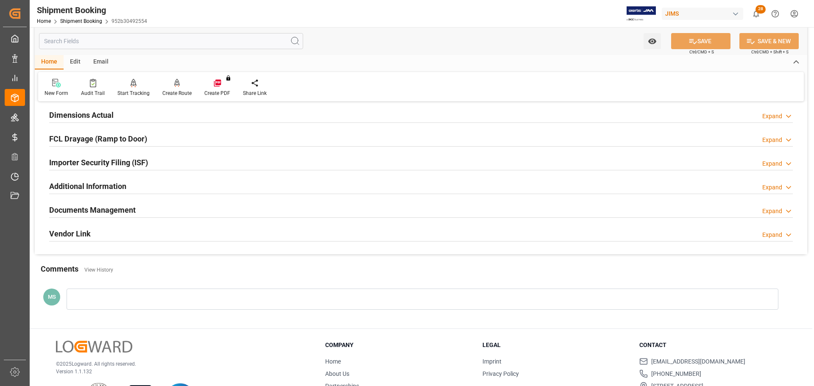
click at [107, 118] on h2 "Dimensions Actual" at bounding box center [81, 114] width 64 height 11
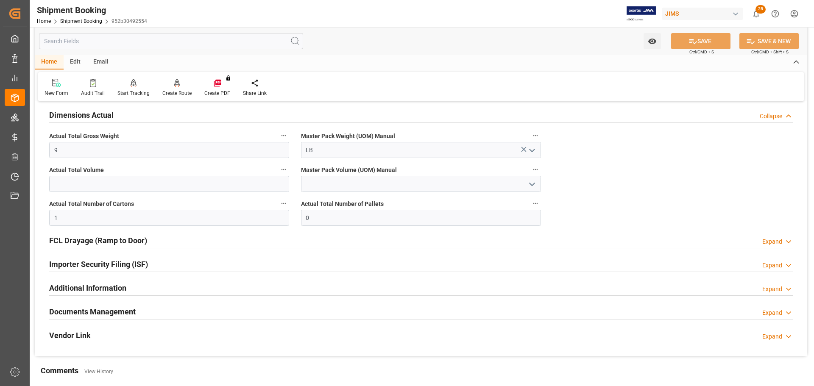
click at [107, 118] on h2 "Dimensions Actual" at bounding box center [81, 114] width 64 height 11
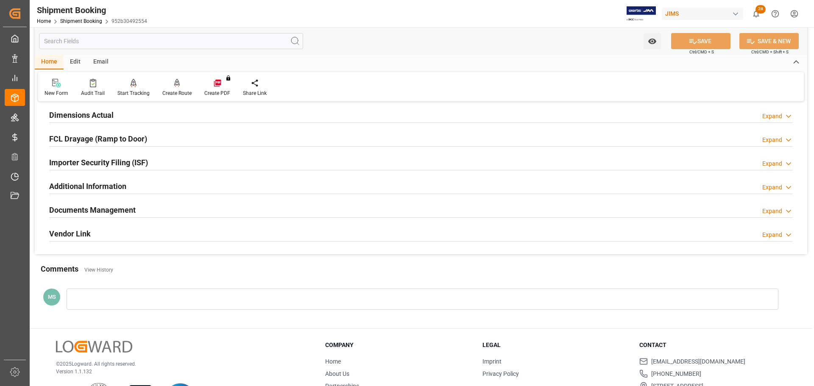
click at [107, 205] on h2 "Documents Management" at bounding box center [92, 209] width 86 height 11
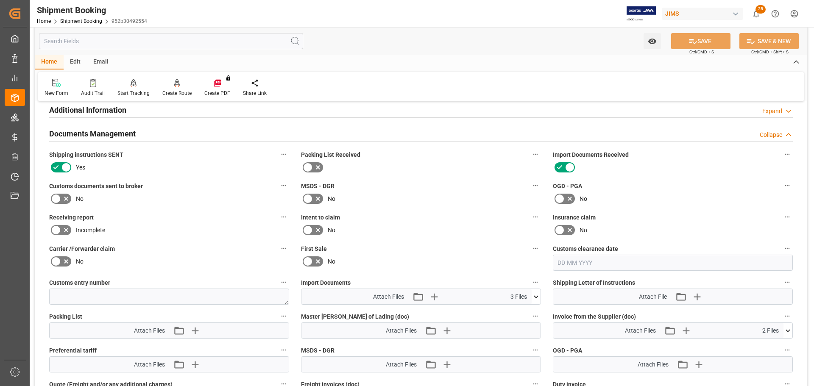
scroll to position [297, 0]
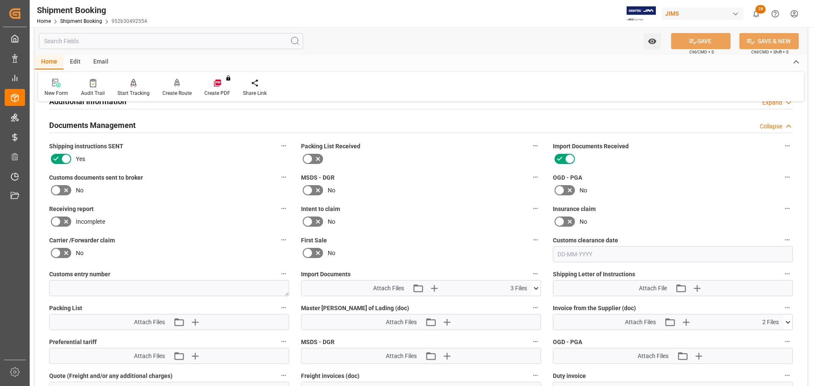
click at [68, 193] on icon at bounding box center [66, 190] width 10 height 10
click at [0, 0] on input "checkbox" at bounding box center [0, 0] width 0 height 0
click at [721, 35] on button "SAVE" at bounding box center [700, 41] width 59 height 16
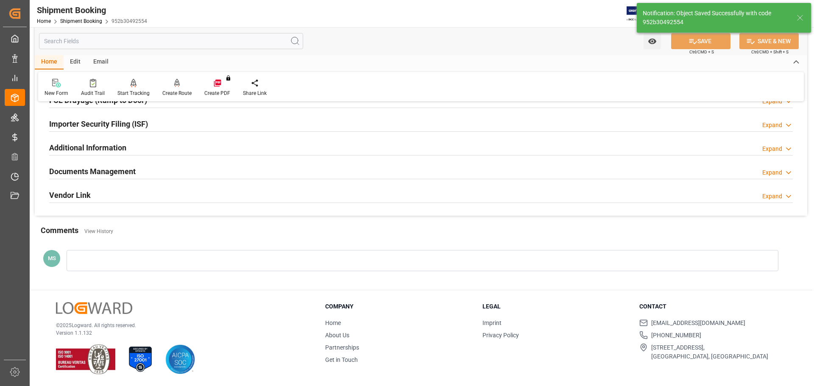
scroll to position [250, 0]
click at [207, 177] on div "Documents Management Expand" at bounding box center [420, 171] width 743 height 16
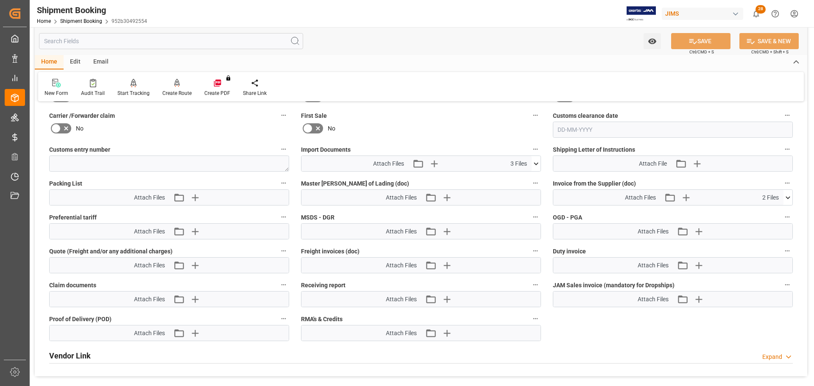
scroll to position [424, 0]
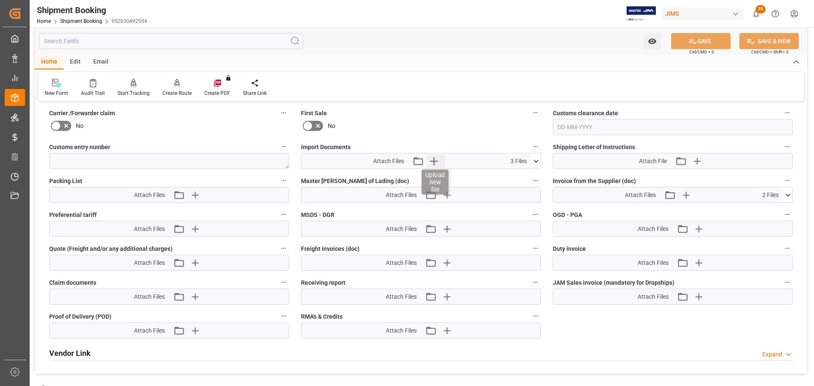
click at [437, 159] on icon "button" at bounding box center [434, 161] width 14 height 14
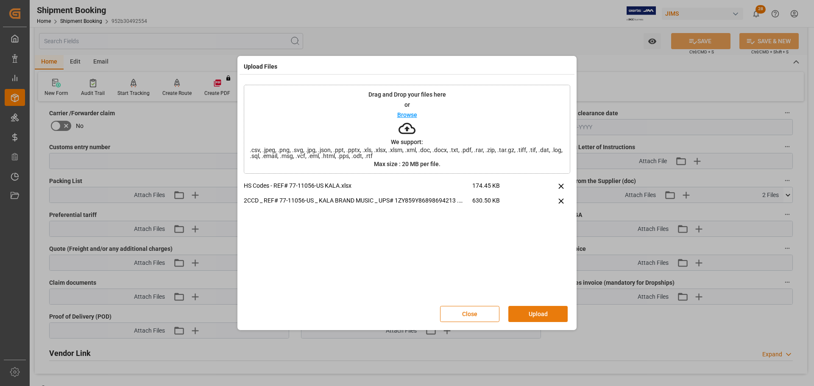
click at [534, 313] on button "Upload" at bounding box center [537, 314] width 59 height 16
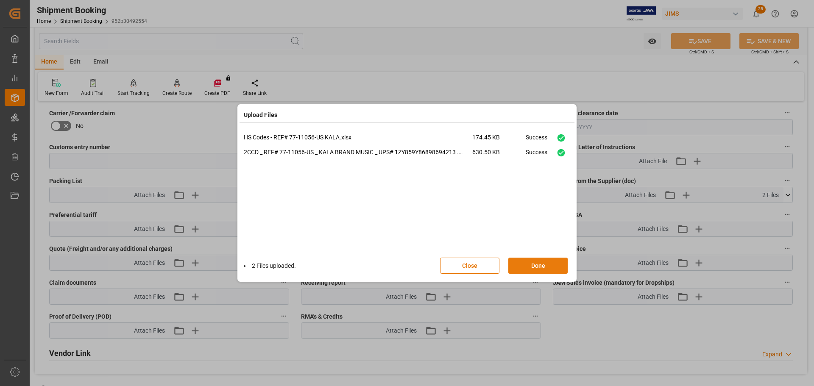
click at [540, 266] on button "Done" at bounding box center [537, 266] width 59 height 16
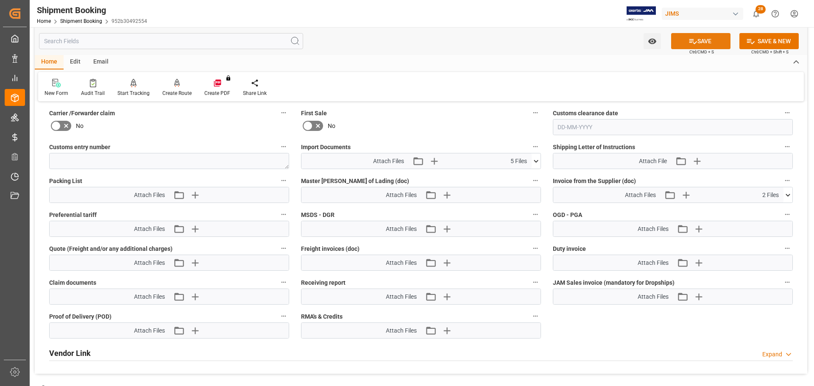
click at [714, 41] on button "SAVE" at bounding box center [700, 41] width 59 height 16
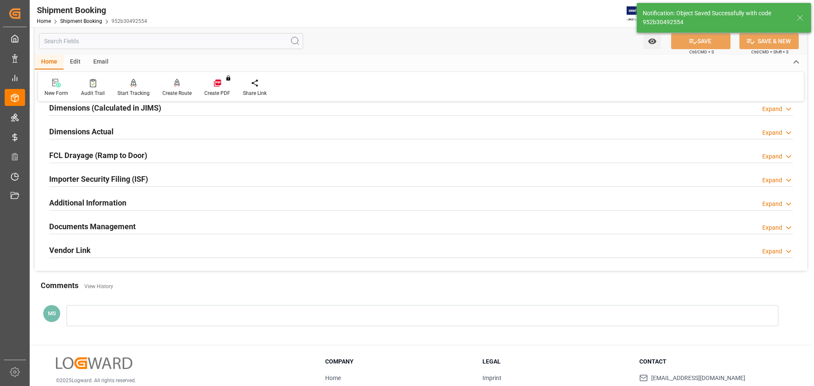
scroll to position [220, 0]
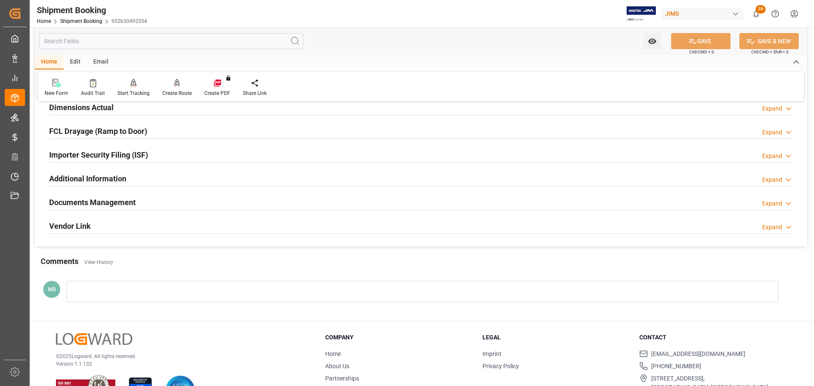
click at [117, 206] on h2 "Documents Management" at bounding box center [92, 202] width 86 height 11
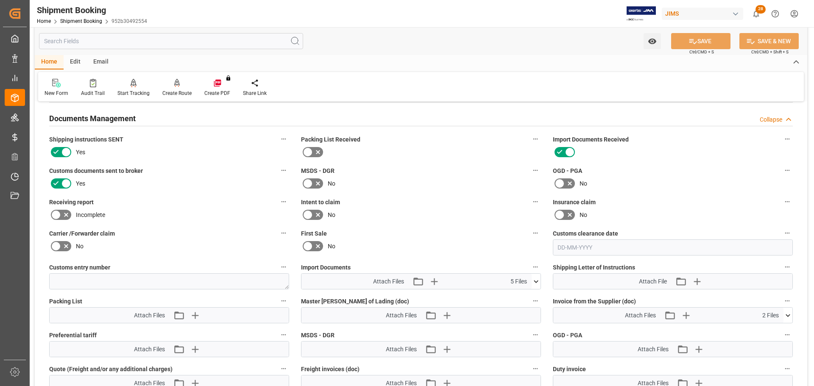
scroll to position [304, 0]
click at [535, 279] on icon at bounding box center [536, 280] width 9 height 9
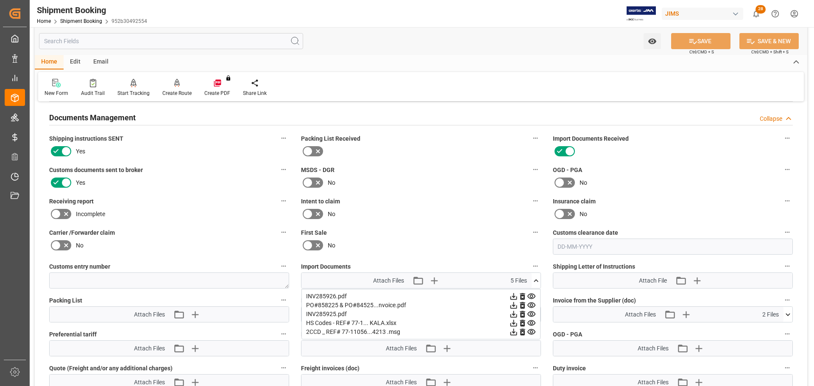
click at [537, 281] on icon at bounding box center [536, 280] width 9 height 9
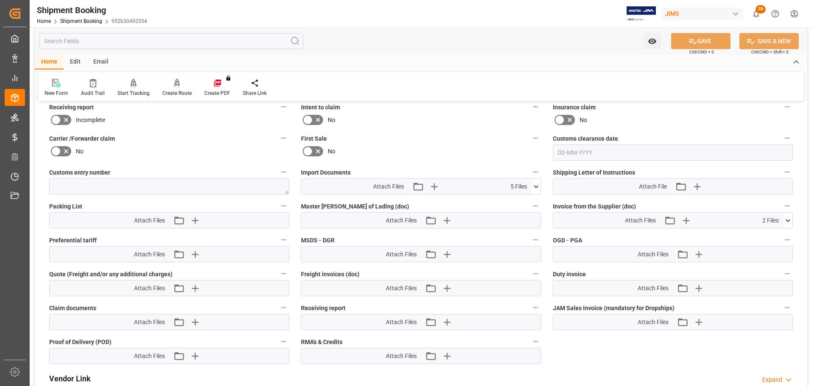
scroll to position [431, 0]
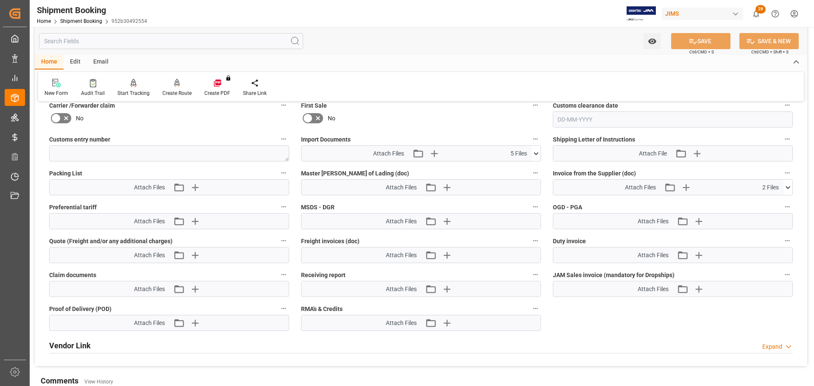
click at [788, 187] on icon at bounding box center [787, 187] width 5 height 3
click at [788, 188] on icon at bounding box center [787, 187] width 9 height 9
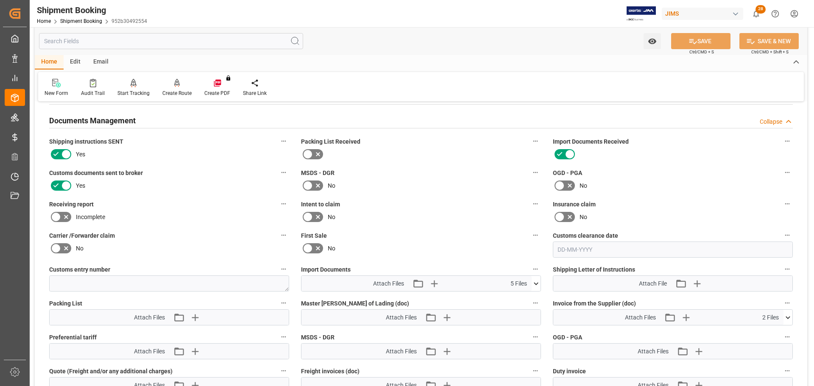
scroll to position [262, 0]
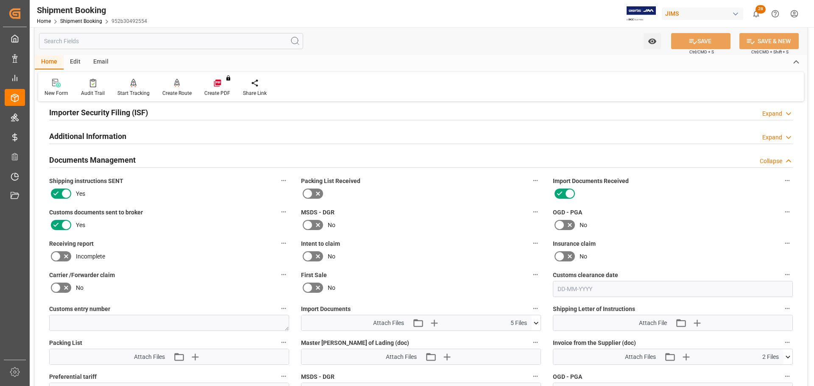
click at [187, 155] on div "Documents Management Collapse" at bounding box center [420, 159] width 743 height 16
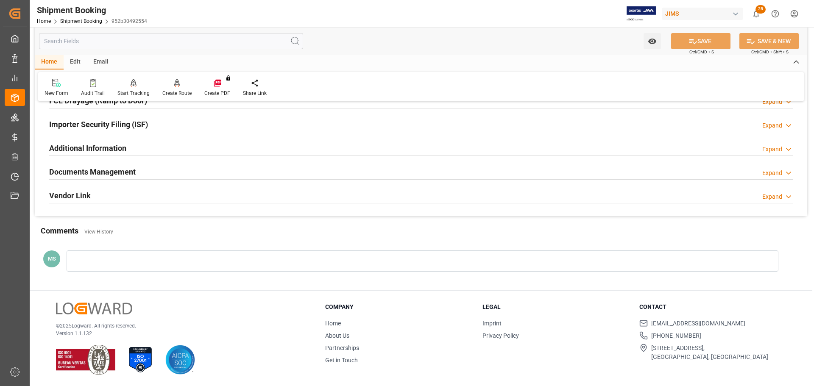
click at [187, 156] on div at bounding box center [420, 156] width 743 height 0
click at [173, 171] on div "Documents Management Expand" at bounding box center [420, 171] width 743 height 16
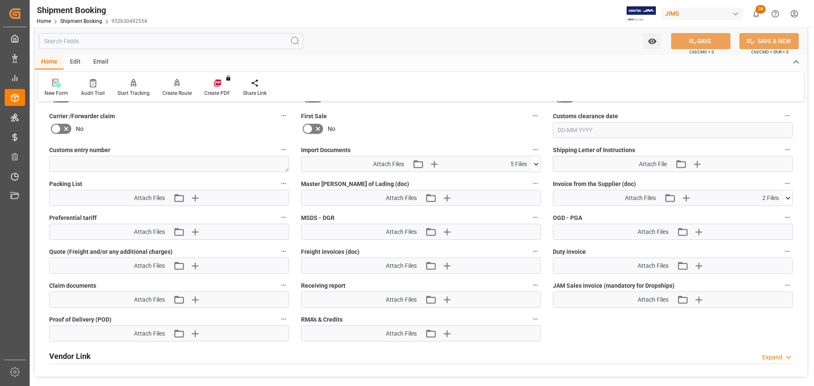
scroll to position [431, 0]
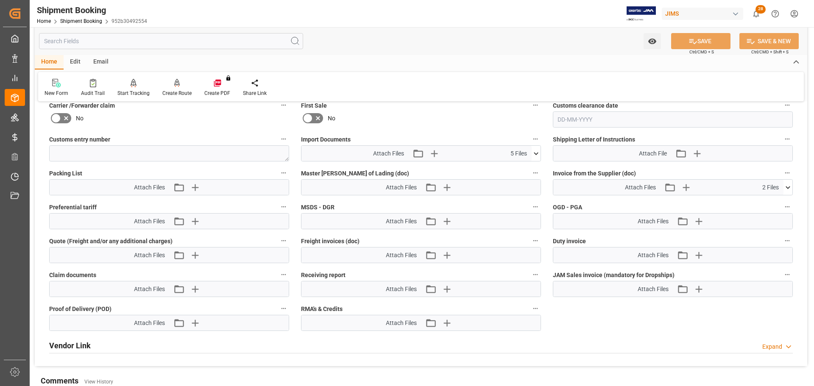
click at [537, 153] on icon at bounding box center [536, 153] width 5 height 3
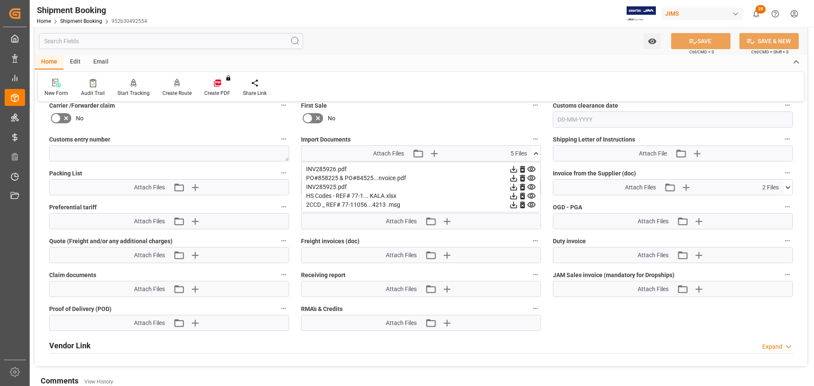
click at [537, 153] on icon at bounding box center [536, 153] width 9 height 9
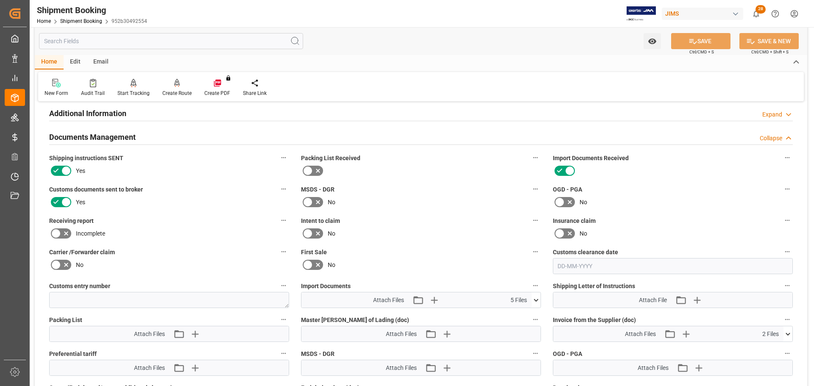
click at [129, 140] on h2 "Documents Management" at bounding box center [92, 136] width 86 height 11
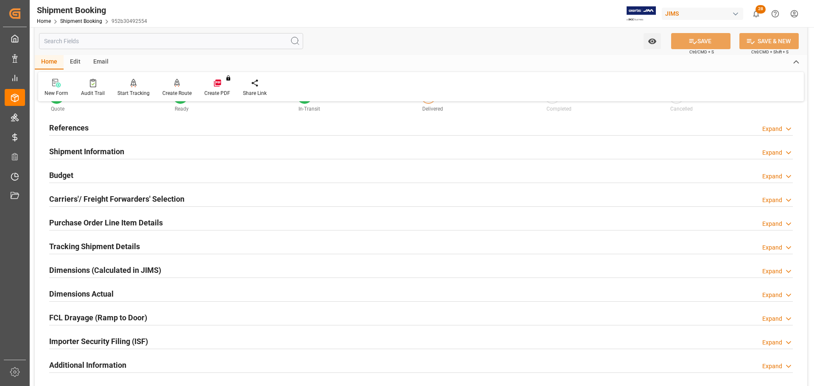
scroll to position [0, 0]
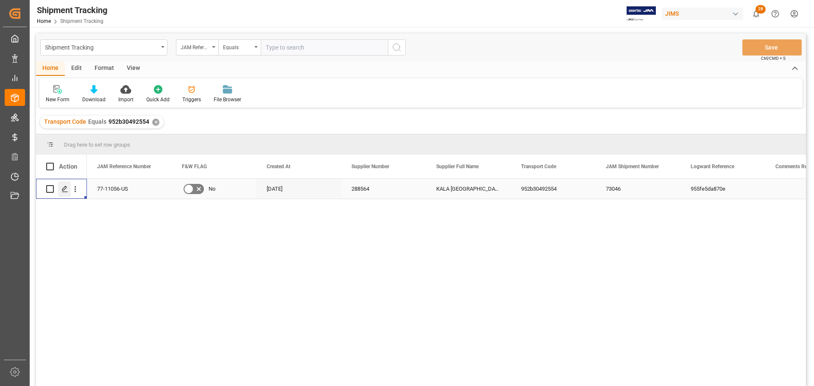
click at [65, 190] on icon "Press SPACE to select this row." at bounding box center [64, 189] width 7 height 7
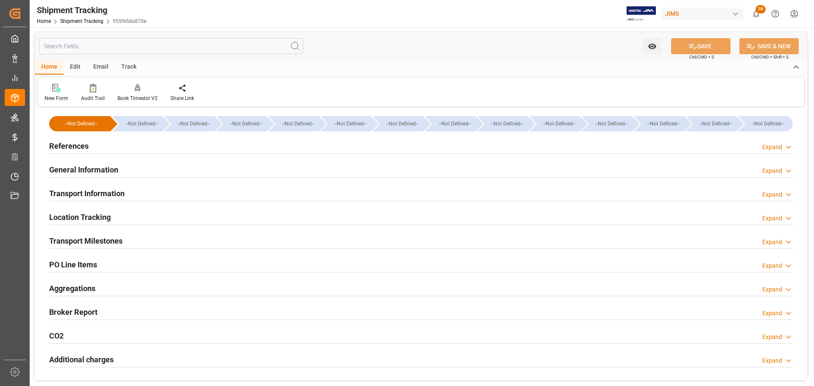
click at [74, 237] on h2 "Transport Milestones" at bounding box center [85, 240] width 73 height 11
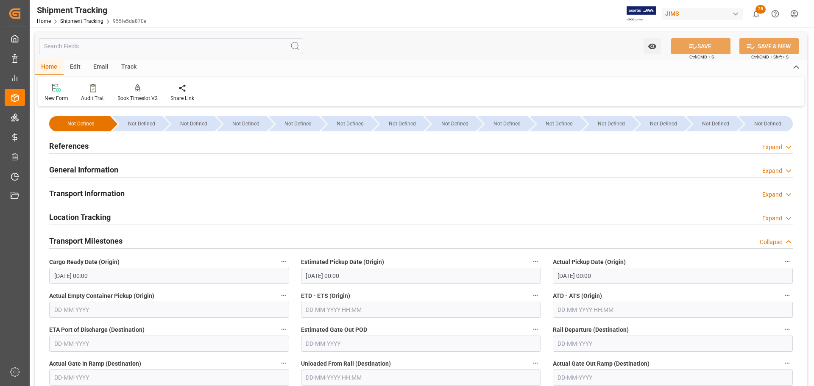
click at [75, 237] on h2 "Transport Milestones" at bounding box center [85, 240] width 73 height 11
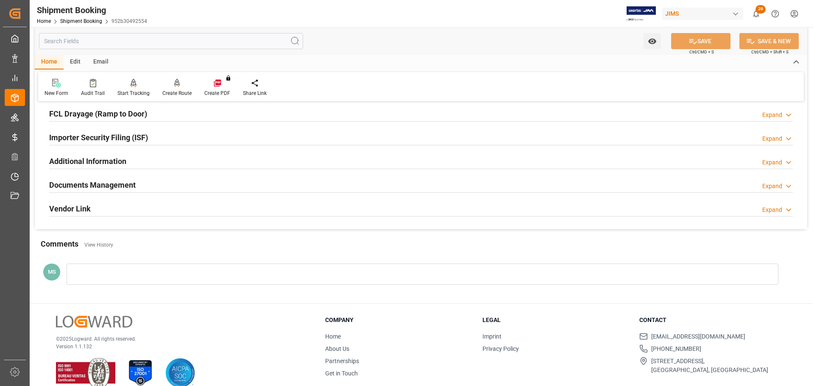
scroll to position [250, 0]
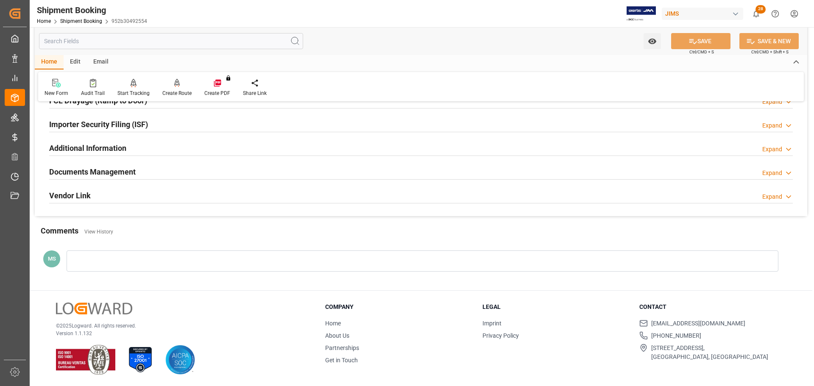
click at [162, 172] on div "Documents Management Expand" at bounding box center [420, 171] width 743 height 16
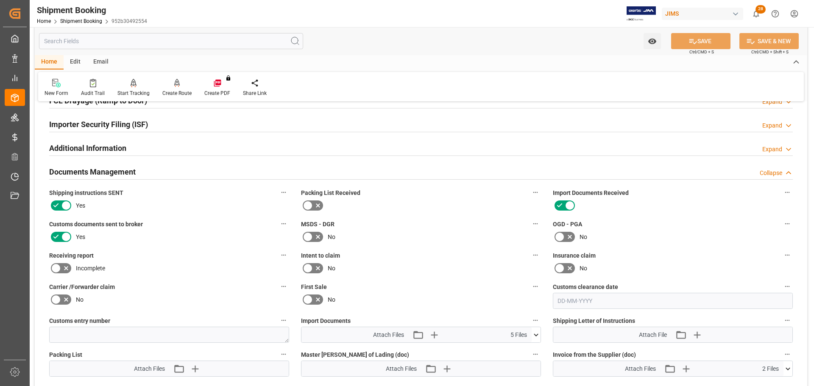
click at [162, 172] on div "Documents Management Collapse" at bounding box center [420, 171] width 743 height 16
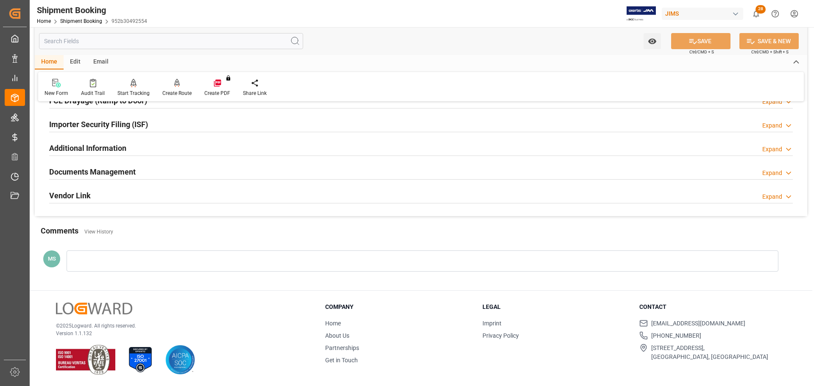
click at [162, 172] on div "Documents Management Expand" at bounding box center [420, 171] width 743 height 16
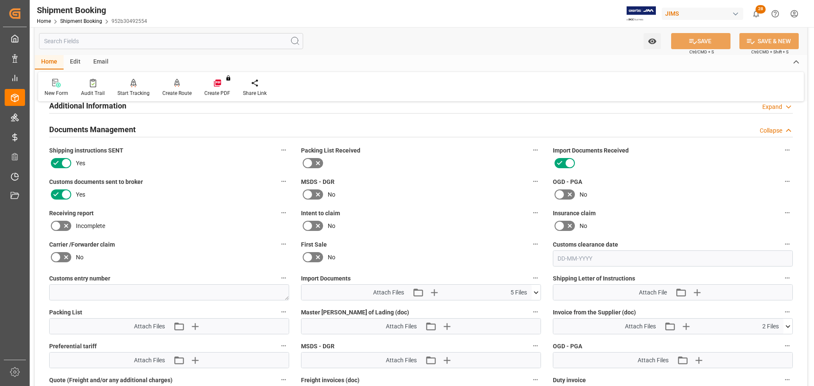
click at [143, 134] on div "Documents Management Collapse" at bounding box center [420, 129] width 743 height 16
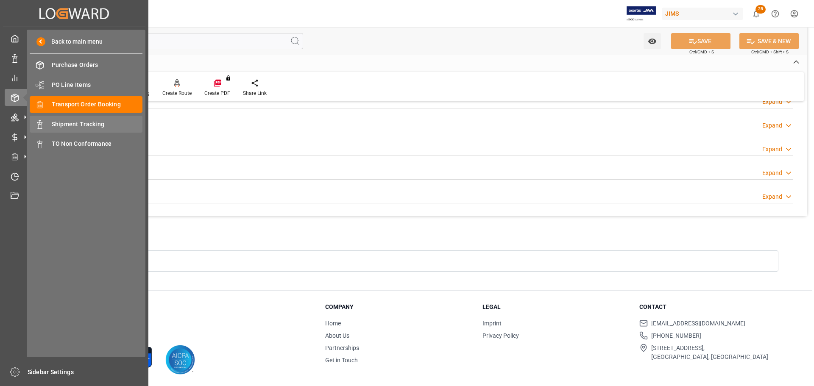
click at [81, 128] on span "Shipment Tracking" at bounding box center [97, 124] width 91 height 9
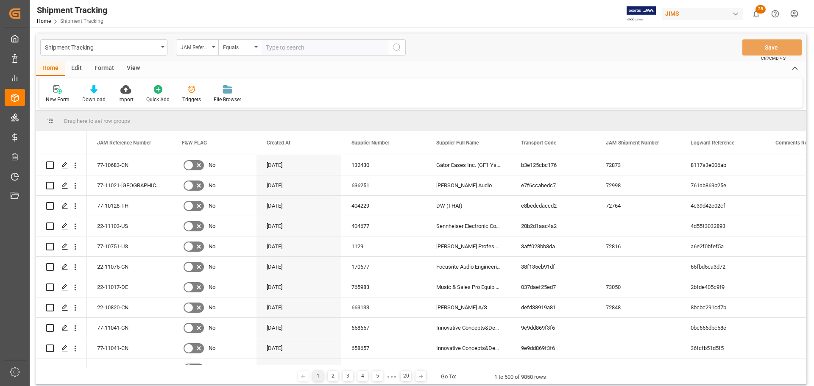
click at [289, 49] on input "text" at bounding box center [324, 47] width 127 height 16
type input "77-10985-US"
click at [399, 49] on circle "search button" at bounding box center [396, 47] width 7 height 7
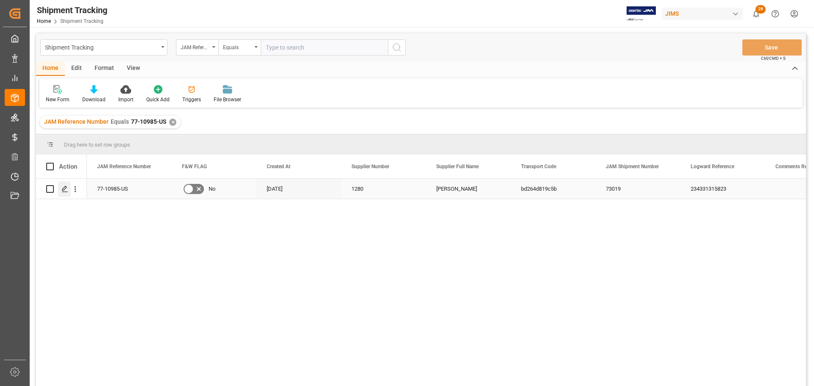
click at [67, 192] on line "Press SPACE to select this row." at bounding box center [64, 192] width 5 height 0
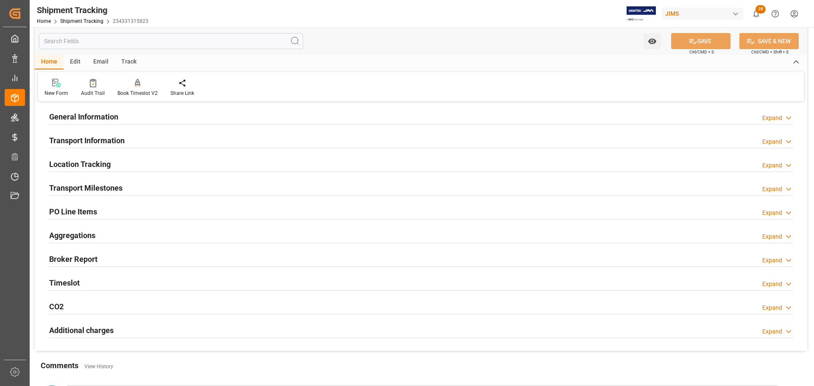
scroll to position [85, 0]
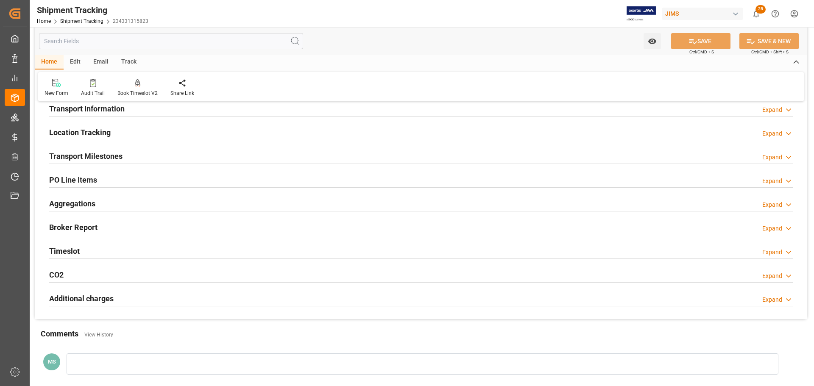
click at [142, 156] on div "Transport Milestones Expand" at bounding box center [420, 155] width 743 height 16
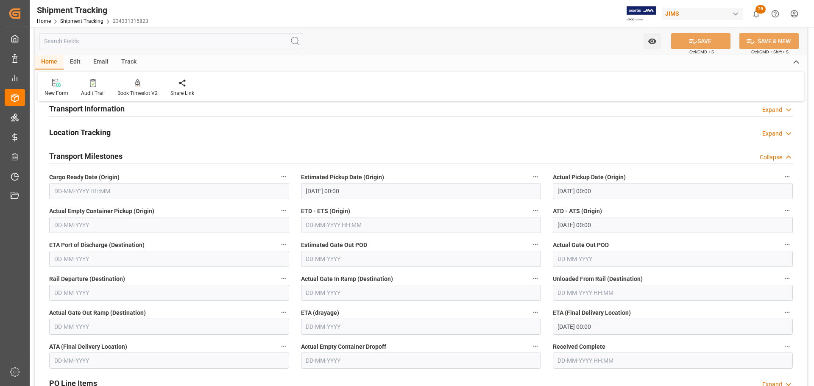
click at [146, 150] on div "Transport Milestones Collapse" at bounding box center [420, 155] width 743 height 16
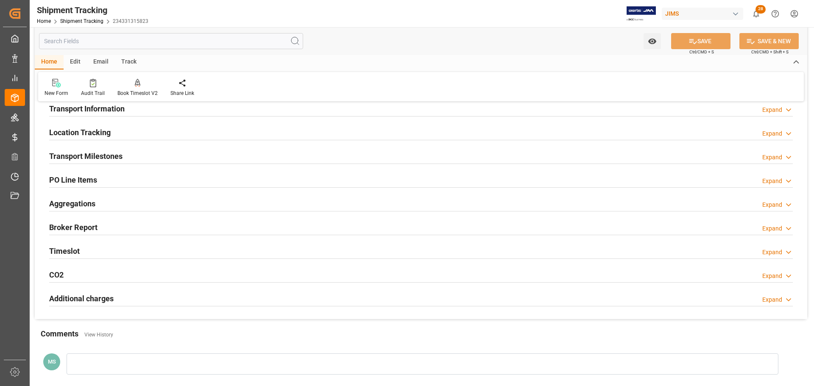
click at [106, 252] on div "Timeslot Expand" at bounding box center [420, 250] width 743 height 16
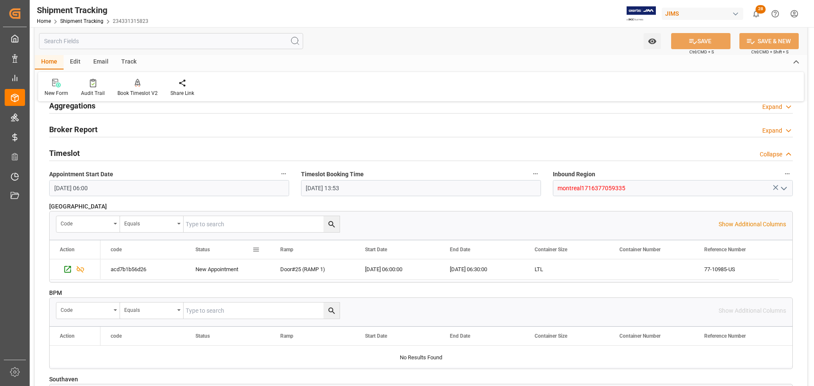
scroll to position [170, 0]
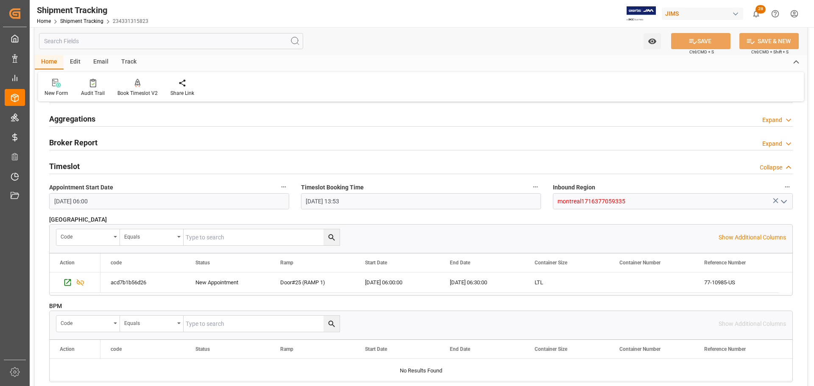
click at [149, 169] on div "Timeslot Collapse" at bounding box center [420, 166] width 743 height 16
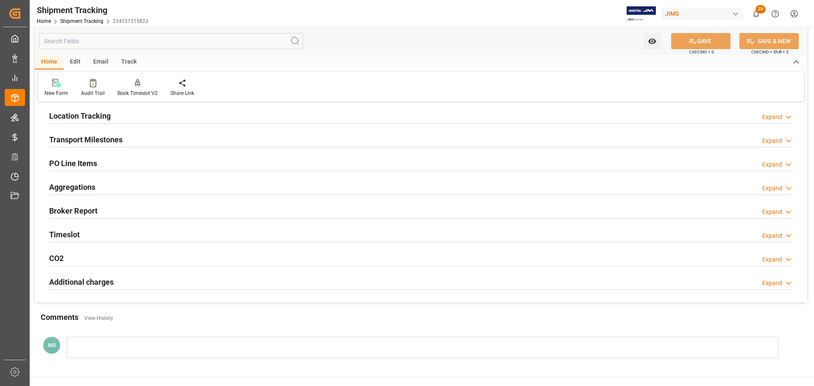
scroll to position [85, 0]
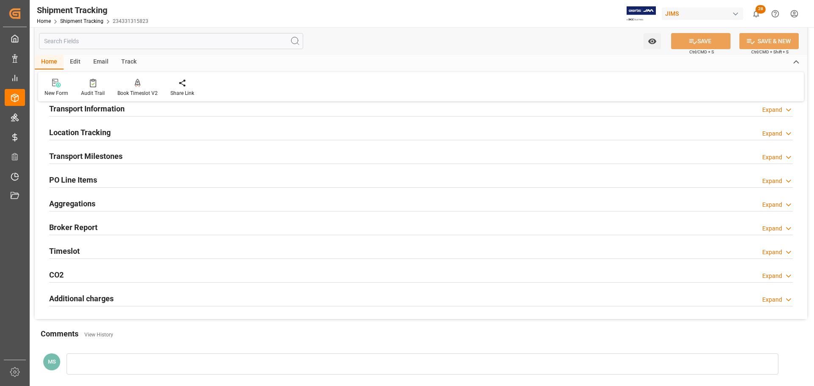
click at [154, 156] on div "Transport Milestones Expand" at bounding box center [420, 155] width 743 height 16
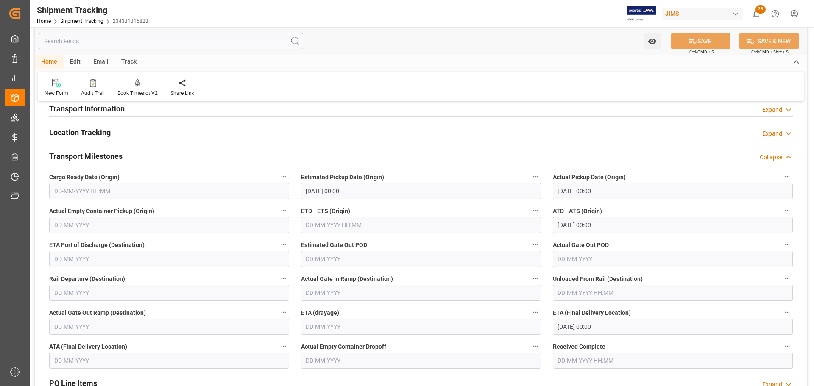
click at [154, 156] on div "Transport Milestones Collapse" at bounding box center [420, 155] width 743 height 16
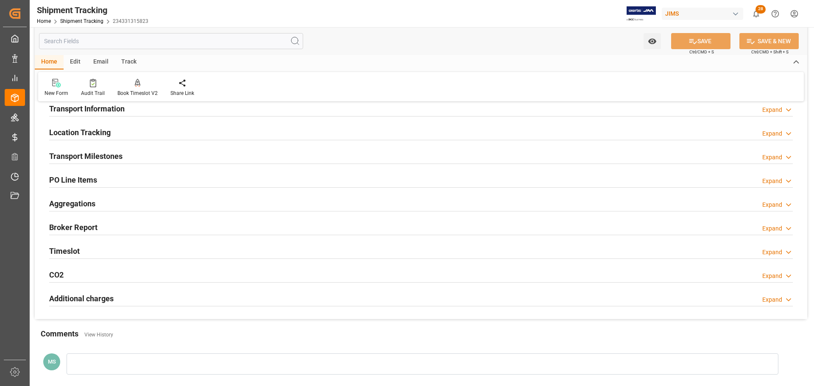
scroll to position [0, 0]
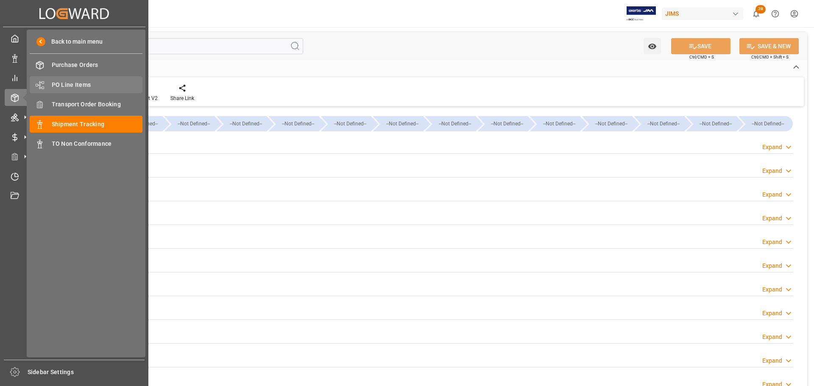
click at [97, 81] on span "PO Line Items" at bounding box center [97, 85] width 91 height 9
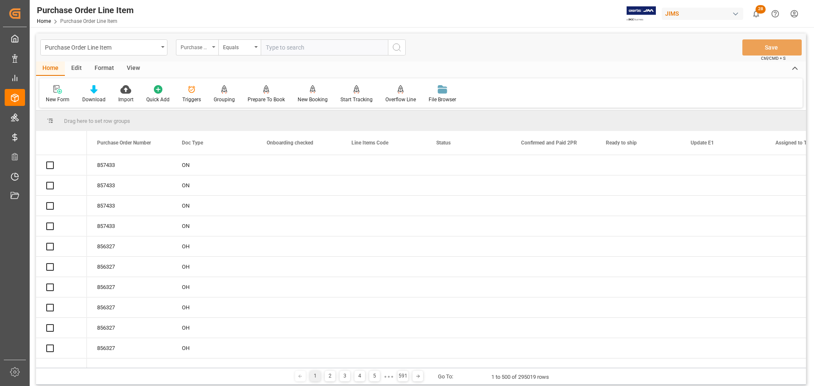
click at [212, 48] on div "Purchase Order Number" at bounding box center [197, 47] width 42 height 16
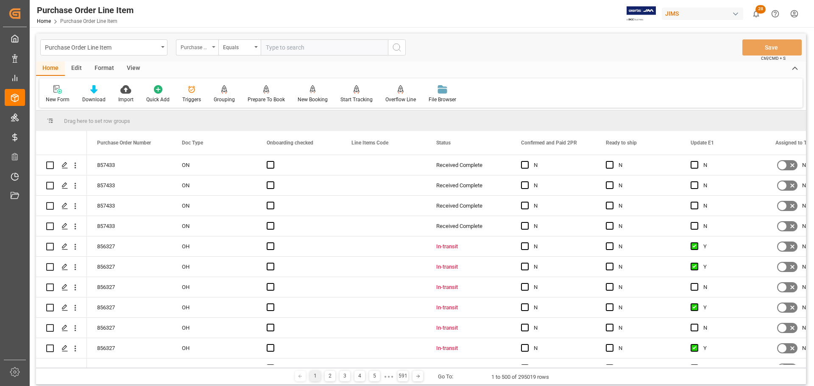
click at [199, 49] on div "Purchase Order Number" at bounding box center [195, 47] width 29 height 10
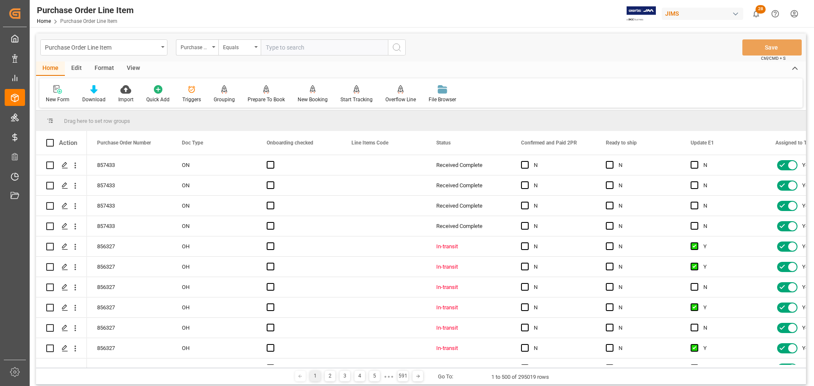
click at [197, 70] on div "Home Edit Format View" at bounding box center [421, 68] width 770 height 14
click at [200, 53] on div "Purchase Order Number" at bounding box center [197, 47] width 42 height 16
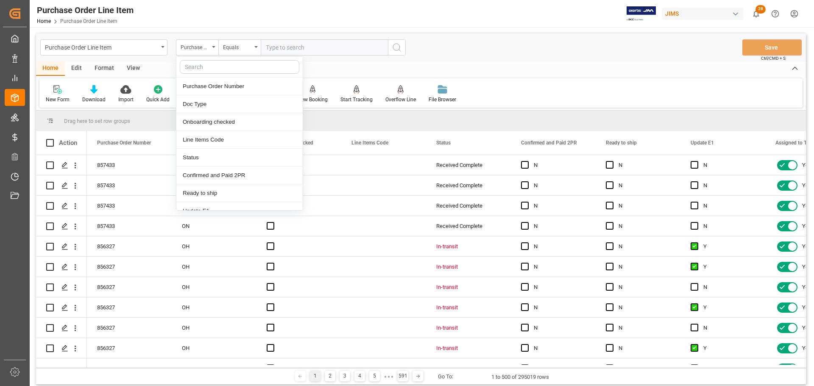
click at [200, 70] on input "text" at bounding box center [240, 67] width 120 height 14
type input "ref"
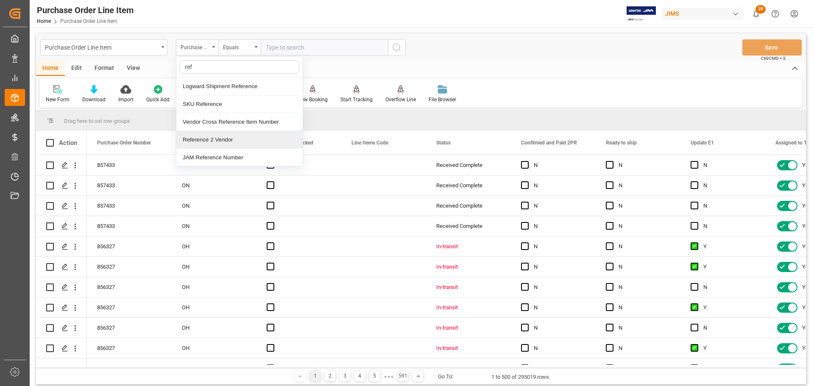
click at [214, 138] on div "Reference 2 Vendor" at bounding box center [239, 140] width 126 height 18
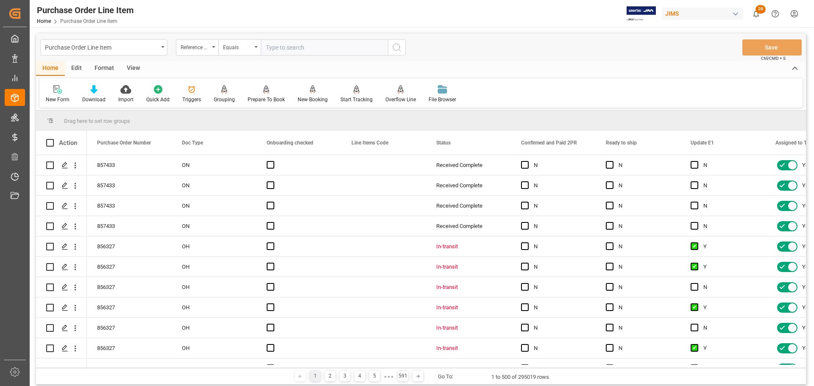
click at [292, 47] on input "text" at bounding box center [324, 47] width 127 height 16
paste input "77-10985-US"
type input "77-10985-US"
click at [401, 48] on icon "search button" at bounding box center [397, 47] width 10 height 10
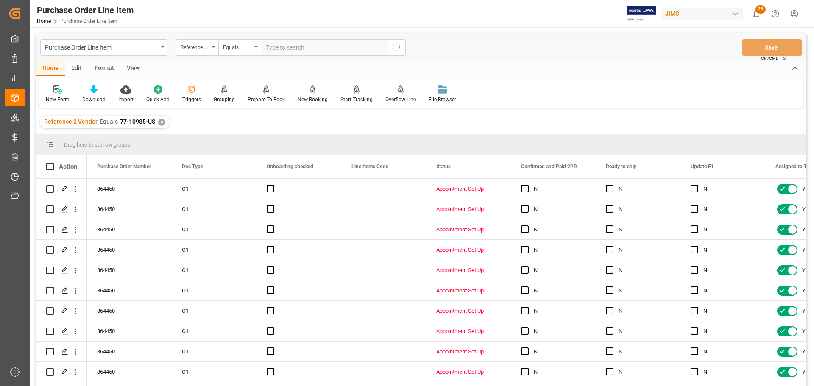
click at [128, 67] on div "View" at bounding box center [133, 68] width 26 height 14
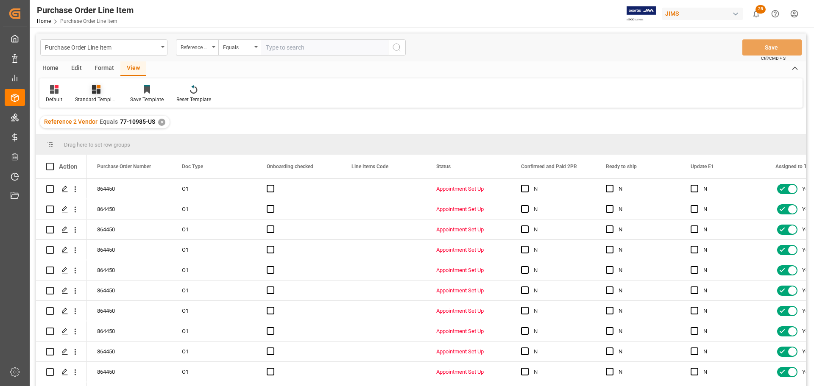
click at [100, 93] on icon at bounding box center [96, 89] width 8 height 8
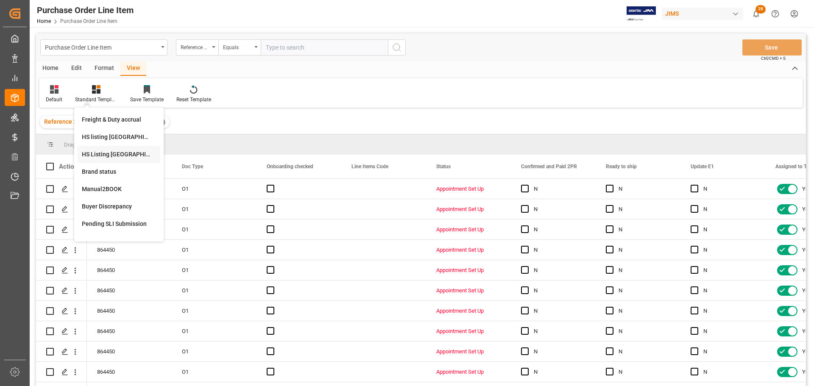
click at [111, 156] on div "HS Listing [GEOGRAPHIC_DATA]" at bounding box center [119, 154] width 74 height 9
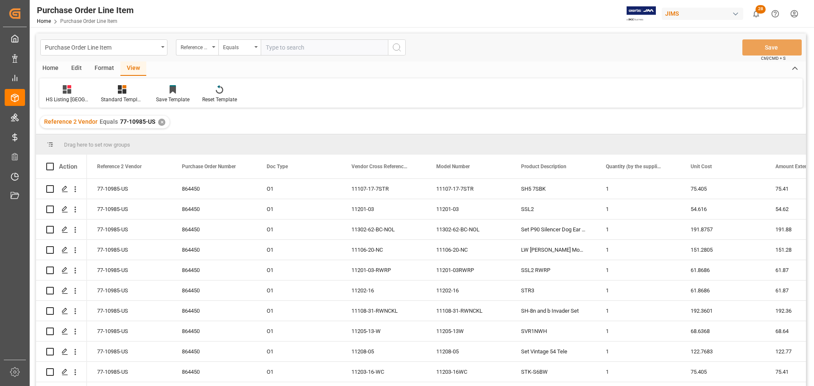
click at [46, 67] on div "Home" at bounding box center [50, 68] width 29 height 14
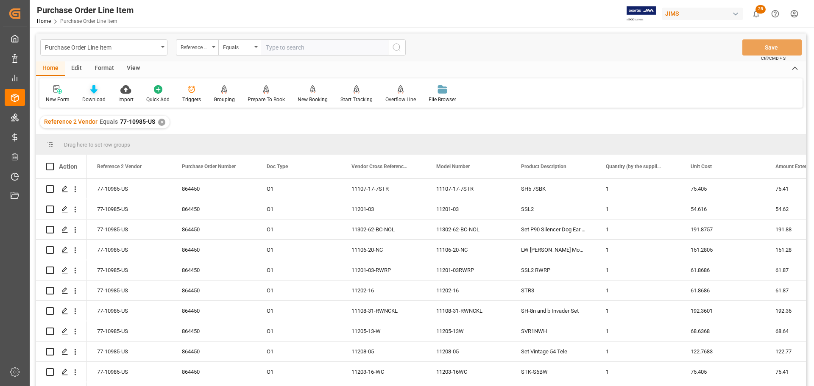
click at [86, 92] on div at bounding box center [93, 89] width 23 height 9
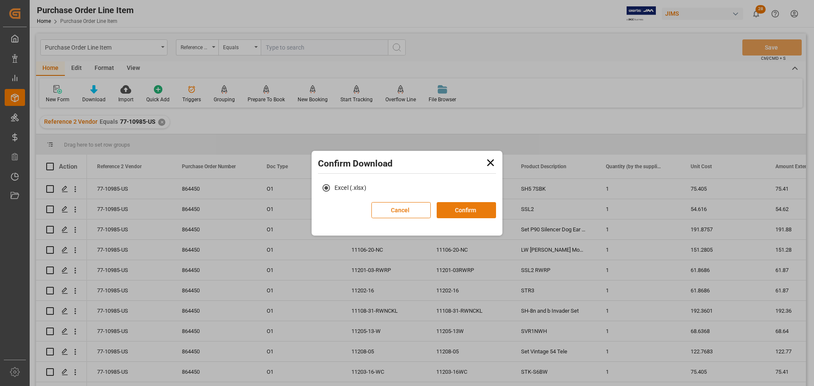
click at [476, 209] on button "Confirm" at bounding box center [466, 210] width 59 height 16
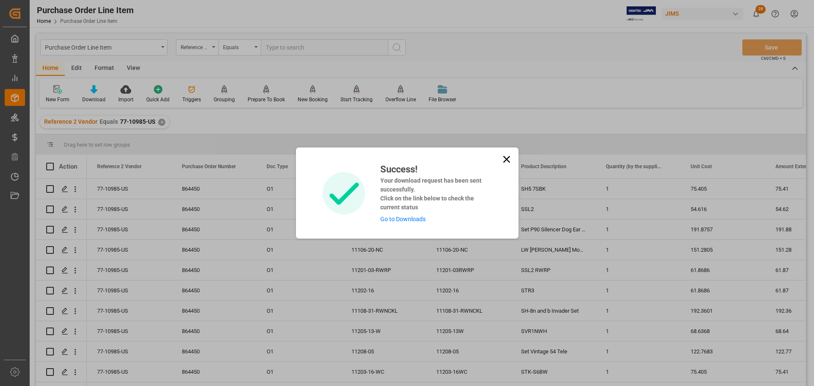
click at [404, 219] on link "Go to Downloads" at bounding box center [402, 219] width 45 height 7
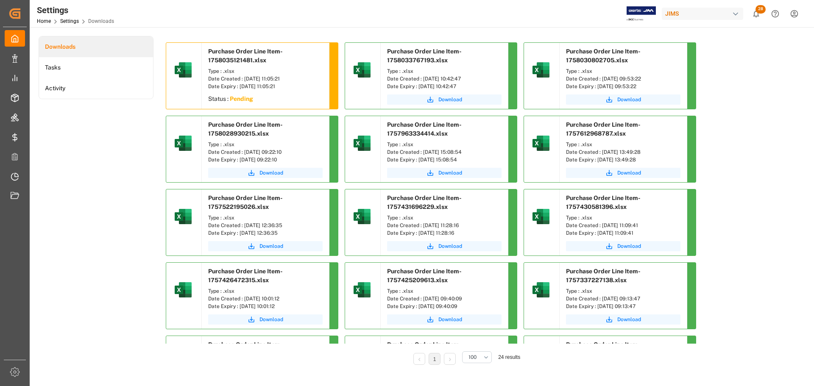
click at [122, 183] on div "Downloads Tasks Activity" at bounding box center [96, 206] width 115 height 341
click at [52, 185] on div "Downloads Tasks Activity" at bounding box center [96, 206] width 115 height 341
click at [107, 160] on div "Downloads Tasks Activity" at bounding box center [96, 206] width 115 height 341
click at [100, 159] on div "Downloads Tasks Activity" at bounding box center [96, 206] width 115 height 341
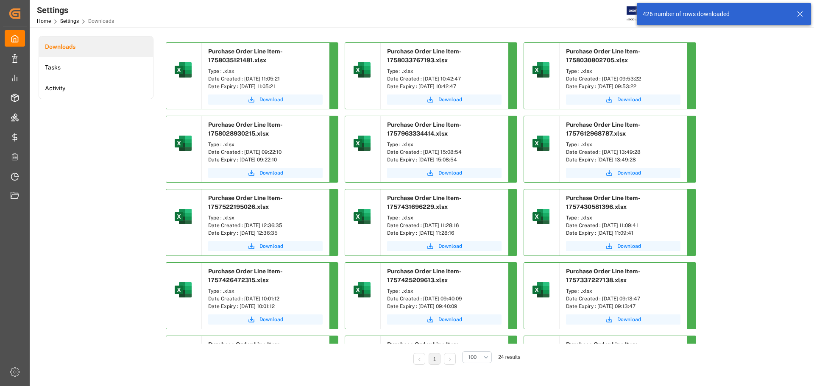
click at [280, 101] on span "Download" at bounding box center [271, 100] width 24 height 8
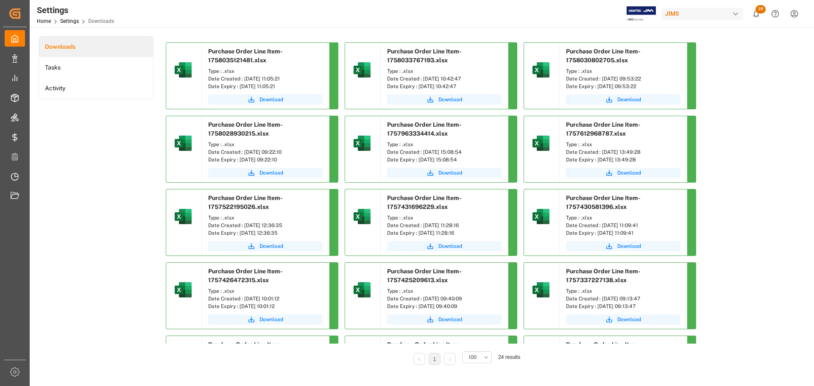
click at [72, 154] on div "Downloads Tasks Activity" at bounding box center [96, 206] width 115 height 341
click at [99, 181] on div "Downloads Tasks Activity" at bounding box center [96, 206] width 115 height 341
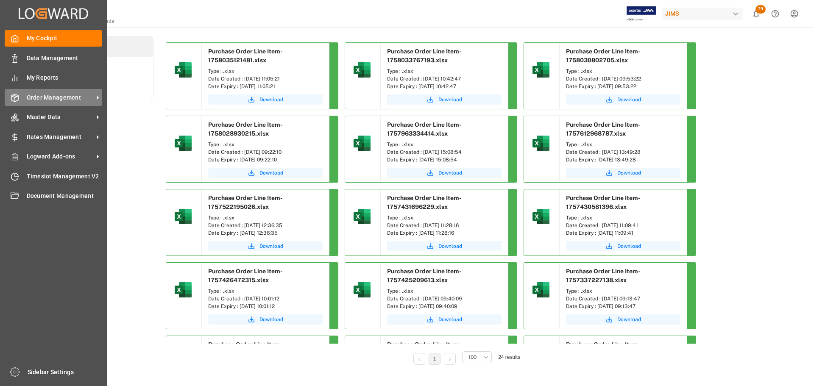
click at [25, 94] on div "Order Management Order Management" at bounding box center [53, 97] width 97 height 17
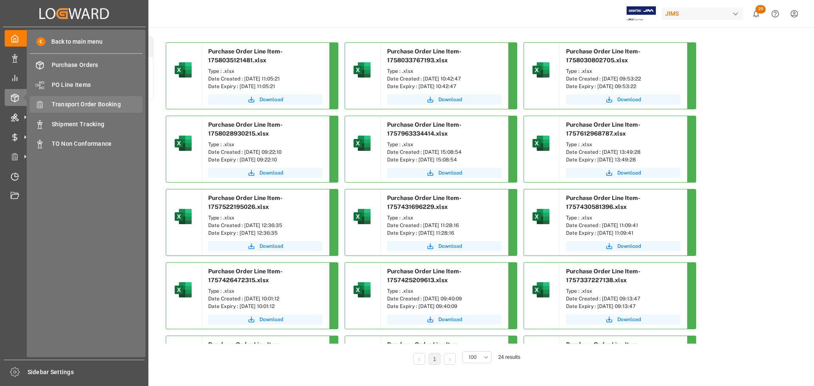
click at [96, 111] on div "Transport Order Booking Transport Order Booking" at bounding box center [86, 104] width 113 height 17
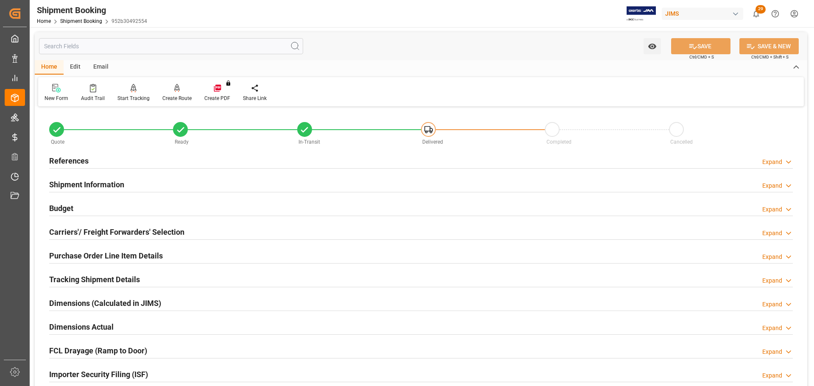
click at [147, 208] on div "Budget Expand" at bounding box center [420, 208] width 743 height 16
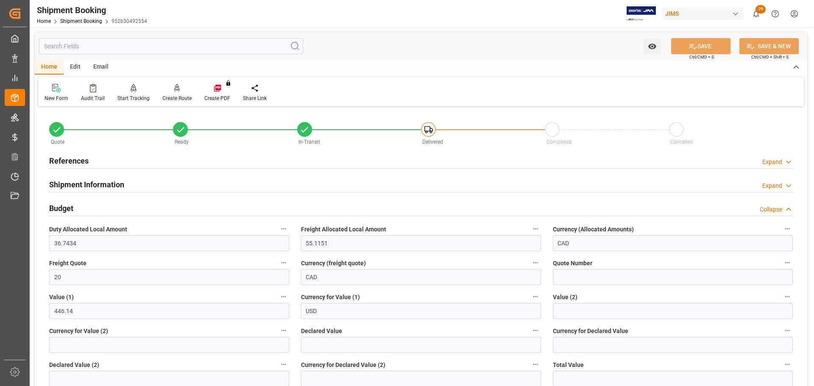
click at [99, 211] on div "Budget Collapse" at bounding box center [420, 208] width 743 height 16
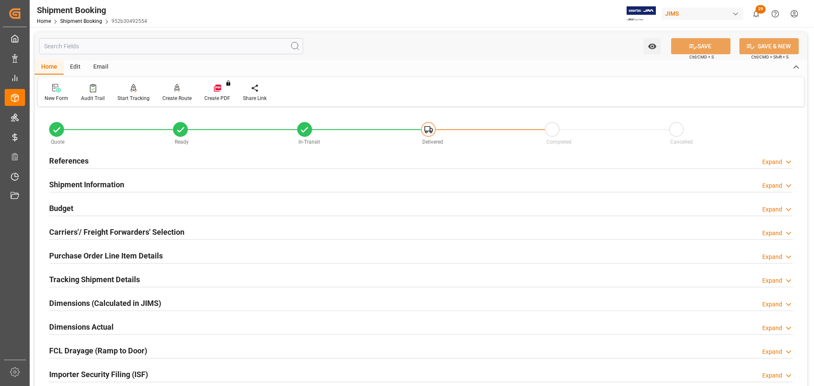
click at [98, 205] on div "Budget Expand" at bounding box center [420, 208] width 743 height 16
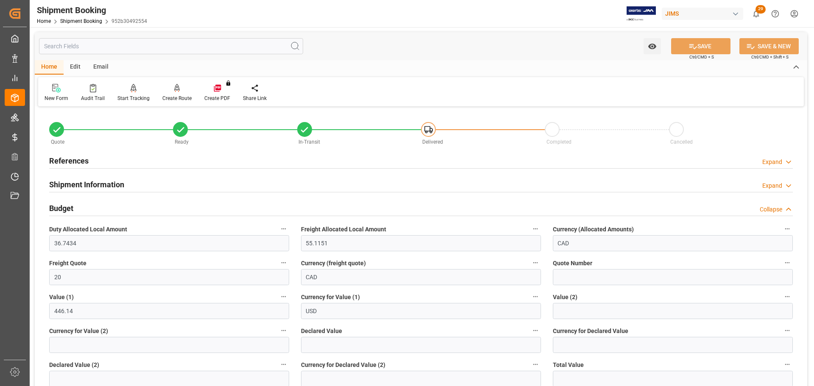
click at [93, 203] on div "Budget Collapse" at bounding box center [420, 208] width 743 height 16
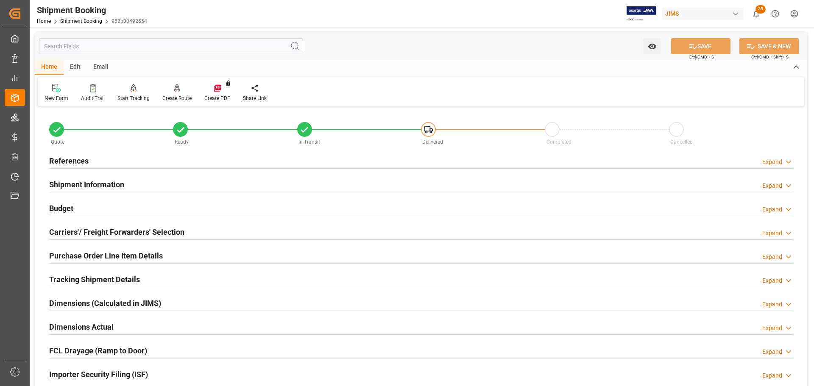
click at [87, 209] on div "Budget Expand" at bounding box center [420, 208] width 743 height 16
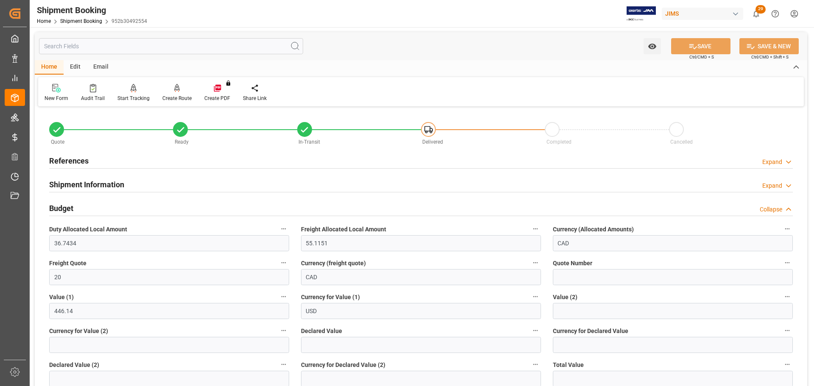
click at [87, 208] on div "Budget Collapse" at bounding box center [420, 208] width 743 height 16
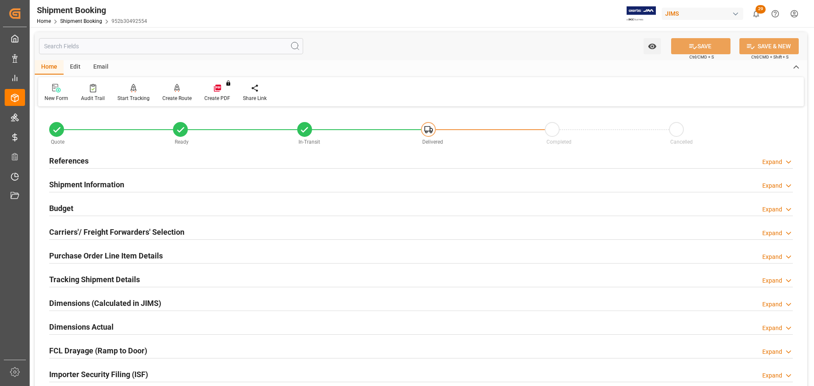
click at [96, 206] on div "Budget Expand" at bounding box center [420, 208] width 743 height 16
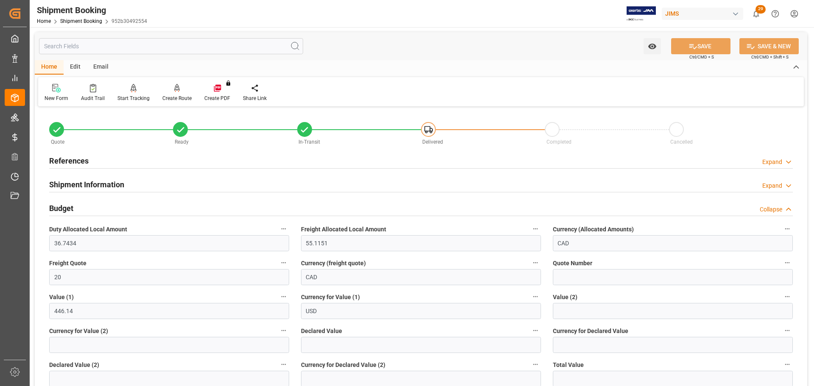
click at [109, 205] on div "Budget Collapse" at bounding box center [420, 208] width 743 height 16
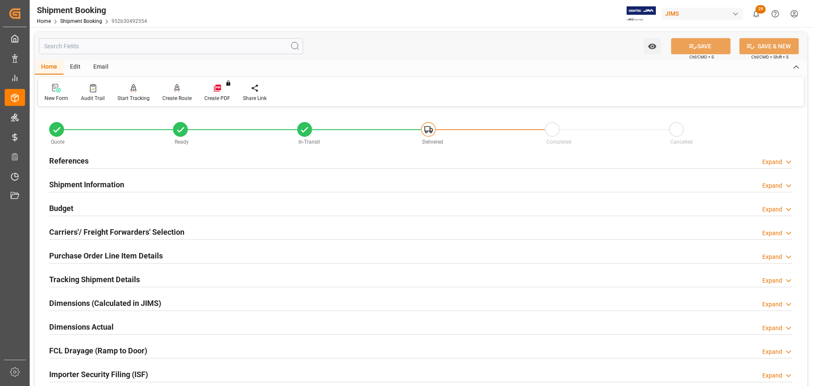
click at [86, 204] on div "Budget Expand" at bounding box center [420, 208] width 743 height 16
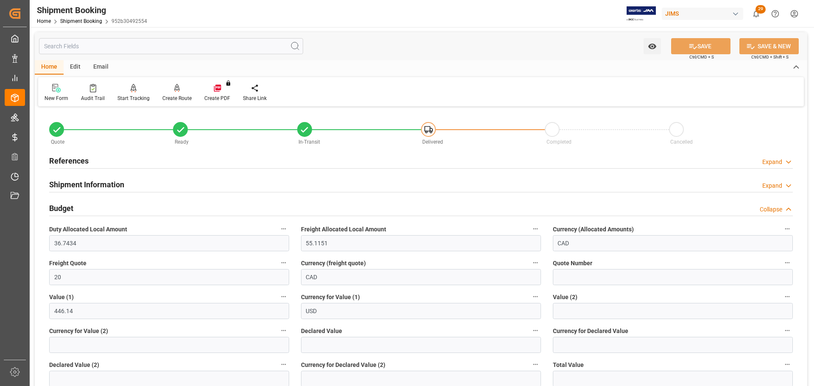
click at [75, 205] on div "Budget Collapse" at bounding box center [420, 208] width 743 height 16
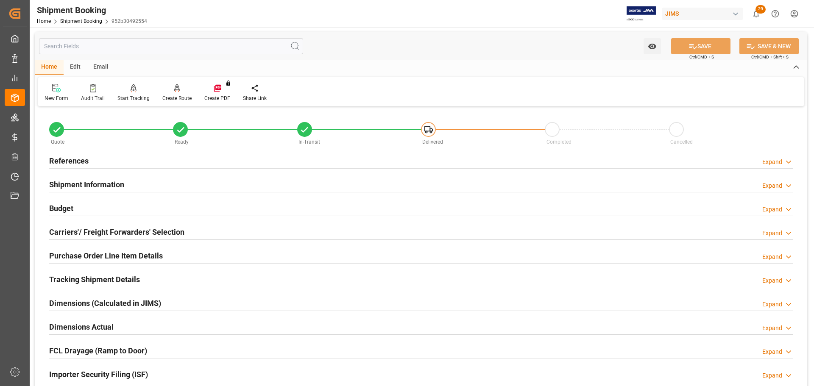
click at [185, 176] on div "Shipment Information Expand" at bounding box center [420, 184] width 743 height 16
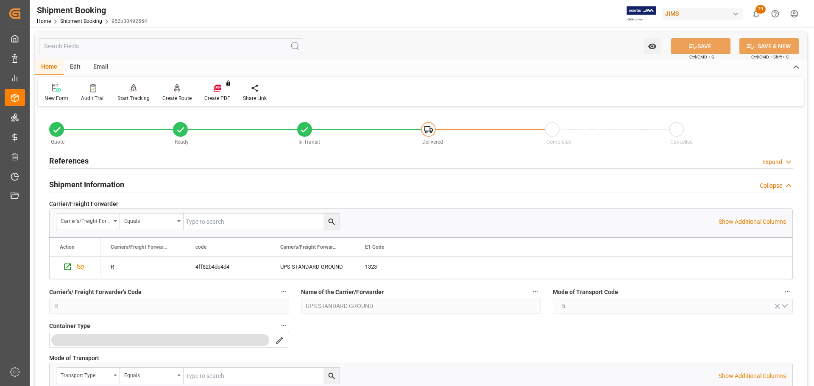
click at [133, 184] on div "Shipment Information Collapse" at bounding box center [420, 184] width 743 height 16
